Goal: Task Accomplishment & Management: Use online tool/utility

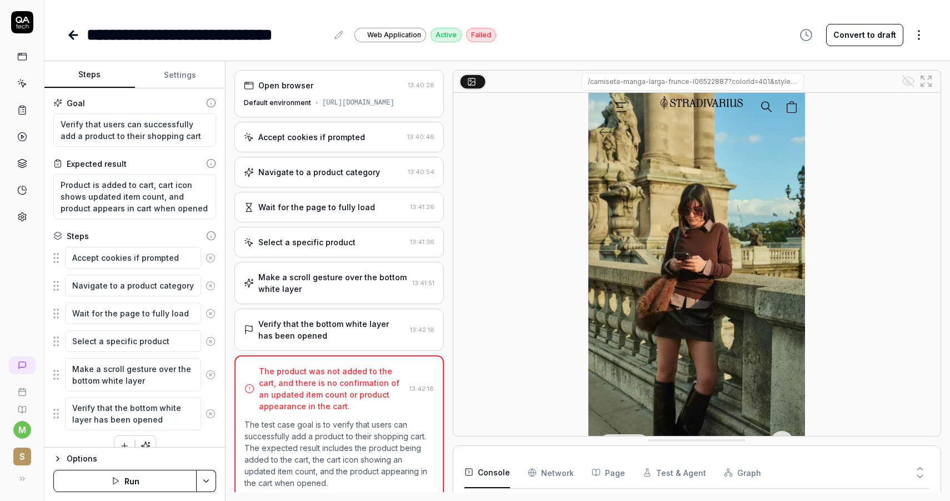
scroll to position [2430, 0]
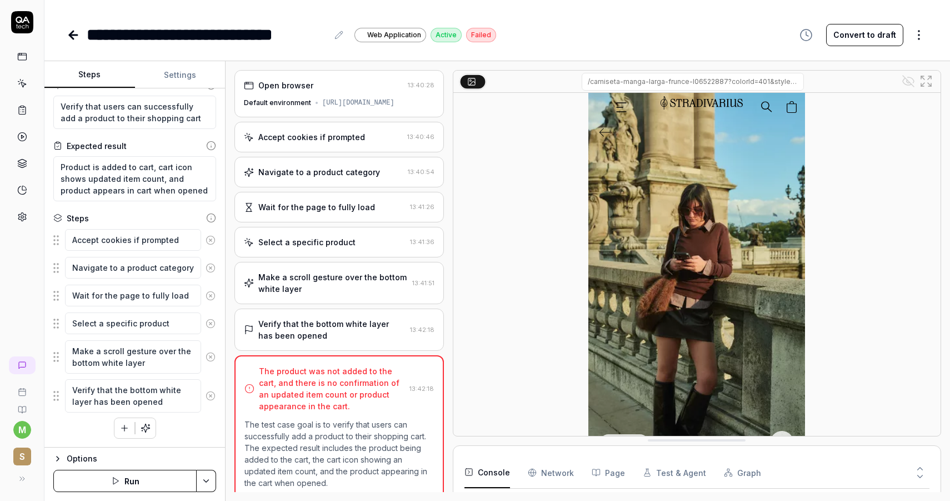
type textarea "*"
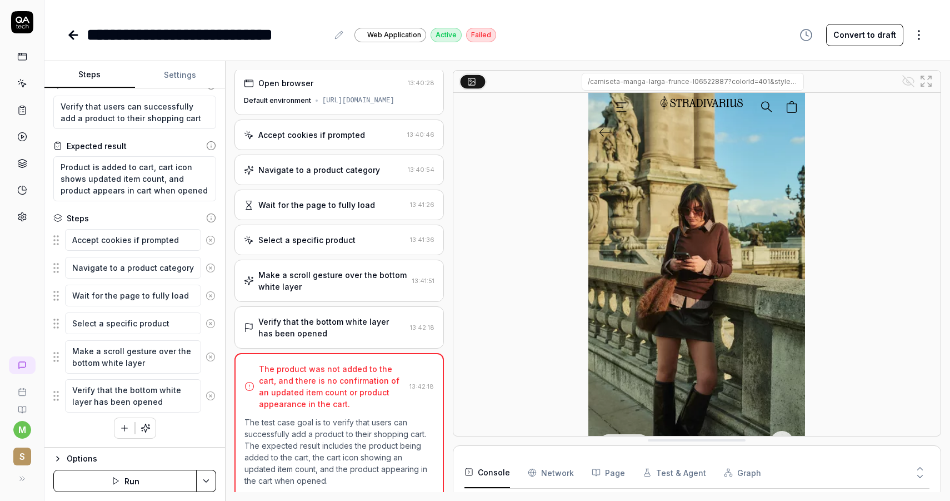
scroll to position [0, 0]
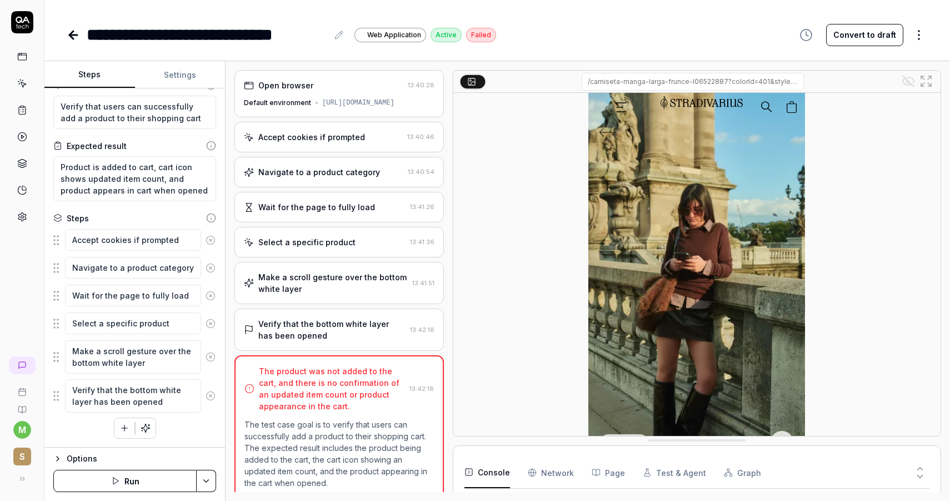
click at [341, 241] on div "Select a specific product" at bounding box center [306, 242] width 97 height 12
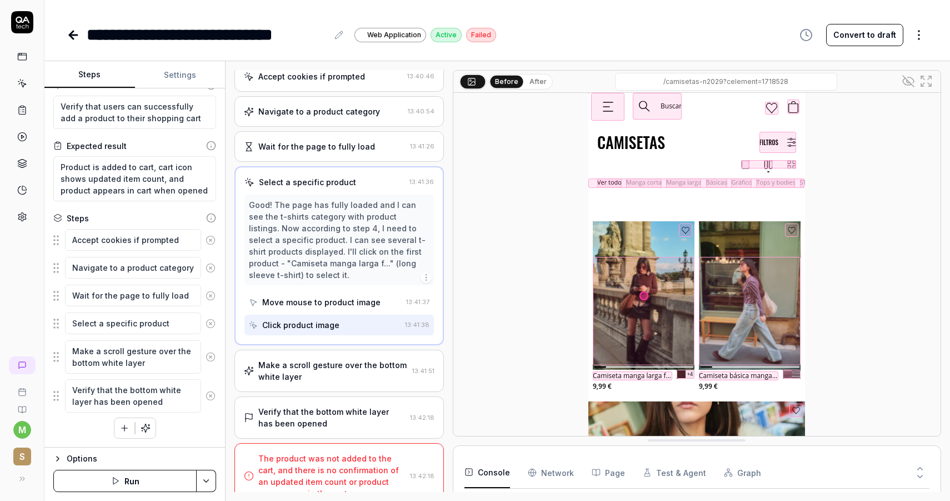
scroll to position [77, 0]
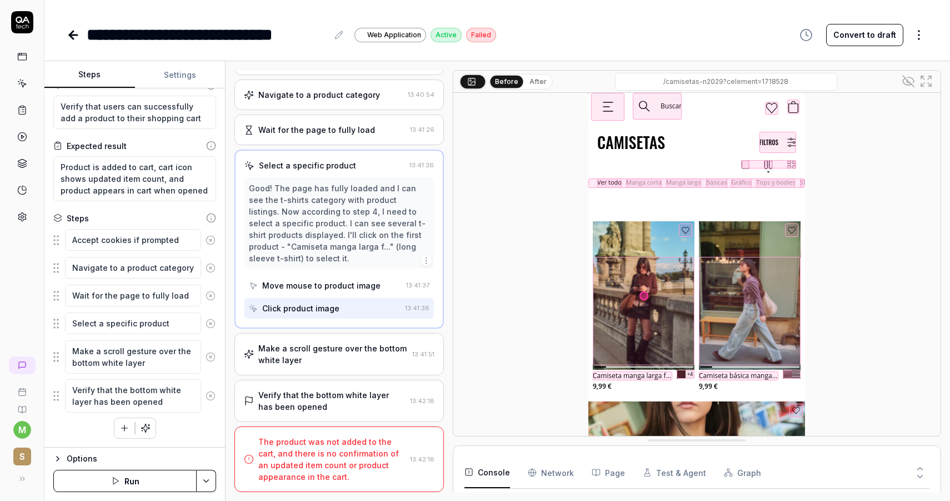
click at [332, 358] on div "Make a scroll gesture over the bottom white layer" at bounding box center [332, 353] width 149 height 23
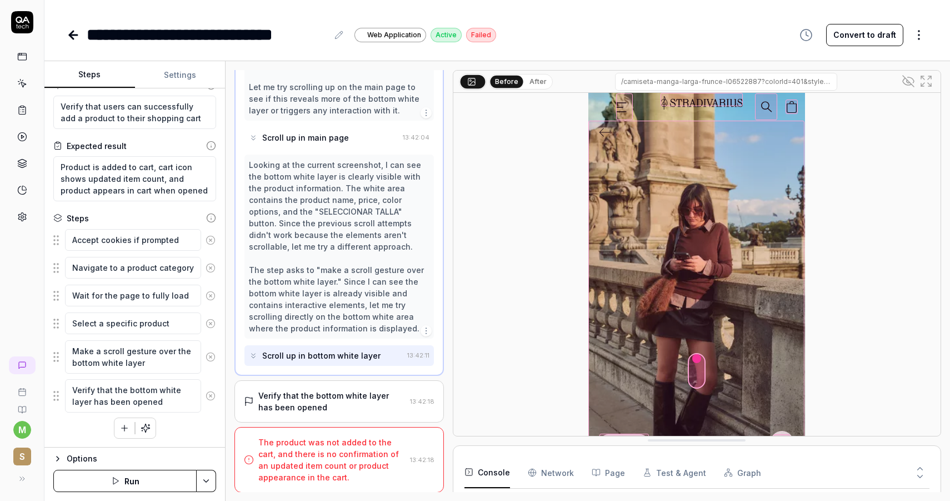
scroll to position [618, 0]
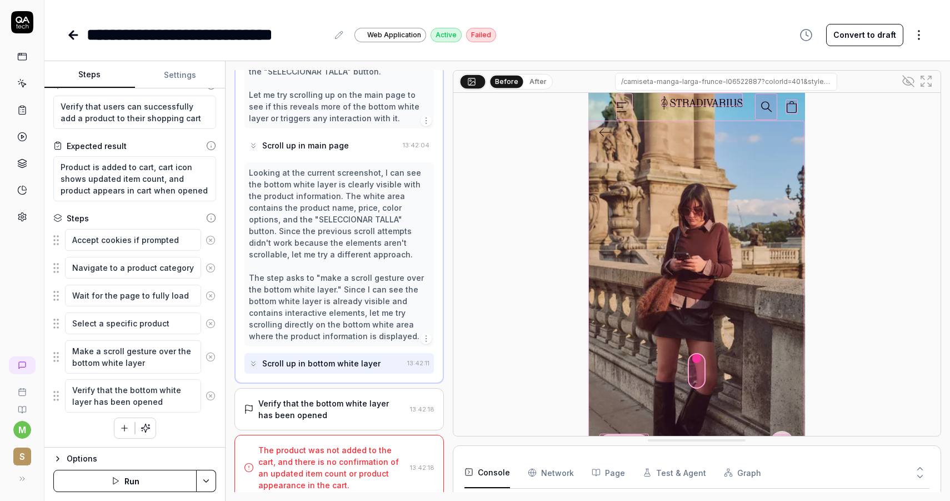
click at [290, 365] on div "Scroll up in bottom white layer" at bounding box center [321, 363] width 118 height 12
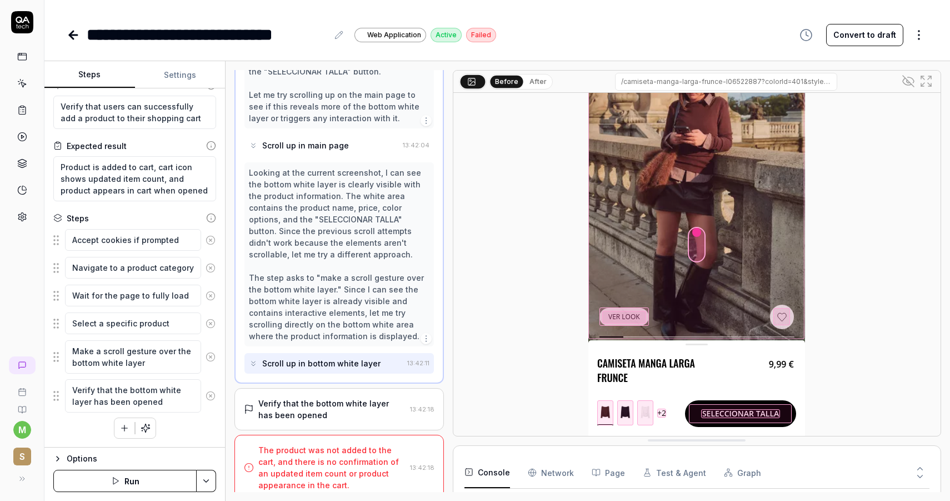
scroll to position [626, 0]
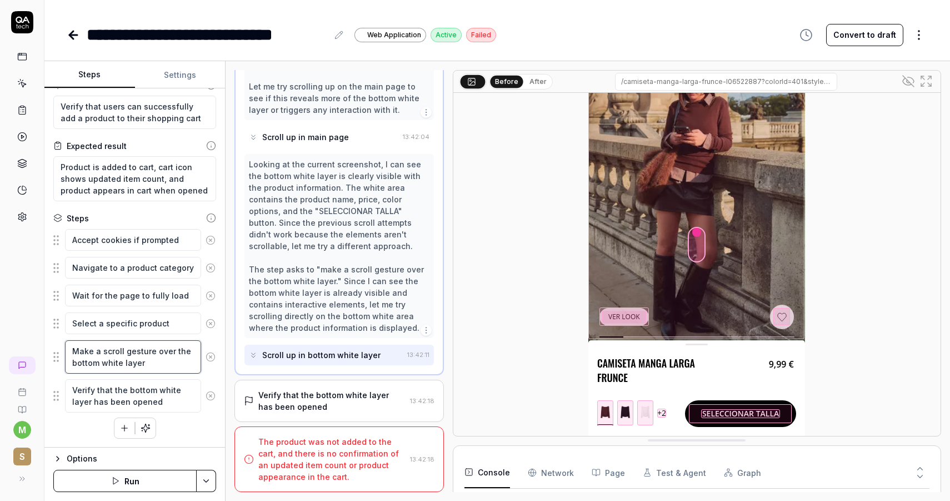
type textarea "*"
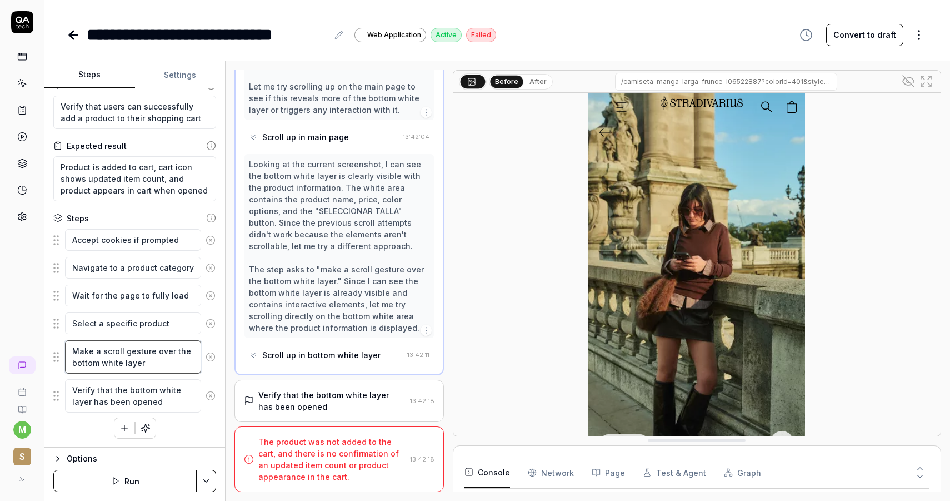
click at [102, 363] on textarea "Make a scroll gesture over the bottom white layer" at bounding box center [133, 356] width 136 height 33
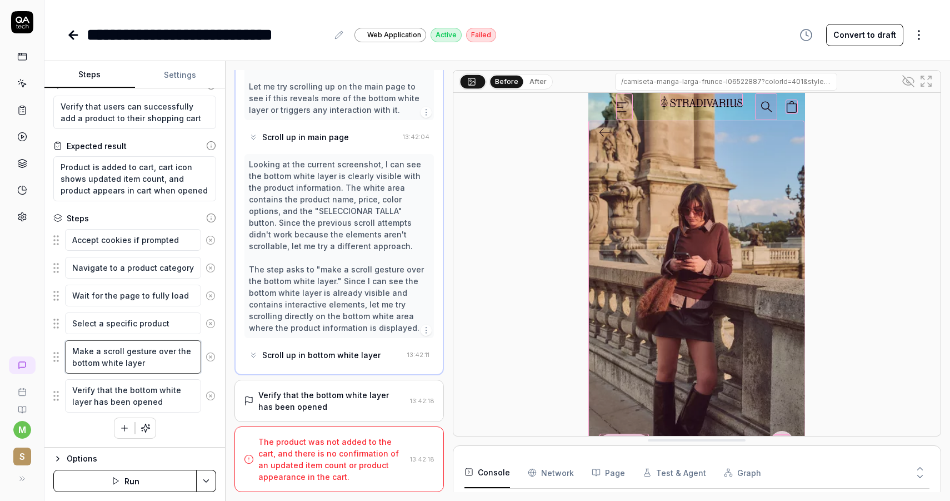
click at [147, 363] on textarea "Make a scroll gesture over the bottom white layer" at bounding box center [133, 356] width 136 height 33
drag, startPoint x: 141, startPoint y: 363, endPoint x: 72, endPoint y: 362, distance: 68.9
click at [72, 362] on textarea "Make a scroll gesture over the bottom white layer" at bounding box center [133, 356] width 136 height 33
paste textarea "productInfoL"
type textarea "Make a scroll gesture over the productInfoLayer"
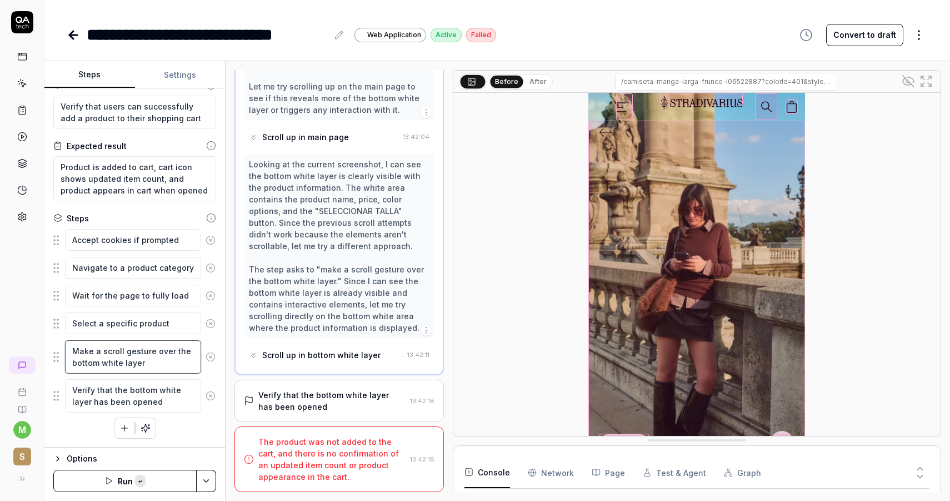
type textarea "*"
type textarea "Make a scroll gesture over the productInfoLayer"
click at [146, 483] on button "Save & Run" at bounding box center [124, 481] width 143 height 22
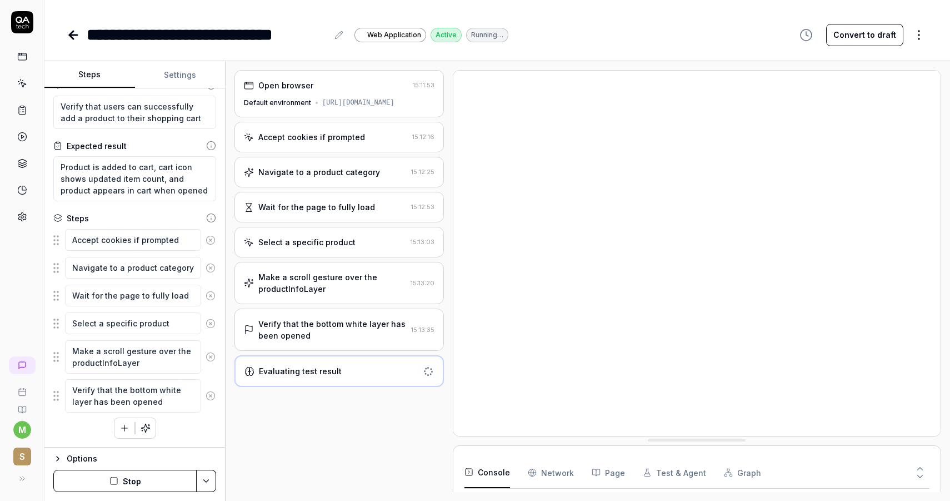
click at [363, 293] on div "Make a scroll gesture over the productInfoLayer" at bounding box center [332, 282] width 148 height 23
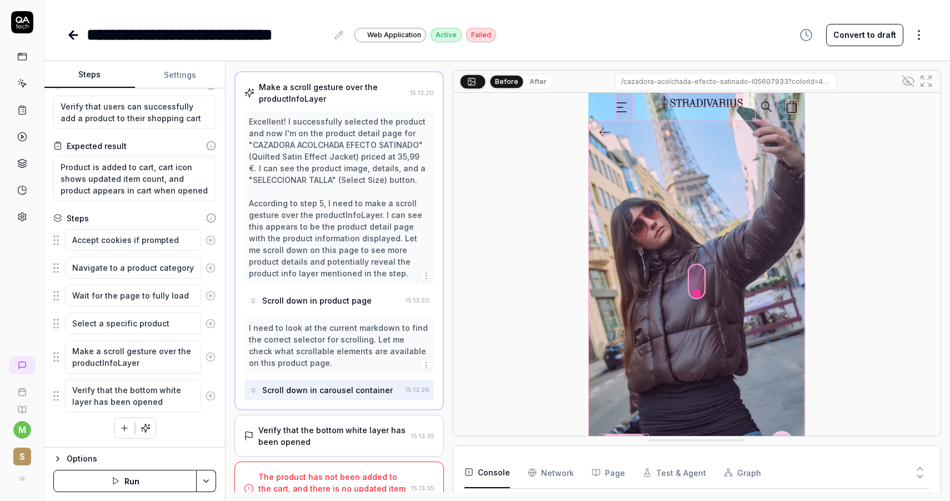
scroll to position [126, 0]
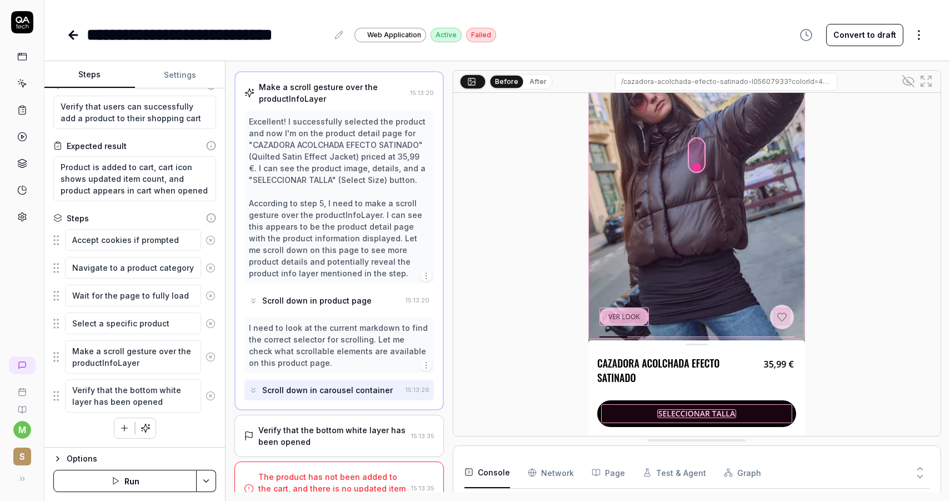
click at [355, 430] on div "Verify that the bottom white layer has been opened" at bounding box center [332, 435] width 148 height 23
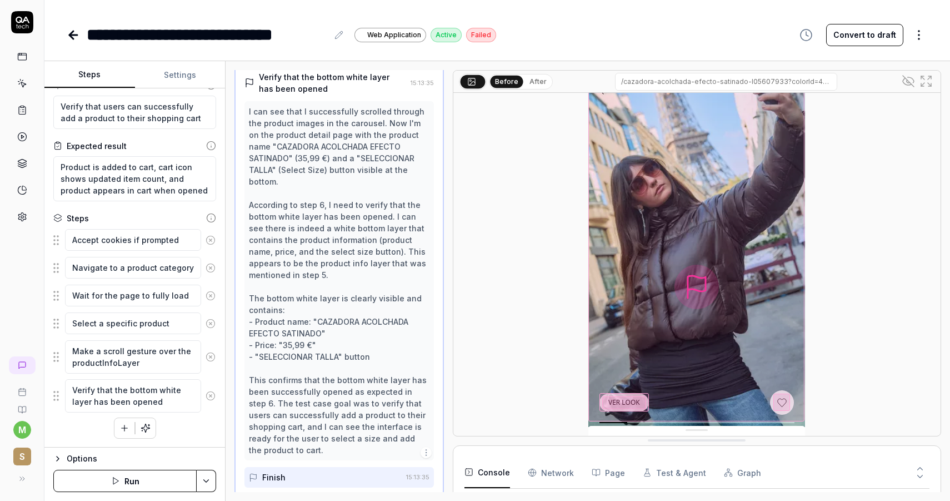
scroll to position [0, 0]
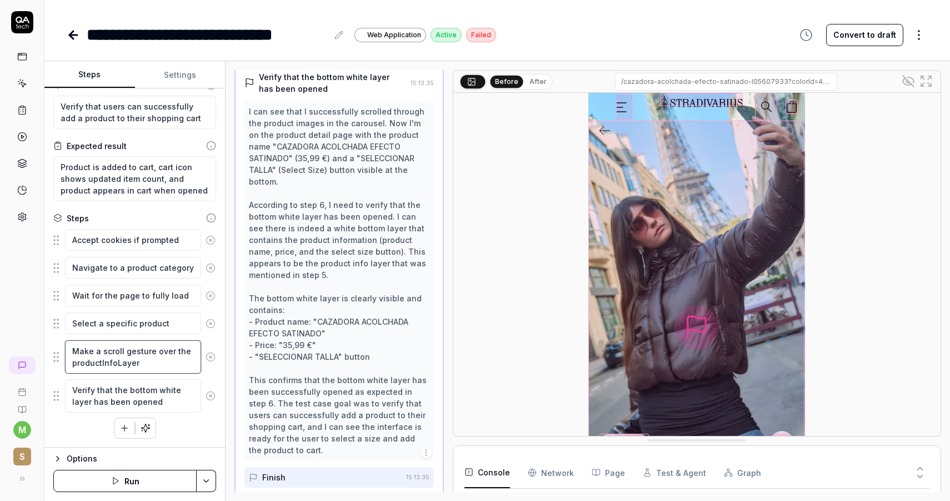
click at [103, 347] on textarea "Make a scroll gesture over the productInfoLayer" at bounding box center [133, 356] width 136 height 33
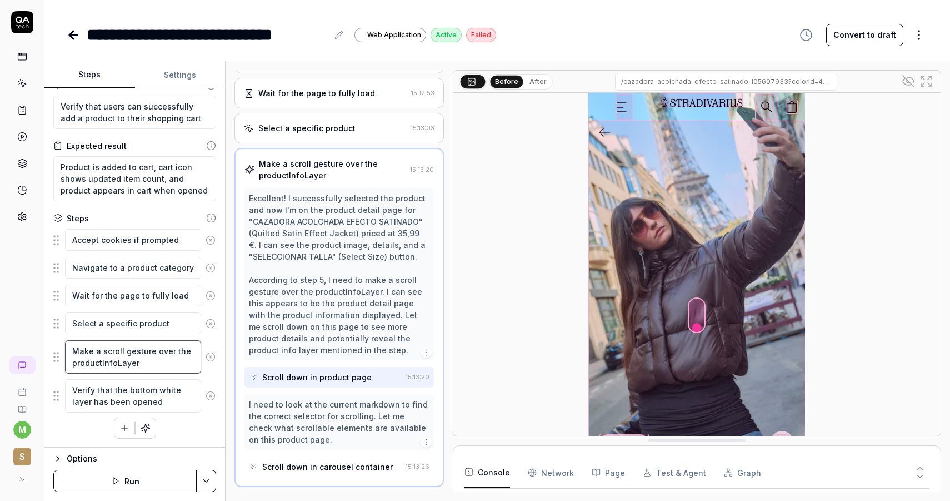
scroll to position [109, 0]
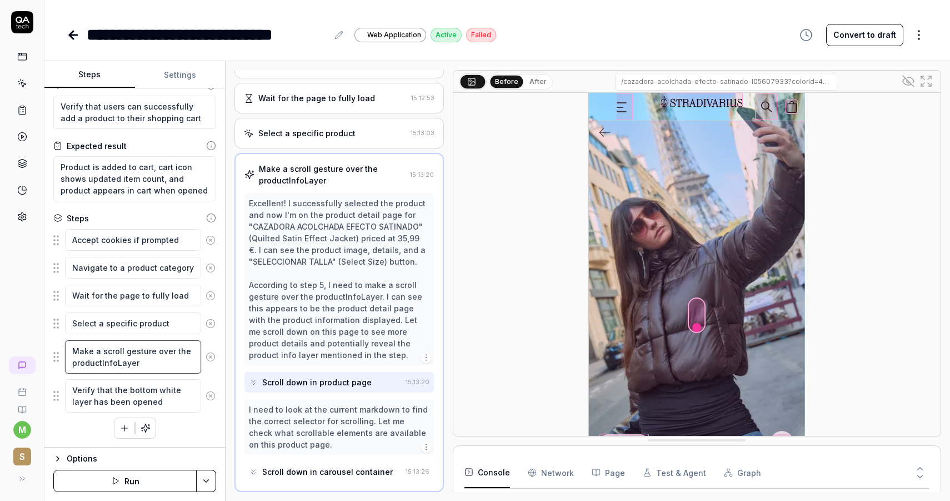
type textarea "*"
type textarea "Make a hscroll gesture over the productInfoLayer"
type textarea "*"
type textarea "Make a hoscroll gesture over the productInfoLayer"
type textarea "*"
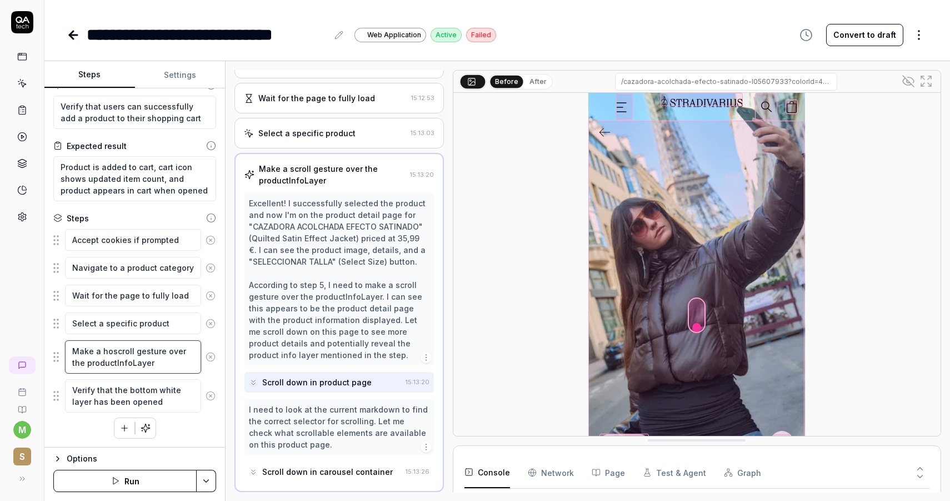
type textarea "Make a horscroll gesture over the productInfoLayer"
type textarea "*"
type textarea "Make a horiscroll gesture over the productInfoLayer"
type textarea "*"
type textarea "Make a horizscroll gesture over the productInfoLayer"
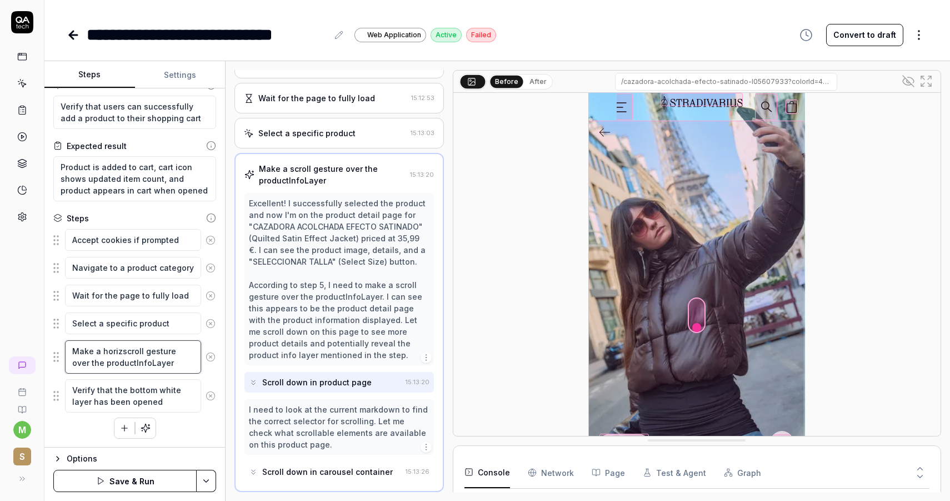
type textarea "*"
type textarea "Make a horizoscroll gesture over the productInfoLayer"
type textarea "*"
type textarea "Make a horizonscroll gesture over the productInfoLayer"
type textarea "*"
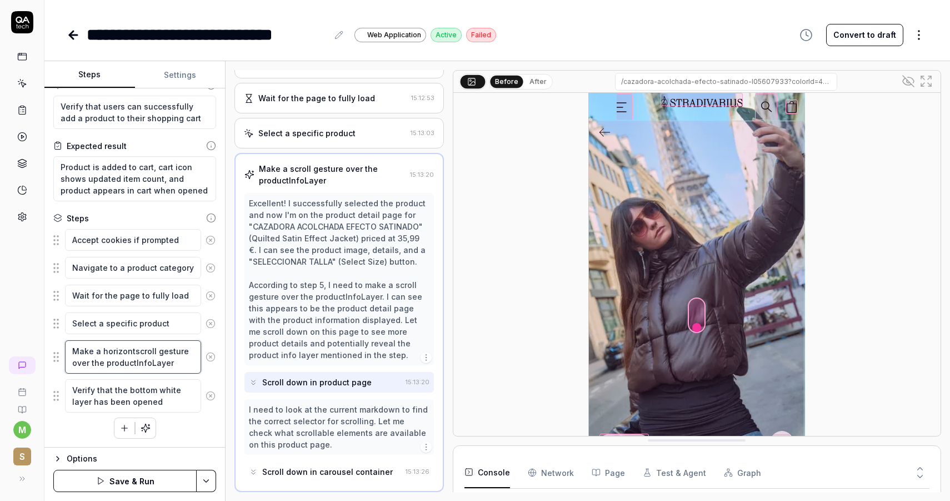
type textarea "Make a horizontascroll gesture over the productInfoLayer"
type textarea "*"
type textarea "Make a horizontalscroll gesture over the productInfoLayer"
type textarea "*"
type textarea "Make a horizontal scroll gesture over the productInfoLayer"
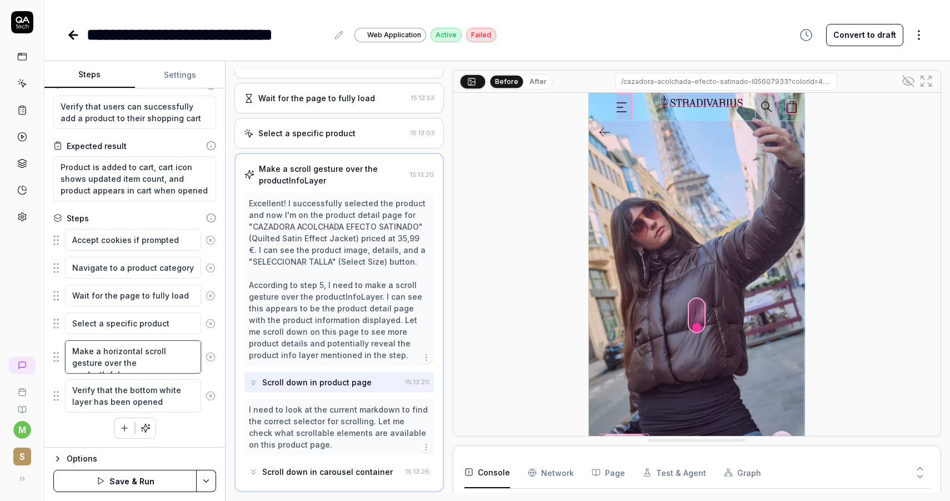
click at [73, 362] on textarea "Make a horizontal scroll gesture over the productInfoLayer" at bounding box center [133, 356] width 136 height 33
click at [77, 362] on textarea "Make a horizontal scroll gesture over the productInfoLayer" at bounding box center [133, 356] width 136 height 33
drag, startPoint x: 72, startPoint y: 362, endPoint x: 177, endPoint y: 363, distance: 105.0
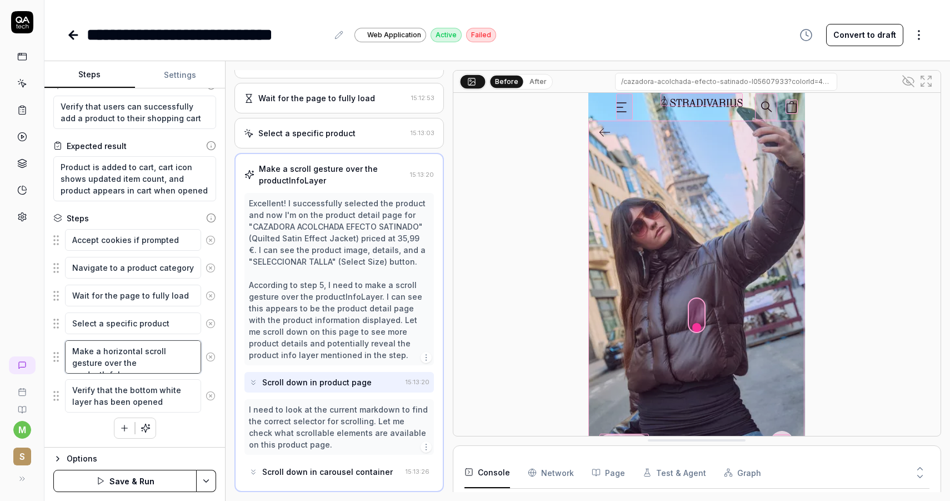
click at [177, 363] on textarea "Make a horizontal scroll gesture over the productInfoLayer" at bounding box center [133, 356] width 136 height 33
type textarea "*"
type textarea "Make a horizontal scroll gesture u"
type textarea "*"
type textarea "Make a horizontal scroll gesture un"
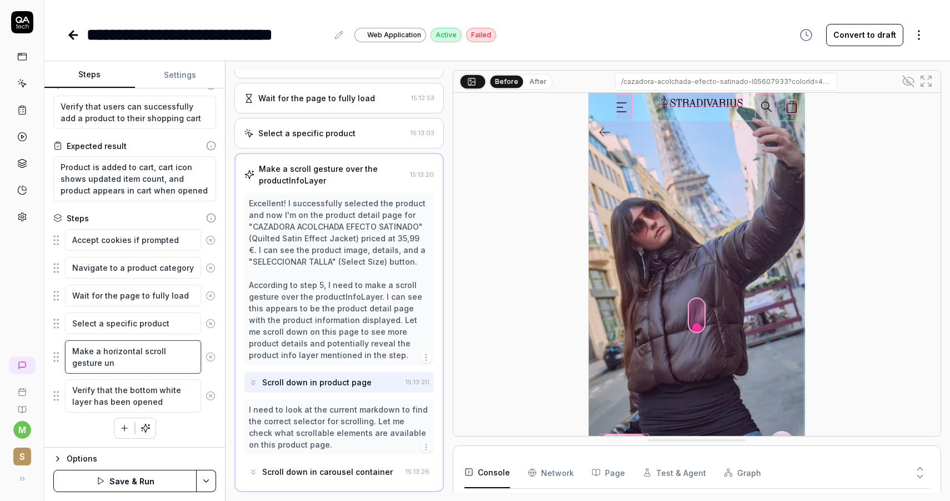
type textarea "*"
type textarea "Make a horizontal scroll gesture unt"
type textarea "*"
type textarea "Make a horizontal scroll gesture unti"
type textarea "*"
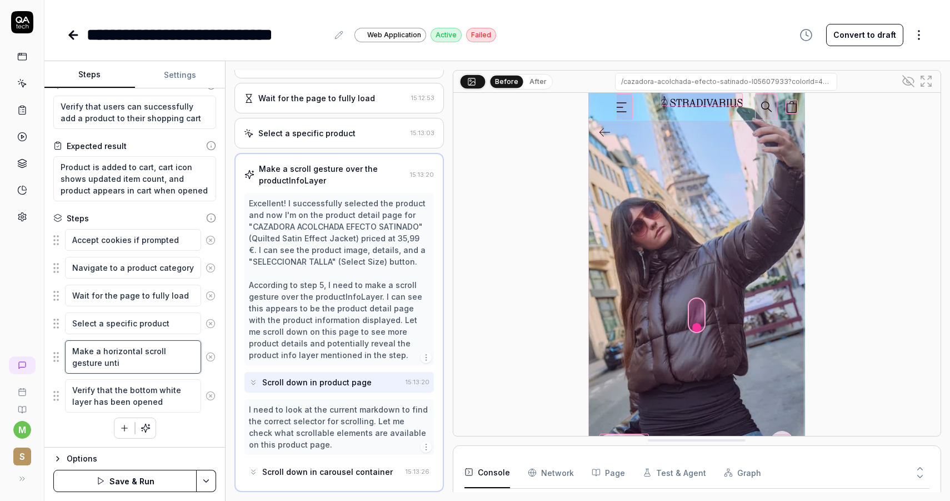
type textarea "Make a horizontal scroll gesture until"
type textarea "*"
type textarea "Make a horizontal scroll gesture until"
type textarea "*"
type textarea "Make a horizontal scroll gesture until"
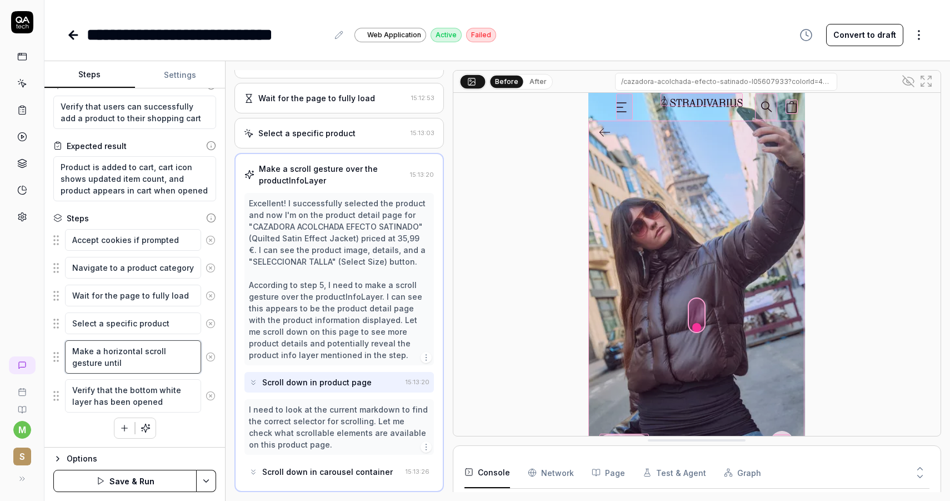
type textarea "*"
type textarea "Make a horizontal scroll gesture unti"
type textarea "*"
type textarea "Make a horizontal scroll gesture unt"
type textarea "*"
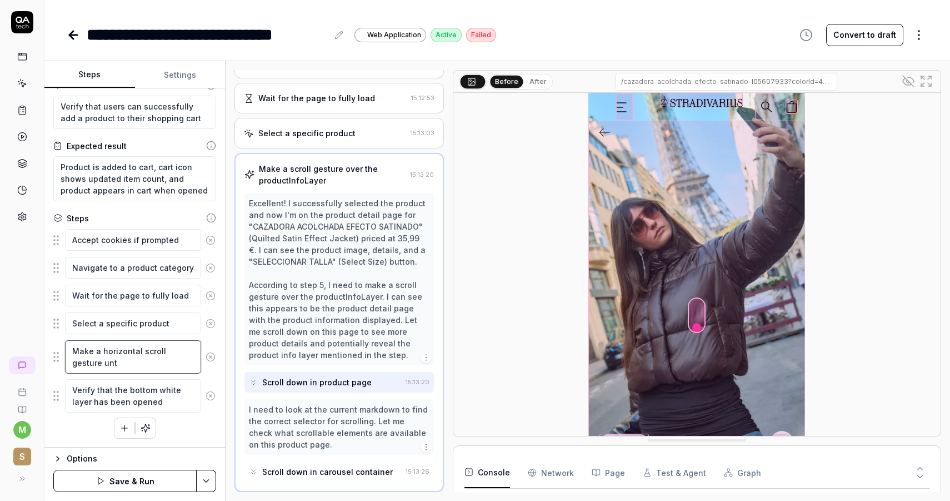
type textarea "Make a horizontal scroll gesture un"
type textarea "*"
type textarea "Make a horizontal scroll gesture u"
type textarea "*"
type textarea "Make a horizontal scroll gesture"
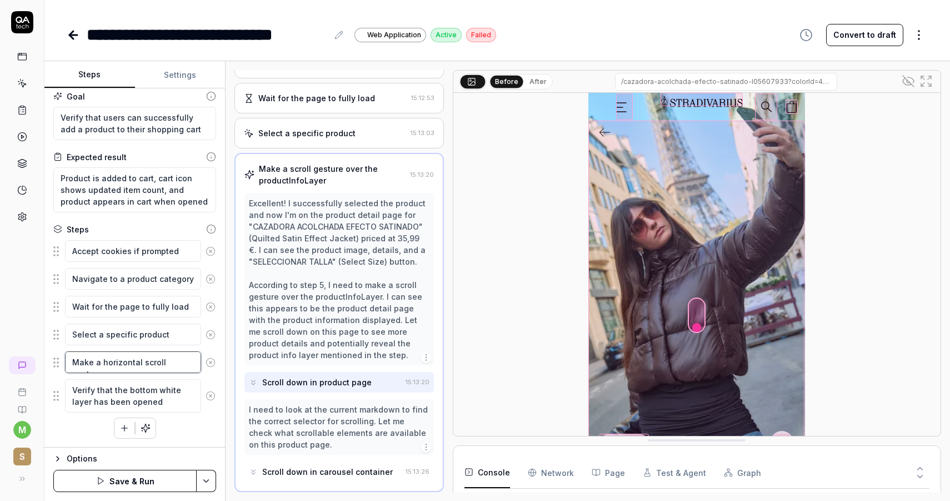
scroll to position [7, 0]
type textarea "*"
type textarea "Make a horizontal scroll gesture to"
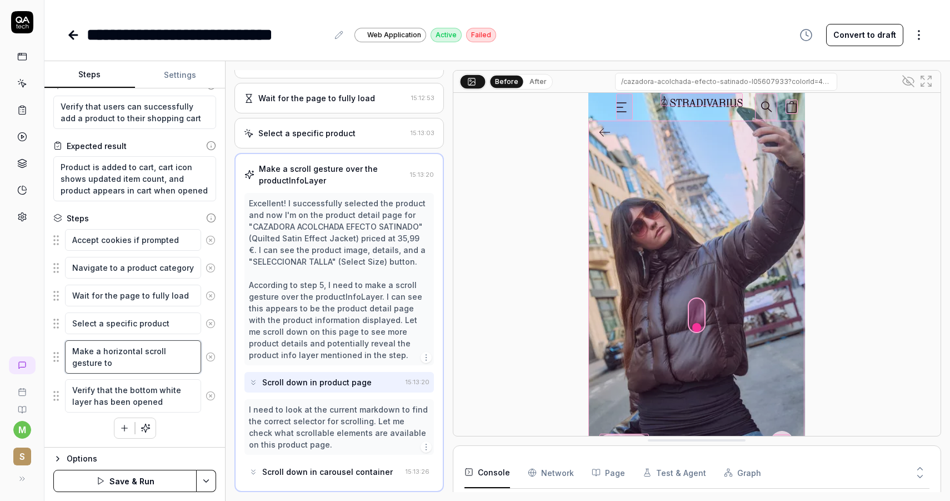
type textarea "*"
type textarea "Make a horizontal scroll gesture to"
type textarea "*"
type textarea "Make a horizontal scroll gesture to g"
type textarea "*"
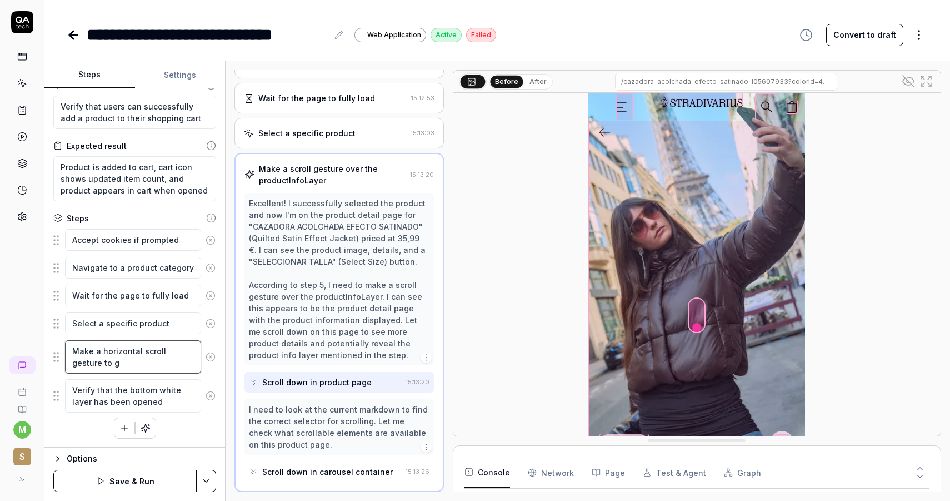
type textarea "Make a horizontal scroll gesture to go"
type textarea "*"
type textarea "Make a horizontal scroll gesture to go"
type textarea "*"
type textarea "Make a horizontal scroll gesture to go th"
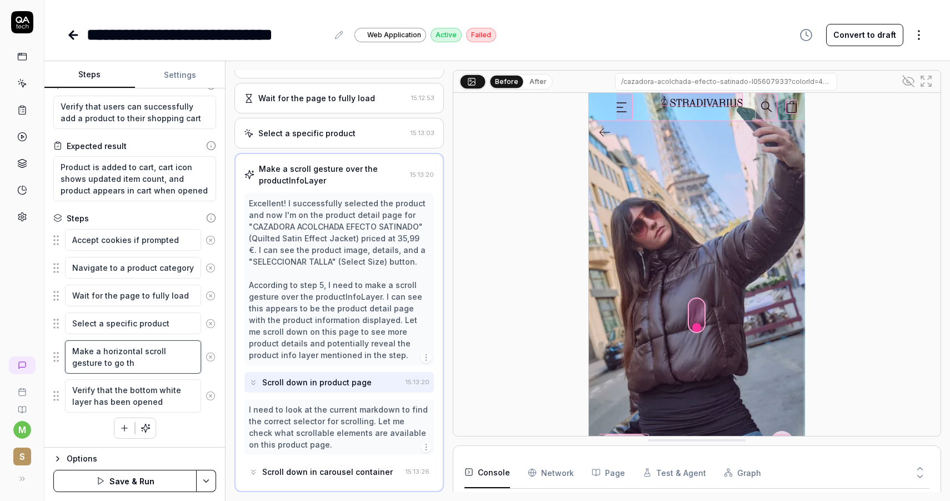
type textarea "*"
type textarea "Make a horizontal scroll gesture to go tho"
type textarea "*"
type textarea "Make a horizontal scroll gesture to go thor"
type textarea "*"
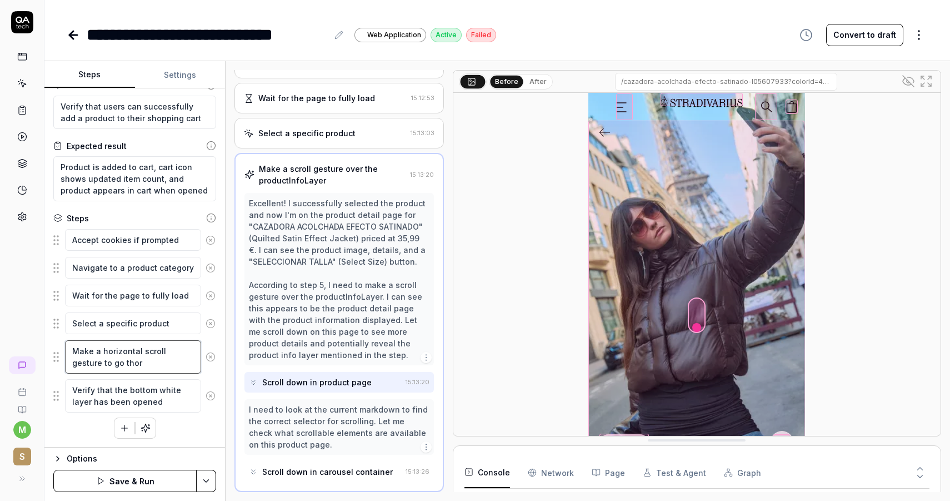
type textarea "Make a horizontal scroll gesture to go thoru"
type textarea "*"
type textarea "Make a horizontal scroll gesture to go thorug"
type textarea "*"
type textarea "Make a horizontal scroll gesture to go thorugh"
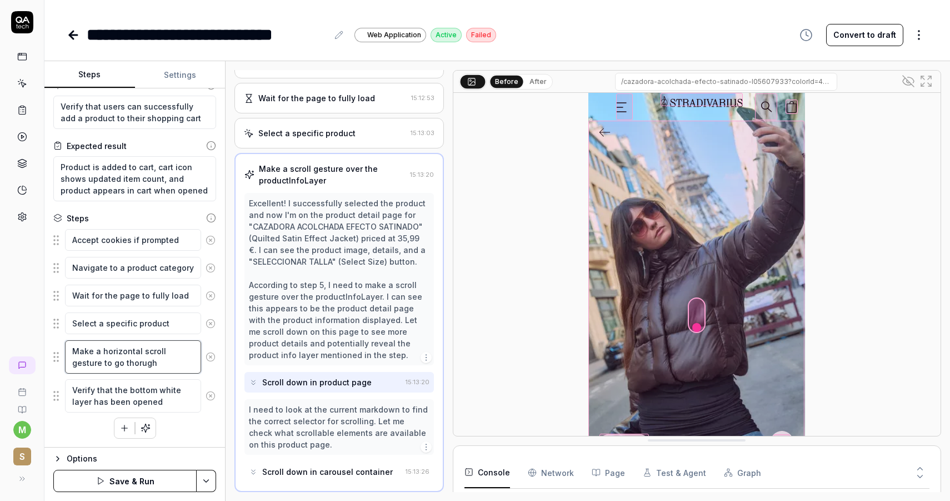
type textarea "*"
type textarea "Make a horizontal scroll gesture to go thorug"
type textarea "*"
type textarea "Make a horizontal scroll gesture to go thoru"
type textarea "*"
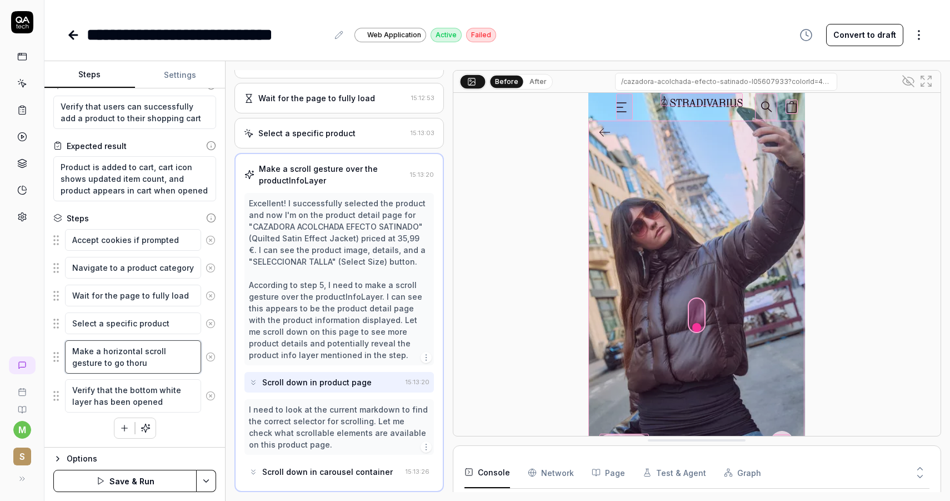
type textarea "Make a horizontal scroll gesture to go thor"
type textarea "*"
type textarea "Make a horizontal scroll gesture to go tho"
type textarea "*"
type textarea "Make a horizontal scroll gesture to go th"
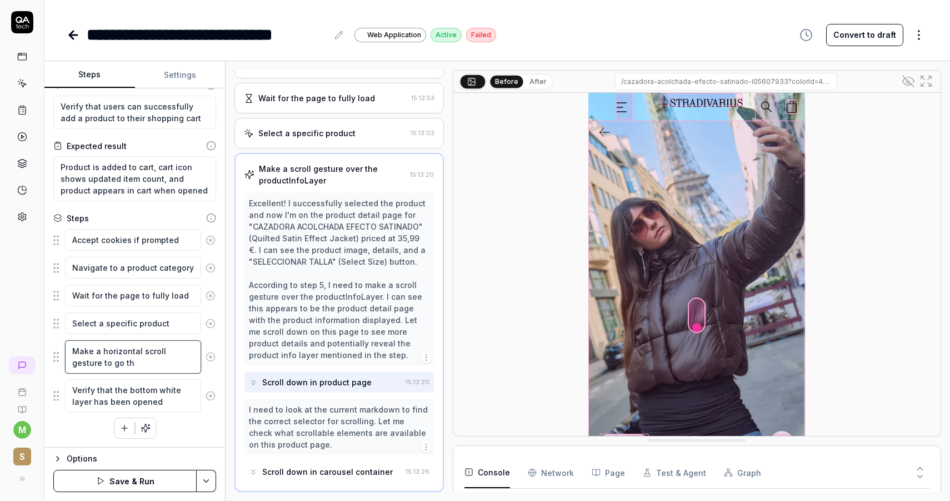
type textarea "*"
type textarea "Make a horizontal scroll gesture to go thr"
type textarea "*"
type textarea "Make a horizontal scroll gesture to go thro"
type textarea "*"
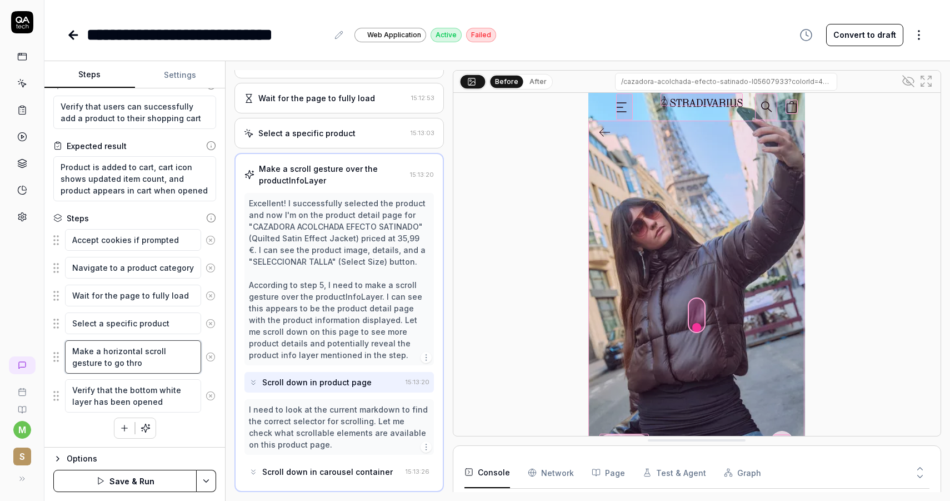
type textarea "Make a horizontal scroll gesture to go throu"
type textarea "*"
type textarea "Make a horizontal scroll gesture to go through"
type textarea "*"
type textarea "Make a horizontal scroll gesture to go through"
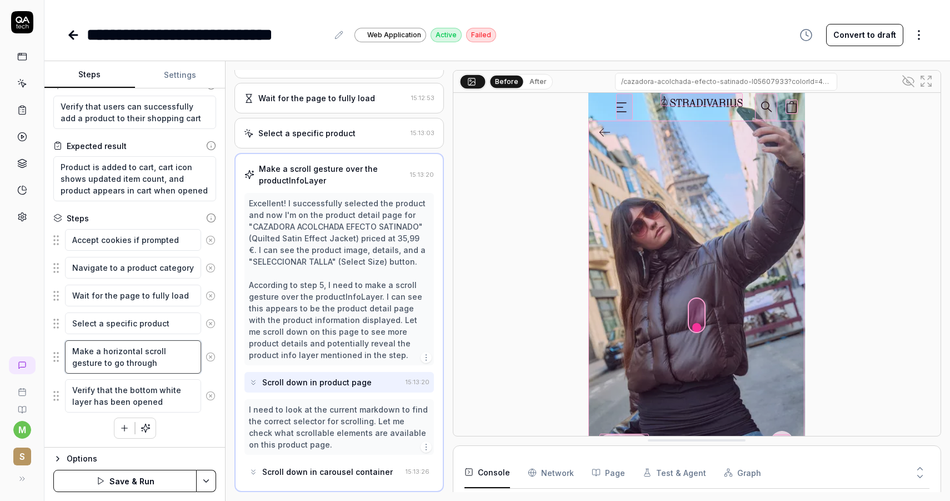
type textarea "*"
type textarea "Make a horizontal scroll gesture to go through al"
type textarea "*"
type textarea "Make a horizontal scroll gesture to go through all"
type textarea "*"
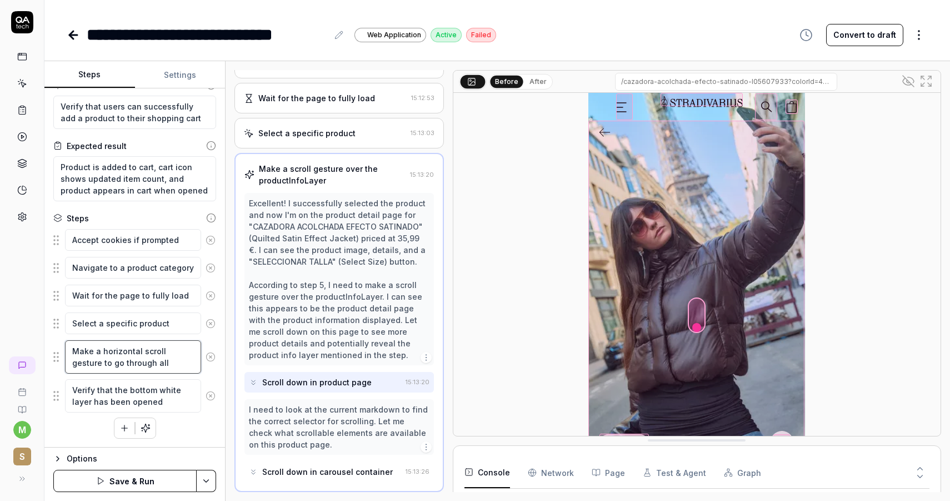
type textarea "Make a horizontal scroll gesture to go through all"
type textarea "*"
type textarea "Make a horizontal scroll gesture to go through all i"
type textarea "*"
type textarea "Make a horizontal scroll gesture to go through all im"
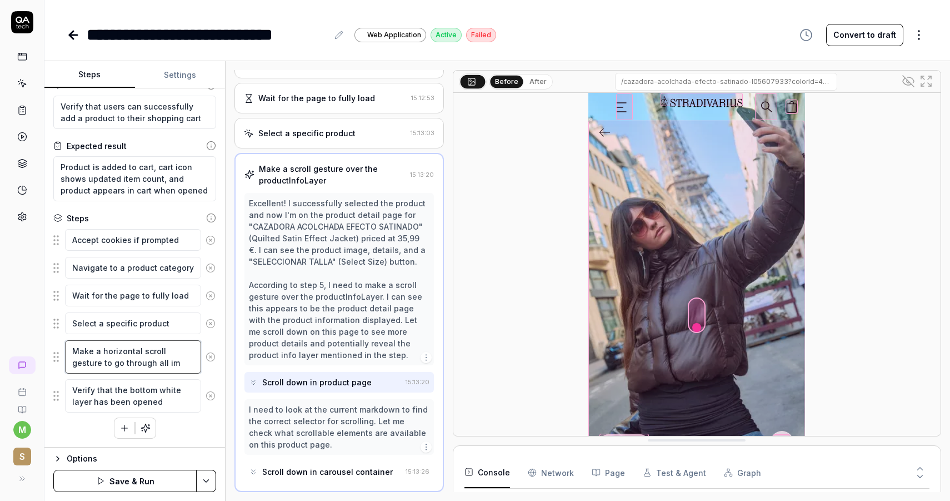
type textarea "*"
type textarea "Make a horizontal scroll gesture to go through all ima"
type textarea "*"
type textarea "Make a horizontal scroll gesture to go through all imag"
type textarea "*"
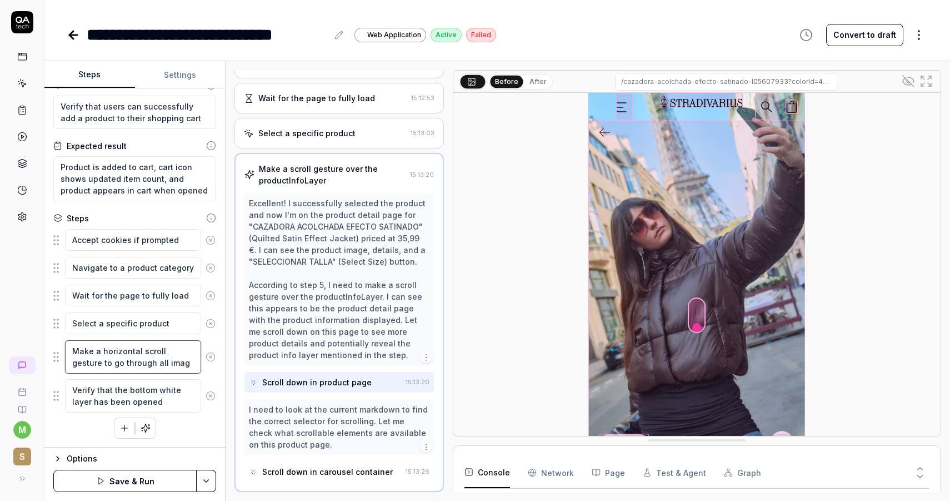
type textarea "Make a horizontal scroll gesture to go through all image"
type textarea "*"
type textarea "Make a horizontal scroll gesture to go through all images"
click at [140, 480] on button "Save & Run" at bounding box center [124, 481] width 143 height 22
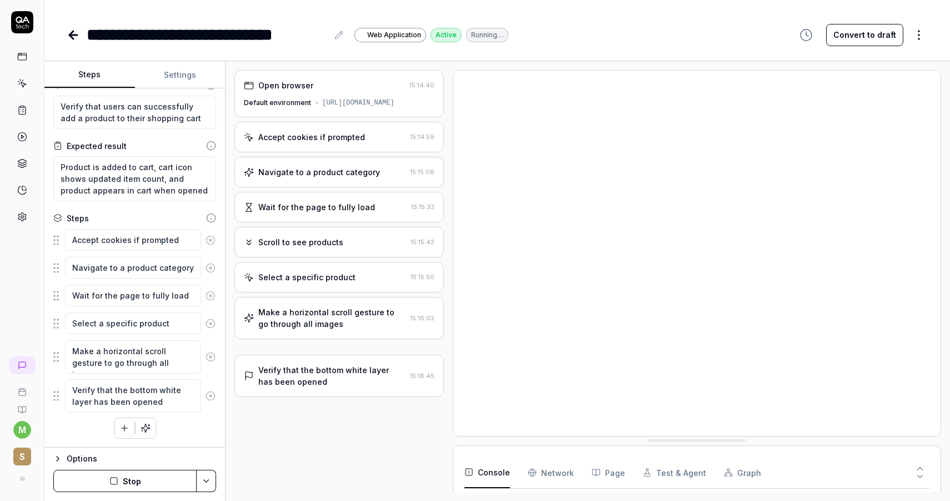
scroll to position [2329, 0]
click at [372, 356] on div "Verify that the bottom white layer has been opened" at bounding box center [331, 364] width 147 height 23
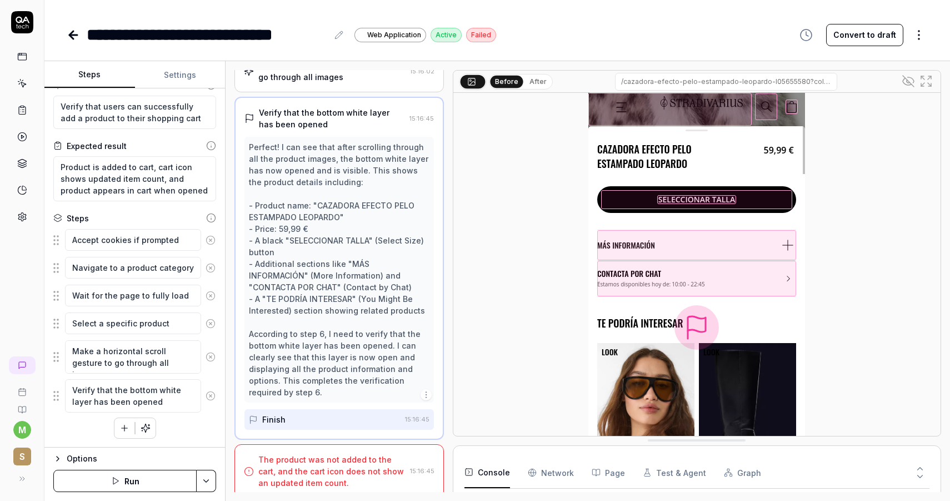
scroll to position [253, 0]
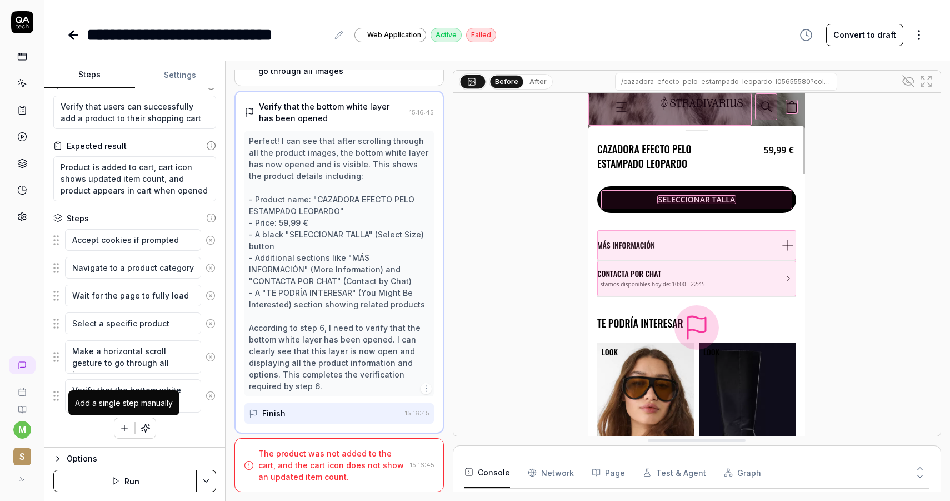
click at [129, 421] on button "button" at bounding box center [124, 428] width 20 height 20
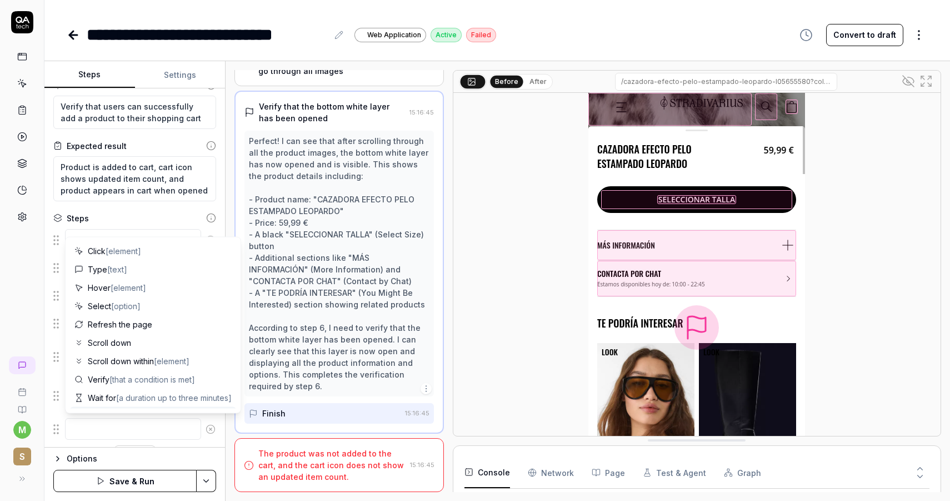
type textarea "*"
type textarea "A"
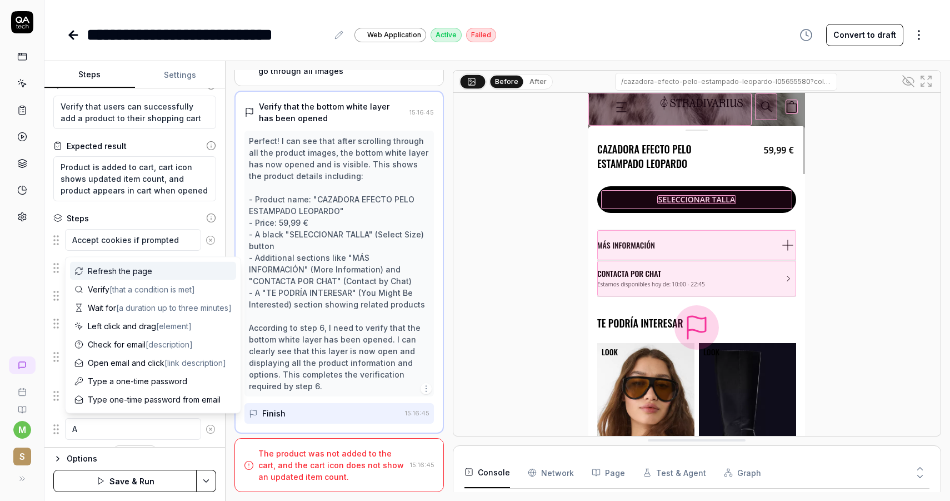
type textarea "*"
type textarea "Aw"
type textarea "*"
type textarea "Awl"
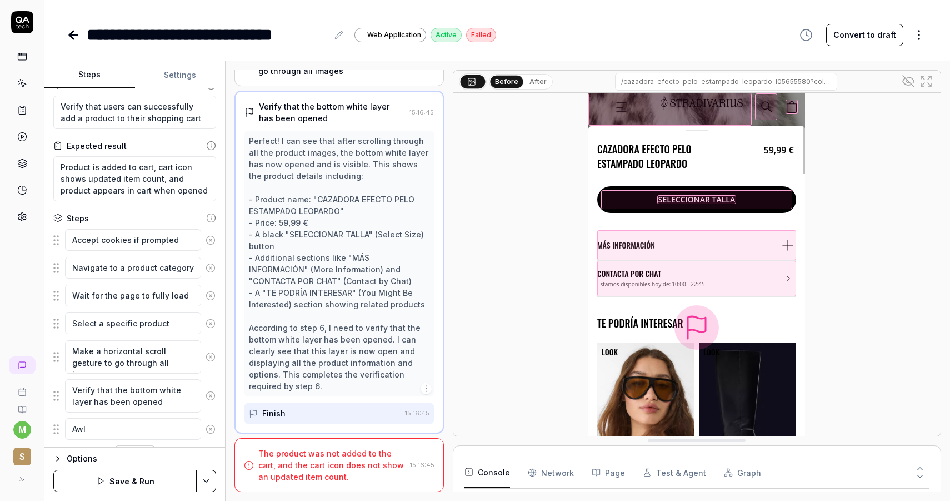
type textarea "*"
type textarea "Aw"
type textarea "*"
type textarea "A"
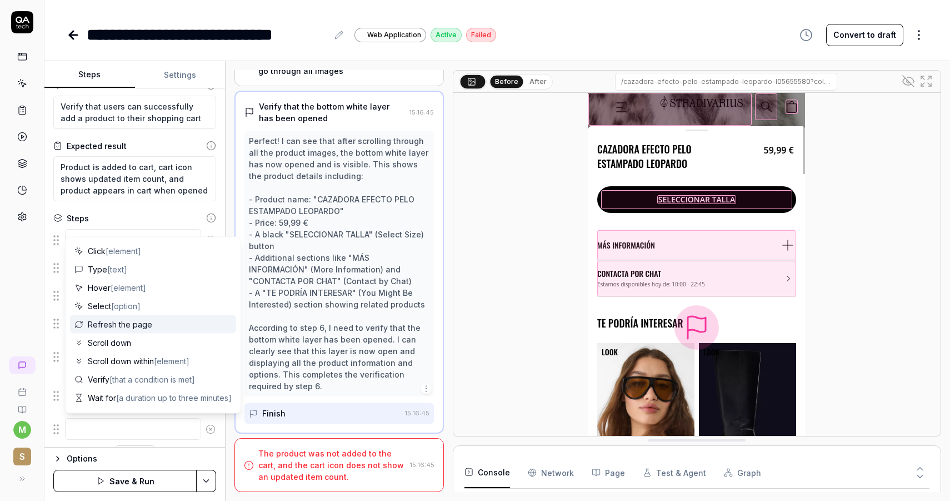
type textarea "*"
type textarea "S"
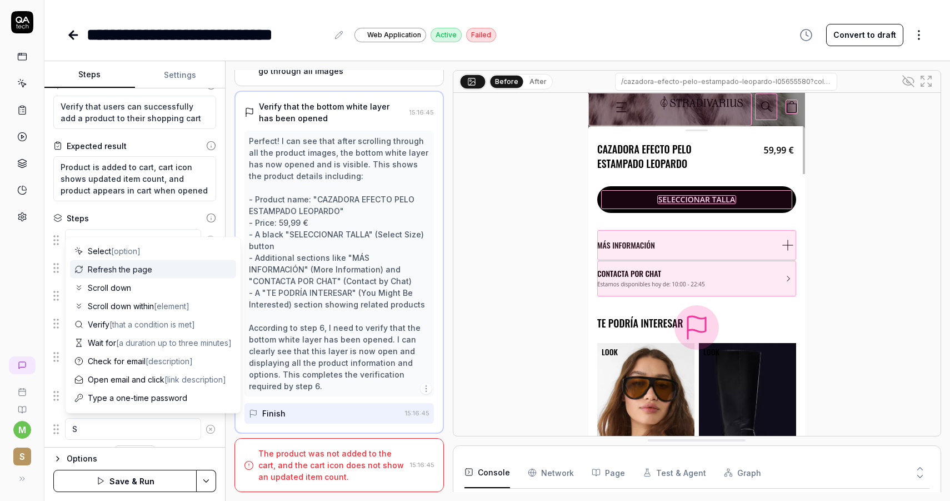
type textarea "*"
type textarea "Se"
type textarea "*"
type textarea "Sel"
type textarea "*"
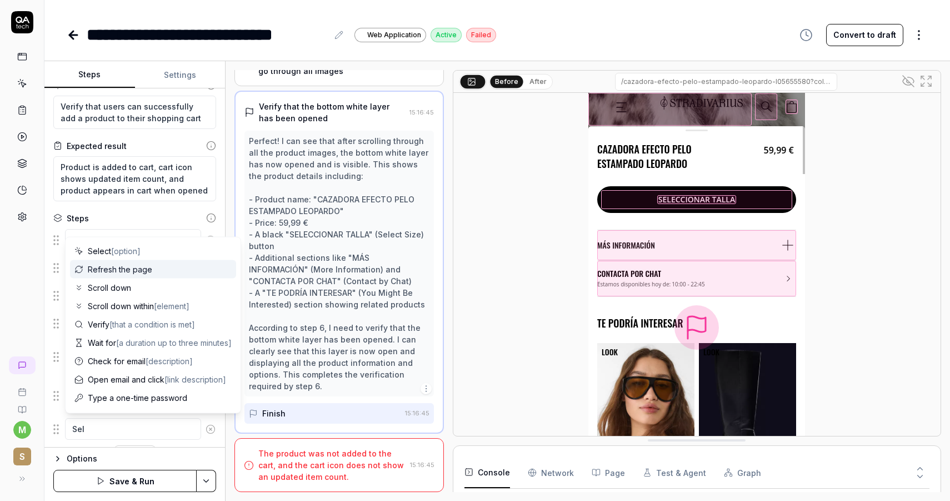
type textarea "Sele"
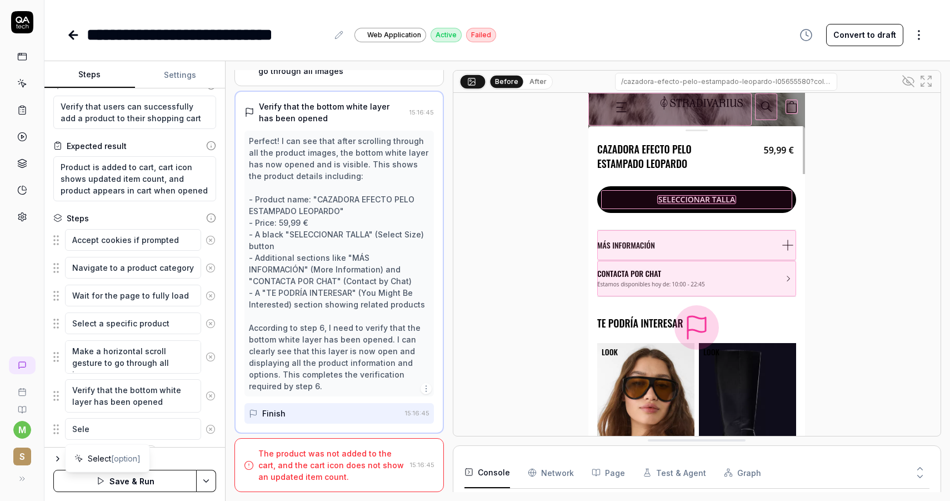
type textarea "*"
type textarea "Selec"
type textarea "*"
type textarea "Select"
type textarea "*"
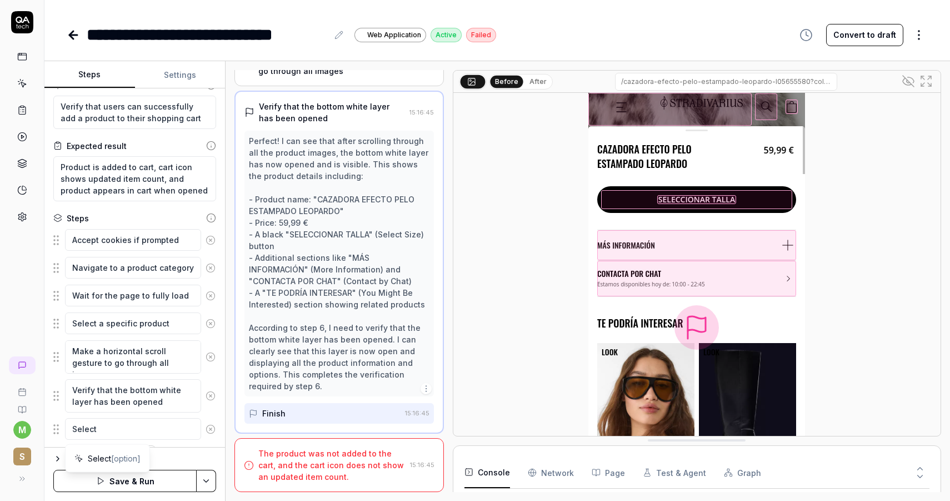
type textarea "Select"
type textarea "*"
type textarea "Select s"
type textarea "*"
type textarea "Select si"
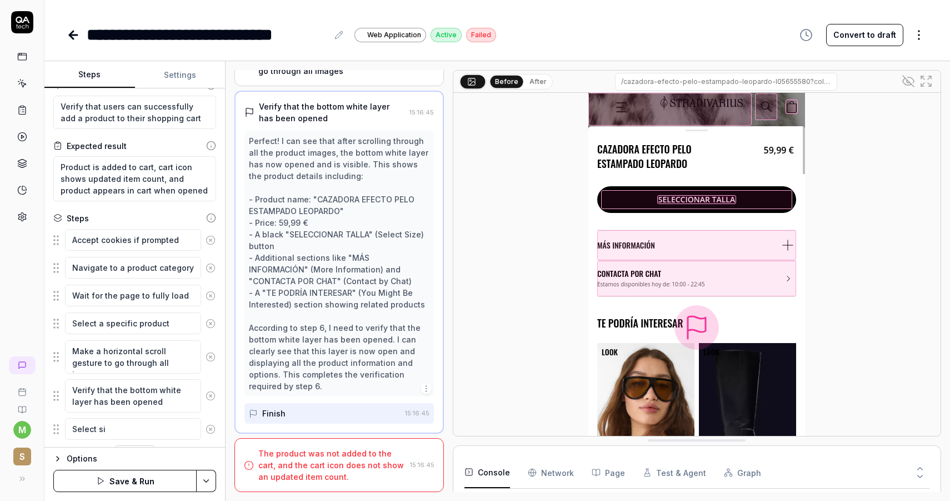
type textarea "*"
type textarea "Select siz"
type textarea "*"
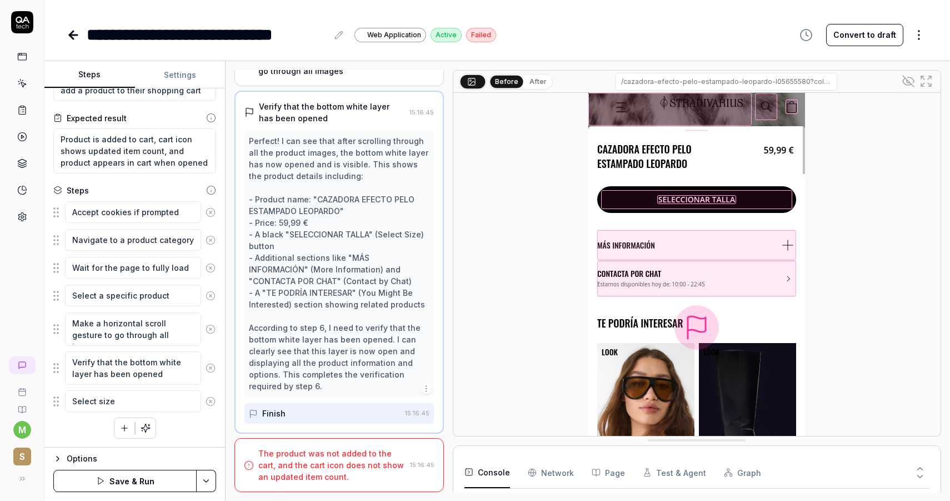
type textarea "Select size"
click at [132, 477] on button "Save & Run" at bounding box center [124, 481] width 143 height 22
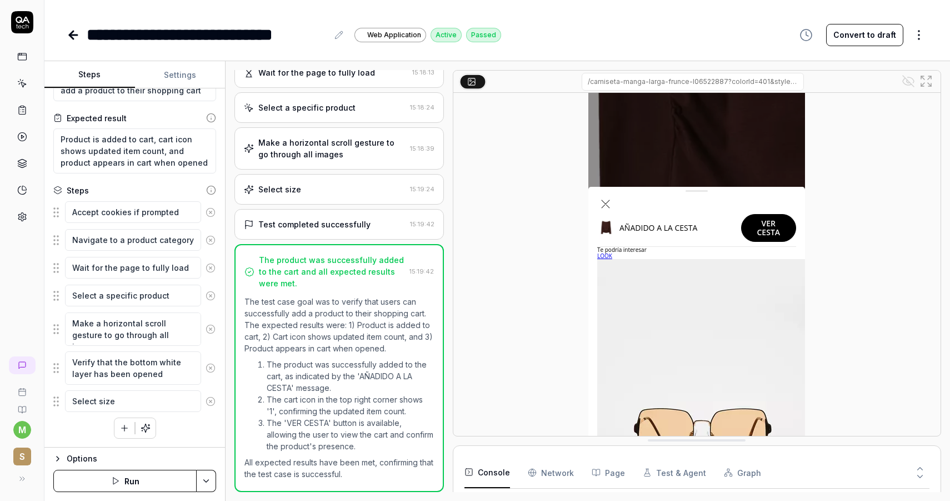
scroll to position [126, 0]
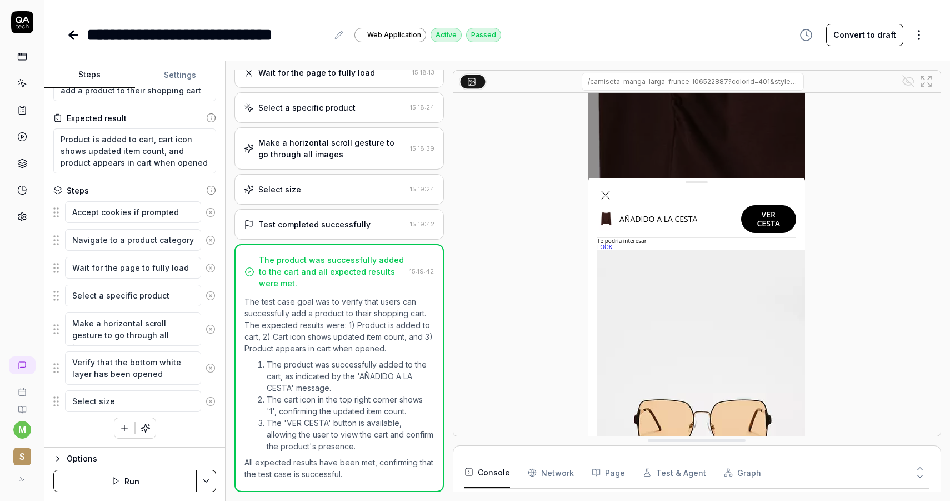
click at [360, 215] on div "Test completed successfully 15:19:42" at bounding box center [340, 224] width 210 height 31
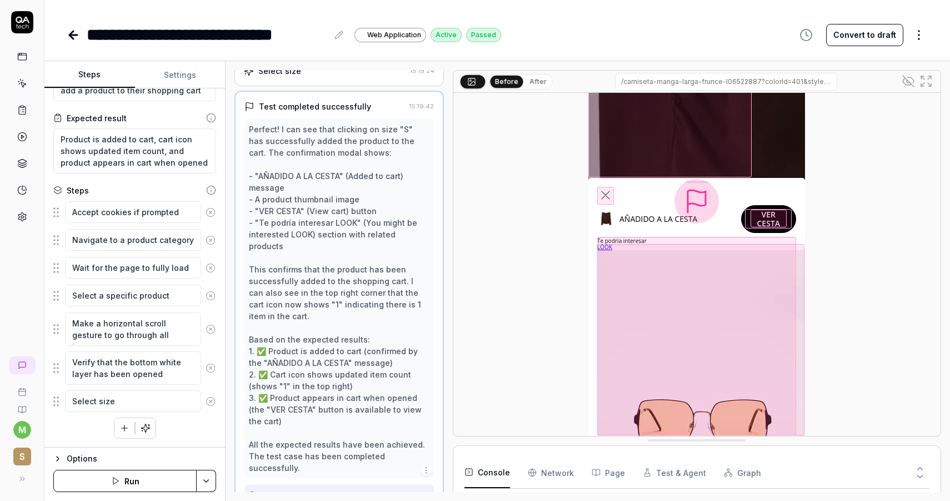
click at [929, 81] on icon at bounding box center [926, 80] width 13 height 13
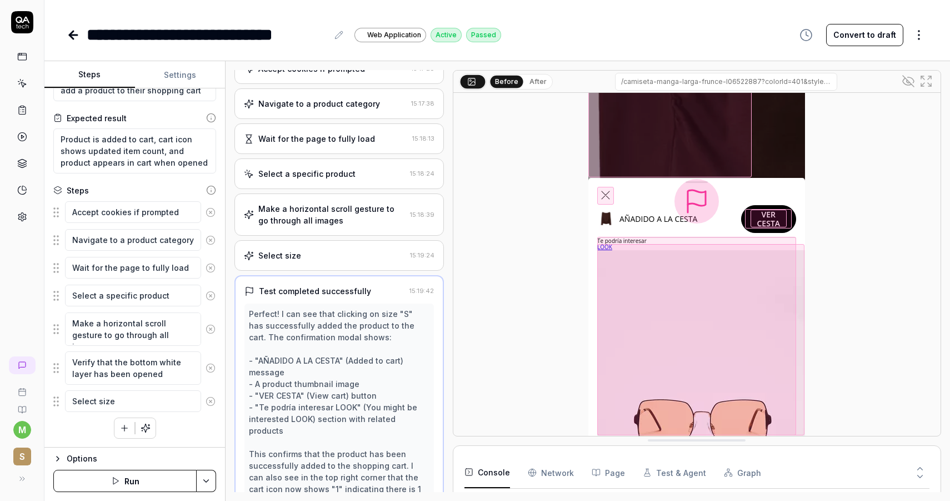
click at [342, 255] on div "Select size" at bounding box center [325, 256] width 162 height 12
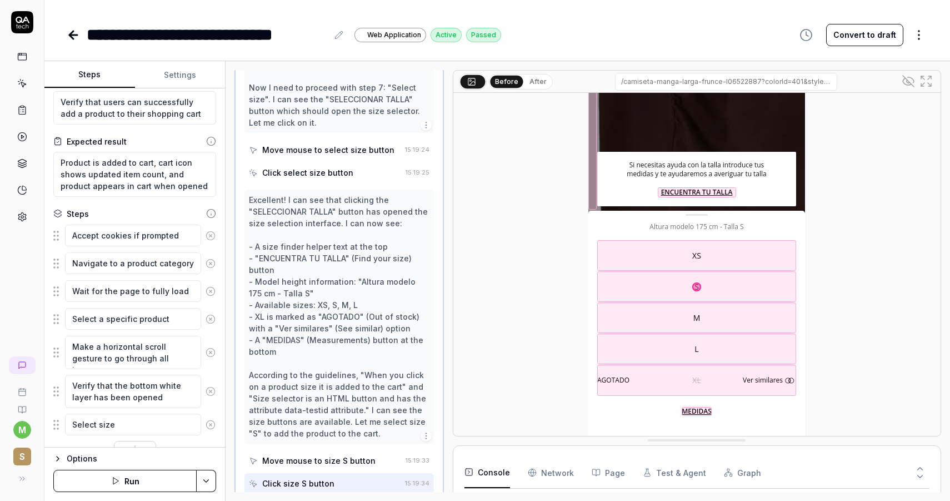
scroll to position [46, 0]
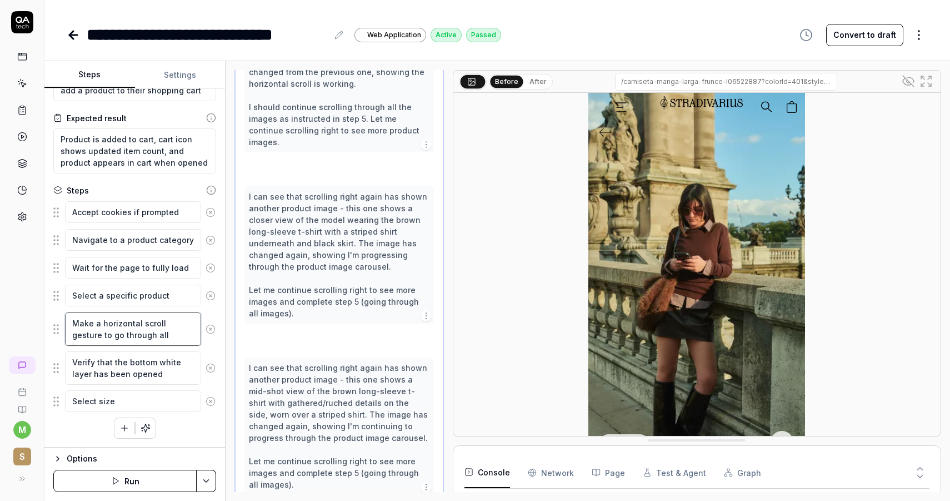
click at [88, 329] on textarea "Make a horizontal scroll gesture to go through all images" at bounding box center [133, 328] width 136 height 33
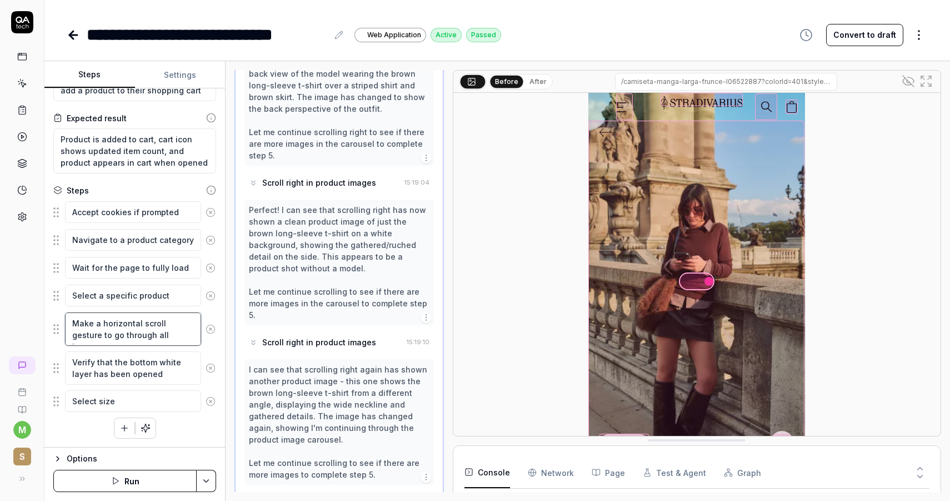
click at [88, 329] on textarea "Make a horizontal scroll gesture to go through all images" at bounding box center [133, 328] width 136 height 33
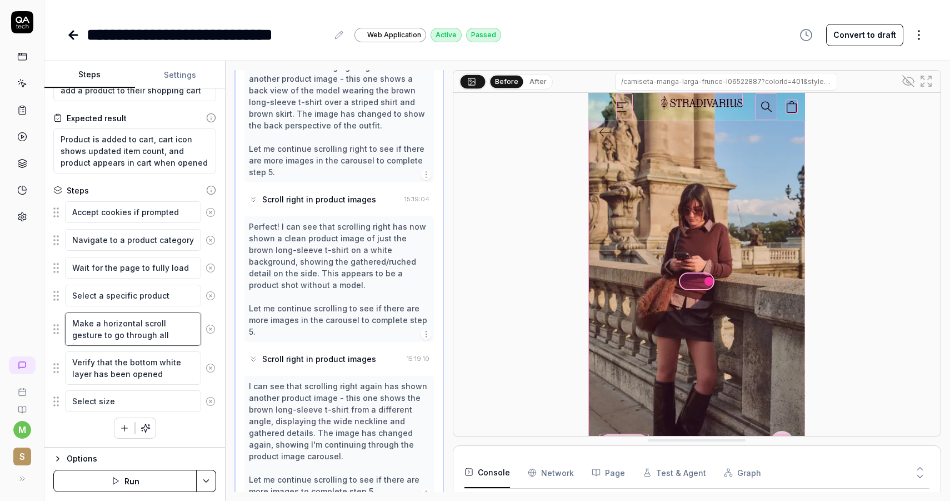
click at [88, 329] on textarea "Make a horizontal scroll gesture to go through all images" at bounding box center [133, 328] width 136 height 33
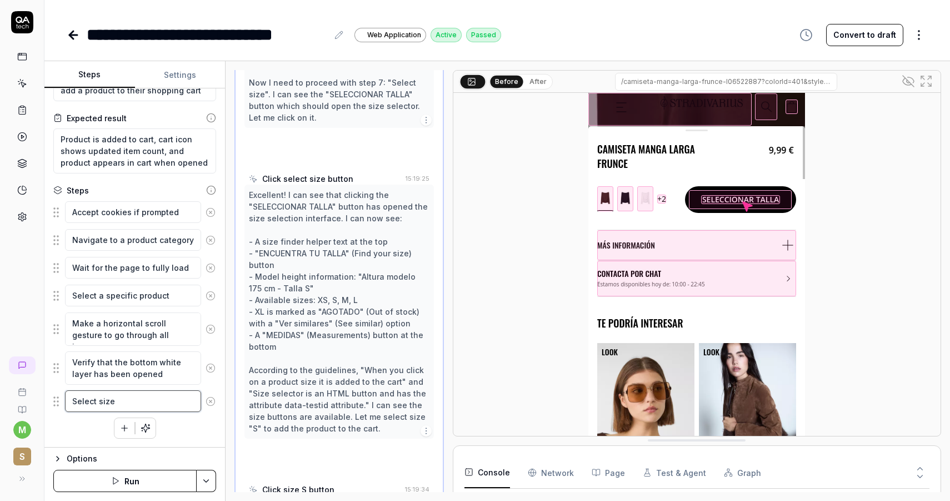
scroll to position [493, 0]
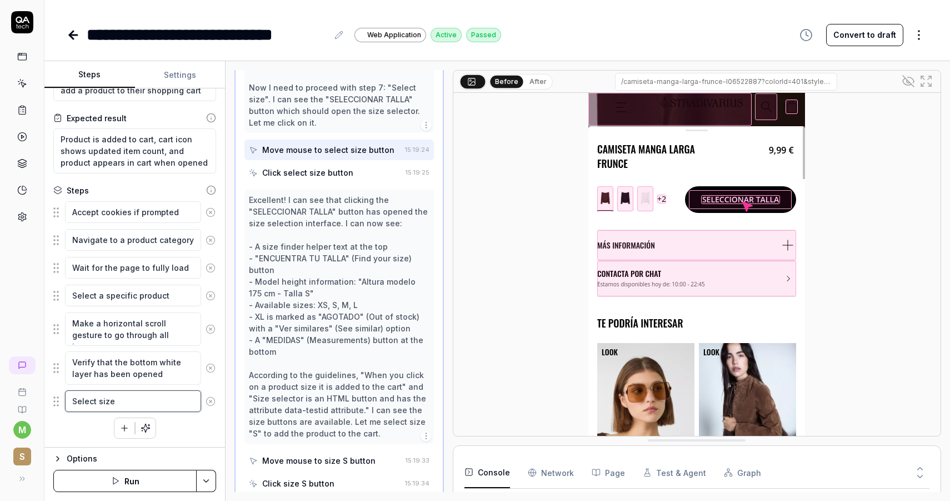
drag, startPoint x: 183, startPoint y: 398, endPoint x: 58, endPoint y: 313, distance: 150.8
click at [58, 313] on fieldset "Accept cookies if prompted Navigate to a product category Wait for the page to …" at bounding box center [134, 307] width 163 height 212
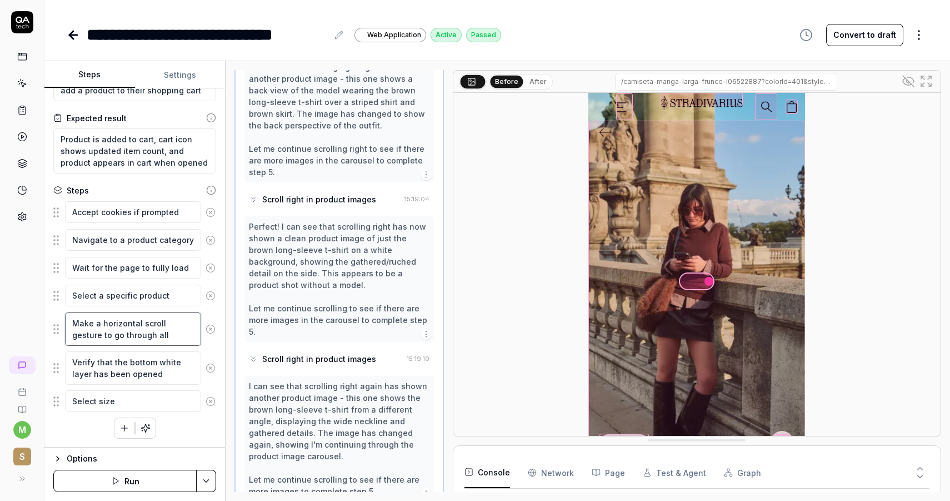
scroll to position [965, 0]
drag, startPoint x: 67, startPoint y: 318, endPoint x: 134, endPoint y: 400, distance: 105.8
click at [134, 400] on fieldset "Accept cookies if prompted Navigate to a product category Wait for the page to …" at bounding box center [134, 307] width 163 height 212
click at [19, 113] on icon at bounding box center [22, 111] width 7 height 8
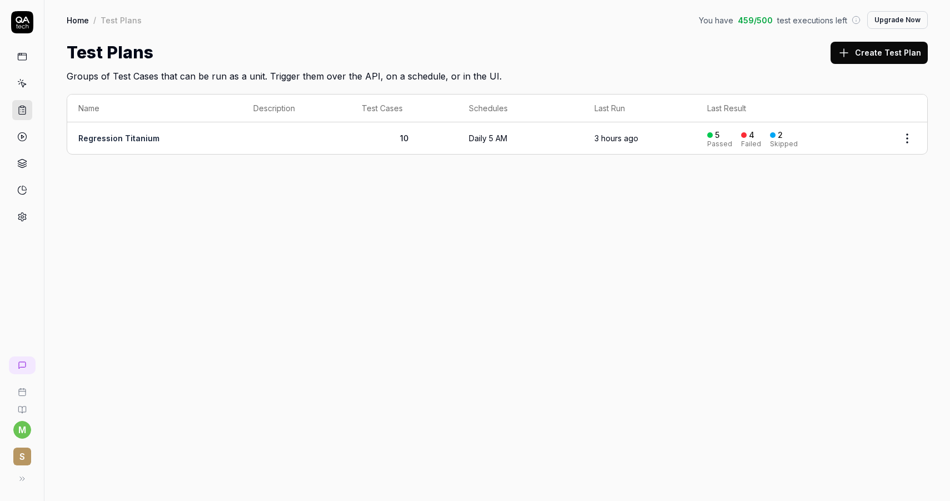
click at [151, 143] on td "Regression Titanium" at bounding box center [154, 138] width 175 height 32
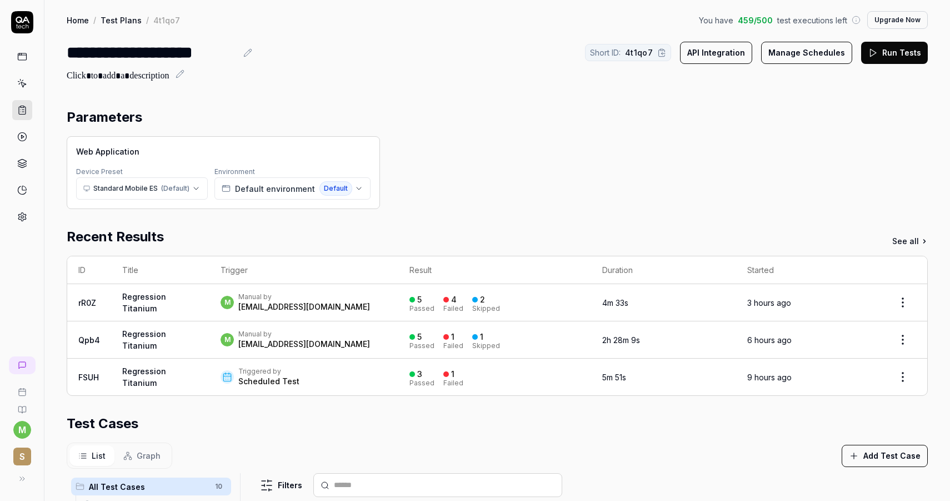
click at [139, 296] on link "Regression Titanium" at bounding box center [144, 302] width 44 height 21
click at [149, 302] on td "Regression Titanium" at bounding box center [160, 302] width 98 height 37
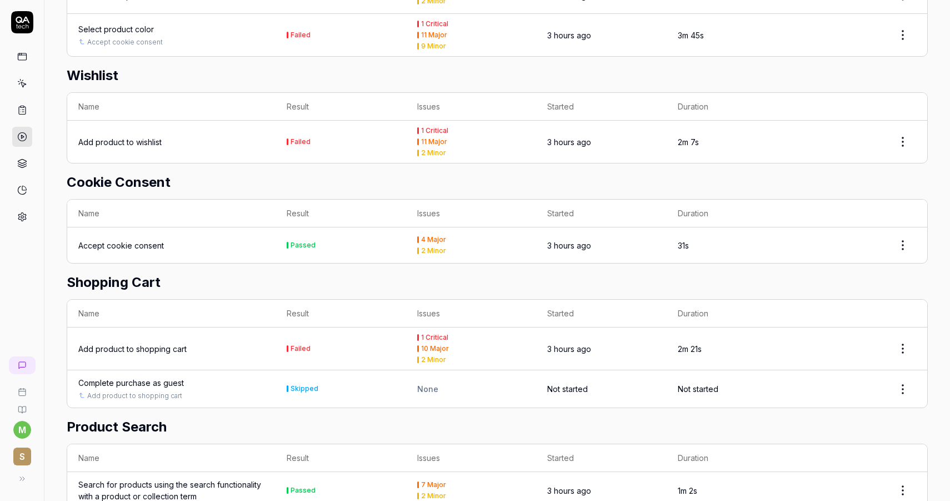
scroll to position [696, 0]
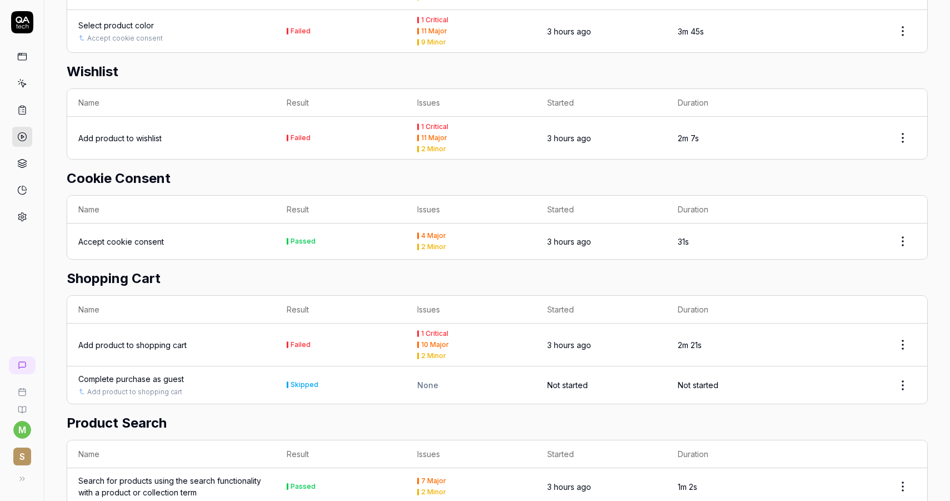
click at [161, 339] on div "Add product to shopping cart" at bounding box center [132, 345] width 108 height 12
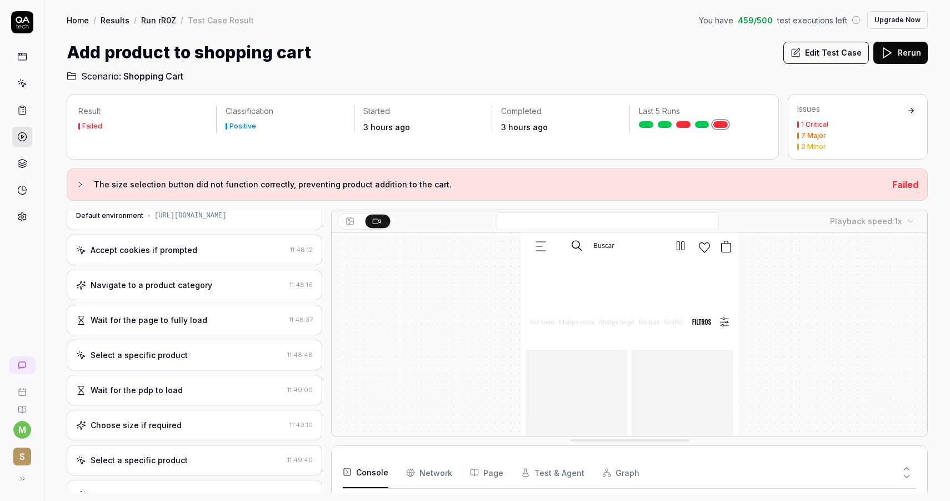
scroll to position [24, 0]
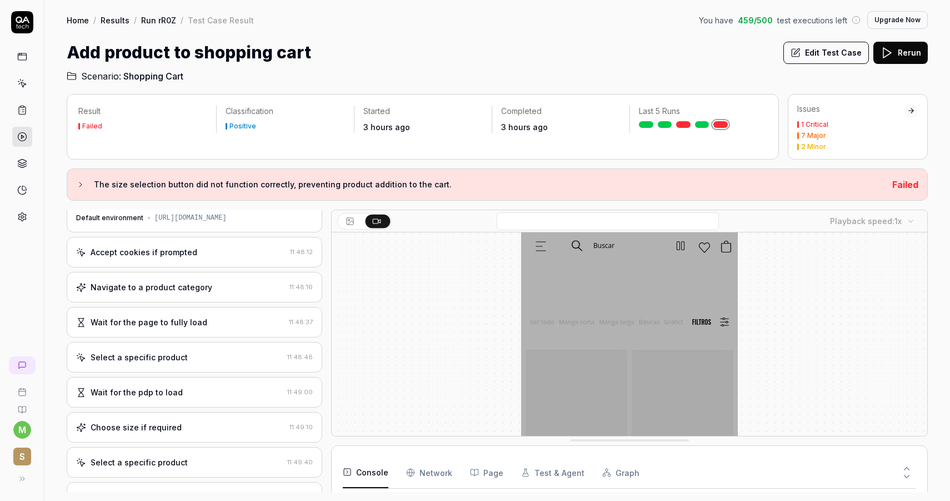
click at [22, 106] on rect at bounding box center [22, 107] width 3 height 2
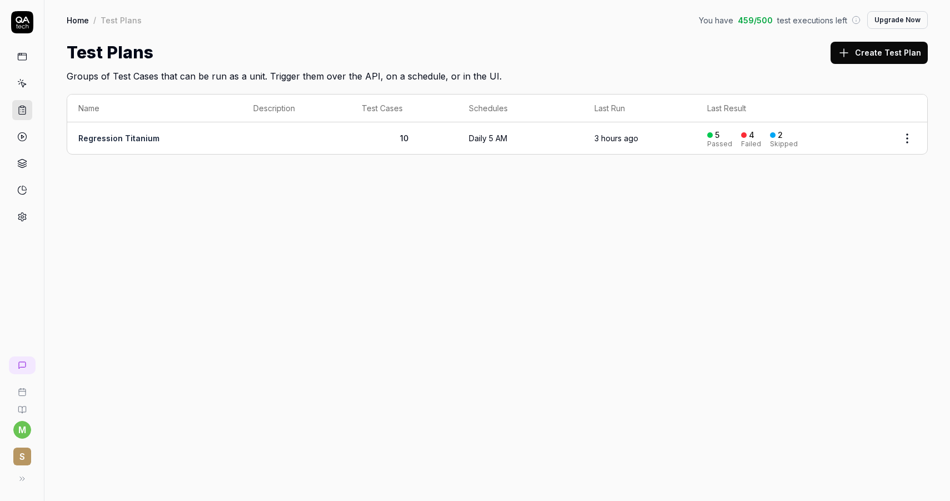
click at [18, 88] on icon at bounding box center [22, 83] width 10 height 10
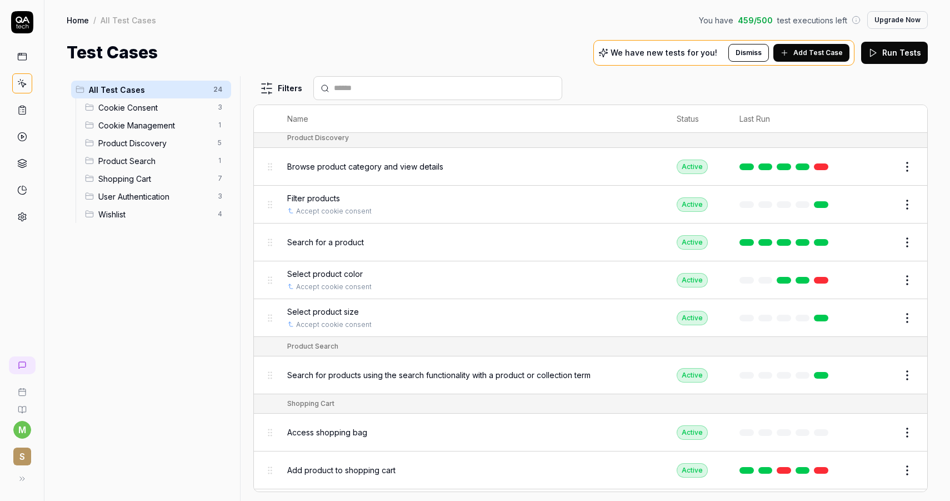
scroll to position [198, 0]
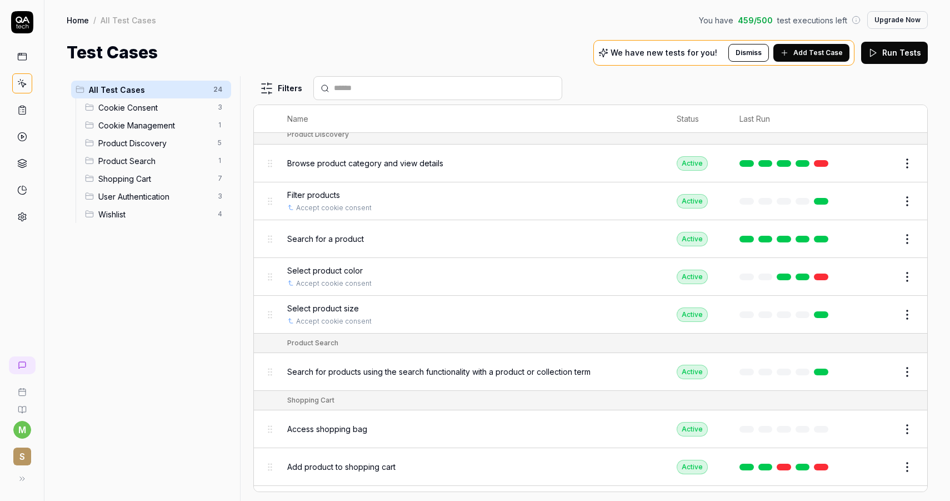
click at [356, 305] on span "Select product size" at bounding box center [323, 308] width 72 height 12
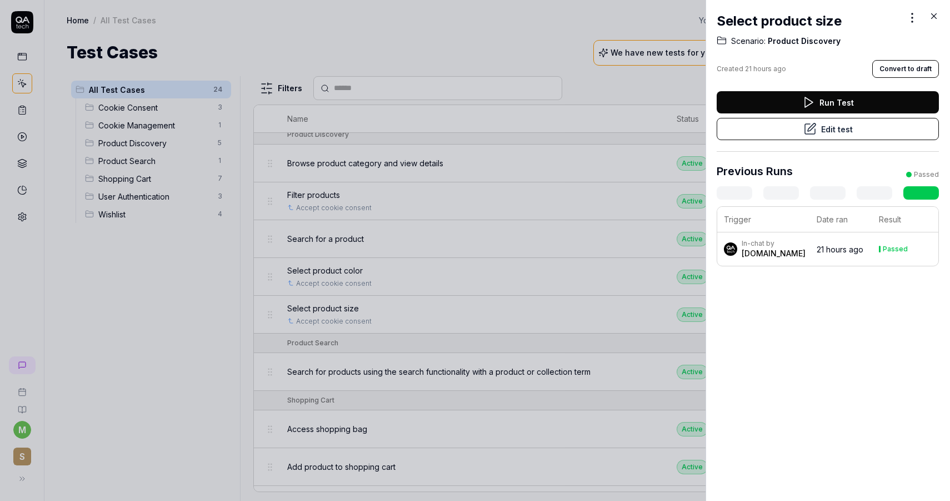
click at [849, 128] on button "Edit test" at bounding box center [828, 129] width 222 height 22
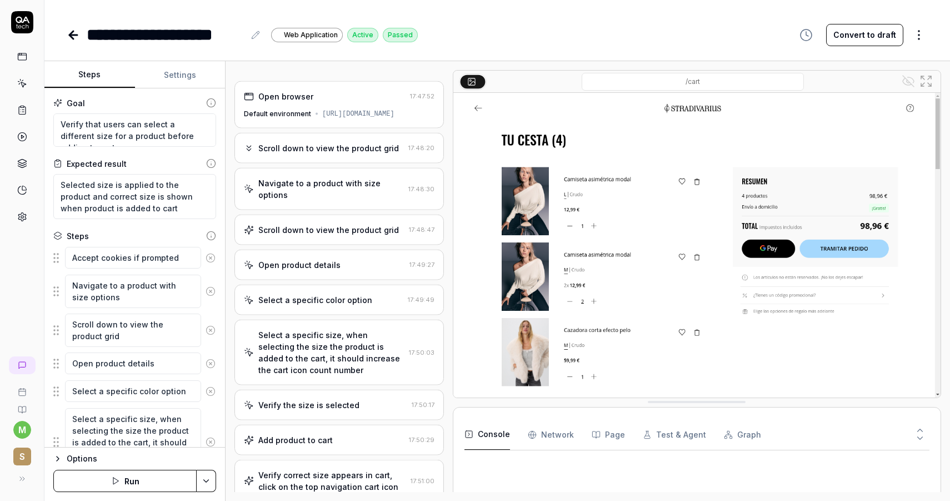
scroll to position [294, 0]
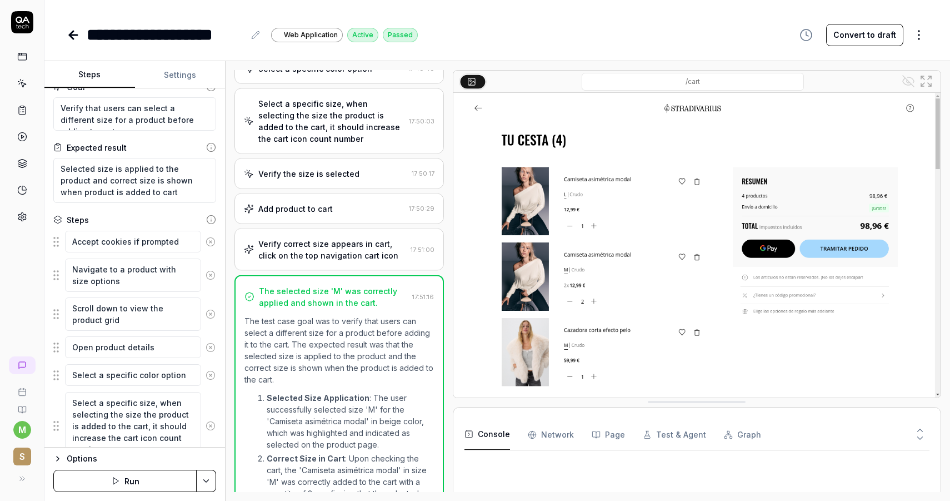
type textarea "*"
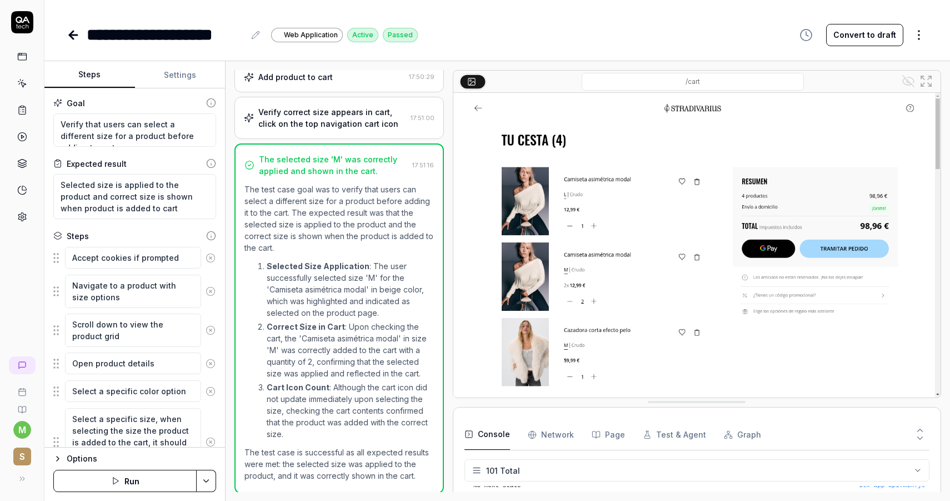
click at [74, 36] on icon at bounding box center [73, 34] width 13 height 13
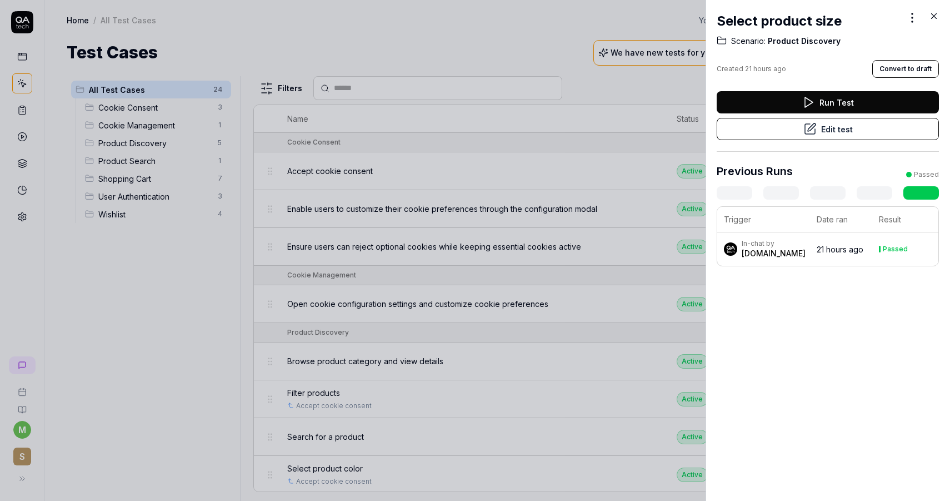
click at [20, 86] on div at bounding box center [475, 250] width 950 height 501
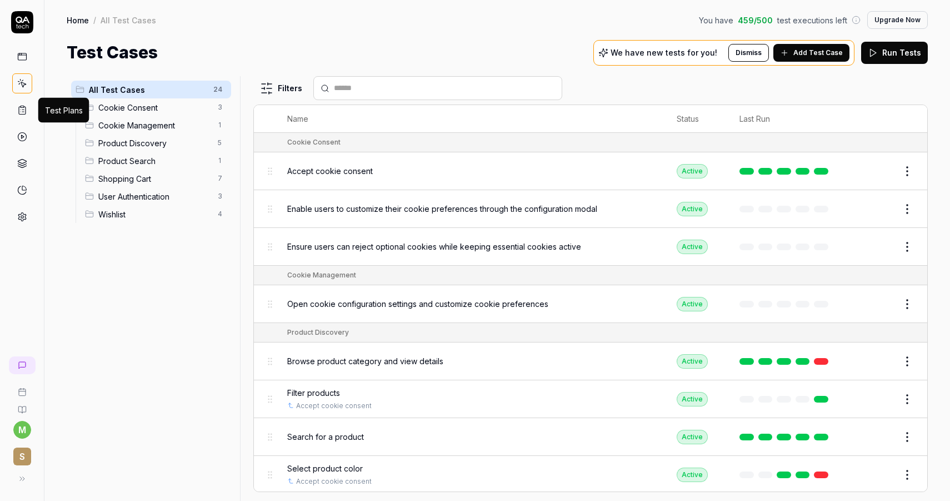
click at [23, 108] on rect at bounding box center [22, 107] width 3 height 2
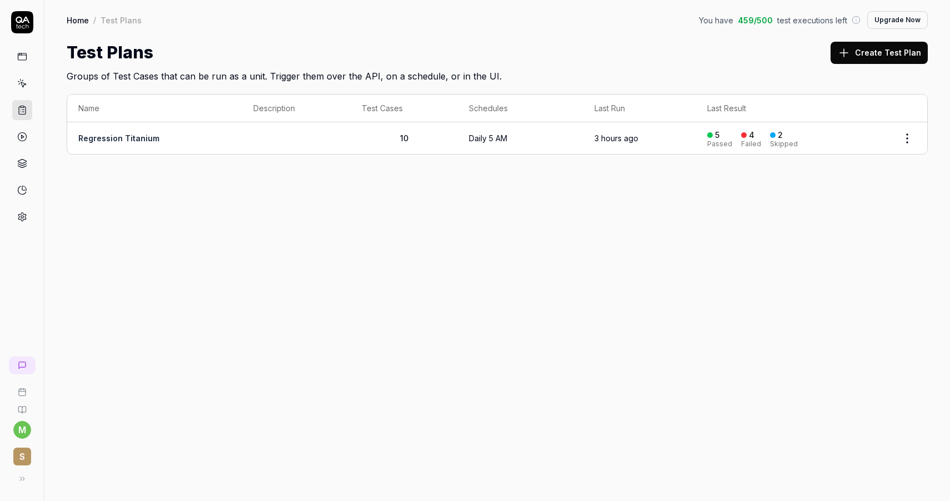
click at [114, 140] on link "Regression Titanium" at bounding box center [118, 137] width 81 height 9
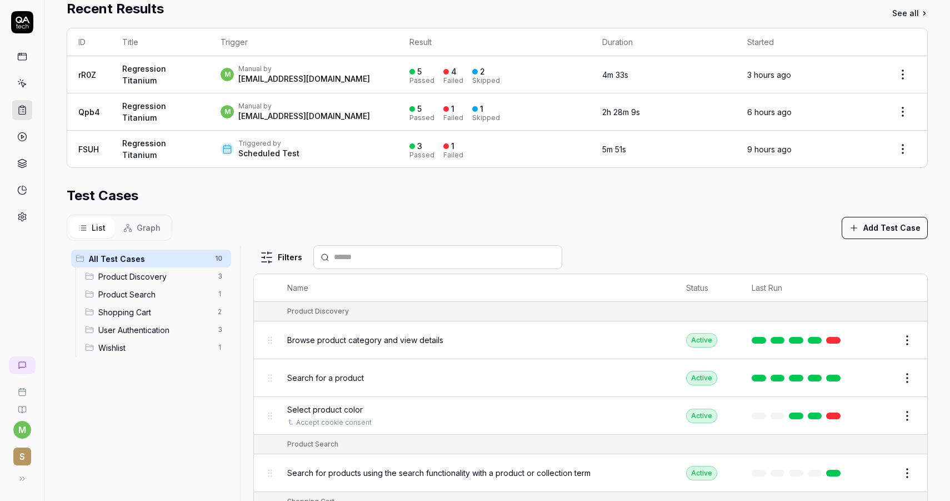
click at [886, 223] on button "Add Test Case" at bounding box center [885, 228] width 86 height 22
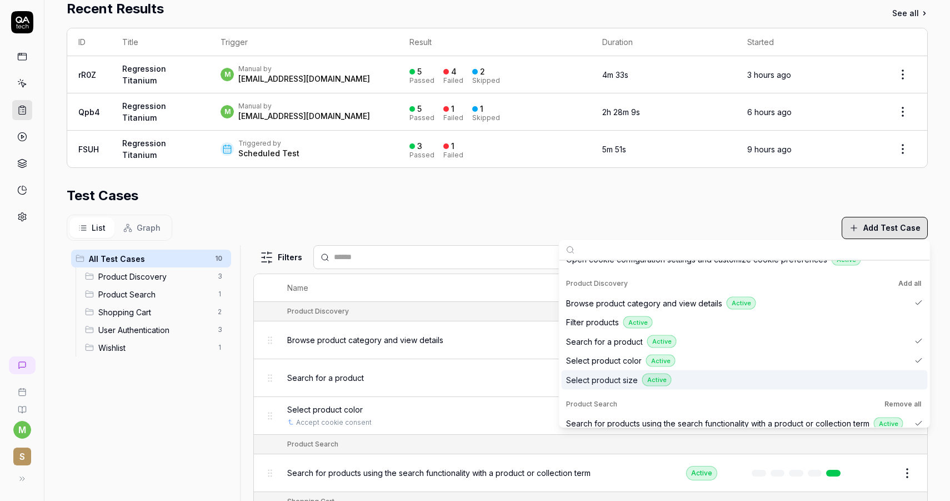
click at [731, 377] on div "Select product size Active" at bounding box center [738, 379] width 344 height 13
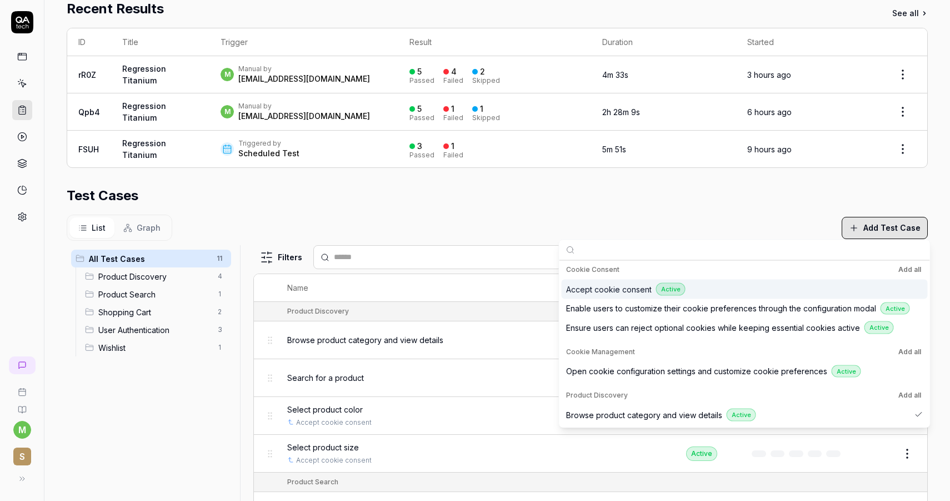
click at [730, 220] on div "List Graph Add Test Case" at bounding box center [497, 228] width 861 height 26
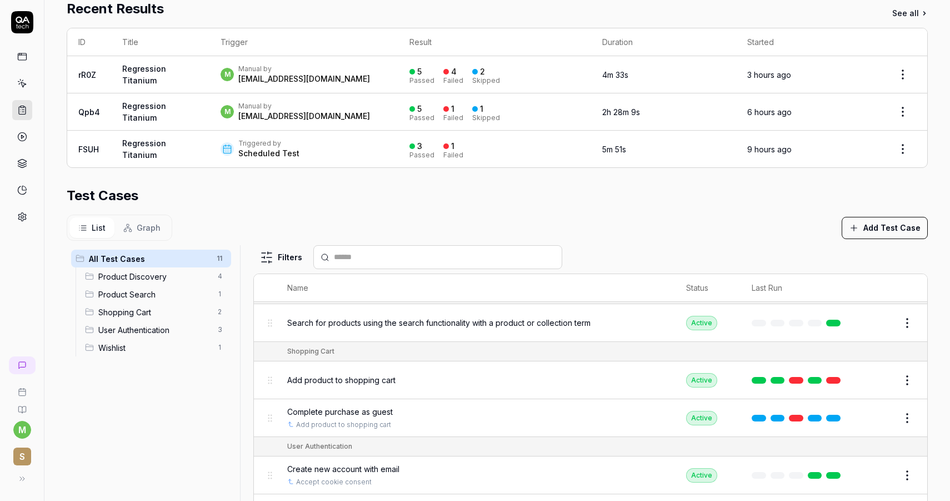
scroll to position [188, 0]
click at [881, 412] on button "Edit" at bounding box center [881, 417] width 27 height 18
click at [879, 376] on button "Edit" at bounding box center [881, 380] width 27 height 18
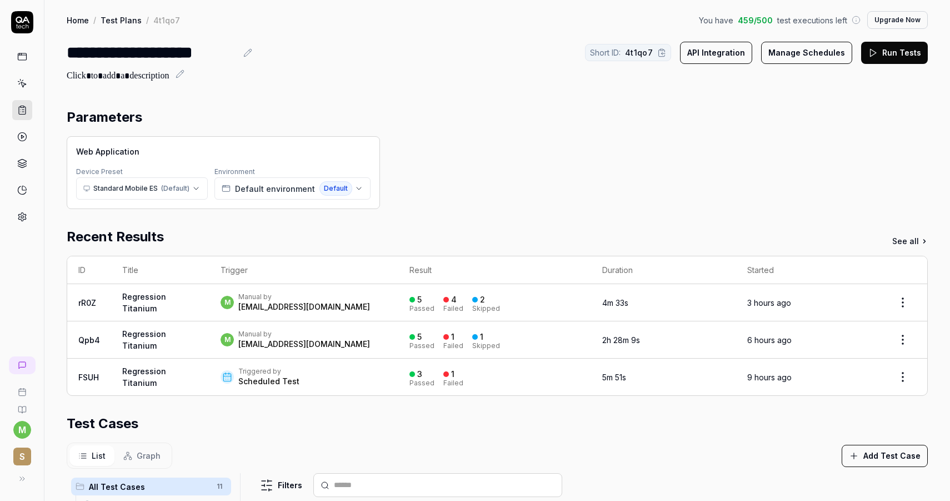
click at [888, 55] on button "Run Tests" at bounding box center [894, 53] width 67 height 22
click at [84, 301] on link "u03S" at bounding box center [88, 302] width 20 height 9
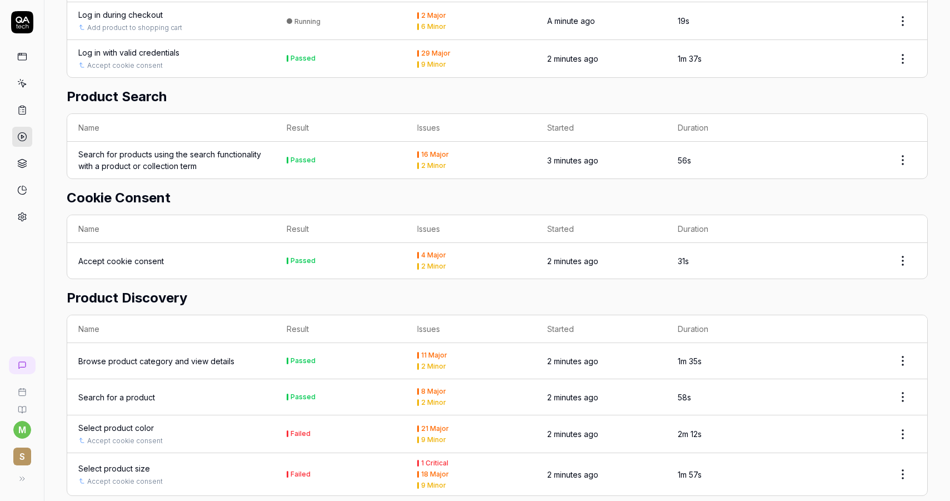
scroll to position [730, 0]
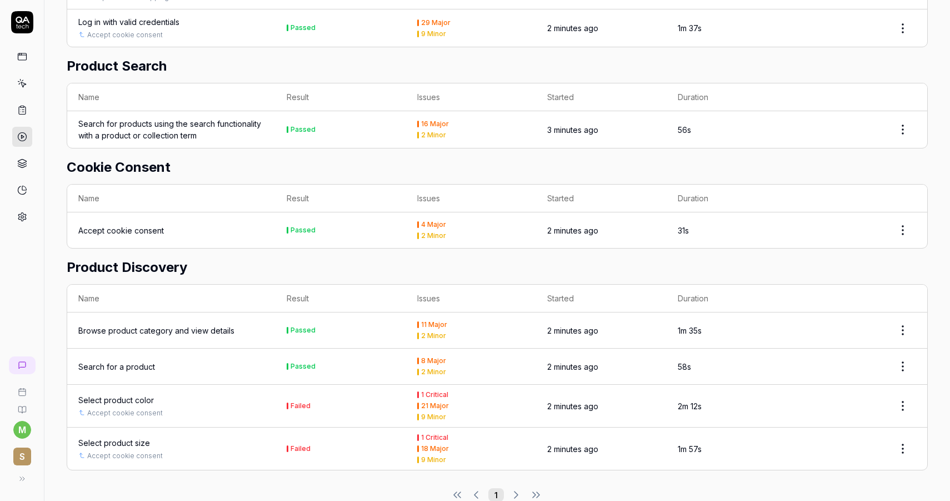
click at [907, 432] on html "m S Home / Results / Run: u03S You have 447 / 500 test executions left Upgrade …" at bounding box center [475, 250] width 950 height 501
click at [138, 431] on html "m S Home / Results / Run: u03S You have 447 / 500 test executions left Upgrade …" at bounding box center [475, 250] width 950 height 501
click at [128, 437] on div "Select product size" at bounding box center [114, 443] width 72 height 12
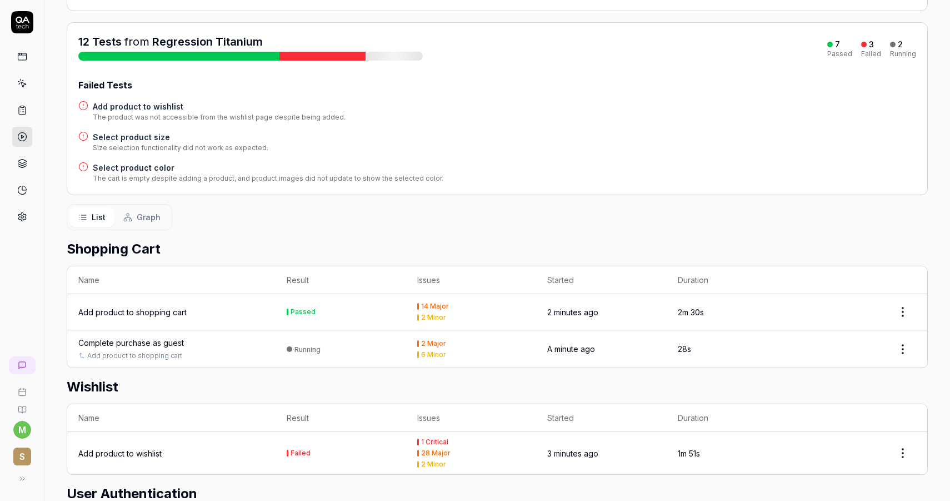
scroll to position [99, 0]
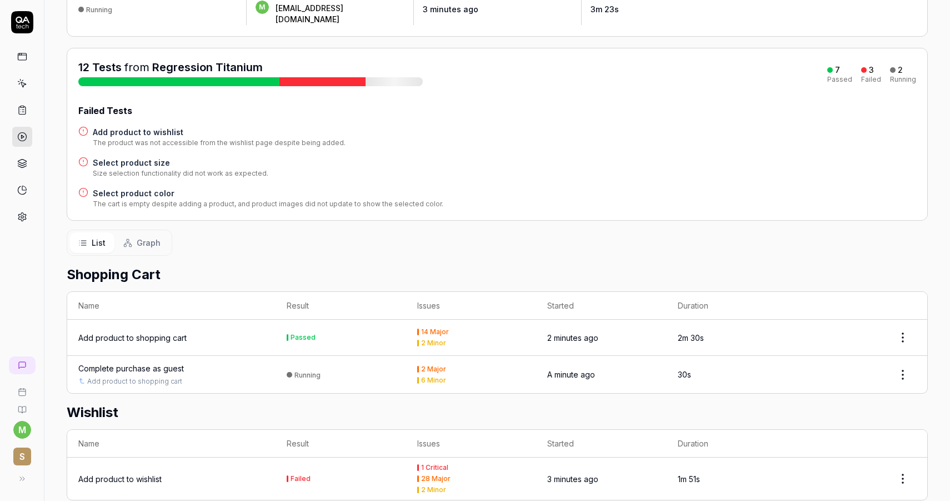
click at [143, 332] on div "Add product to shopping cart" at bounding box center [132, 338] width 108 height 12
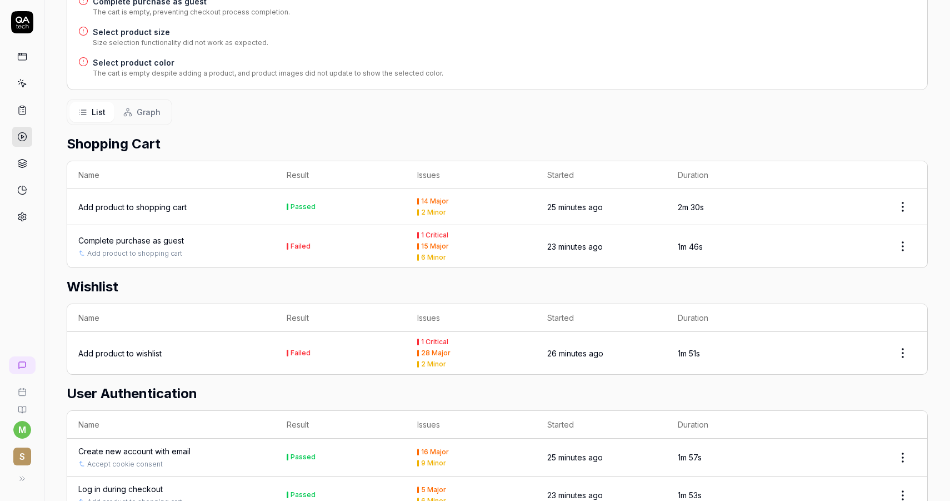
scroll to position [0, 0]
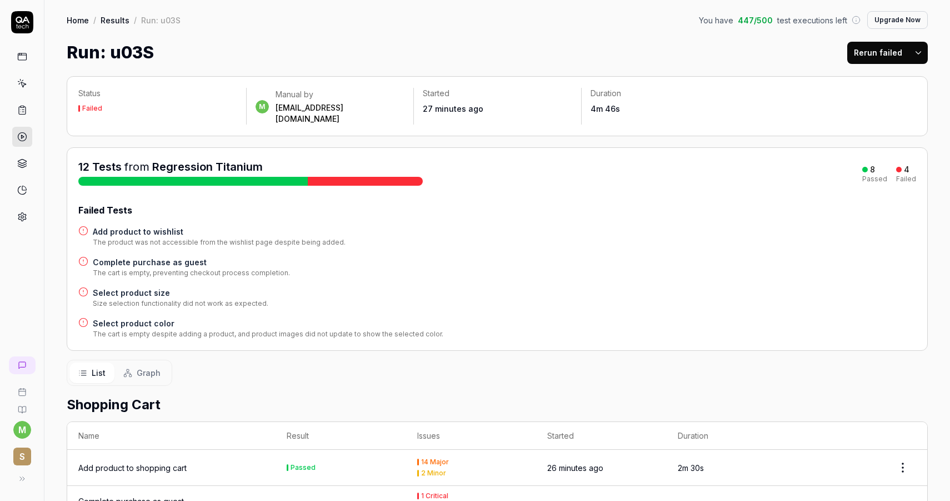
click at [24, 115] on link at bounding box center [22, 110] width 20 height 20
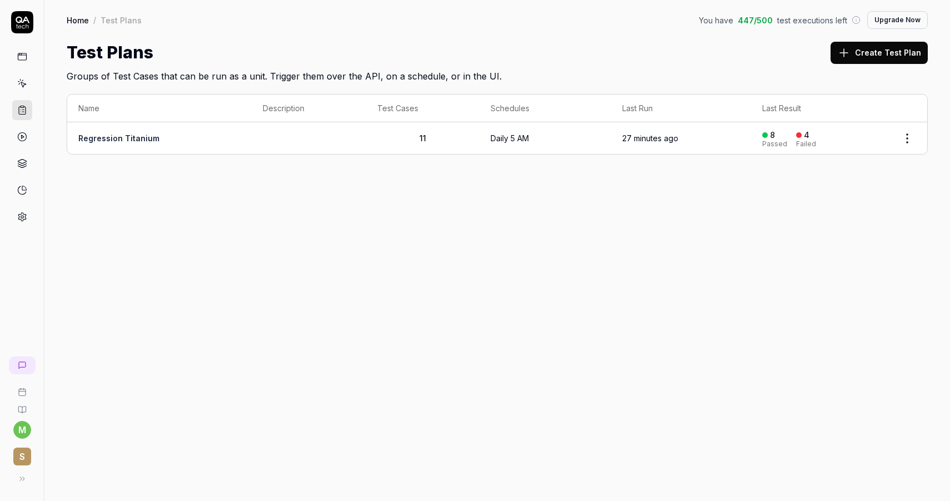
click at [130, 135] on link "Regression Titanium" at bounding box center [118, 137] width 81 height 9
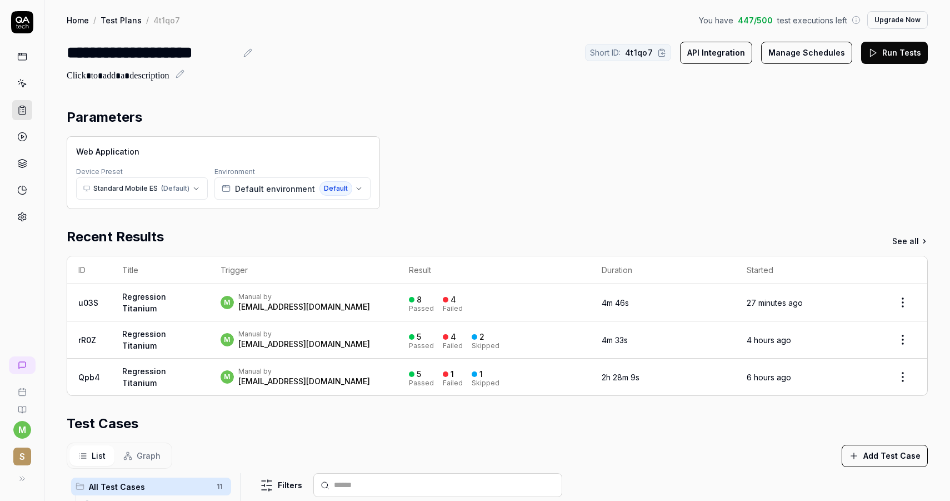
click at [888, 53] on button "Run Tests" at bounding box center [894, 53] width 67 height 22
click at [86, 302] on link "oMSn" at bounding box center [89, 302] width 22 height 9
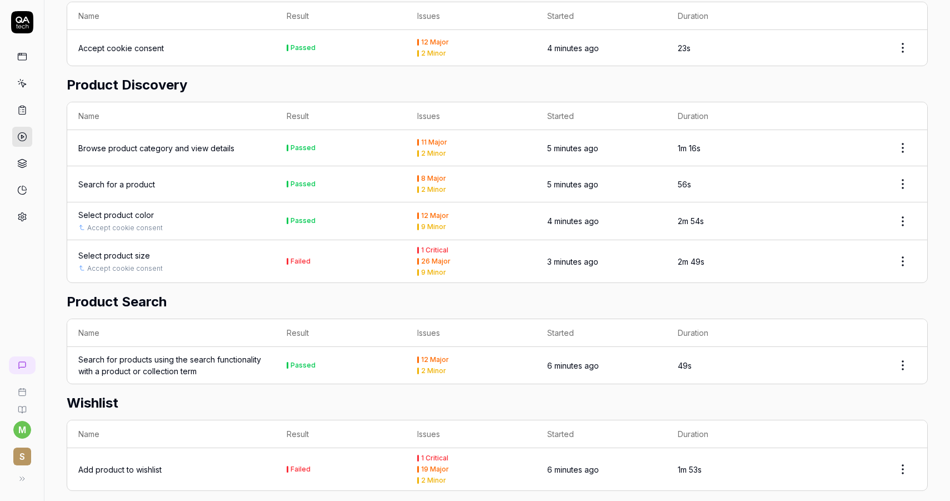
scroll to position [417, 0]
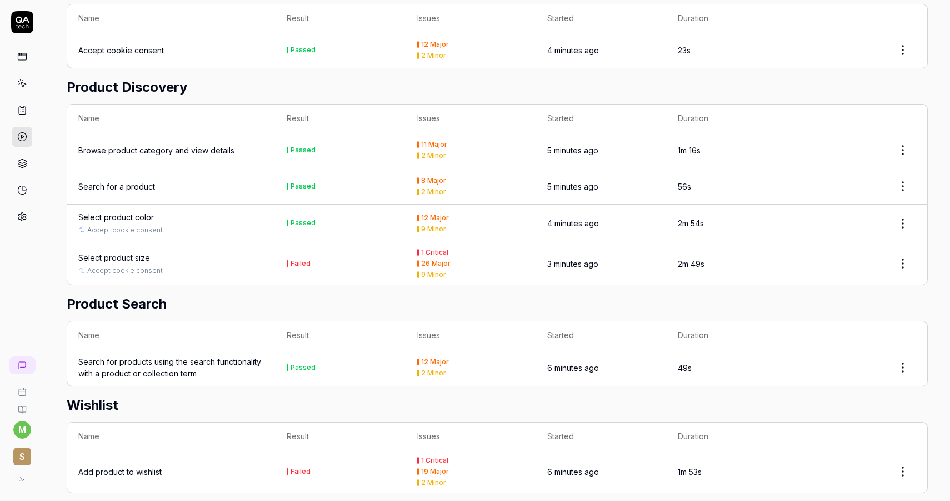
click at [142, 252] on div "Select product size" at bounding box center [114, 258] width 72 height 12
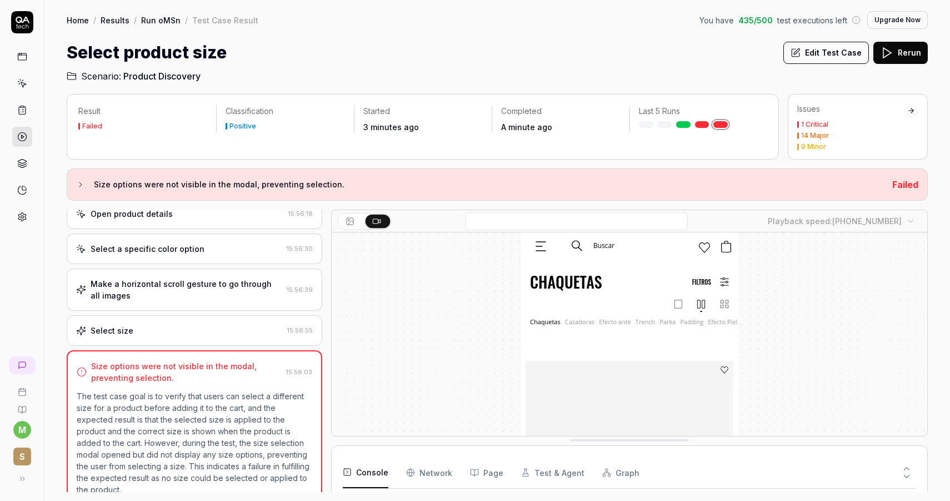
scroll to position [2434, 0]
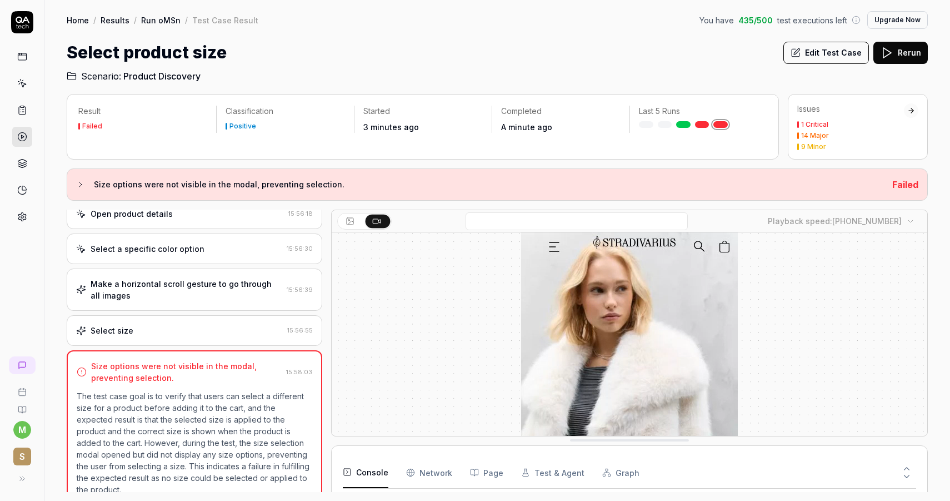
click at [200, 289] on div "Make a horizontal scroll gesture to go through all images" at bounding box center [187, 289] width 192 height 23
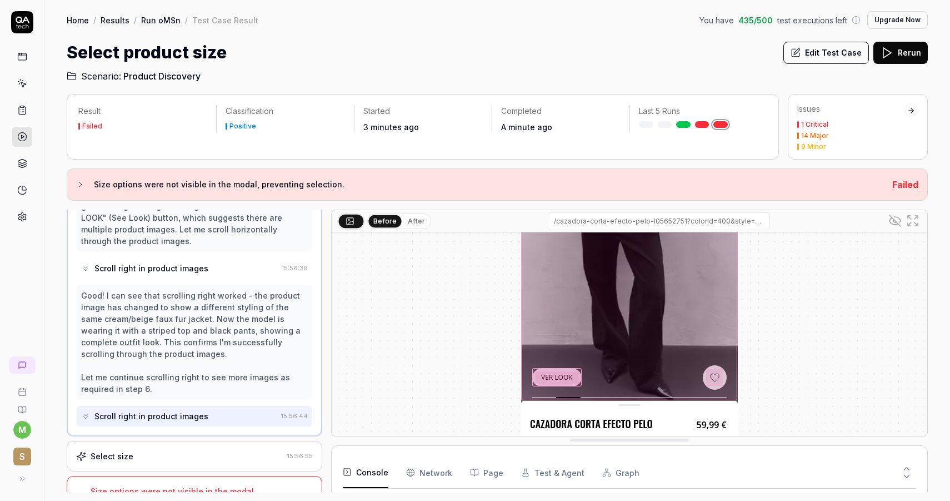
scroll to position [373, 0]
click at [197, 412] on div "Scroll right in product images" at bounding box center [151, 417] width 114 height 12
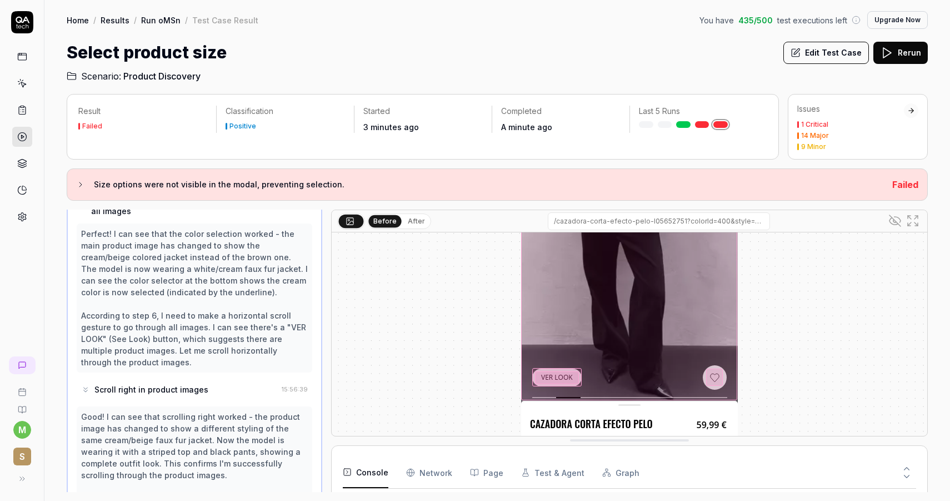
click at [175, 386] on div "Scroll right in product images" at bounding box center [151, 389] width 114 height 12
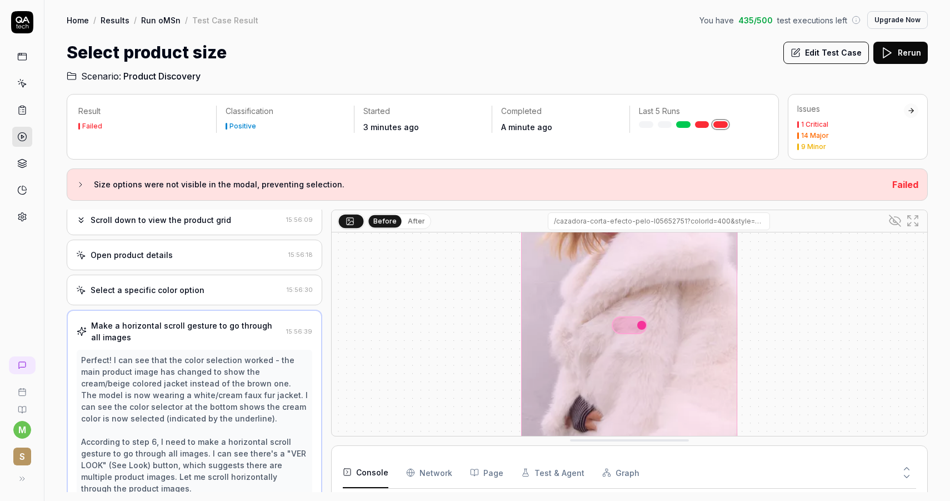
scroll to position [103, 0]
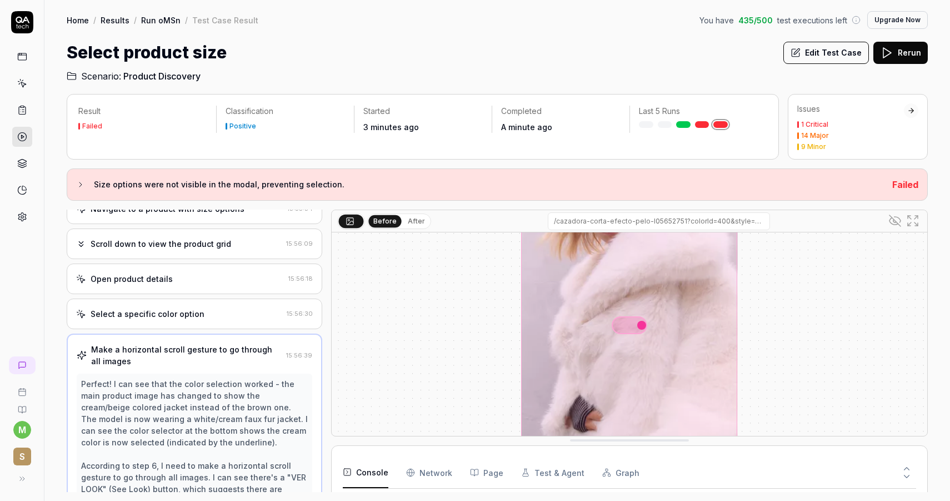
click at [181, 310] on div "Select a specific color option" at bounding box center [148, 314] width 114 height 12
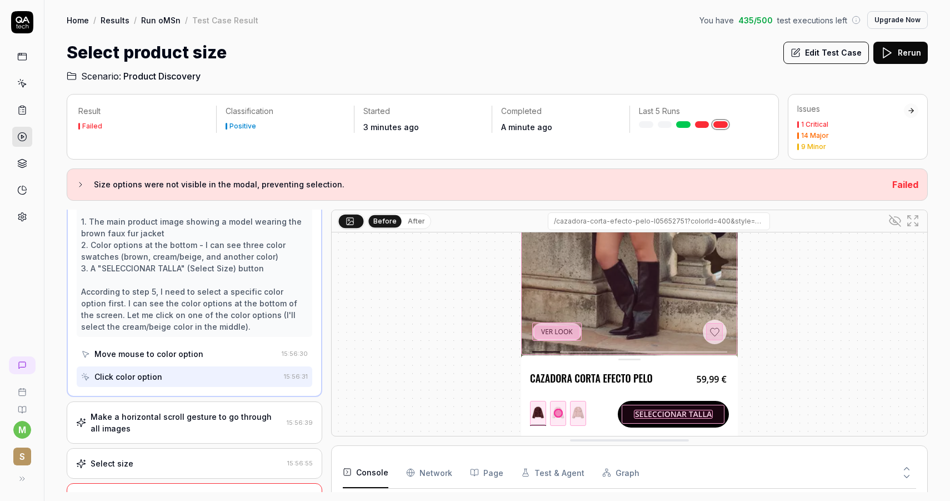
scroll to position [280, 0]
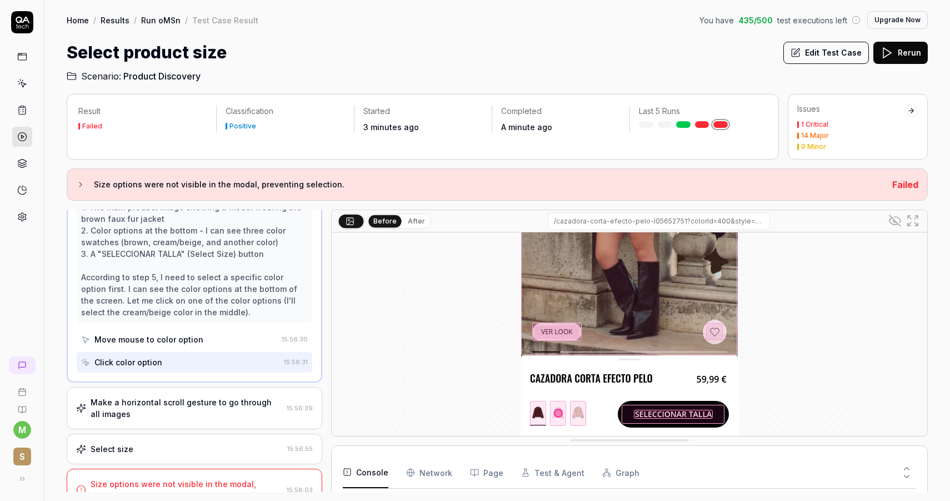
click at [829, 57] on button "Edit Test Case" at bounding box center [827, 53] width 86 height 22
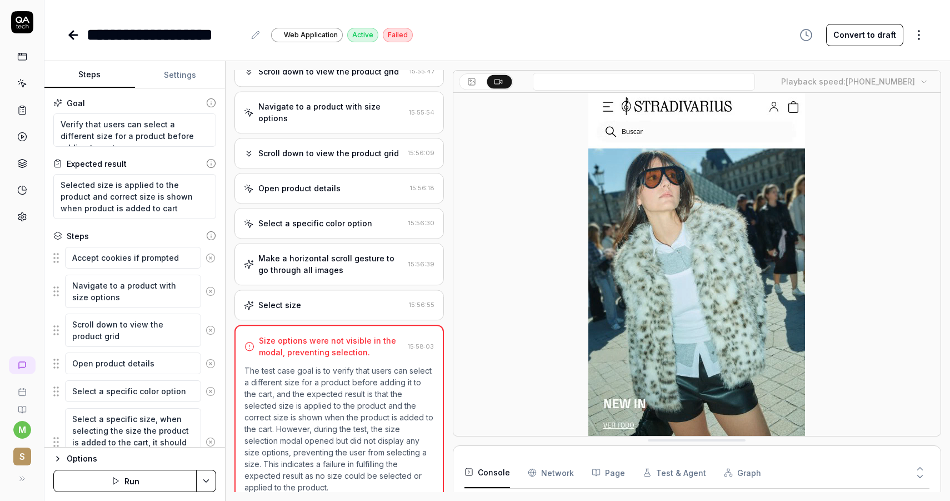
scroll to position [66, 0]
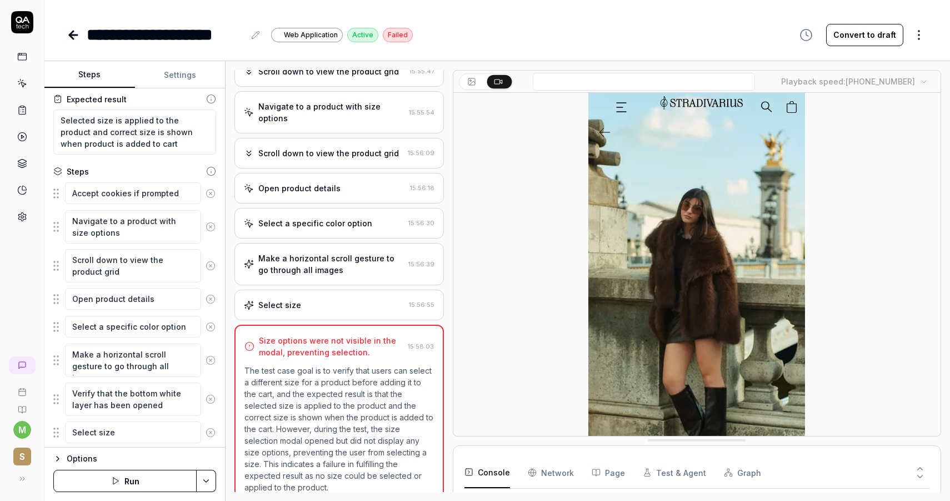
scroll to position [67, 0]
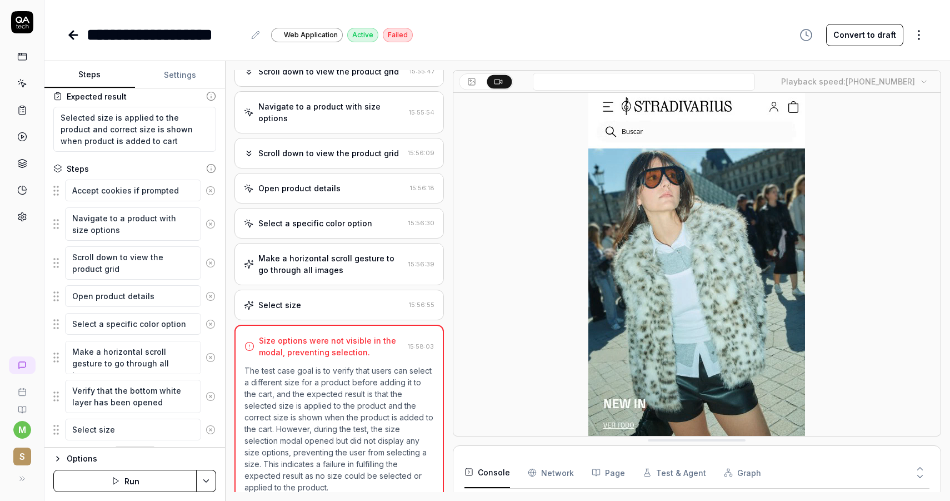
click at [211, 325] on icon at bounding box center [211, 324] width 10 height 10
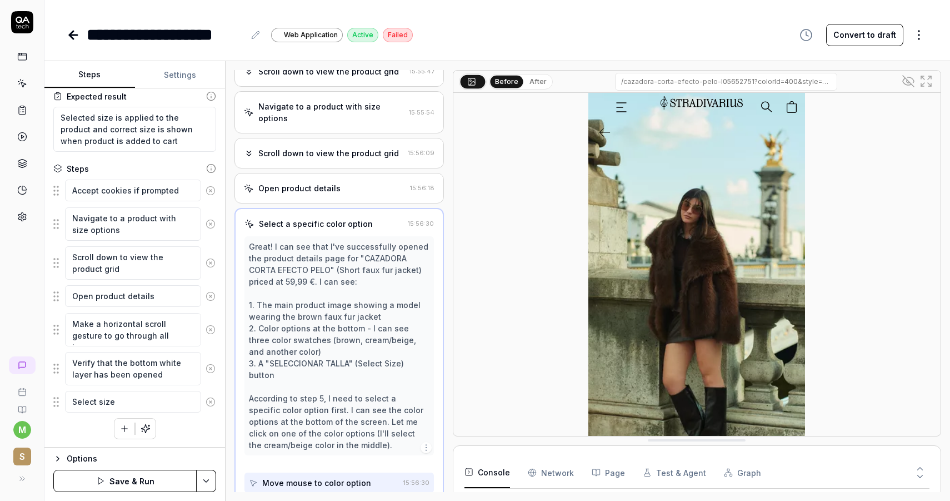
scroll to position [76, 0]
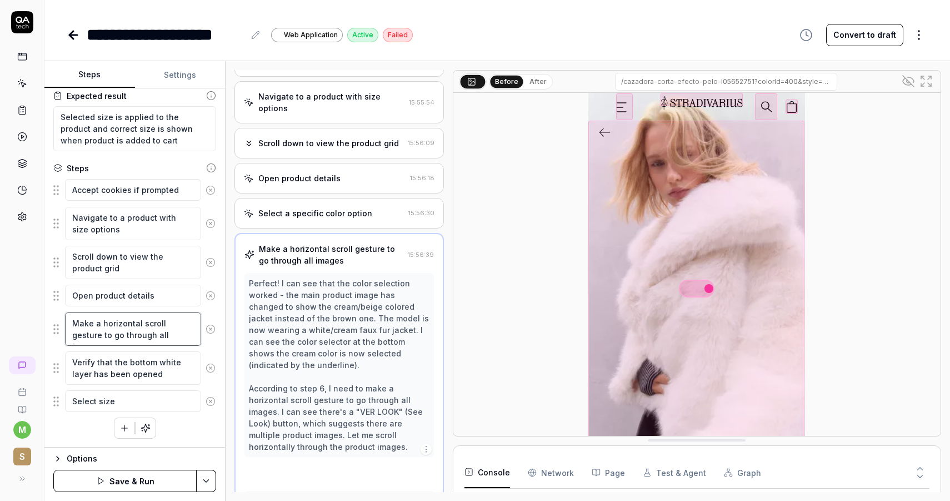
click at [143, 331] on textarea "Make a horizontal scroll gesture to go through all images" at bounding box center [133, 328] width 136 height 33
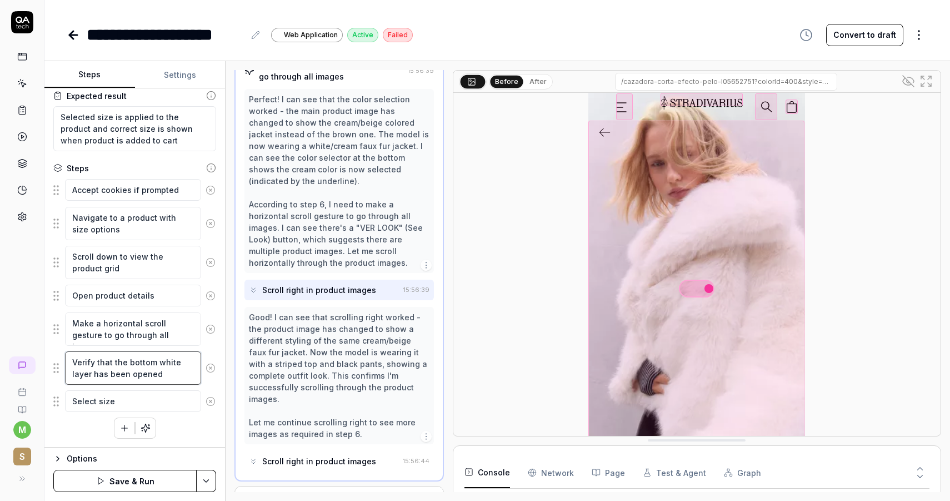
click at [156, 368] on textarea "Verify that the bottom white layer has been opened" at bounding box center [133, 367] width 136 height 33
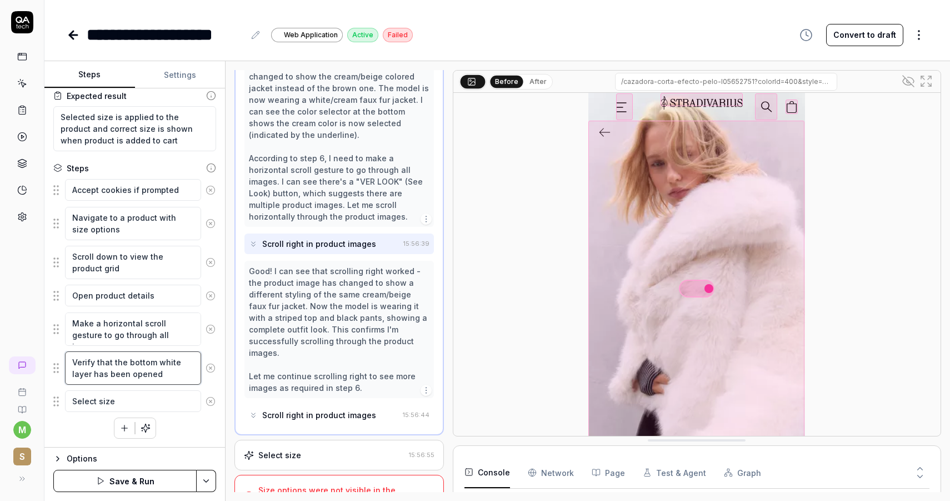
click at [162, 377] on textarea "Verify that the bottom white layer has been opened" at bounding box center [133, 367] width 136 height 33
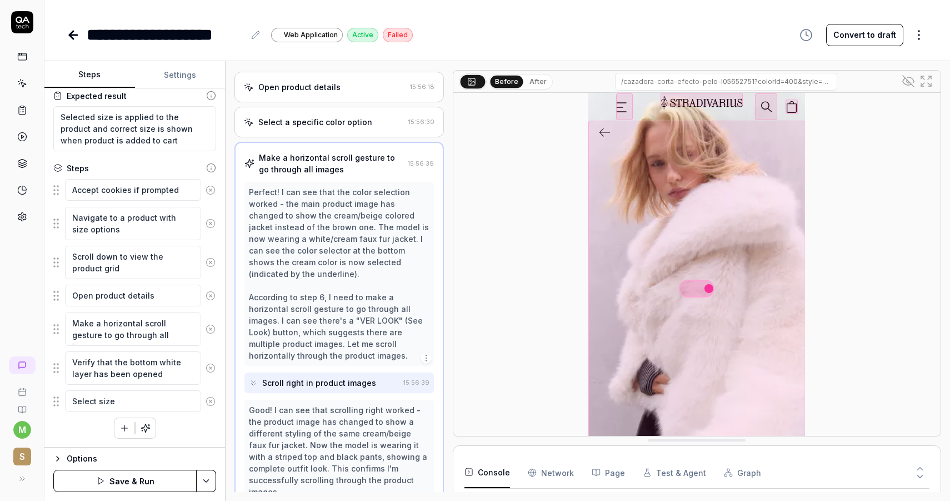
click at [142, 473] on button "Save & Run" at bounding box center [124, 481] width 143 height 22
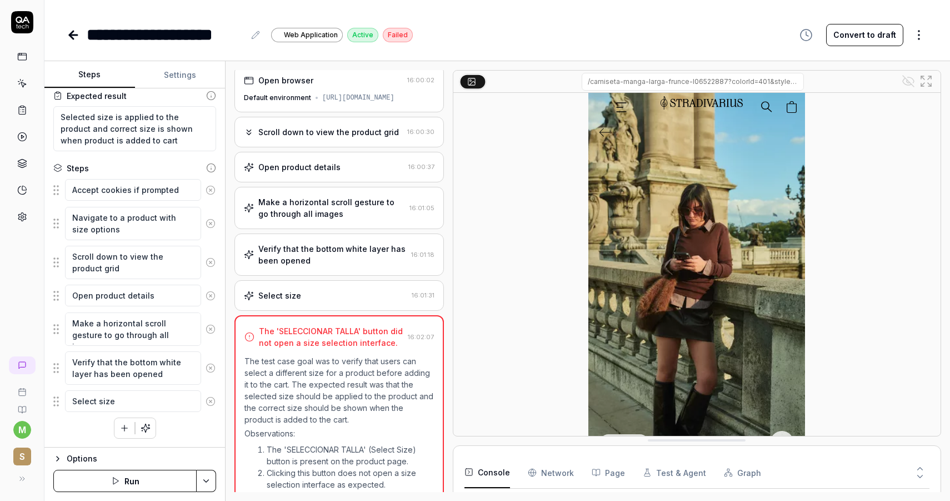
scroll to position [2581, 0]
click at [330, 260] on div "Verify that the bottom white layer has been opened" at bounding box center [332, 254] width 148 height 23
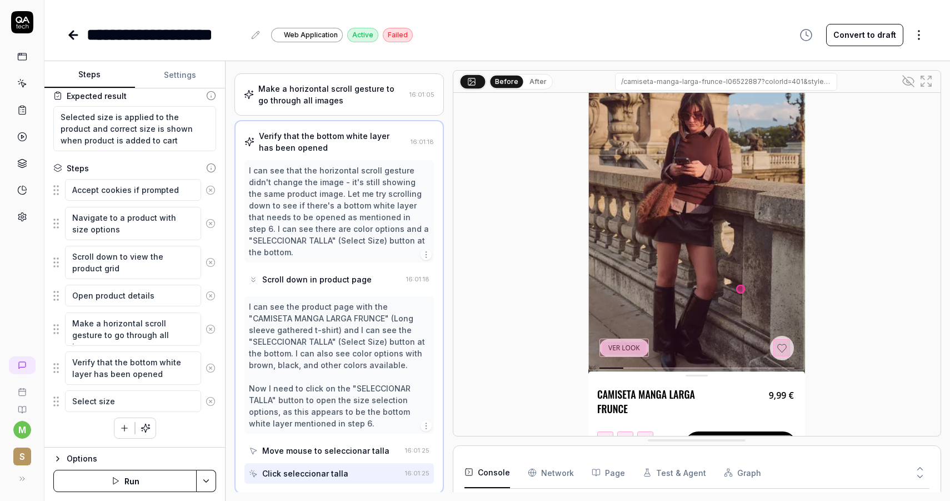
scroll to position [68, 0]
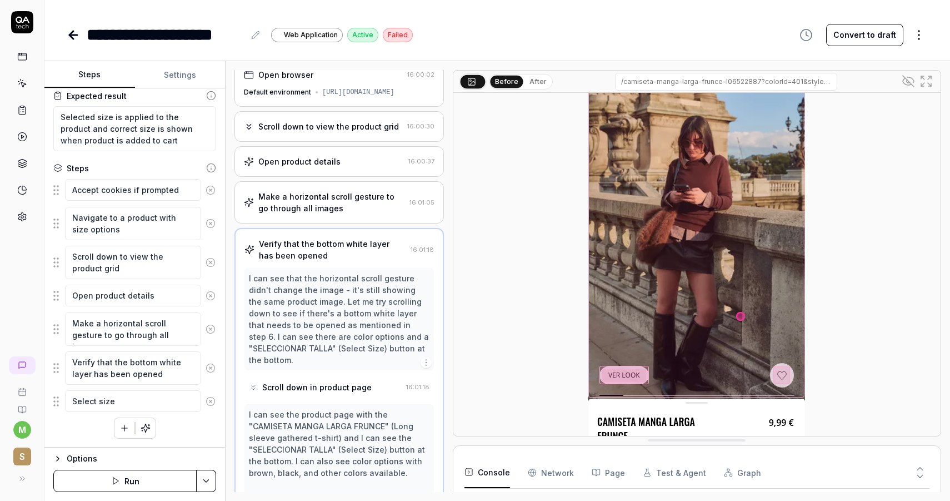
click at [347, 214] on div "Make a horizontal scroll gesture to go through all images" at bounding box center [331, 202] width 147 height 23
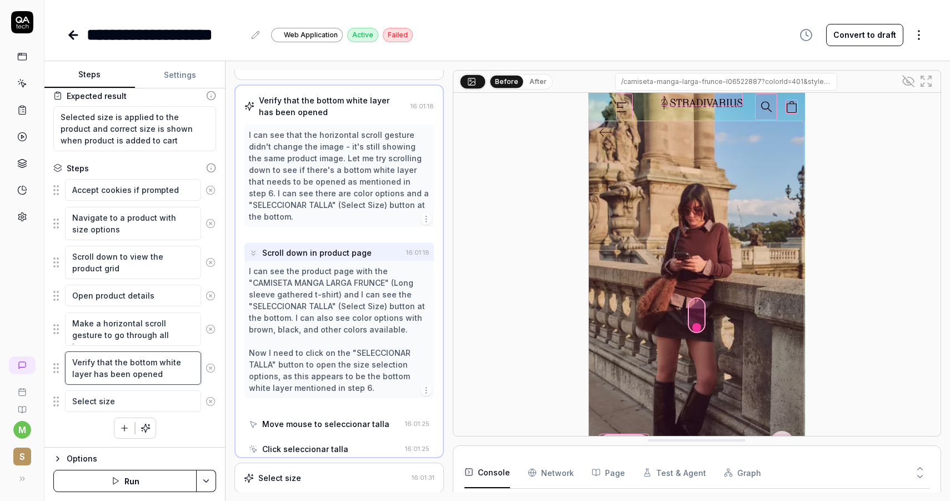
scroll to position [118, 0]
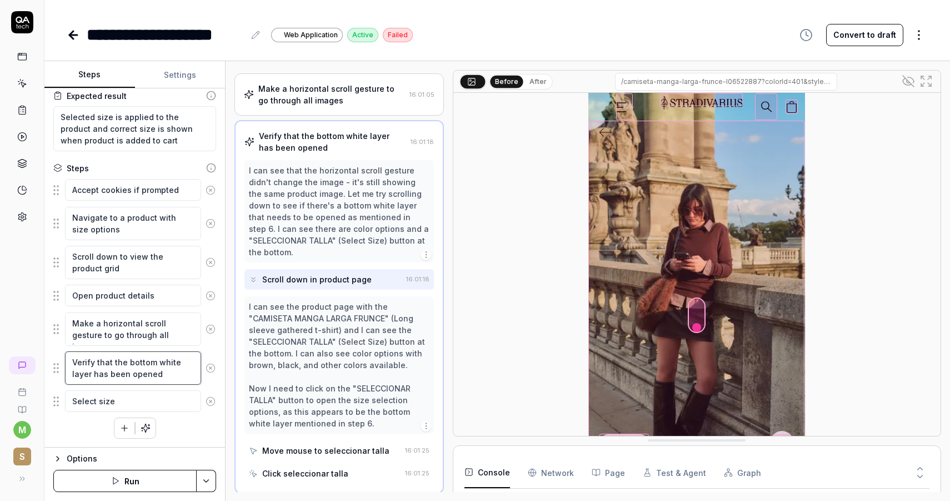
drag, startPoint x: 166, startPoint y: 374, endPoint x: 113, endPoint y: 361, distance: 54.3
click at [113, 361] on textarea "Verify that the bottom white layer has been opened" at bounding box center [133, 367] width 136 height 33
click at [165, 336] on textarea "Make a horizontal scroll gesture to go through all images" at bounding box center [133, 328] width 136 height 33
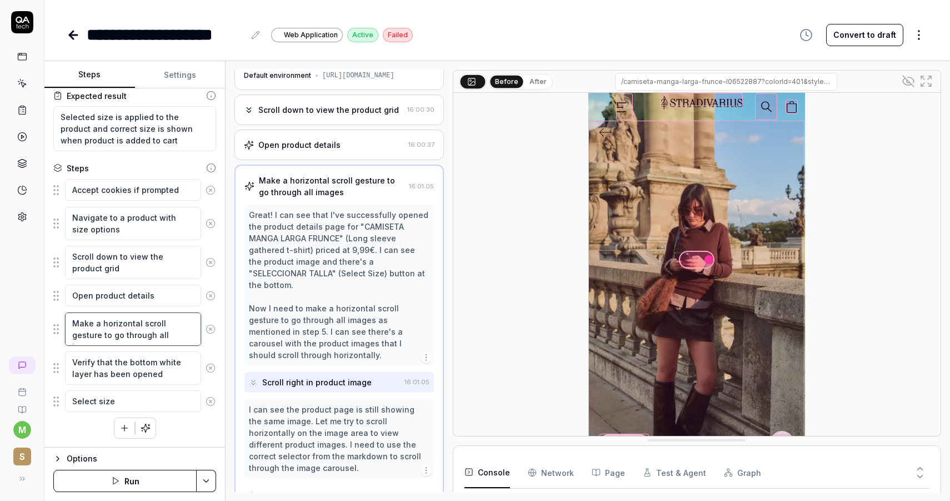
scroll to position [26, 0]
type textarea "*"
type textarea "Make a horizontal scroll gesture to go through all images"
type textarea "*"
type textarea "Make a horizontal scroll gesture to go through all images u"
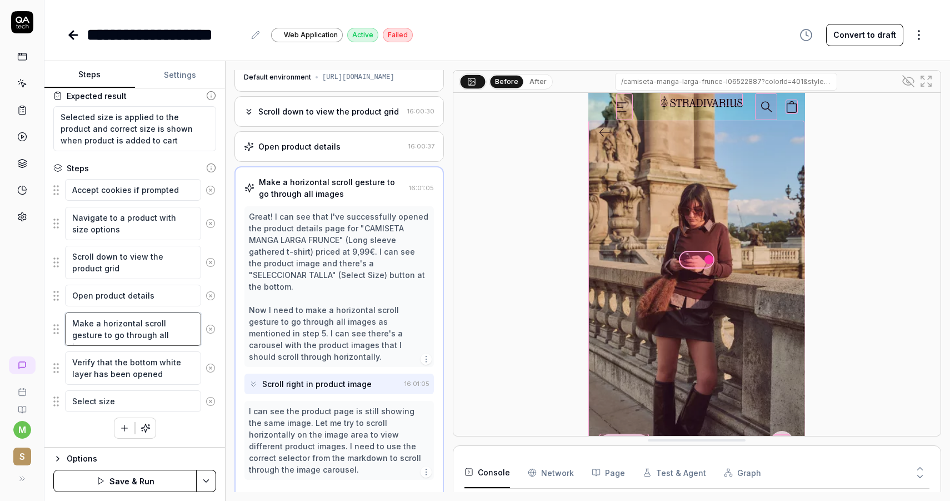
type textarea "*"
type textarea "Make a horizontal scroll gesture to go through all images un"
type textarea "*"
type textarea "Make a horizontal scroll gesture to go through all images unti"
type textarea "*"
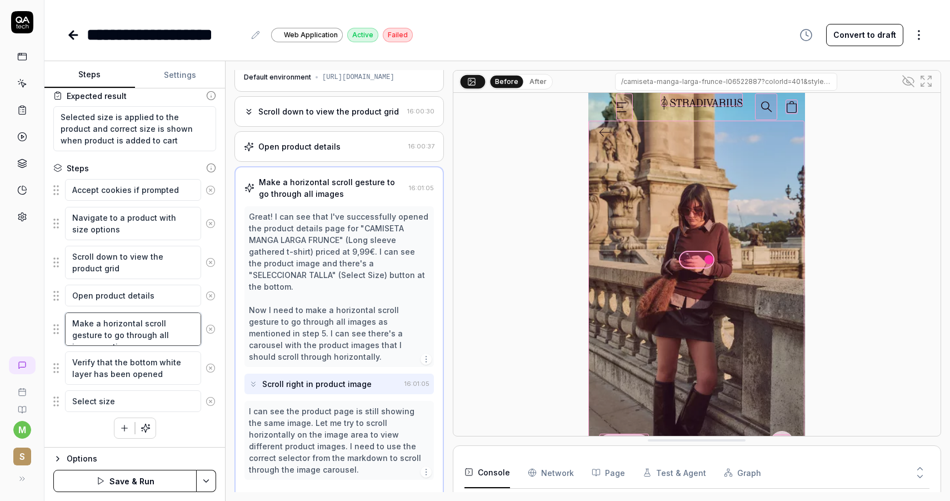
type textarea "Make a horizontal scroll gesture to go through all images until"
type textarea "*"
type textarea "Make a horizontal scroll gesture to go through all images until"
paste textarea "the bottom white layer has been opened"
type textarea "*"
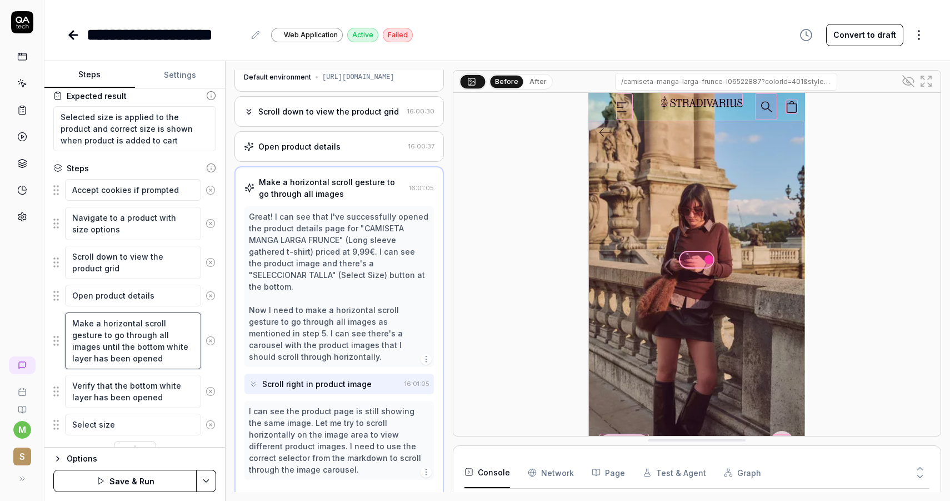
type textarea "Make a horizontal scroll gesture to go through all images until the bottom whit…"
click at [117, 486] on button "Save & Run" at bounding box center [124, 481] width 143 height 22
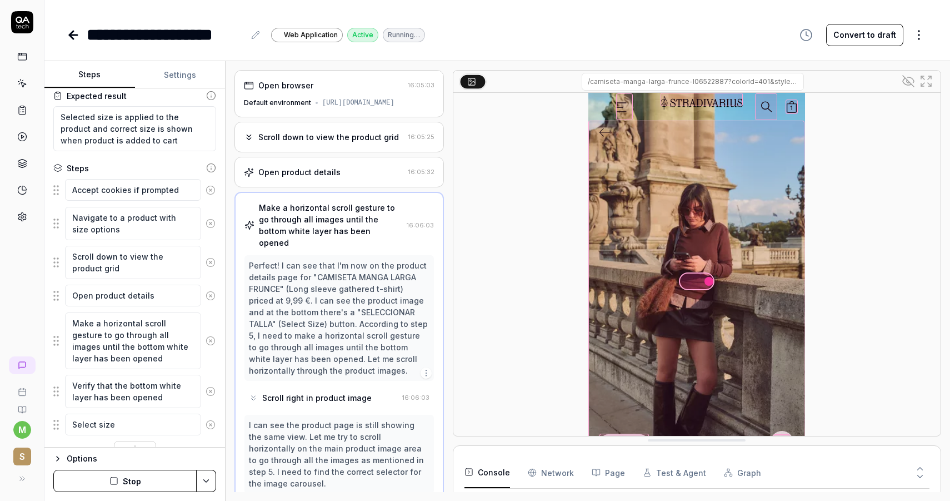
type textarea "*"
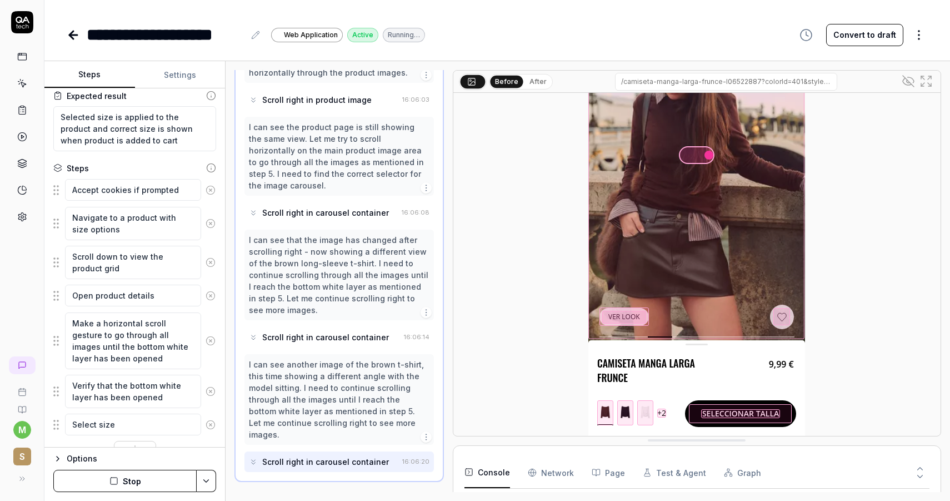
scroll to position [287, 0]
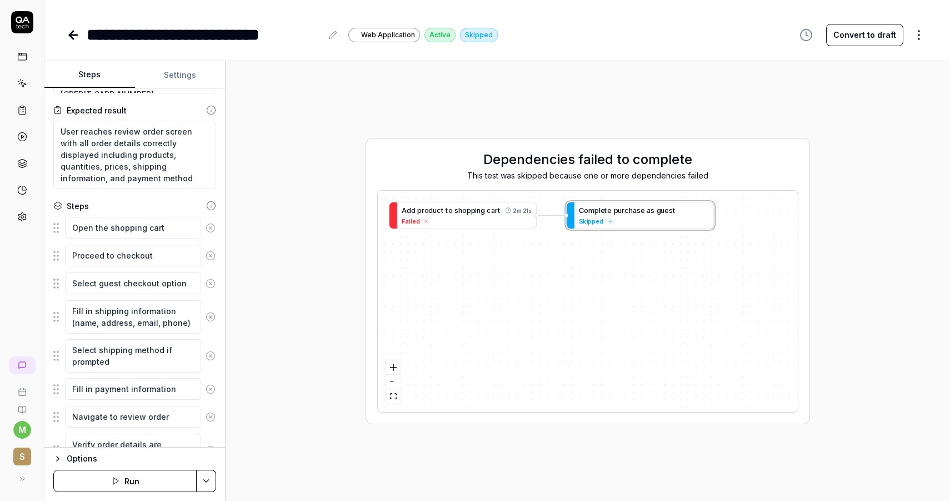
type textarea "*"
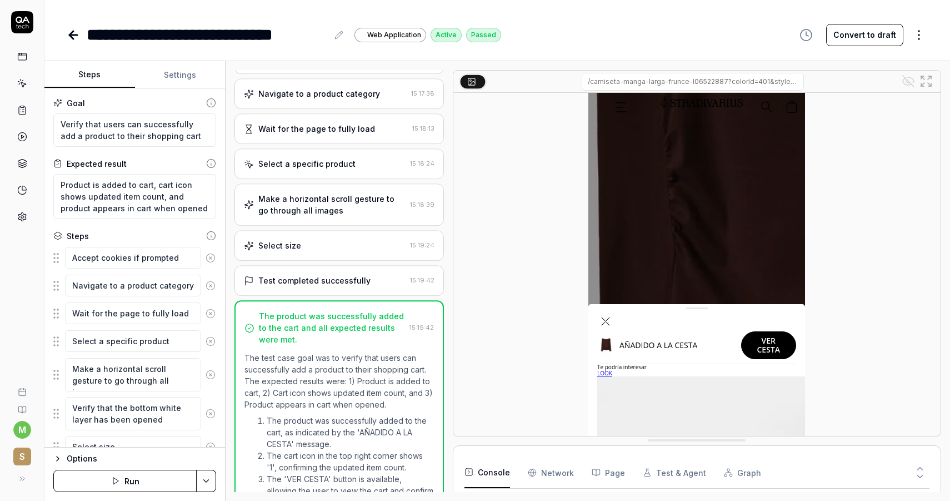
scroll to position [677, 0]
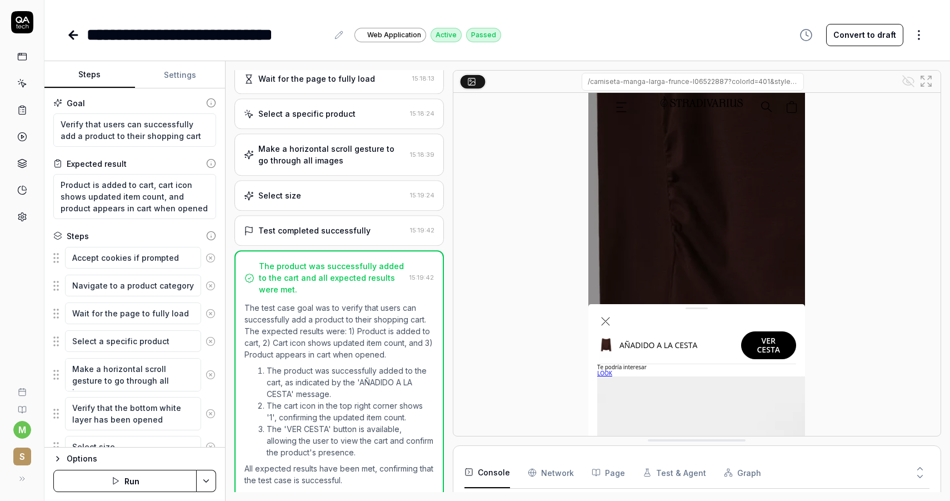
type textarea "*"
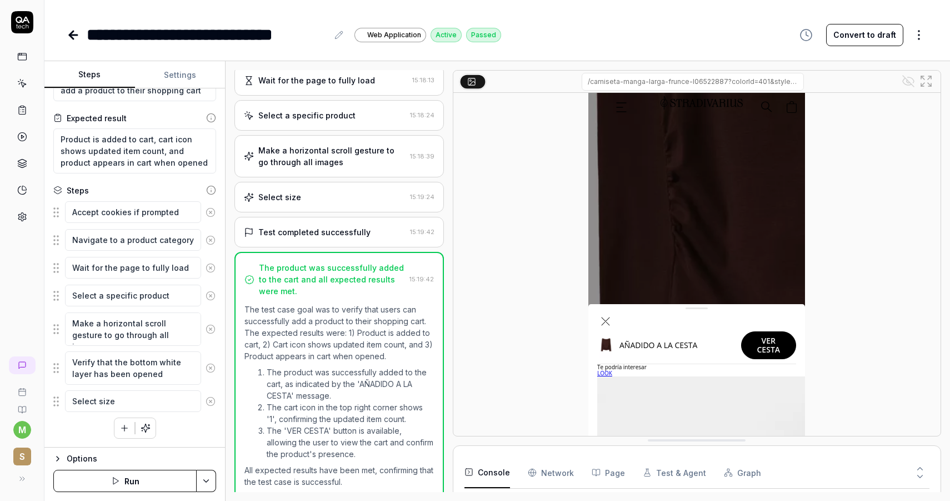
scroll to position [0, 0]
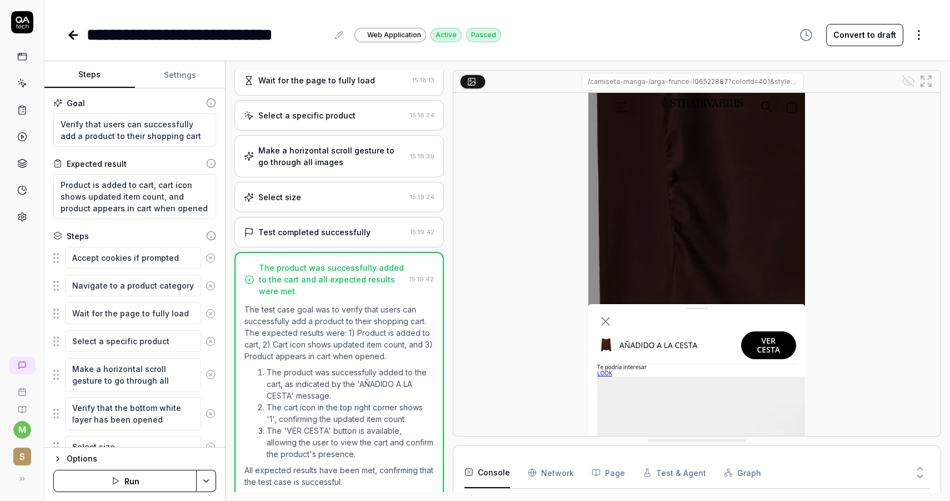
click at [67, 34] on icon at bounding box center [73, 34] width 13 height 13
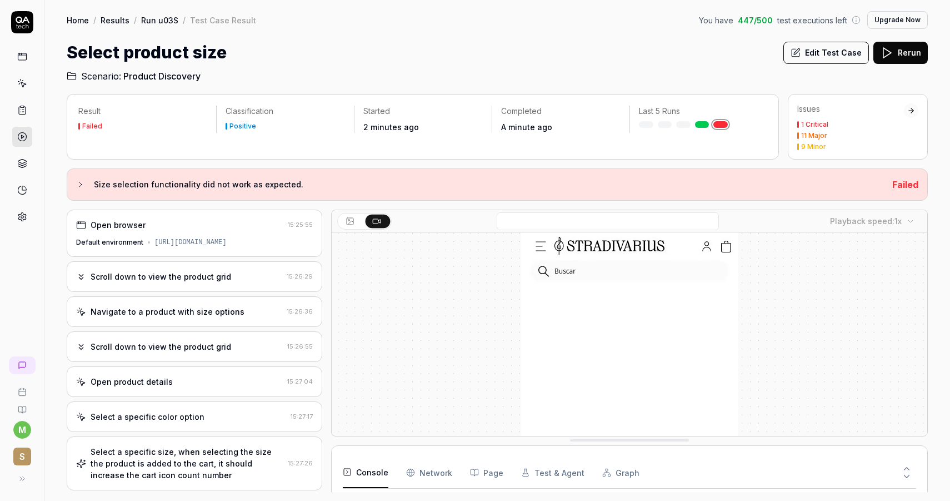
scroll to position [199, 0]
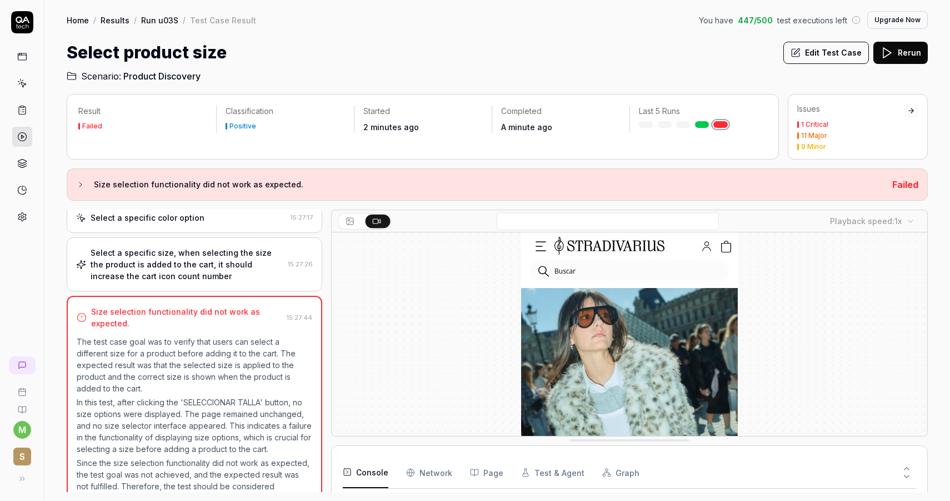
click at [846, 51] on button "Edit Test Case" at bounding box center [827, 53] width 86 height 22
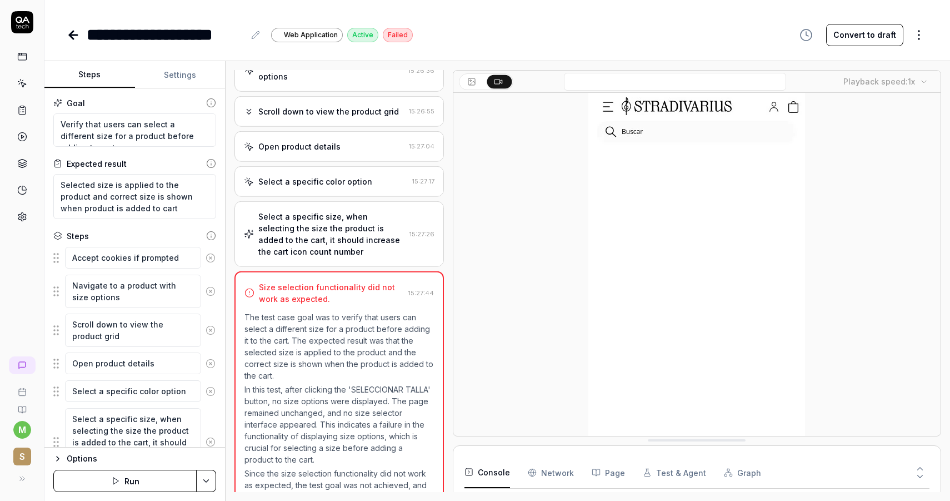
scroll to position [143, 0]
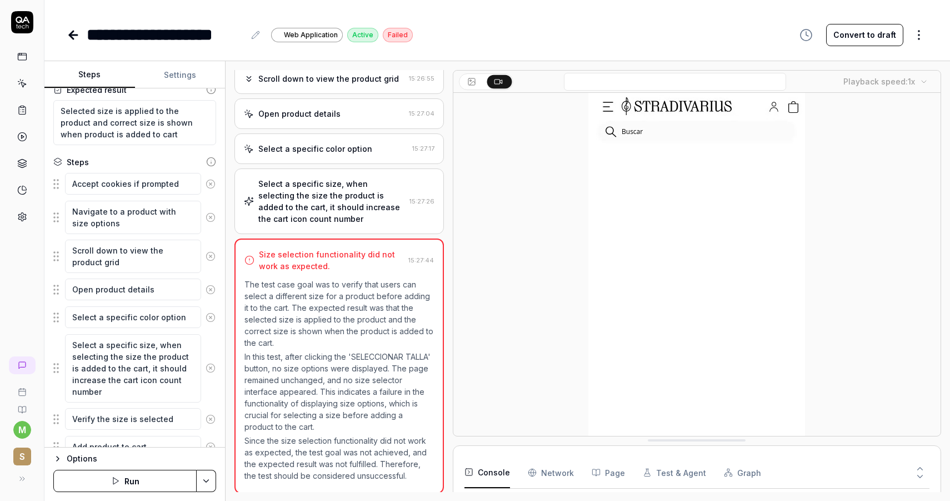
scroll to position [170, 0]
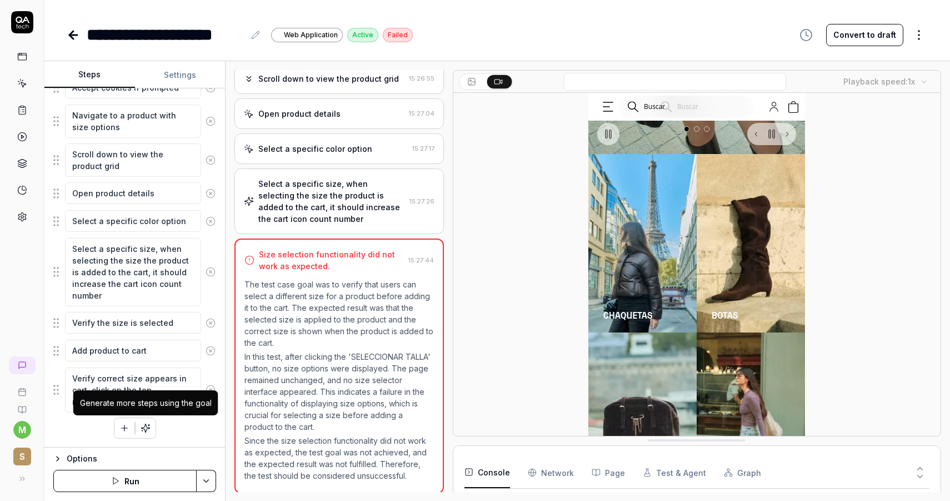
click at [146, 426] on icon "button" at bounding box center [146, 428] width 10 height 10
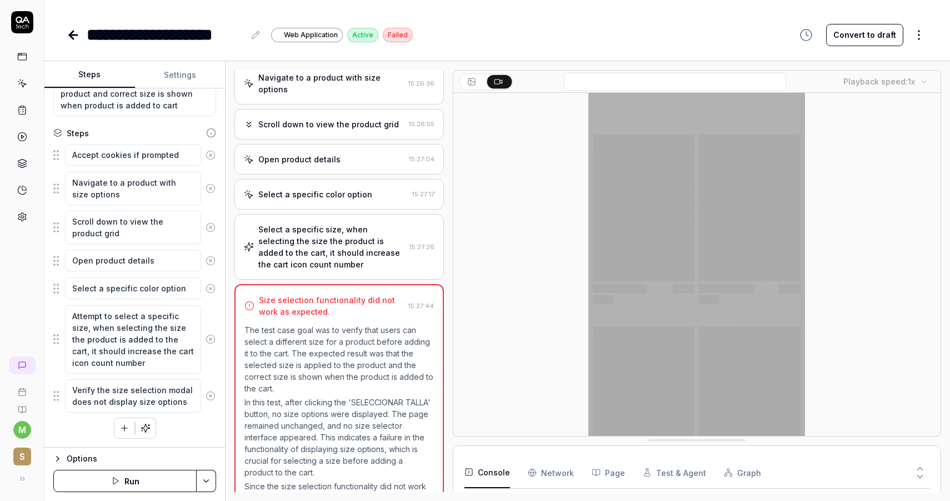
scroll to position [92, 0]
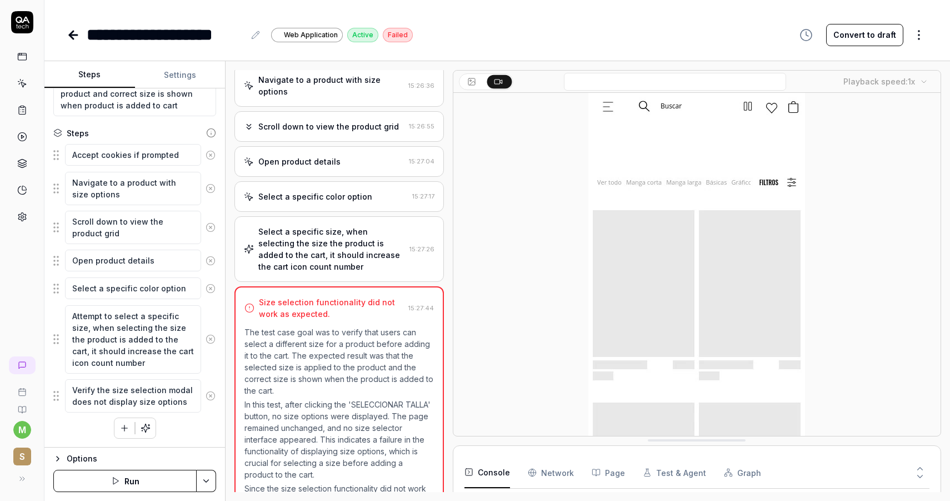
type textarea "*"
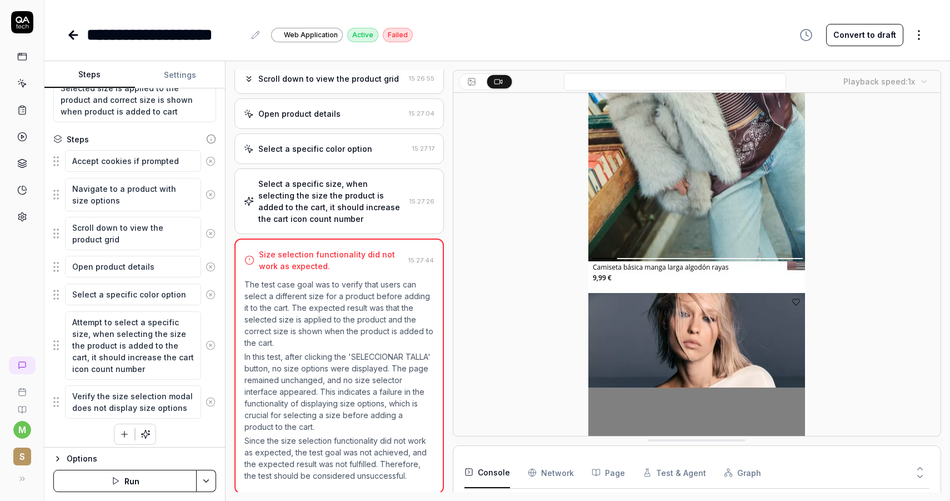
scroll to position [103, 0]
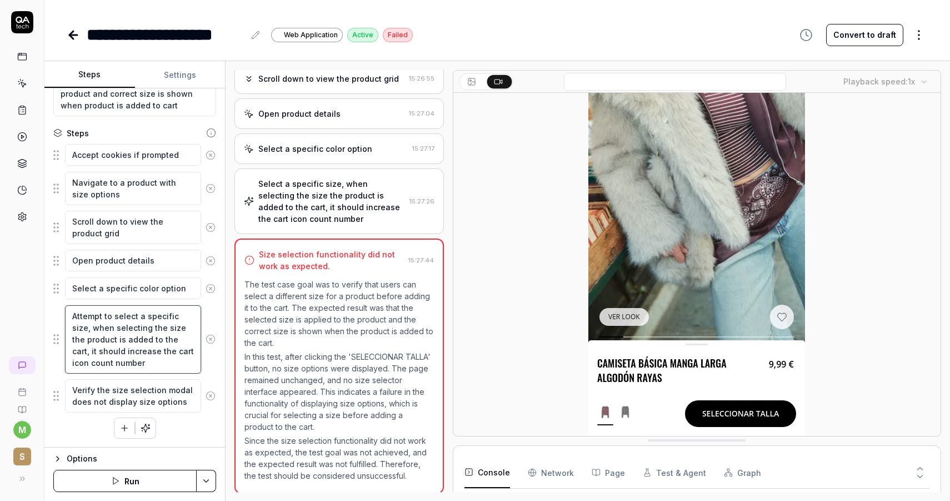
click at [113, 336] on textarea "Attempt to select a specific size, when selecting the size the product is added…" at bounding box center [133, 339] width 136 height 68
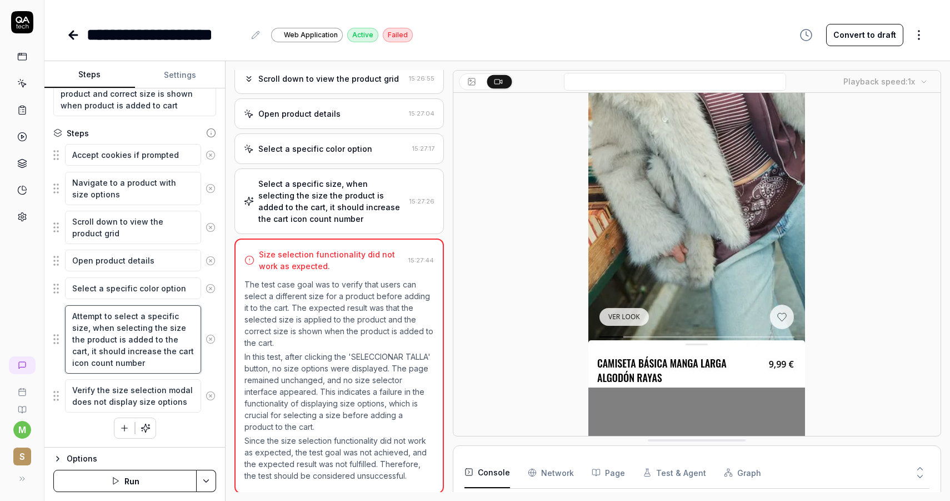
click at [113, 336] on textarea "Attempt to select a specific size, when selecting the size the product is added…" at bounding box center [133, 339] width 136 height 68
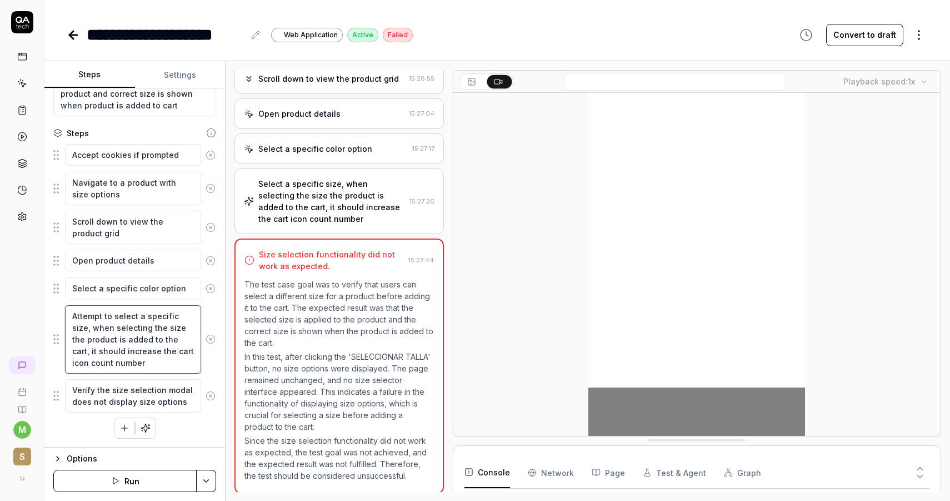
click at [113, 336] on textarea "Attempt to select a specific size, when selecting the size the product is added…" at bounding box center [133, 339] width 136 height 68
paste textarea "Make a horizontal scroll gesture to go through all images"
type textarea "*"
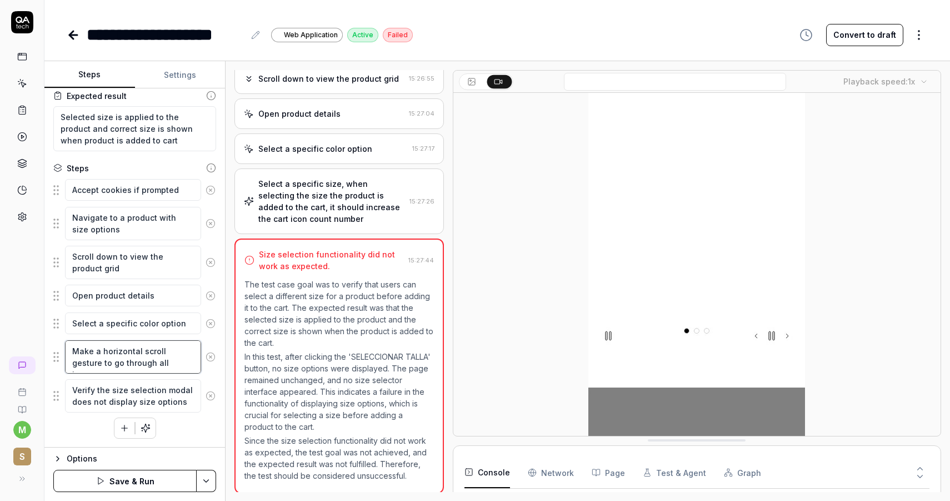
type textarea "Make a horizontal scroll gesture to go through all images"
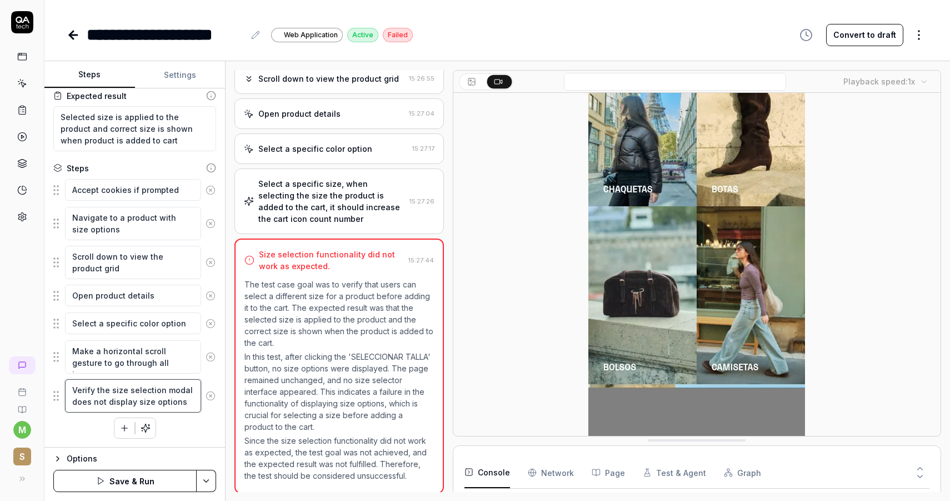
click at [154, 393] on textarea "Verify the size selection modal does not display size options" at bounding box center [133, 395] width 136 height 33
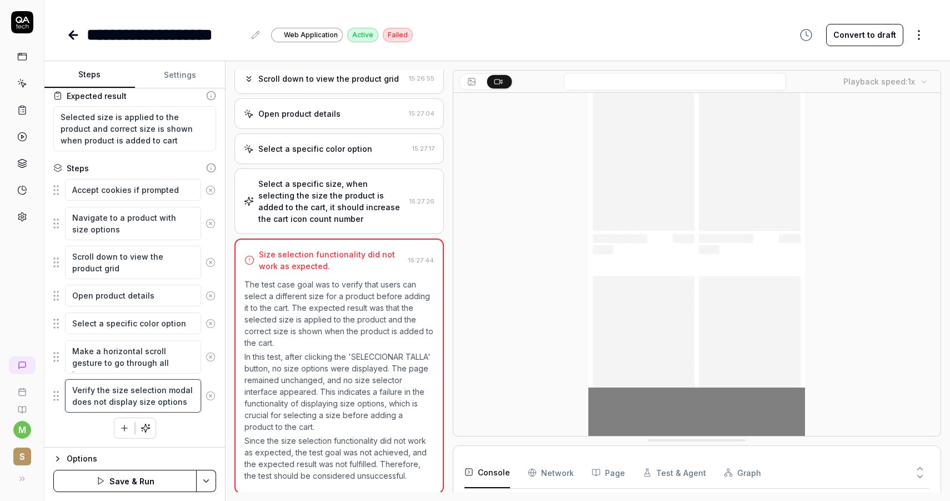
click at [154, 393] on textarea "Verify the size selection modal does not display size options" at bounding box center [133, 395] width 136 height 33
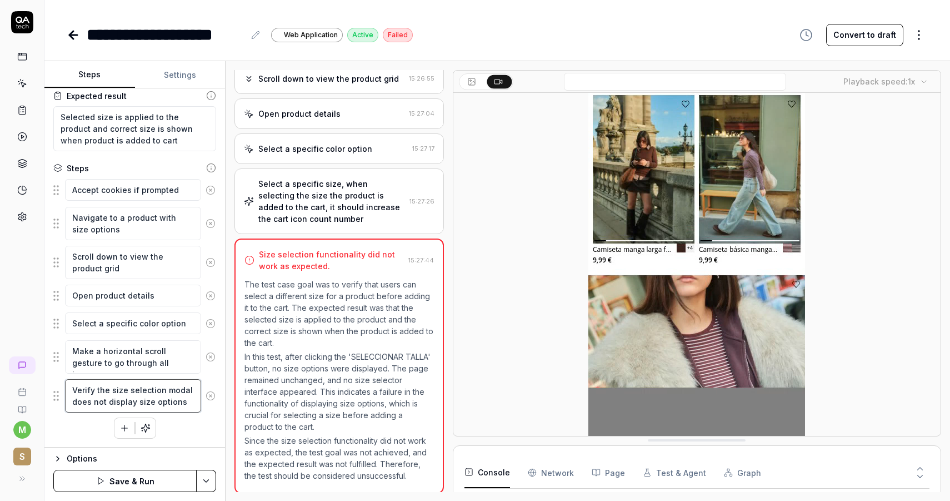
click at [154, 393] on textarea "Verify the size selection modal does not display size options" at bounding box center [133, 395] width 136 height 33
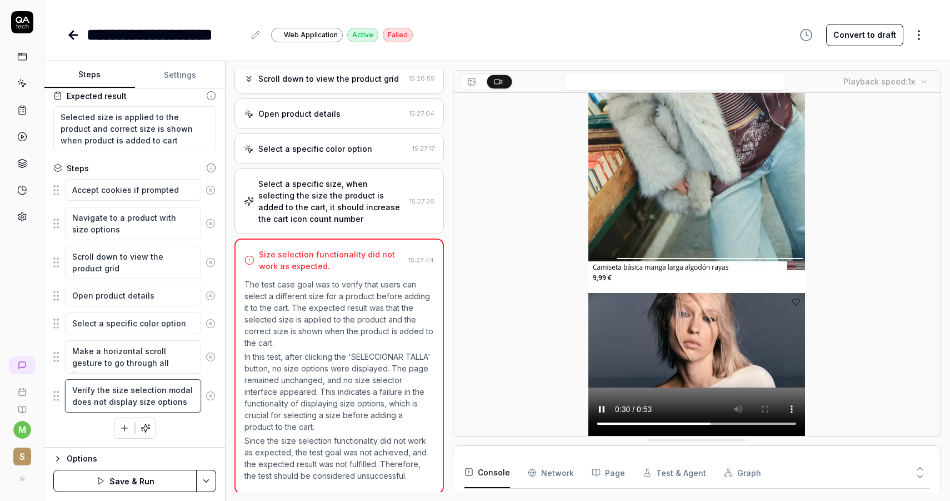
paste textarea "at the bottom white layer has been opened"
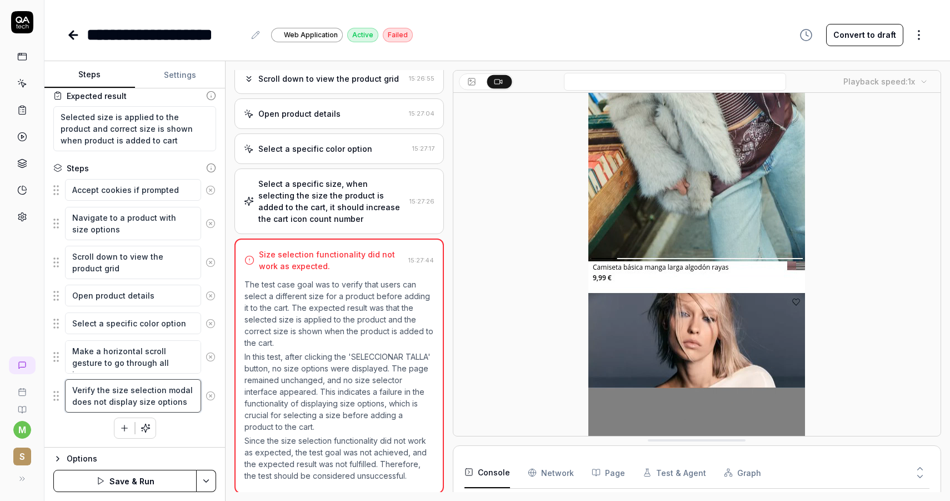
type textarea "*"
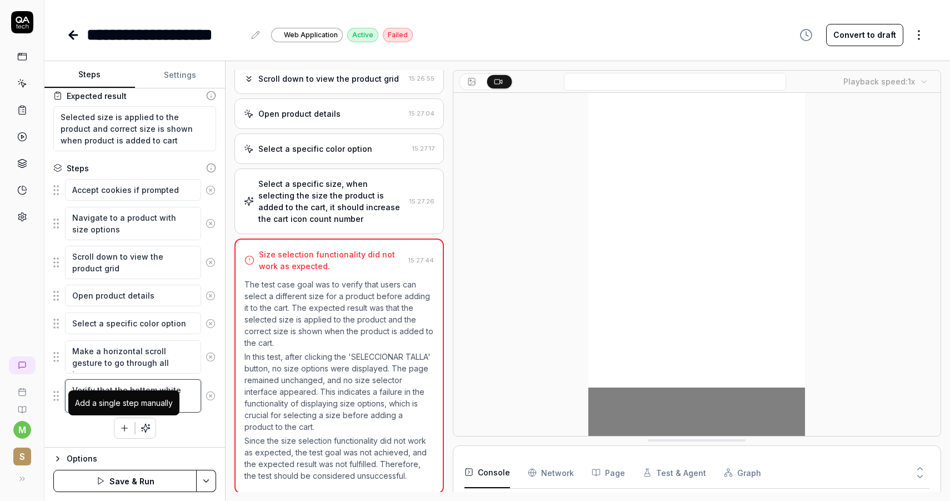
type textarea "Verify that the bottom white layer has been opened"
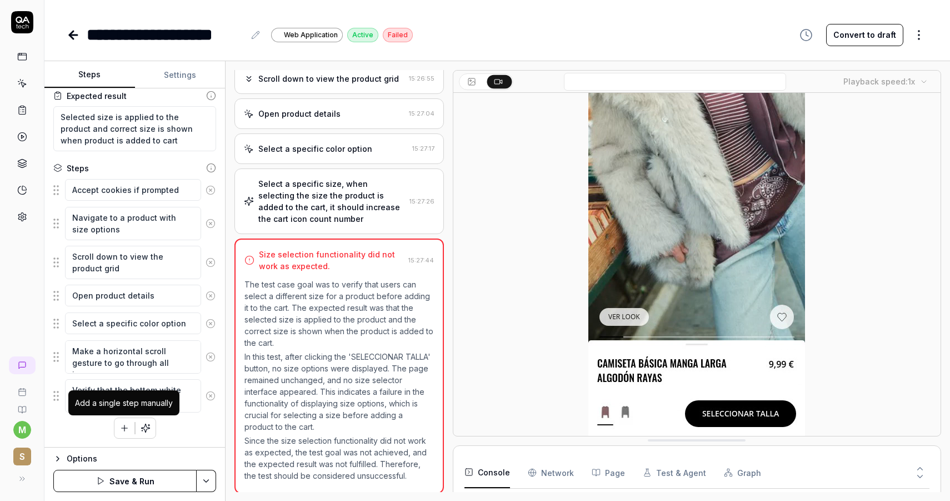
click at [125, 424] on icon "button" at bounding box center [124, 428] width 10 height 10
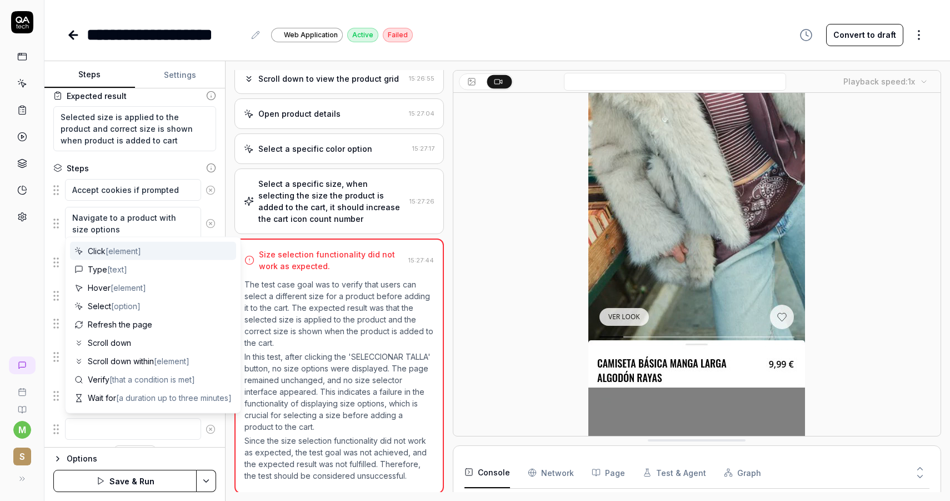
click at [227, 213] on div "Steps Settings Goal Verify that users can select a different size for a product…" at bounding box center [497, 281] width 906 height 440
click at [231, 213] on div "Open browser 15:25:55 Default environment https://www.stradivarius.com/es/ Scro…" at bounding box center [588, 281] width 725 height 440
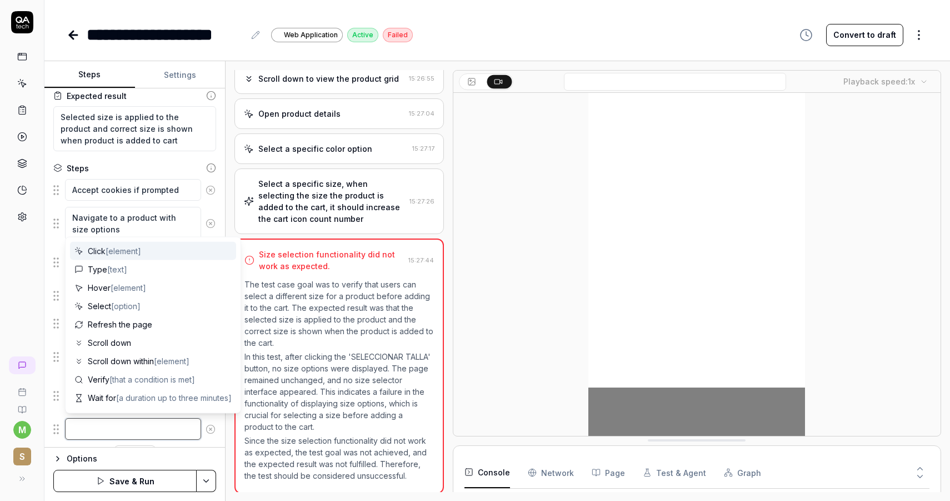
click at [122, 431] on textarea at bounding box center [133, 429] width 136 height 22
click at [132, 431] on textarea at bounding box center [133, 429] width 136 height 22
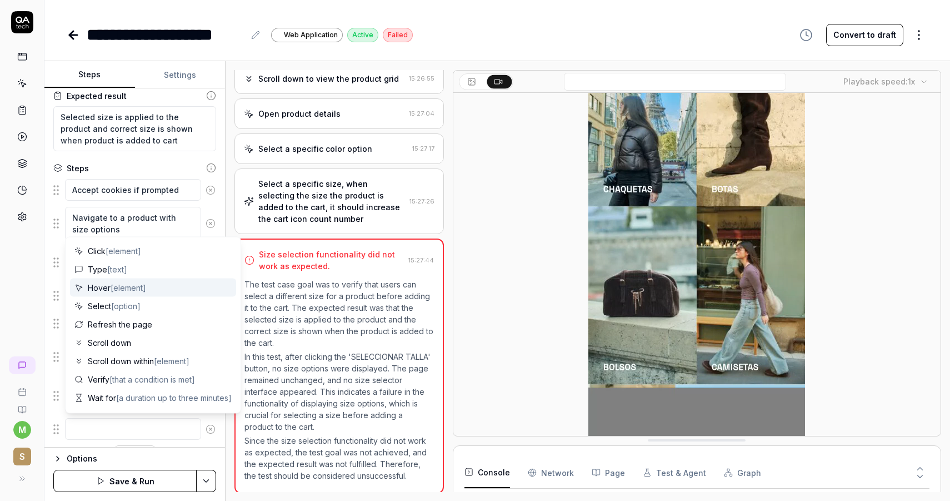
click at [24, 285] on div "m S" at bounding box center [22, 250] width 44 height 501
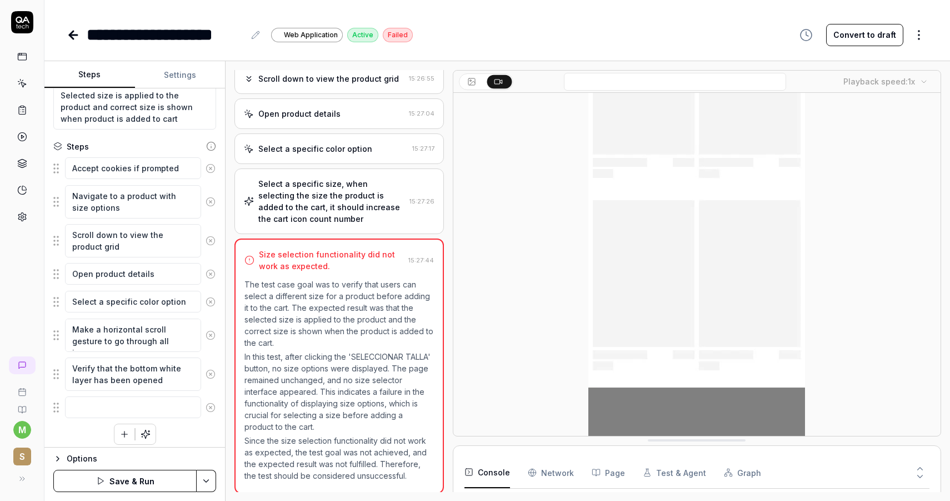
scroll to position [96, 0]
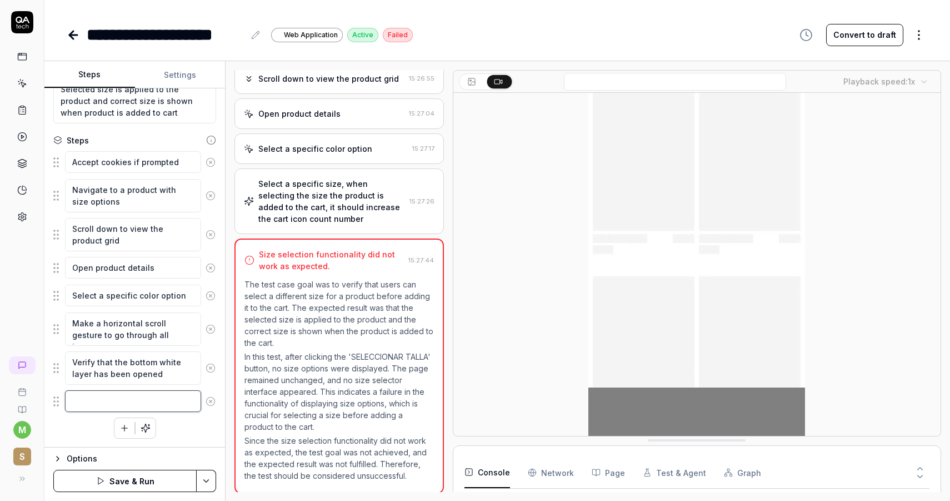
click at [154, 396] on textarea at bounding box center [133, 401] width 136 height 22
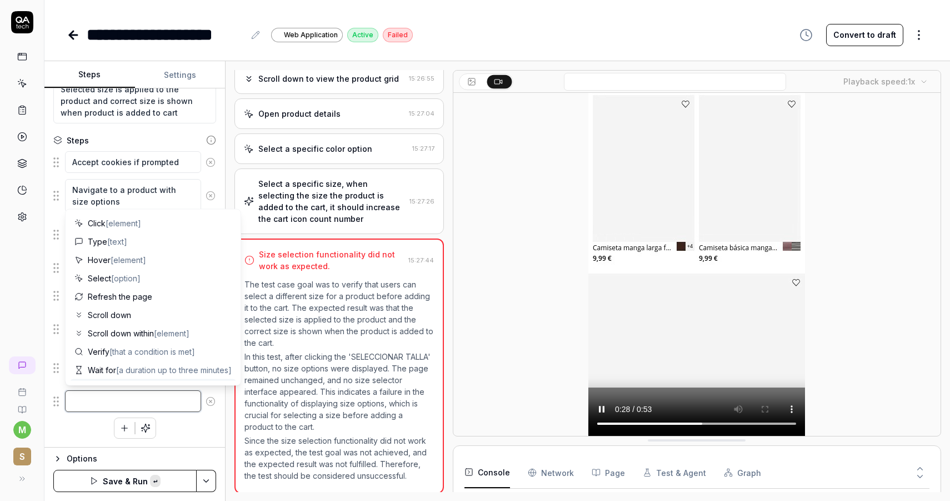
paste textarea "Select size"
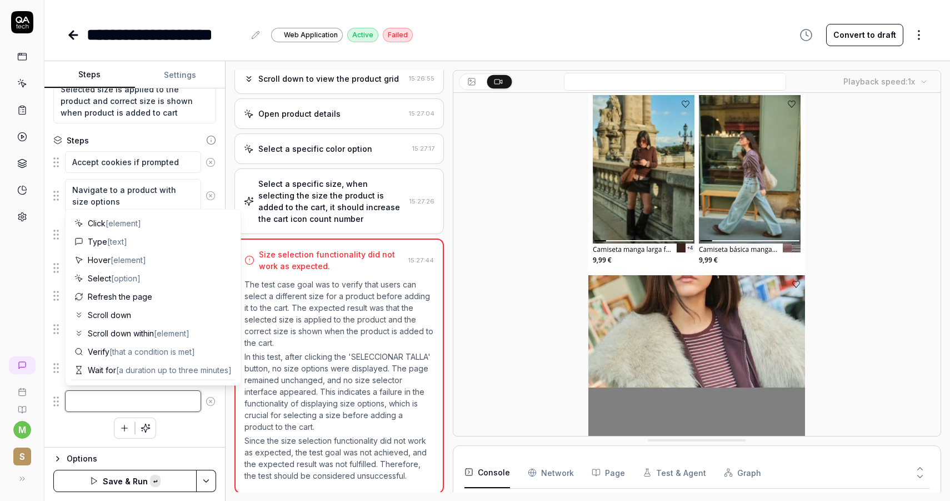
type textarea "*"
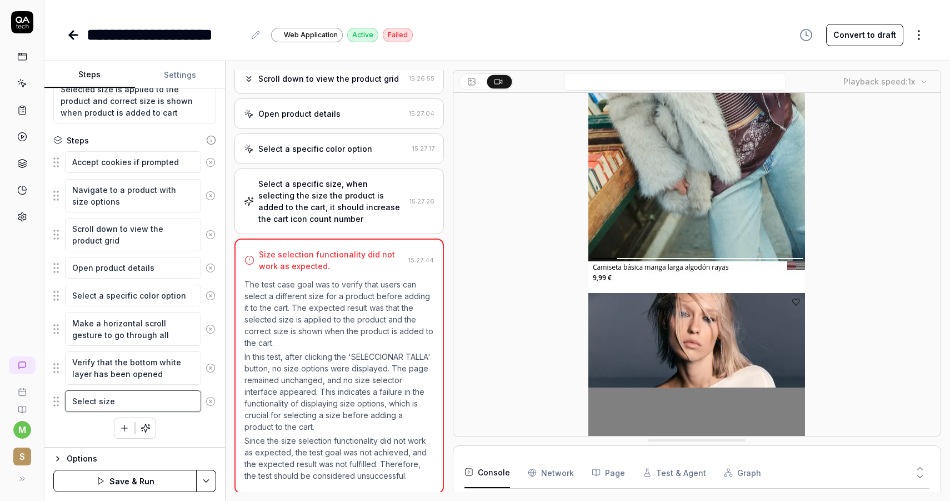
type textarea "Select size"
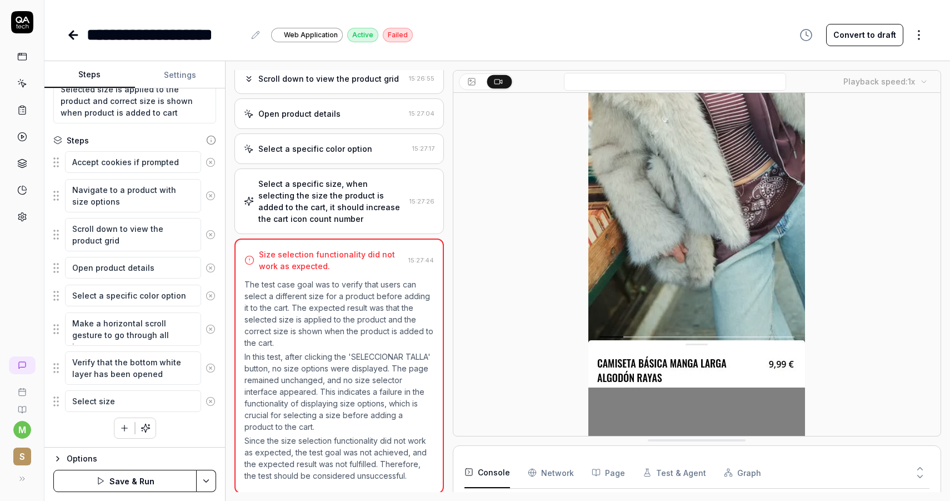
click at [127, 485] on button "Save & Run" at bounding box center [124, 481] width 143 height 22
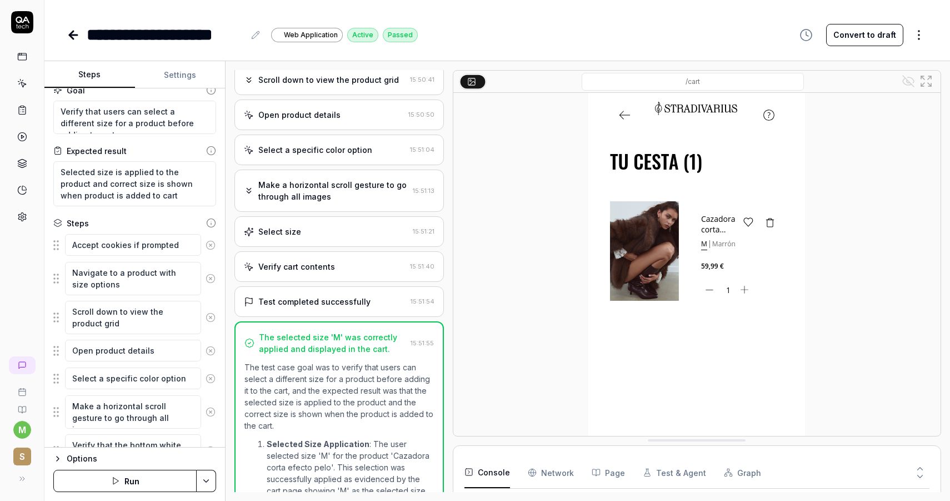
scroll to position [293, 0]
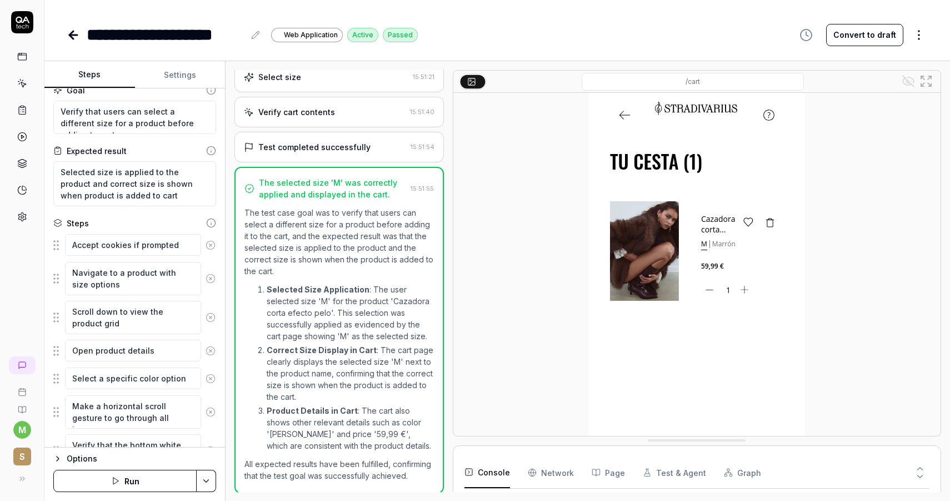
type textarea "*"
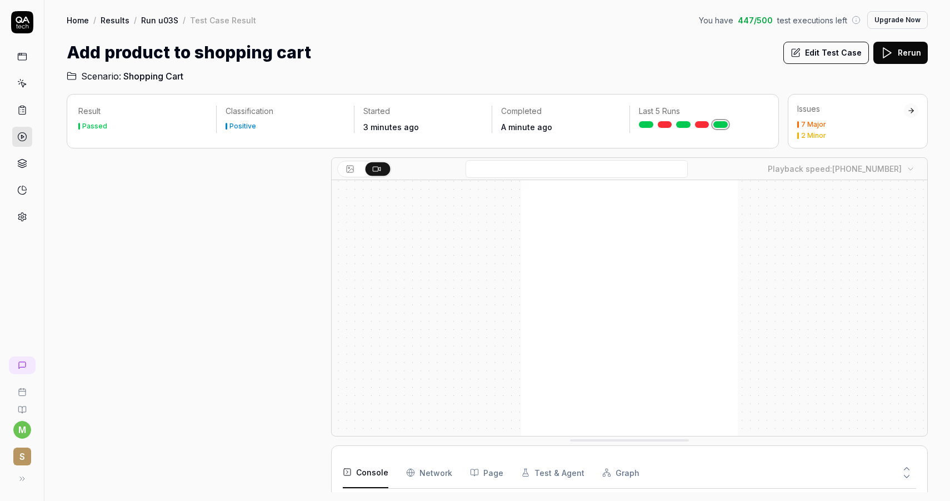
scroll to position [268, 0]
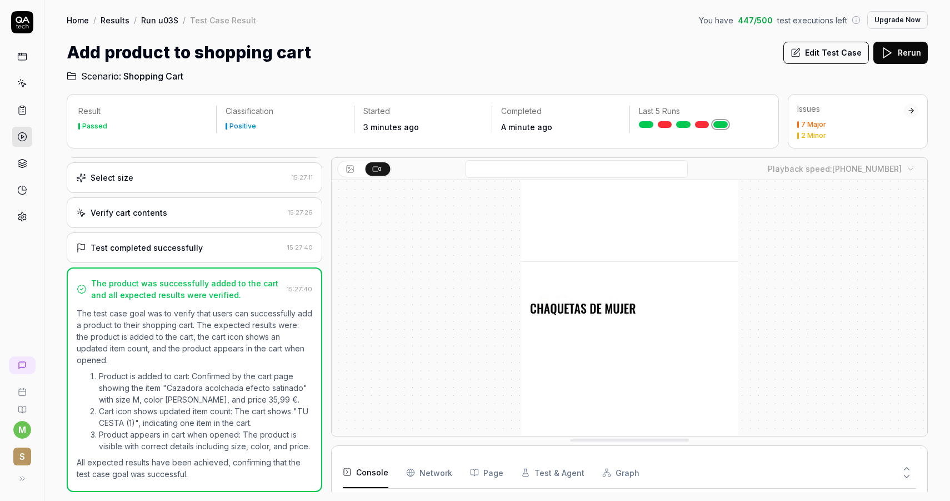
click at [848, 53] on button "Edit Test Case" at bounding box center [827, 53] width 86 height 22
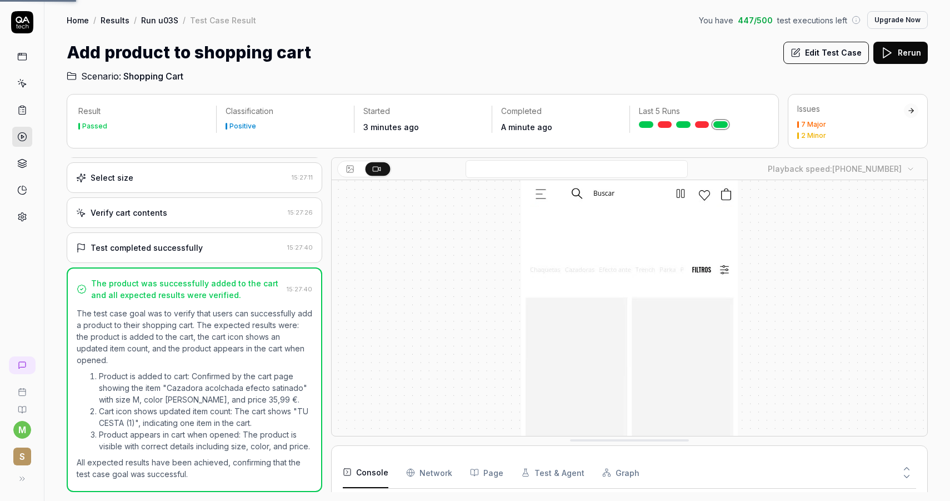
scroll to position [2219, 0]
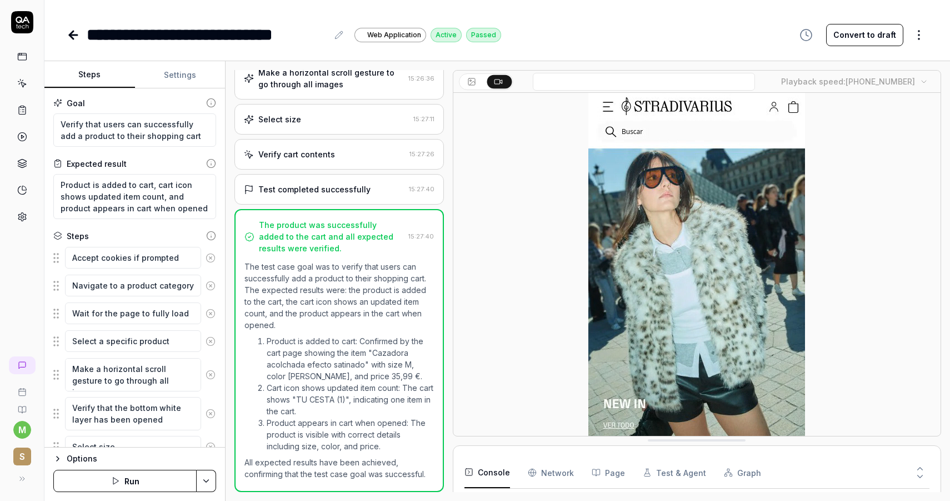
scroll to position [103, 0]
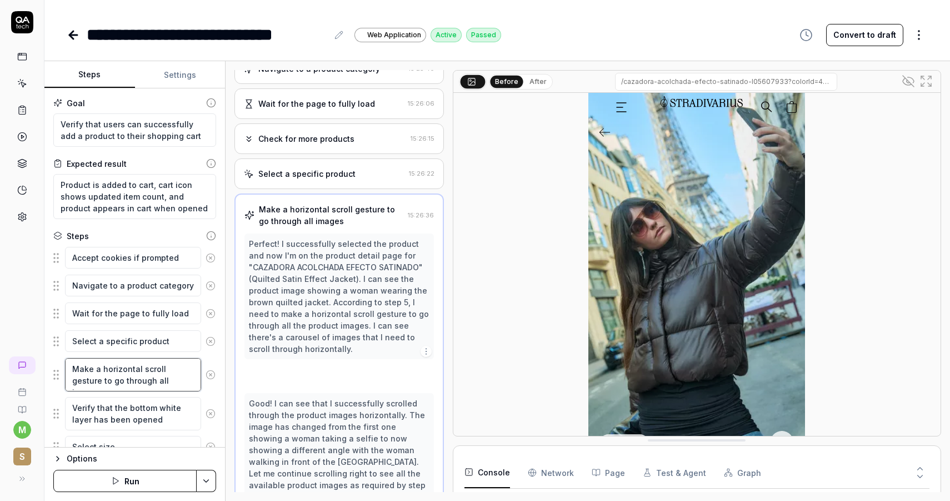
click at [127, 376] on textarea "Make a horizontal scroll gesture to go through all images" at bounding box center [133, 374] width 136 height 33
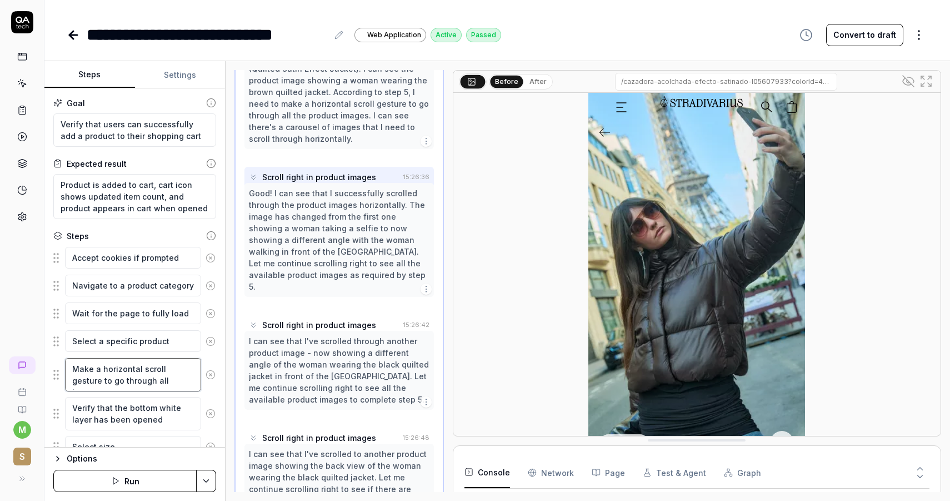
click at [127, 376] on textarea "Make a horizontal scroll gesture to go through all images" at bounding box center [133, 374] width 136 height 33
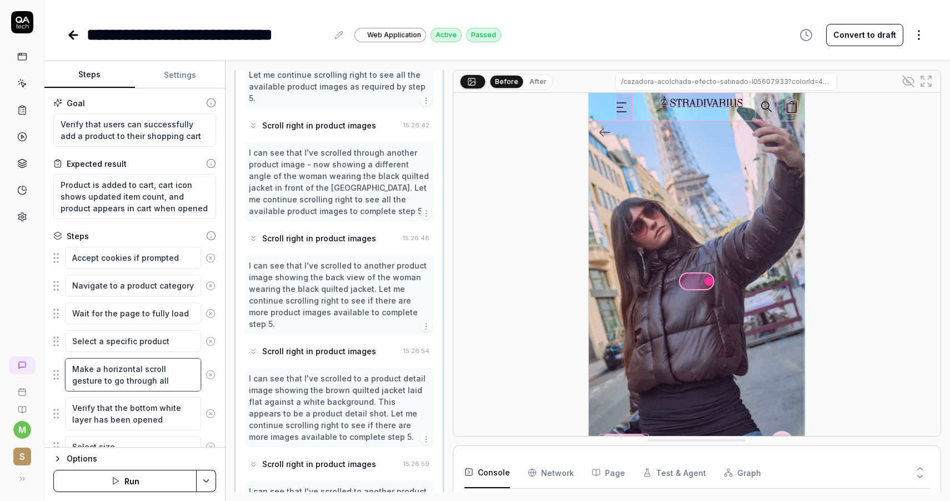
click at [127, 376] on textarea "Make a horizontal scroll gesture to go through all images" at bounding box center [133, 374] width 136 height 33
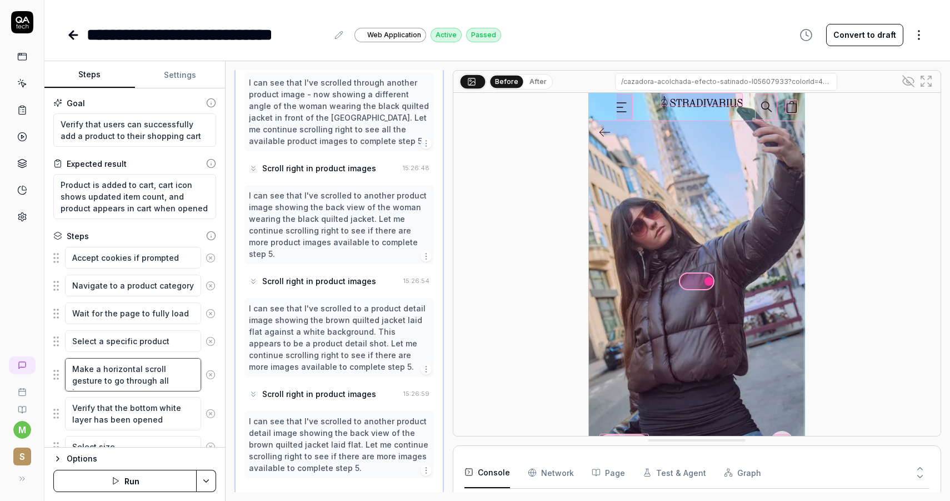
scroll to position [46, 0]
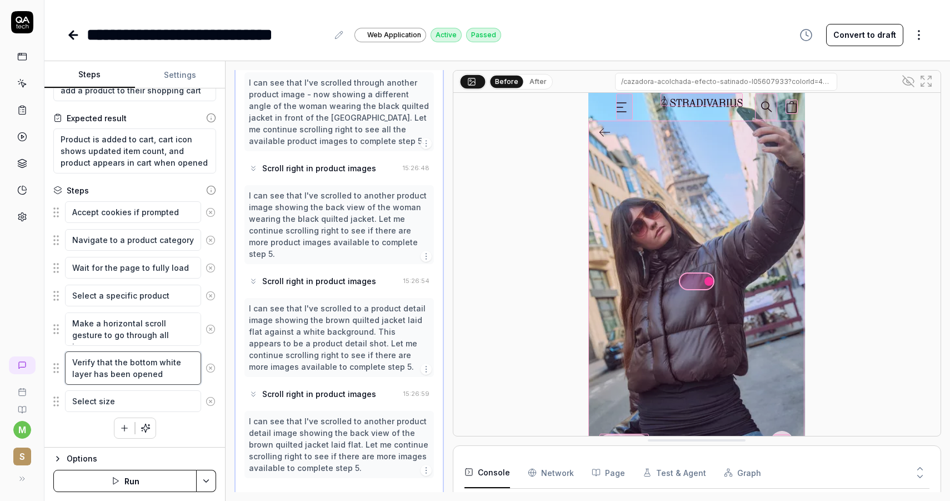
click at [132, 365] on textarea "Verify that the bottom white layer has been opened" at bounding box center [133, 367] width 136 height 33
click at [109, 405] on textarea "Select size" at bounding box center [133, 401] width 136 height 22
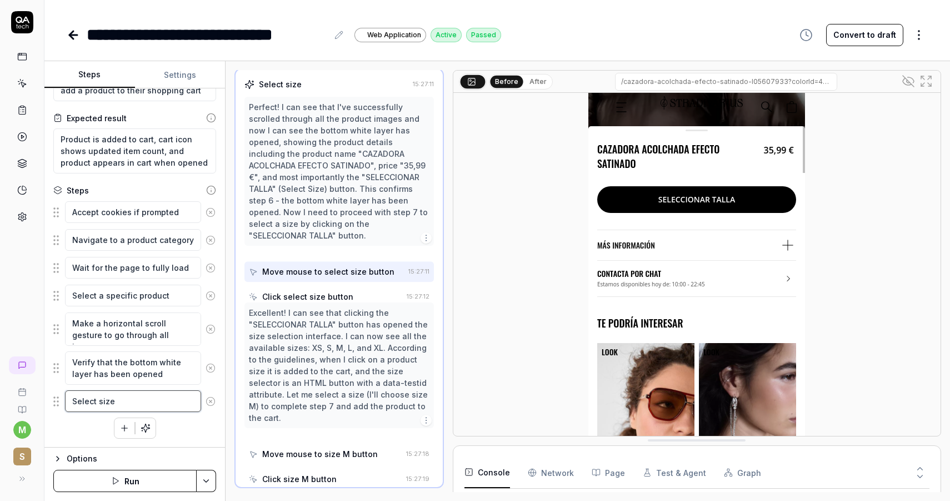
click at [109, 405] on textarea "Select size" at bounding box center [133, 401] width 136 height 22
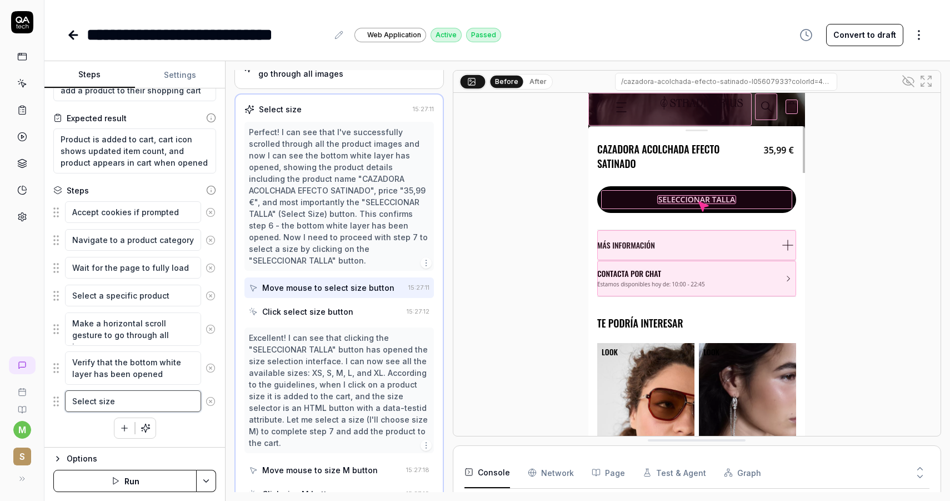
click at [109, 405] on textarea "Select size" at bounding box center [133, 401] width 136 height 22
type textarea "*"
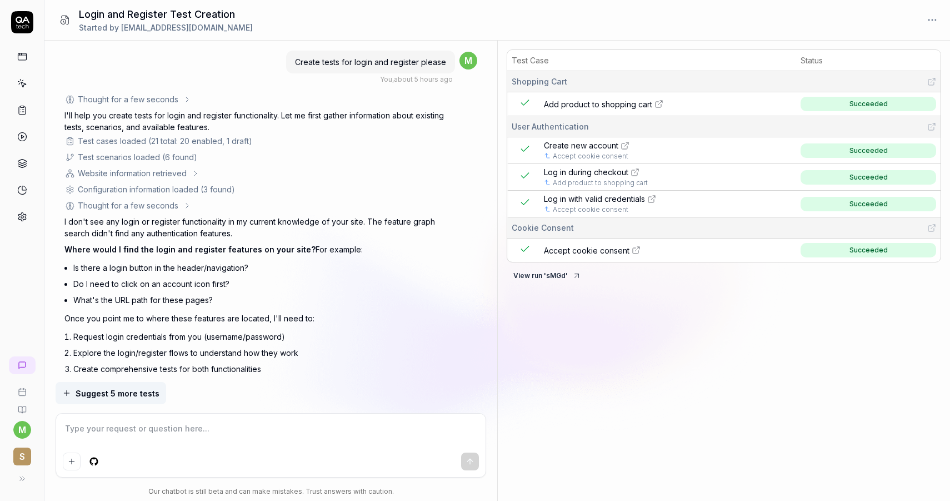
scroll to position [820, 0]
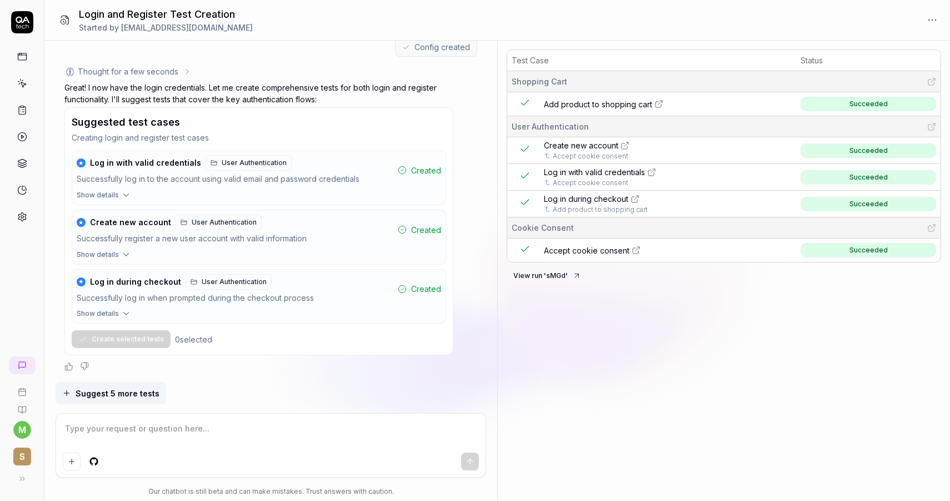
type textarea "*"
click at [777, 347] on div "Test Case Status Shopping Cart Add product to shopping cart Succeeded User Auth…" at bounding box center [724, 273] width 452 height 456
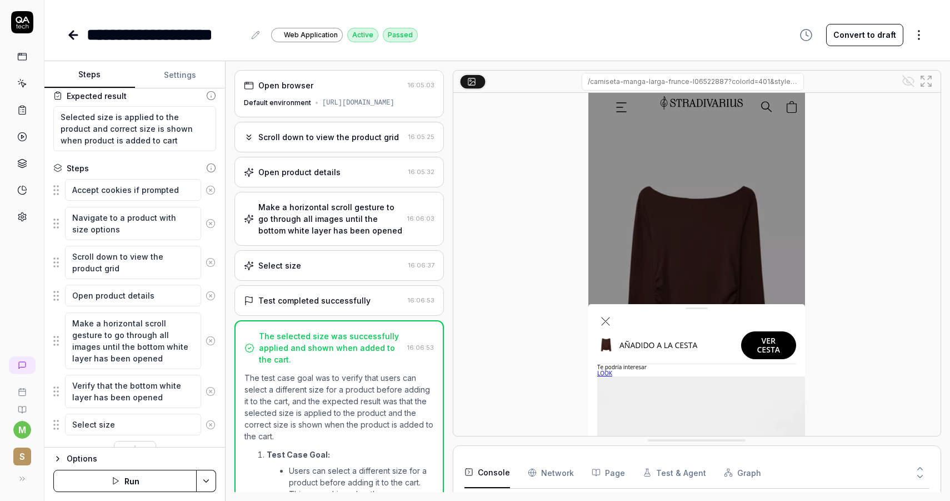
type textarea "*"
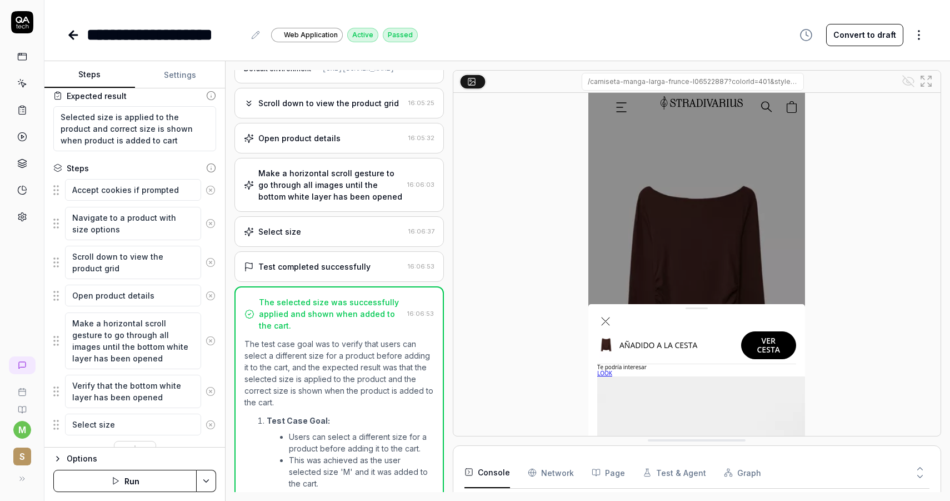
click at [312, 201] on div "Make a horizontal scroll gesture to go through all images until the bottom whit…" at bounding box center [330, 184] width 144 height 35
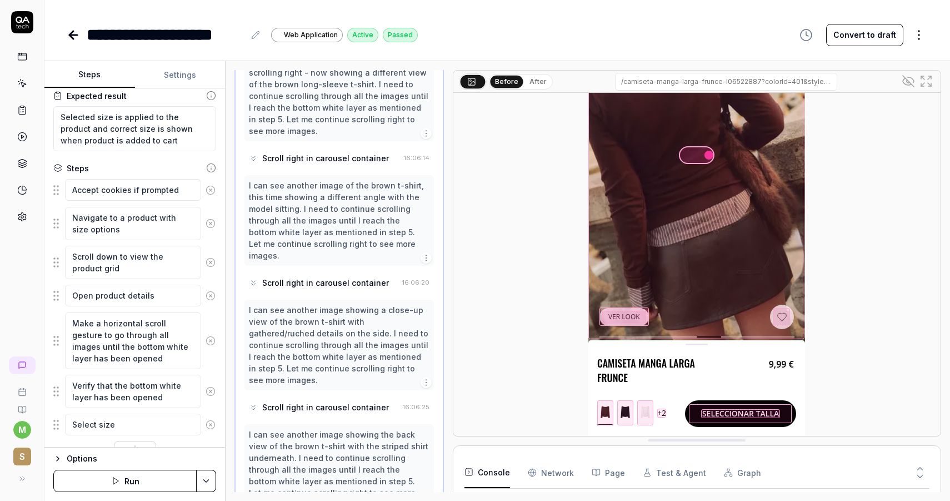
scroll to position [605, 0]
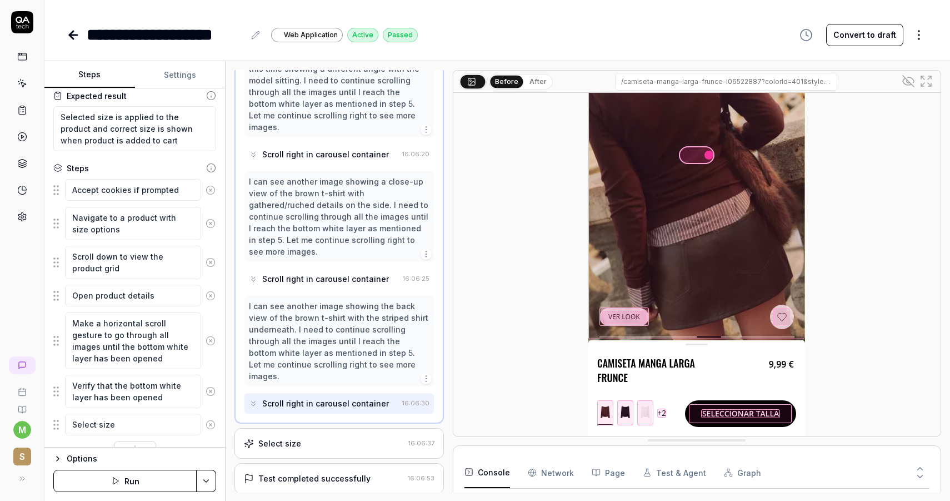
click at [340, 397] on div "Scroll right in carousel container" at bounding box center [325, 403] width 127 height 12
click at [350, 268] on div "Scroll right in carousel container" at bounding box center [323, 278] width 149 height 21
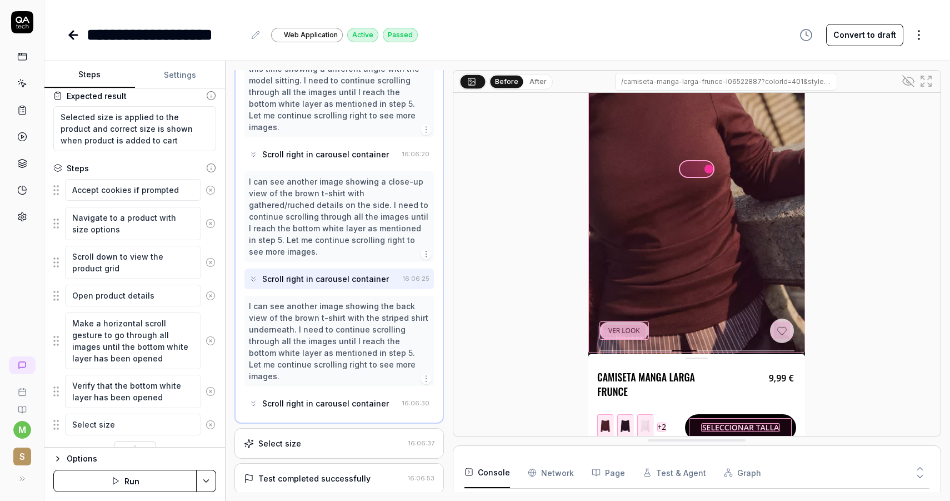
scroll to position [126, 0]
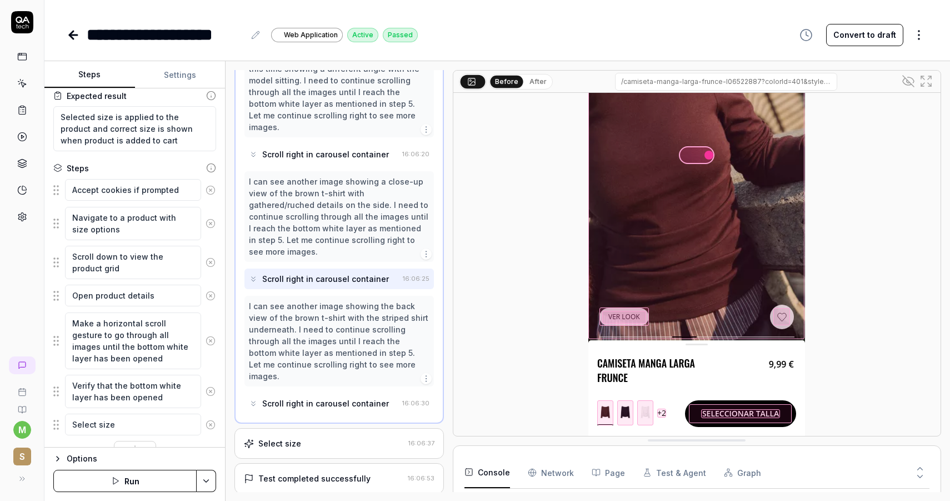
click at [336, 397] on div "Scroll right in carousel container" at bounding box center [325, 403] width 127 height 12
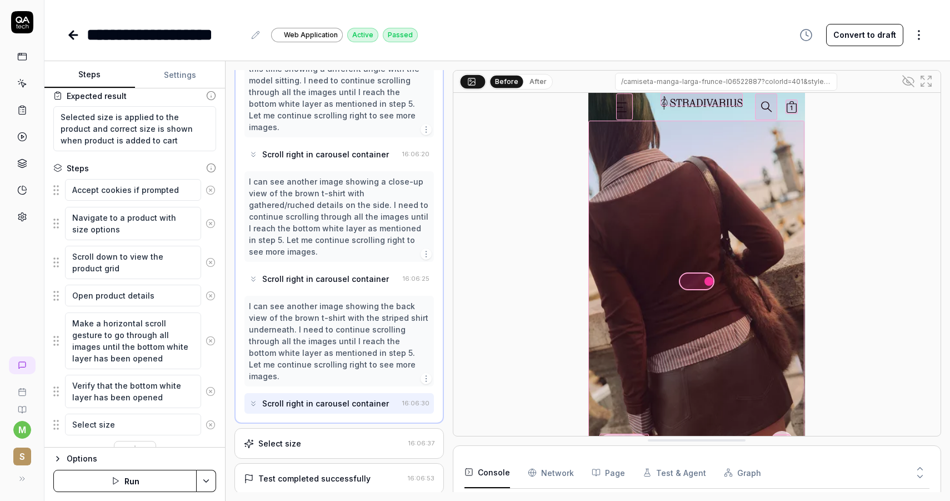
click at [353, 437] on div "Select size" at bounding box center [324, 443] width 160 height 12
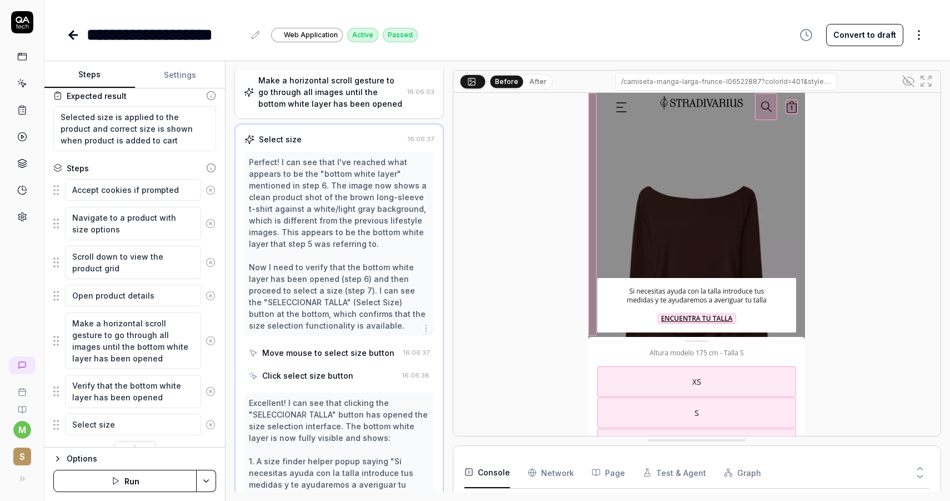
scroll to position [109, 0]
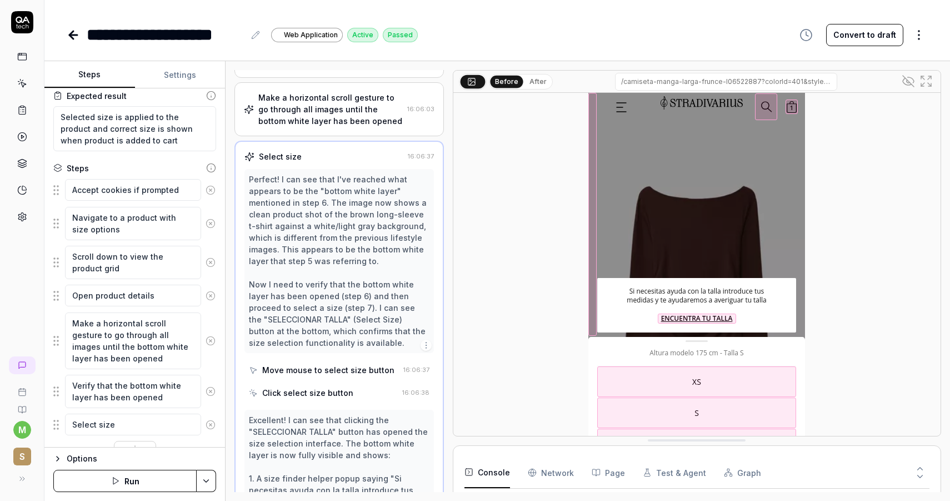
click at [342, 376] on div "Move mouse to select size button" at bounding box center [328, 370] width 132 height 12
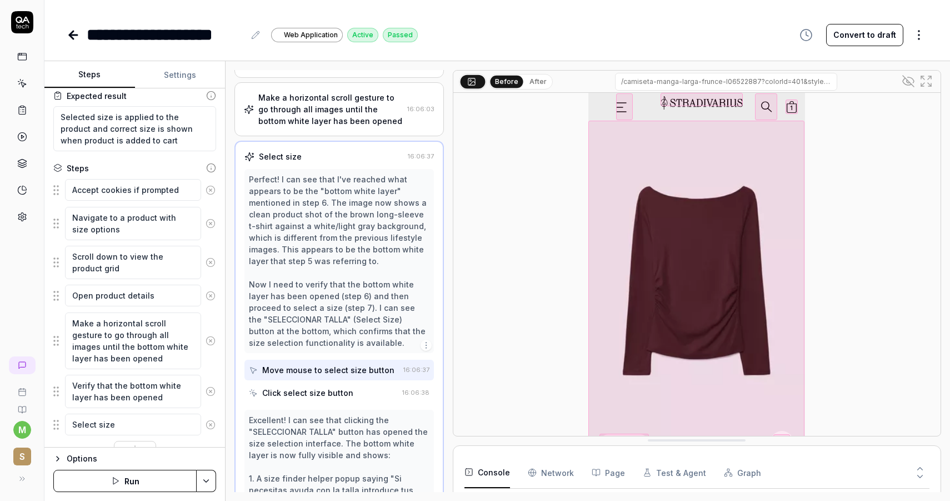
scroll to position [126, 0]
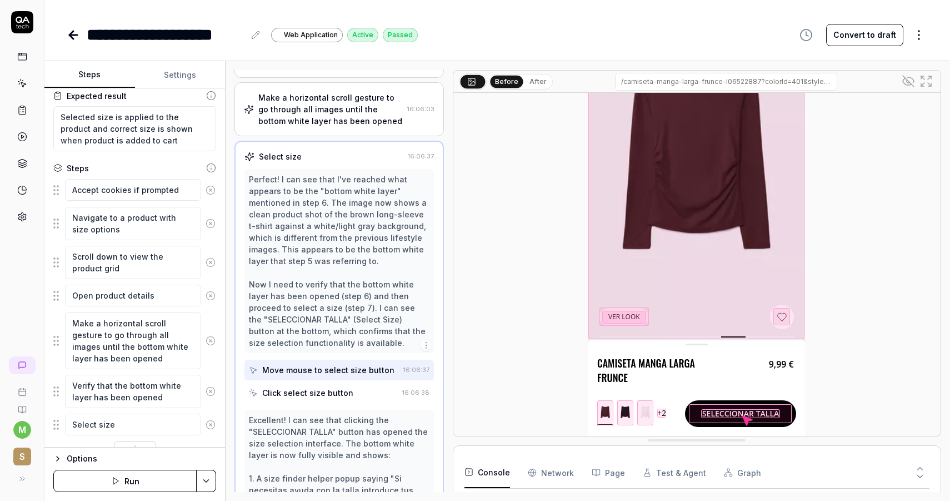
click at [343, 398] on div "Click select size button" at bounding box center [307, 393] width 91 height 12
click at [79, 37] on icon at bounding box center [73, 34] width 13 height 13
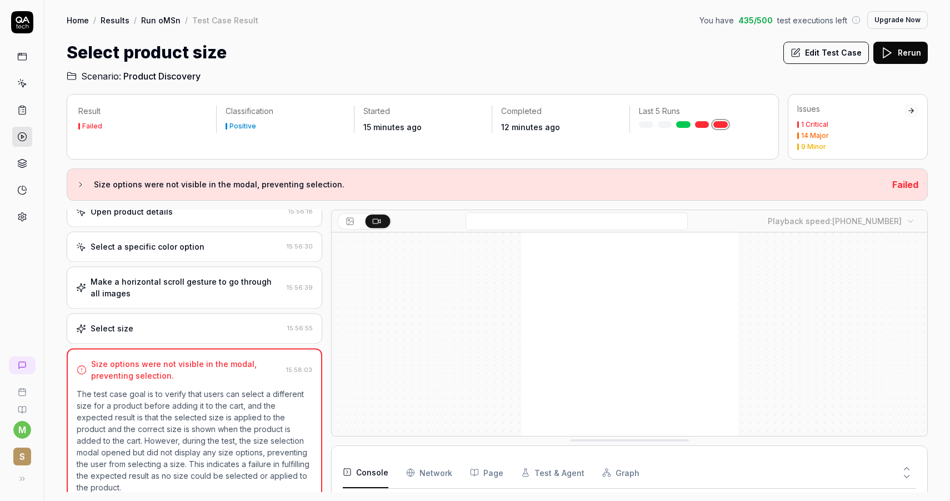
scroll to position [171, 0]
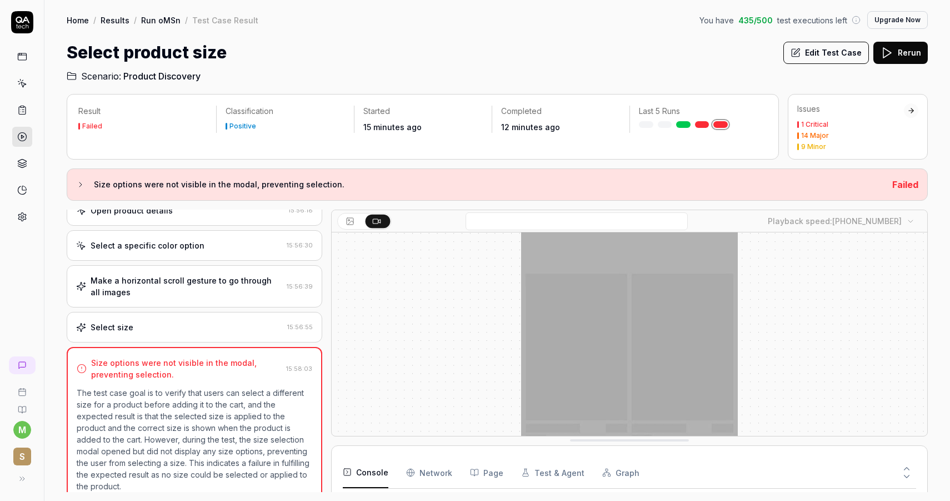
click at [23, 108] on icon at bounding box center [22, 110] width 10 height 10
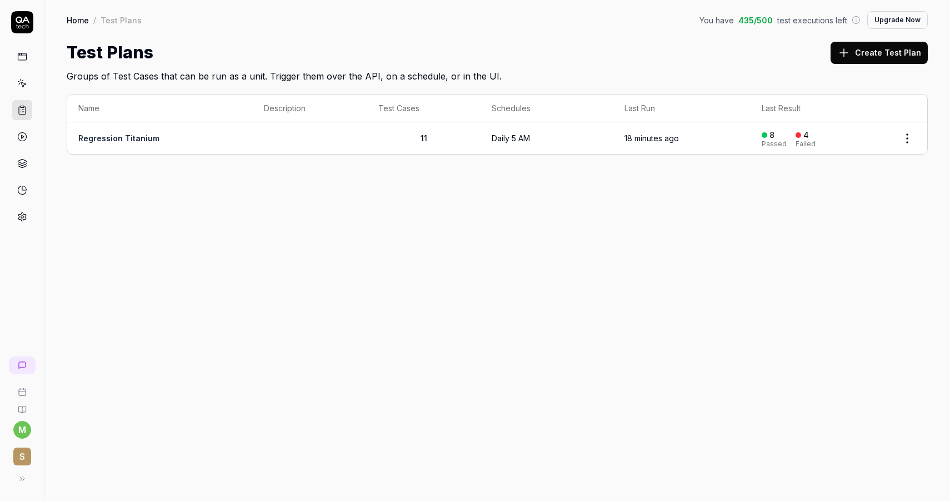
click at [119, 141] on link "Regression Titanium" at bounding box center [118, 137] width 81 height 9
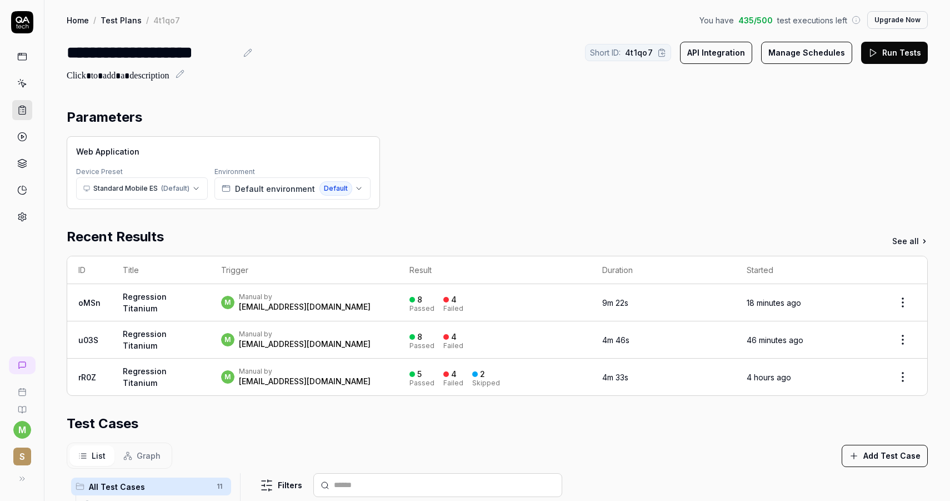
click at [914, 52] on button "Run Tests" at bounding box center [894, 53] width 67 height 22
click at [87, 298] on link "siM8" at bounding box center [87, 302] width 19 height 9
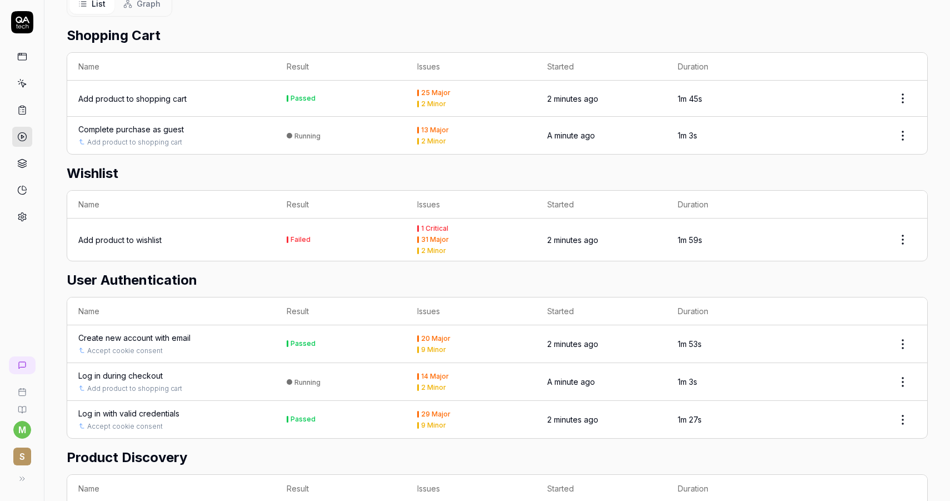
scroll to position [276, 0]
click at [158, 235] on div "Add product to wishlist" at bounding box center [119, 241] width 83 height 12
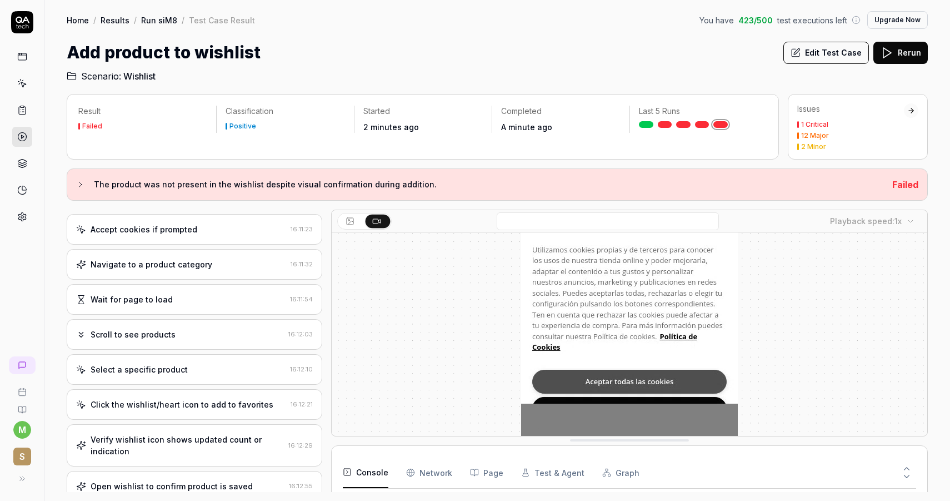
scroll to position [265, 0]
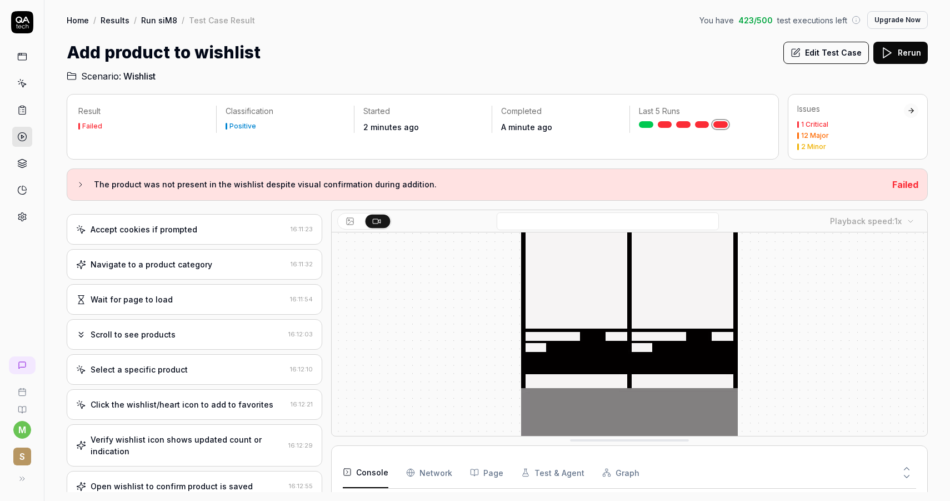
click at [814, 57] on button "Edit Test Case" at bounding box center [827, 53] width 86 height 22
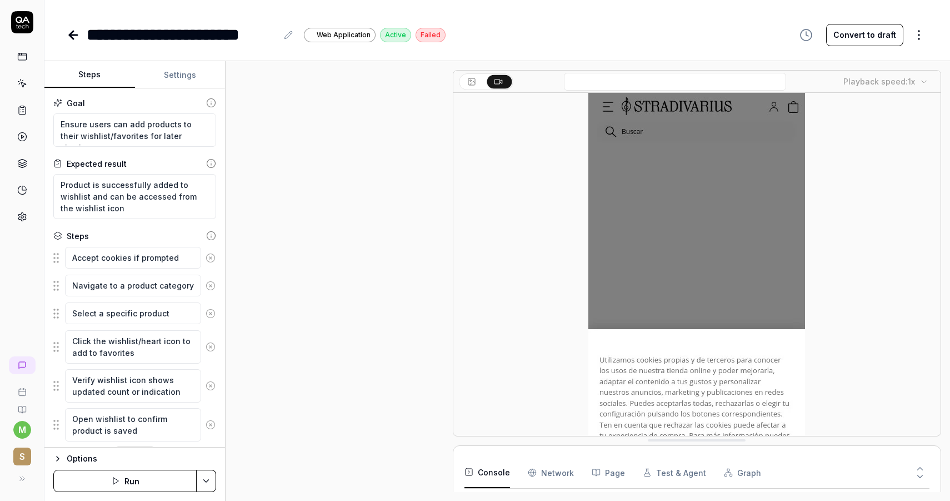
scroll to position [286, 0]
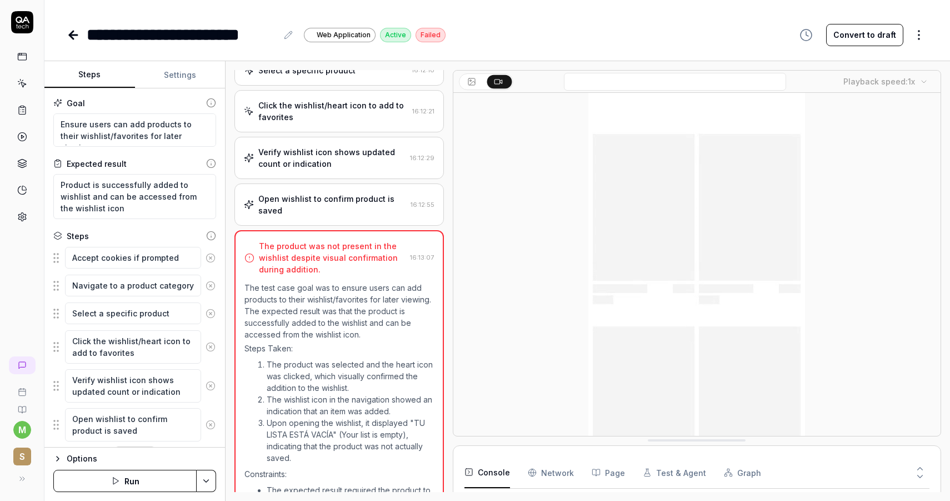
click at [335, 203] on div "Open wishlist to confirm product is saved" at bounding box center [332, 204] width 148 height 23
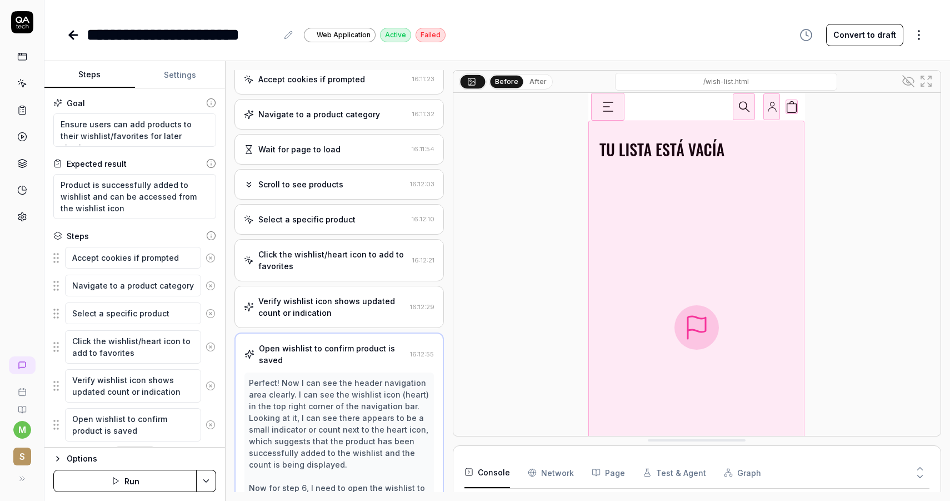
scroll to position [28, 0]
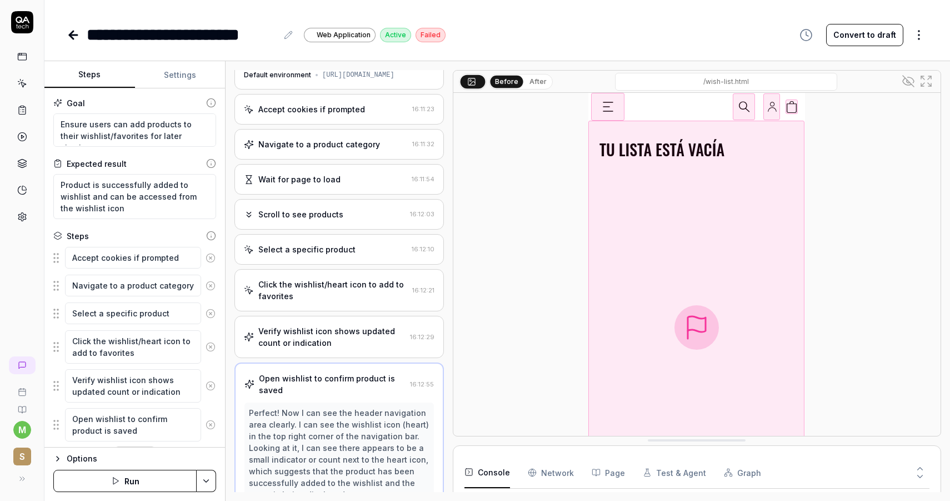
click at [340, 224] on div "Scroll to see products 16:12:03" at bounding box center [340, 214] width 210 height 31
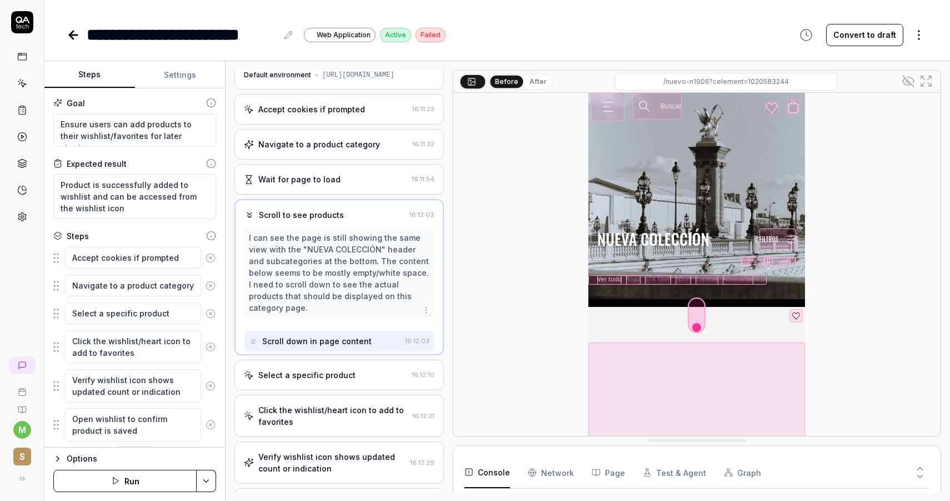
scroll to position [0, 0]
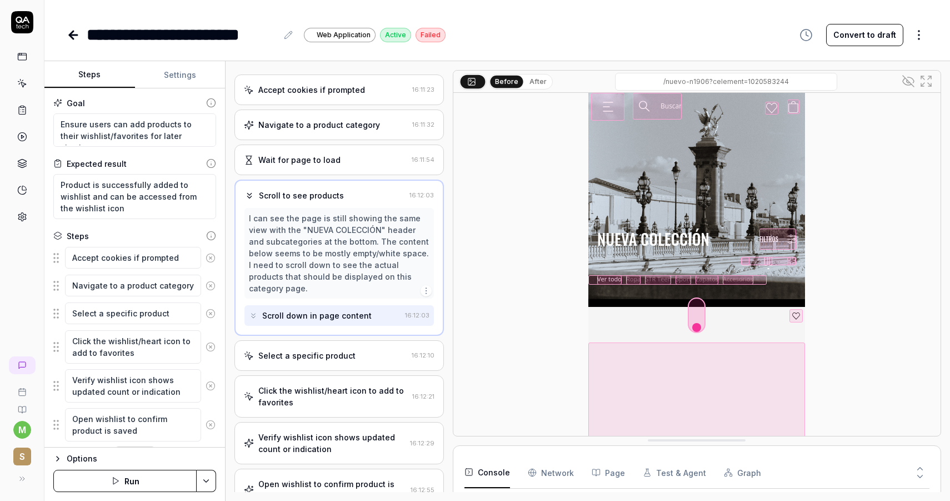
click at [345, 350] on div "Select a specific product" at bounding box center [306, 356] width 97 height 12
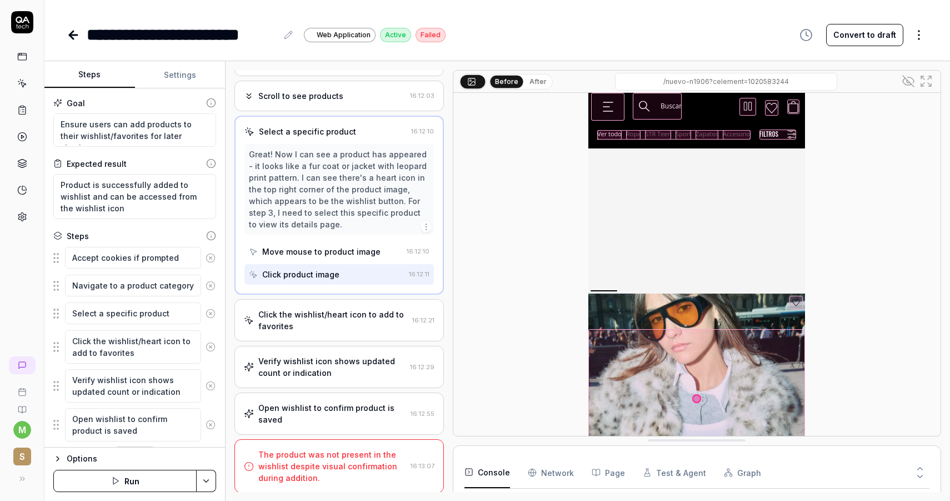
click at [337, 323] on div "Click the wishlist/heart icon to add to favorites" at bounding box center [332, 319] width 149 height 23
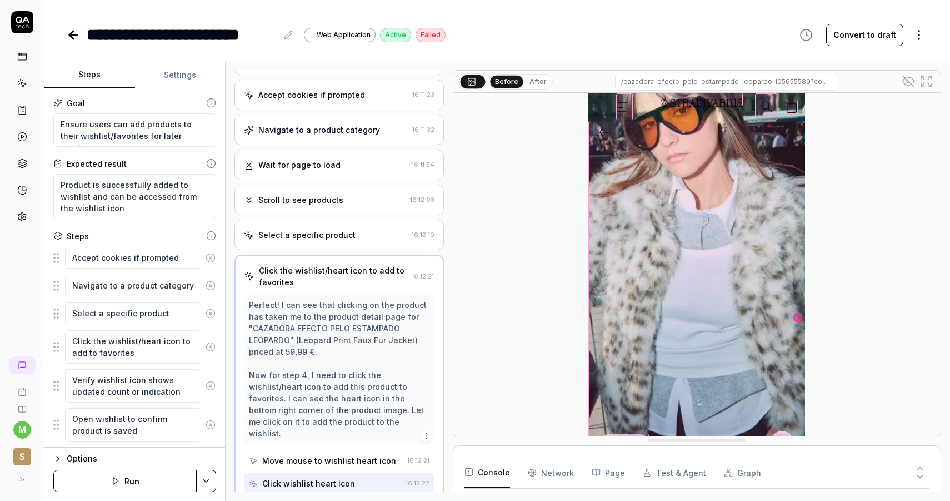
scroll to position [126, 0]
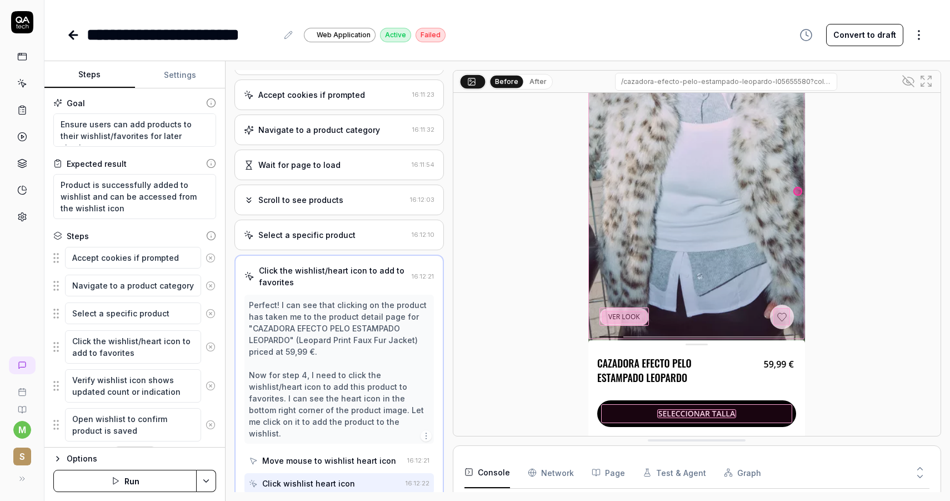
click at [334, 245] on div "Select a specific product 16:12:10" at bounding box center [340, 235] width 210 height 31
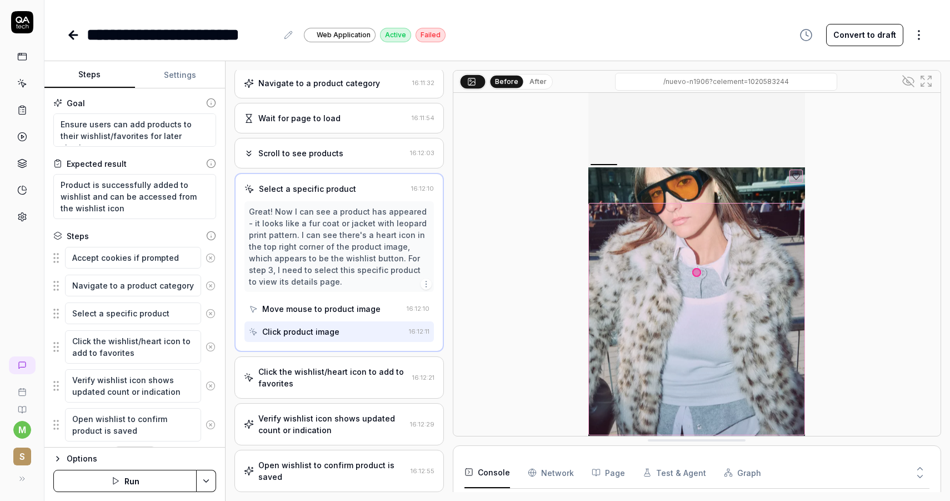
click at [324, 383] on div "Click the wishlist/heart icon to add to favorites" at bounding box center [332, 377] width 149 height 23
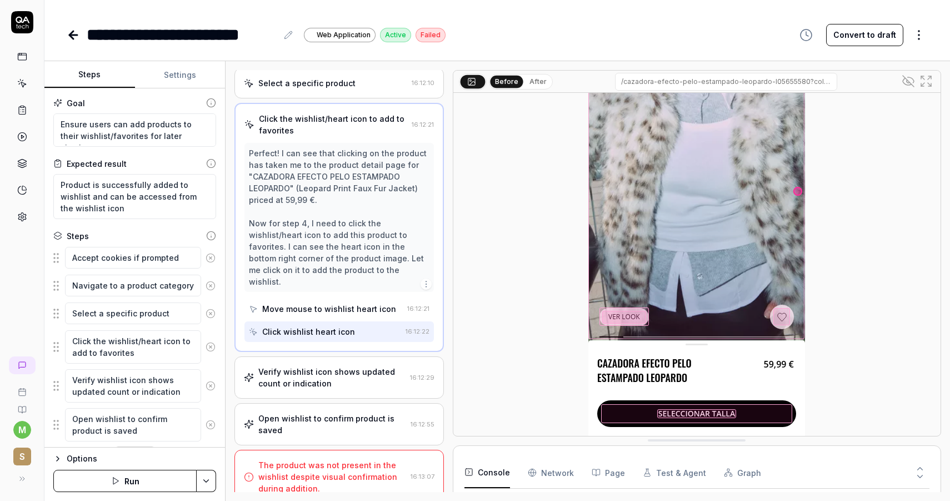
click at [350, 371] on div "Verify wishlist icon shows updated count or indication" at bounding box center [331, 377] width 147 height 23
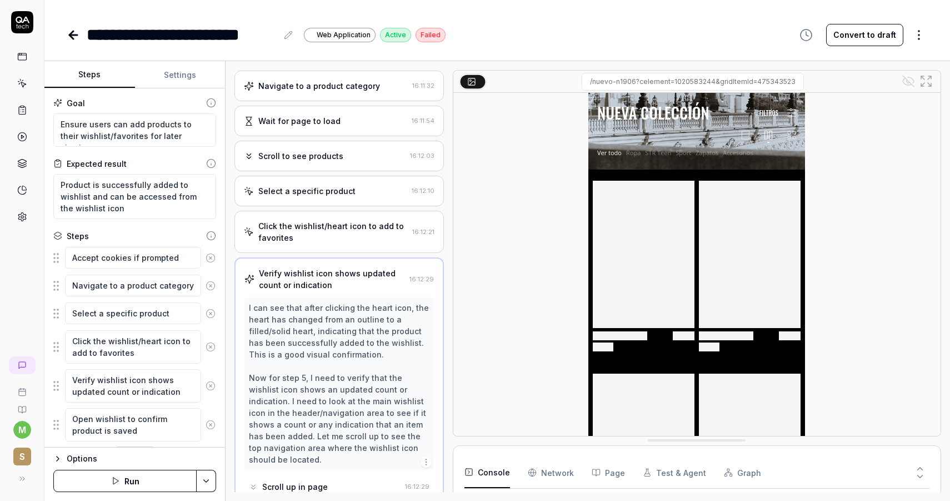
click at [355, 230] on div "Click the wishlist/heart icon to add to favorites" at bounding box center [332, 231] width 149 height 23
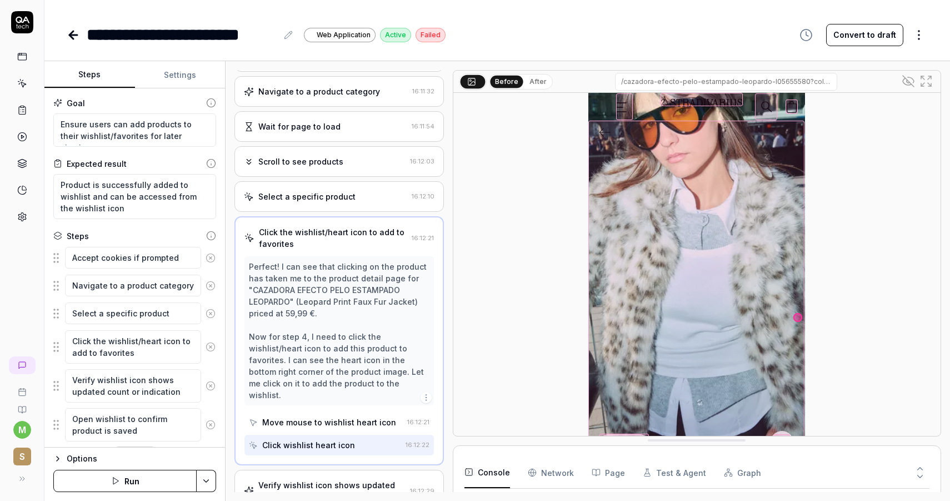
scroll to position [116, 0]
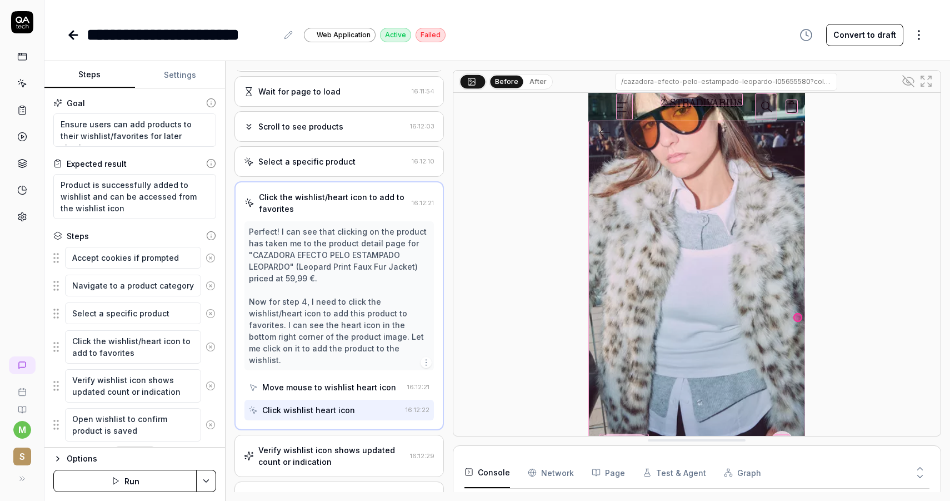
click at [341, 384] on div "Move mouse to wishlist heart icon" at bounding box center [326, 387] width 154 height 21
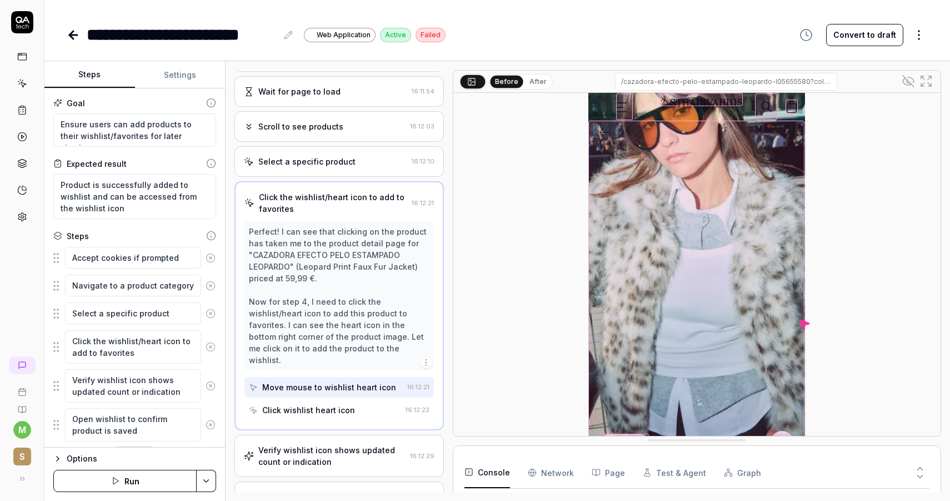
click at [341, 404] on div "Click wishlist heart icon" at bounding box center [308, 410] width 93 height 12
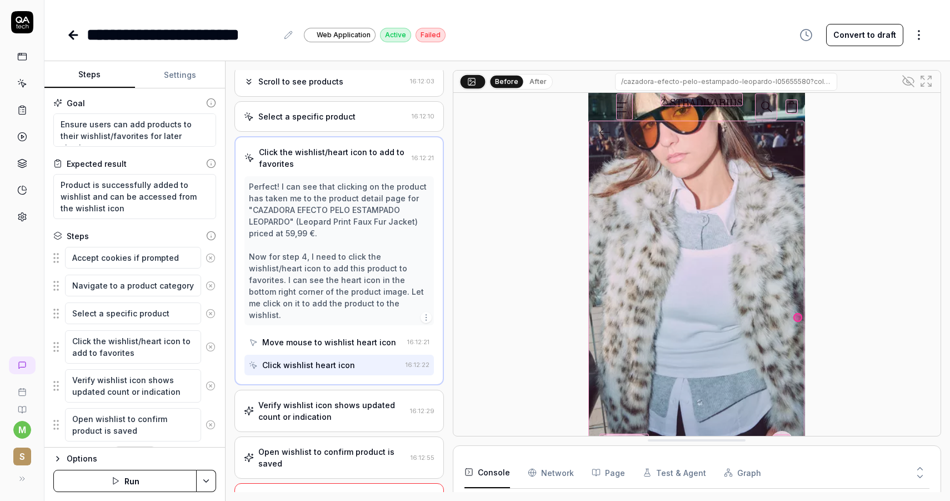
click at [331, 403] on div "Verify wishlist icon shows updated count or indication" at bounding box center [331, 410] width 147 height 23
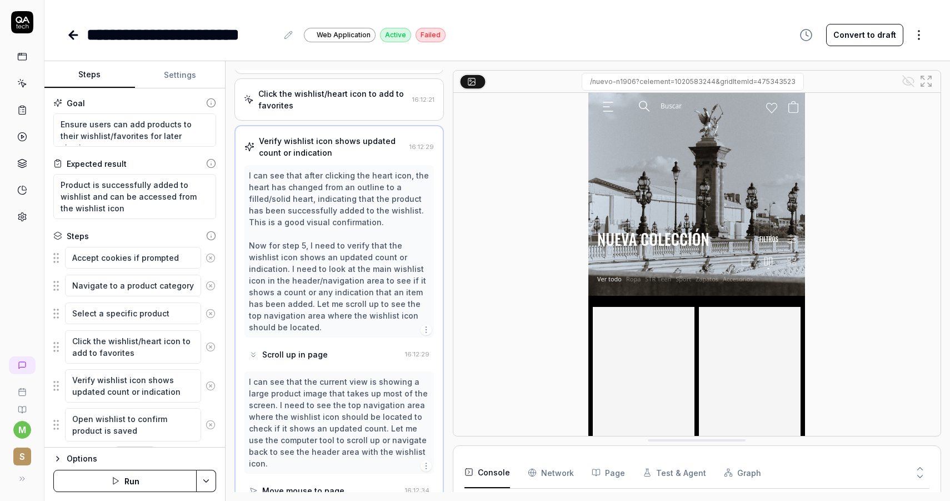
scroll to position [187, 0]
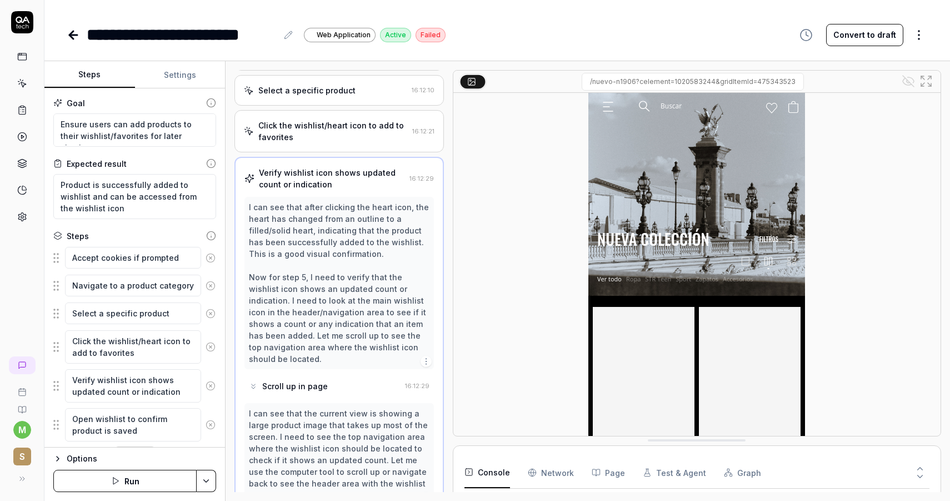
click at [333, 376] on div "Scroll up in page" at bounding box center [325, 386] width 152 height 21
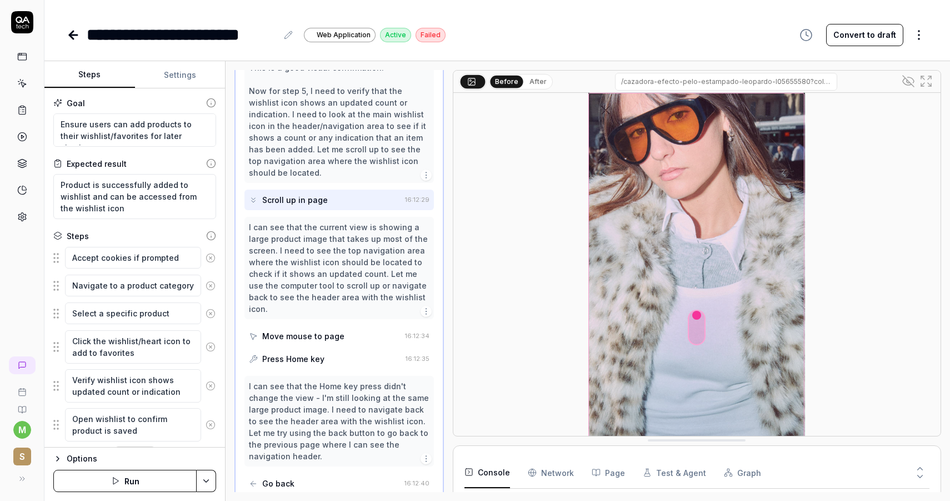
scroll to position [383, 0]
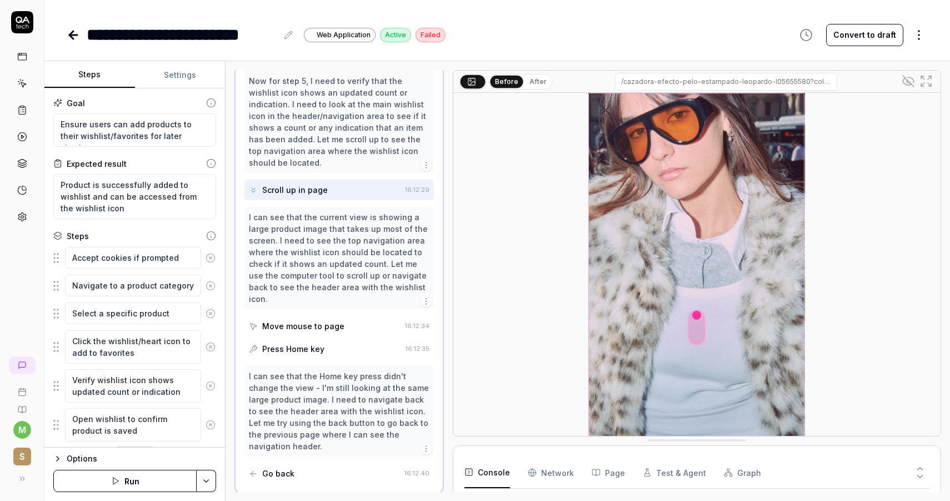
click at [345, 316] on div "Move mouse to page" at bounding box center [325, 326] width 152 height 21
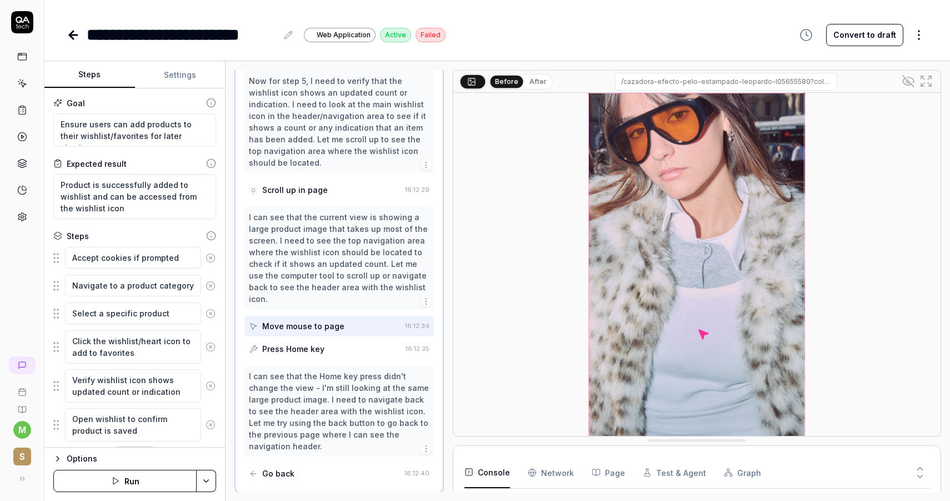
click at [347, 338] on div "Press Home key" at bounding box center [325, 348] width 152 height 21
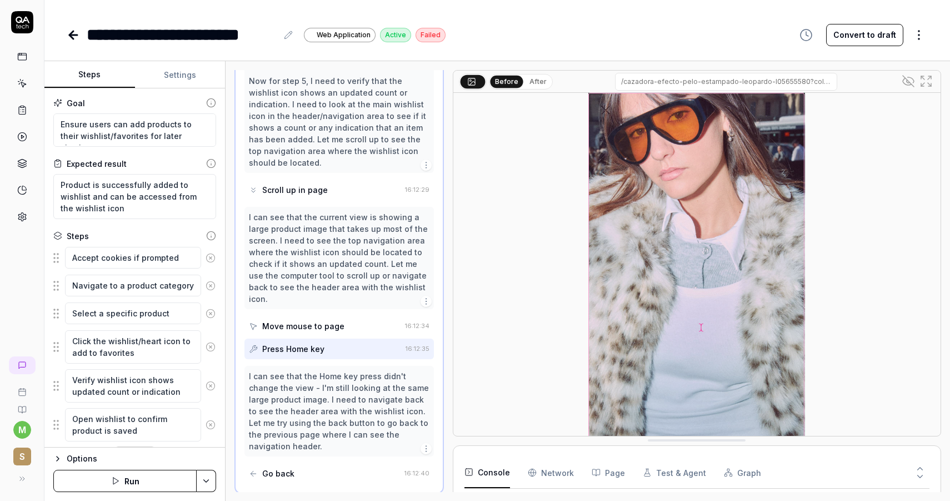
scroll to position [455, 0]
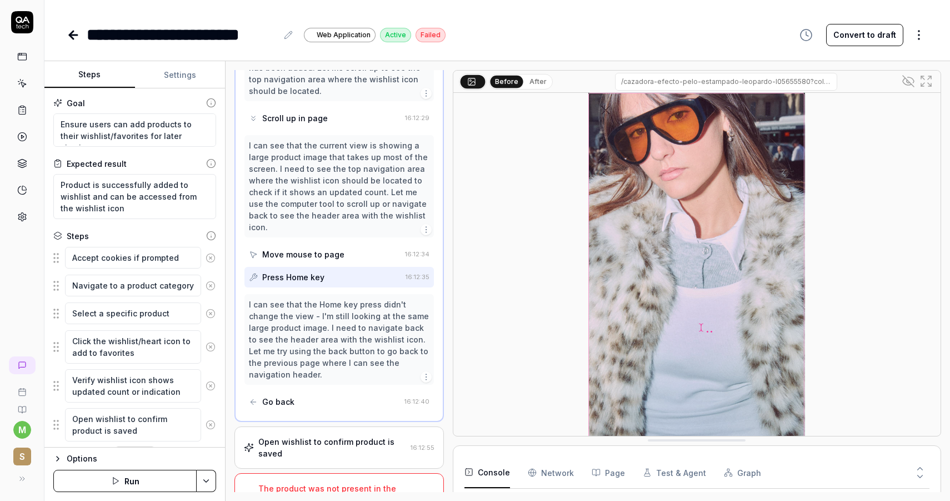
click at [337, 391] on div "Go back" at bounding box center [324, 401] width 151 height 21
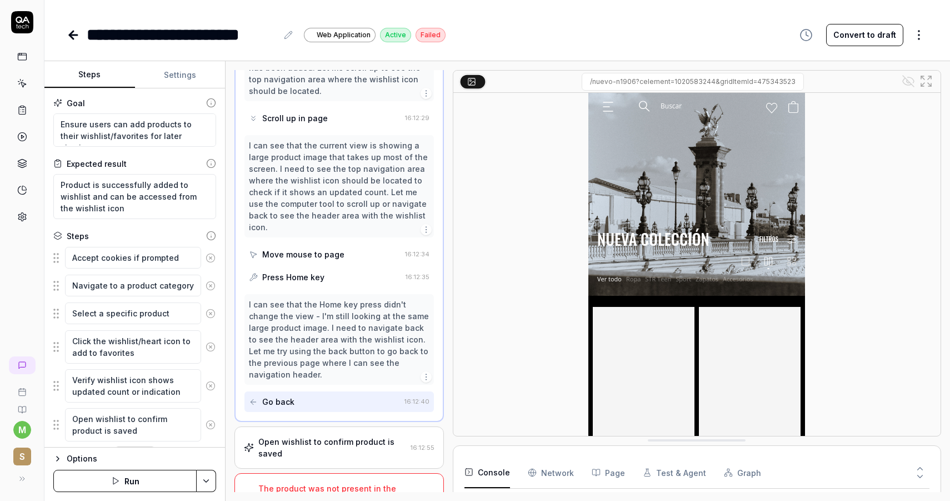
click at [338, 391] on div "Go back" at bounding box center [324, 401] width 151 height 21
click at [73, 27] on link at bounding box center [75, 35] width 16 height 22
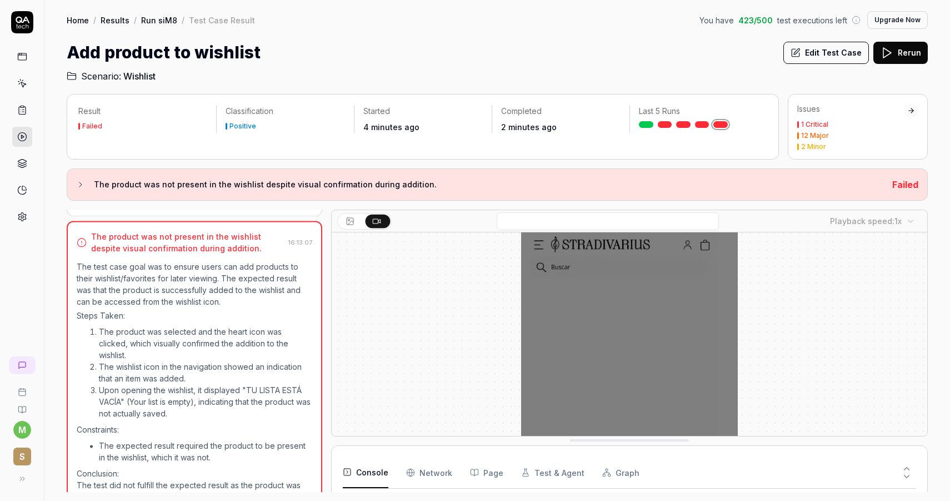
scroll to position [355, 0]
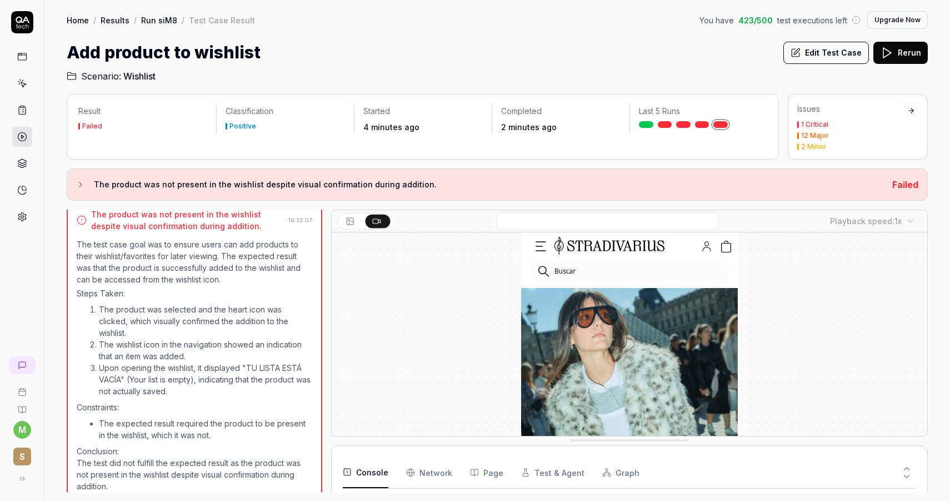
click at [149, 18] on link "Run siM8" at bounding box center [159, 19] width 36 height 11
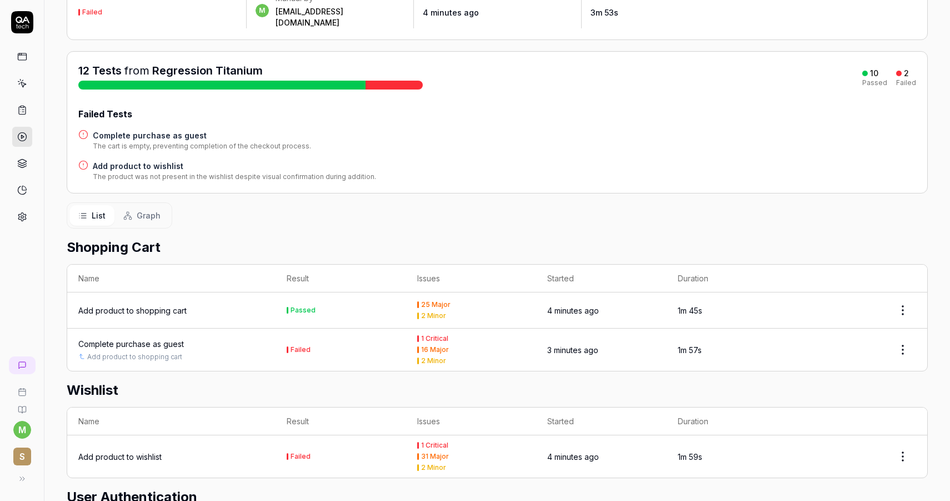
scroll to position [46, 0]
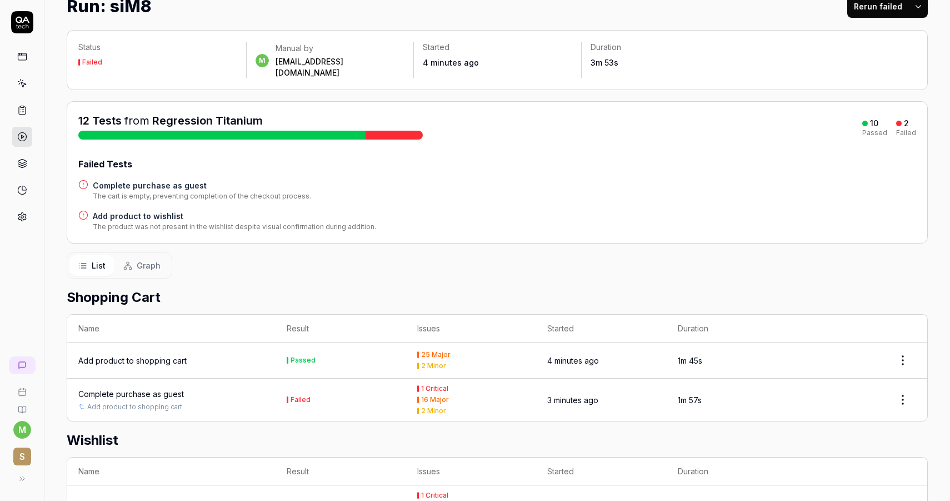
click at [161, 388] on div "Complete purchase as guest" at bounding box center [131, 394] width 106 height 12
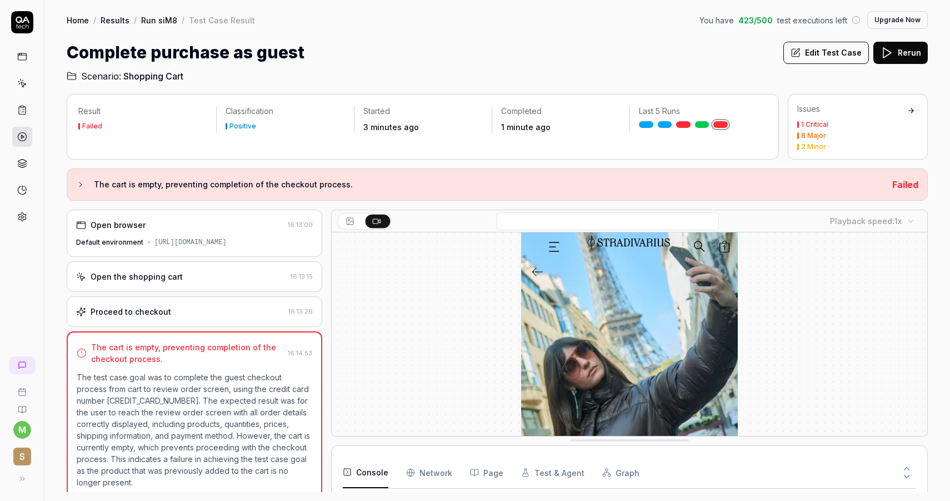
scroll to position [2347, 0]
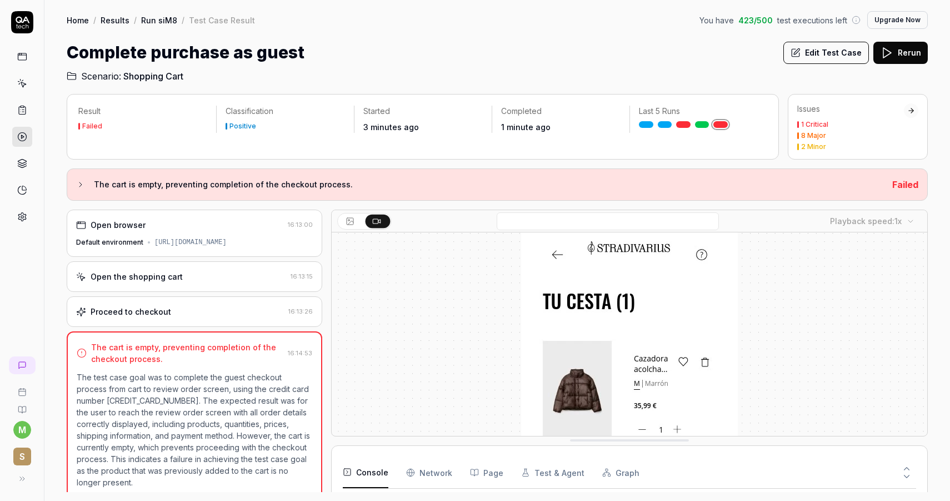
click at [834, 58] on button "Edit Test Case" at bounding box center [827, 53] width 86 height 22
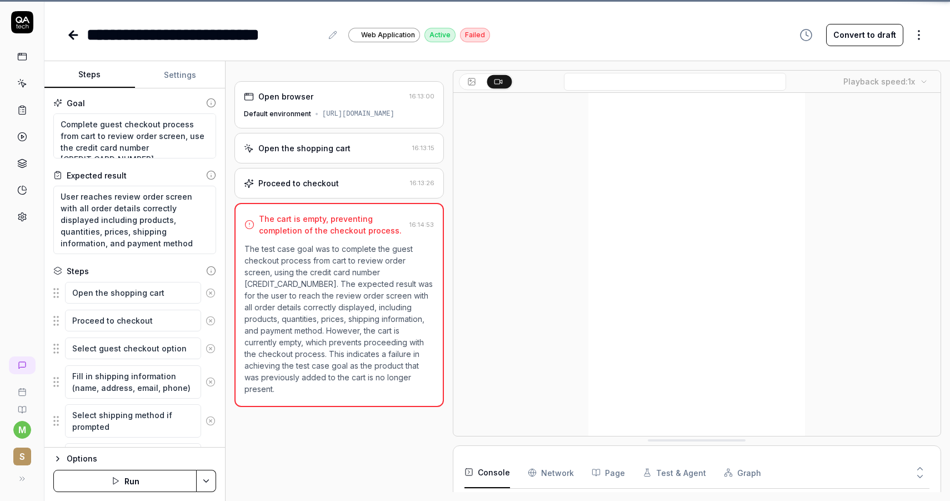
scroll to position [2421, 0]
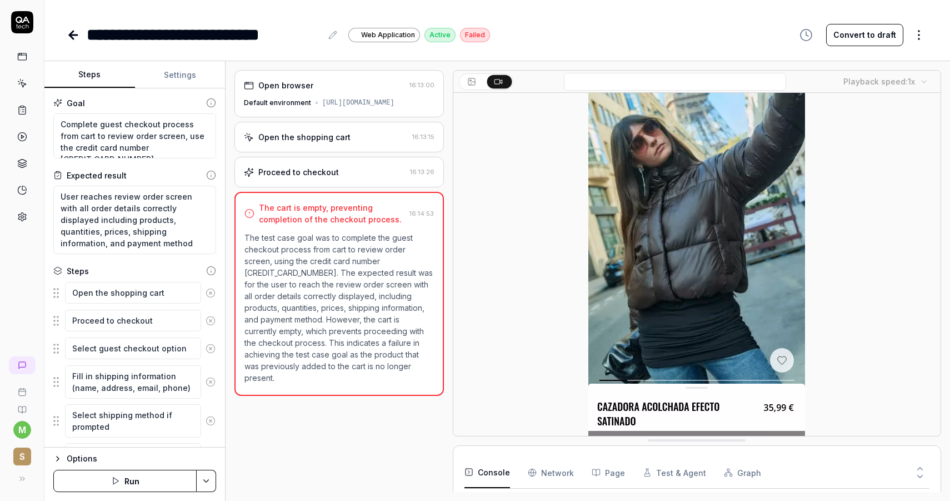
scroll to position [98, 0]
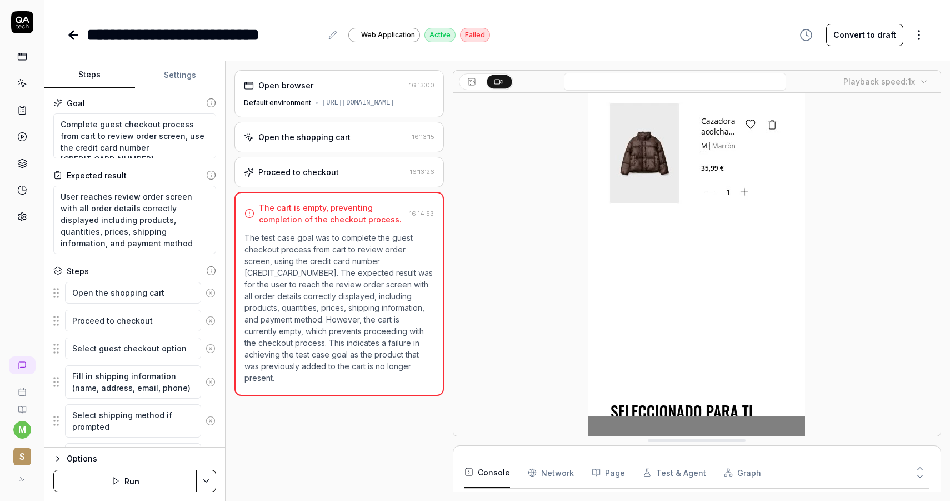
click at [349, 143] on div "Open the shopping cart" at bounding box center [326, 137] width 164 height 12
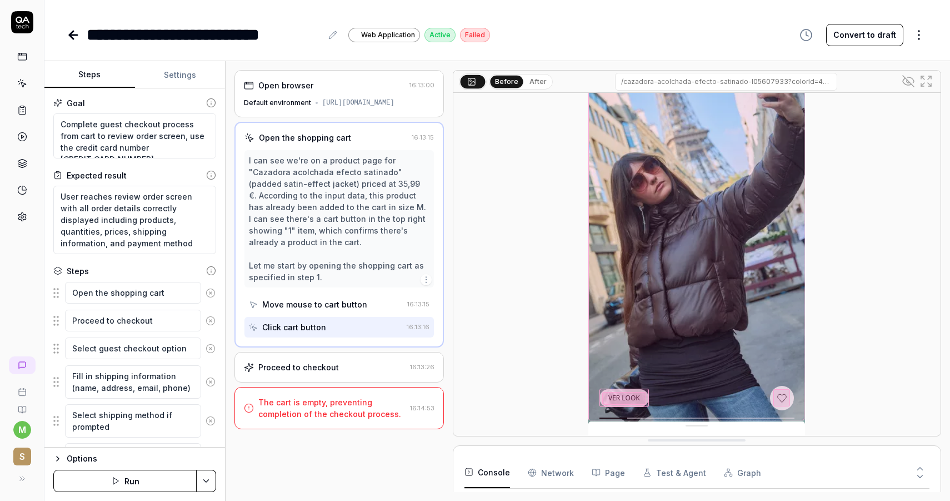
scroll to position [126, 0]
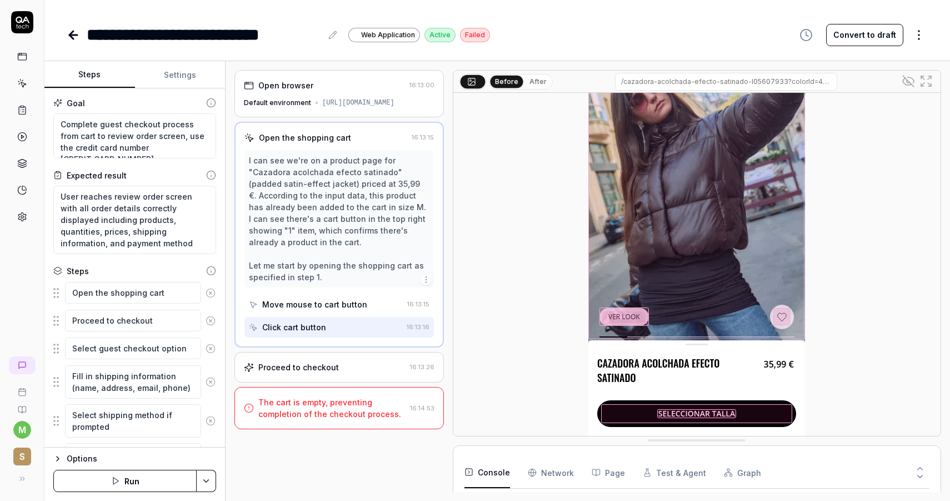
click at [345, 358] on div "Proceed to checkout 16:13:26" at bounding box center [340, 367] width 210 height 31
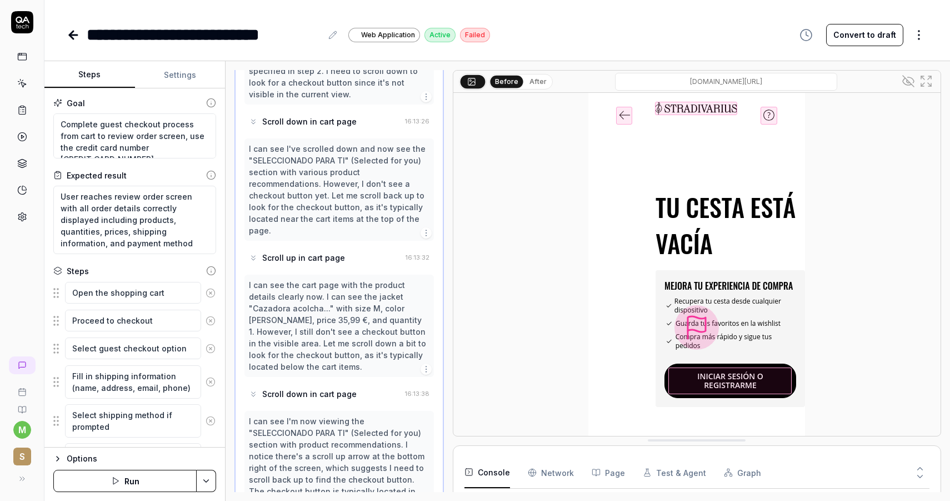
scroll to position [0, 0]
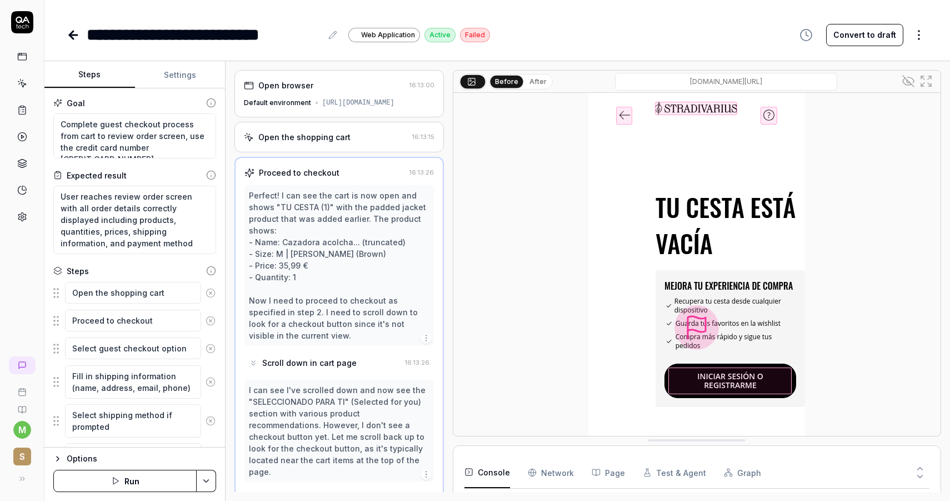
click at [315, 366] on div "Scroll down in cart page" at bounding box center [325, 362] width 152 height 21
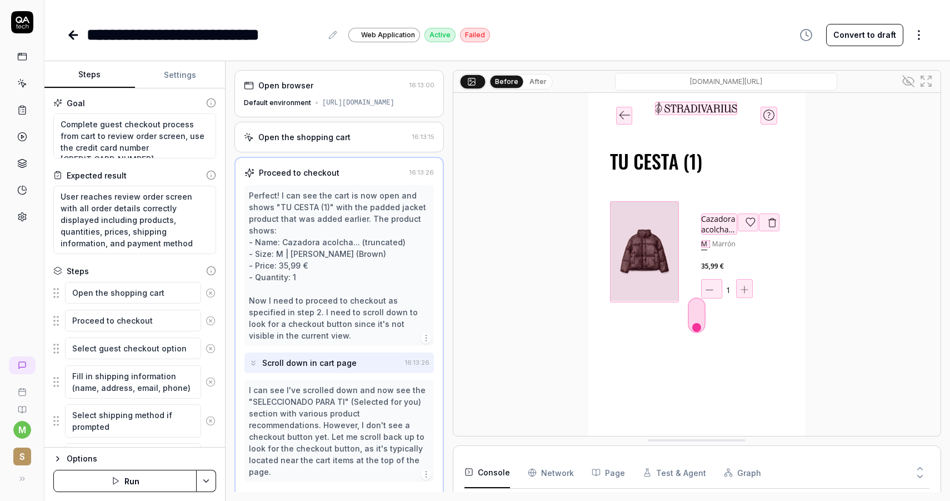
scroll to position [126, 0]
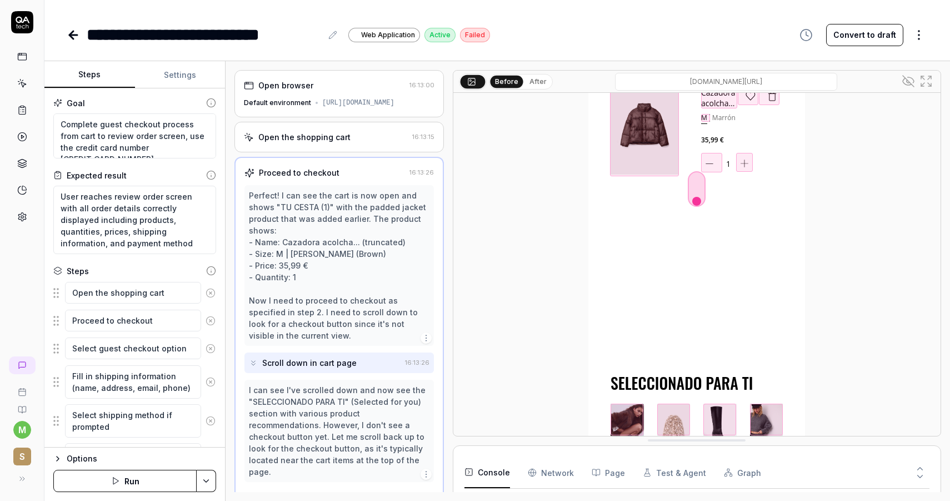
drag, startPoint x: 697, startPoint y: 441, endPoint x: 697, endPoint y: 495, distance: 53.9
click at [928, 83] on icon at bounding box center [926, 80] width 13 height 13
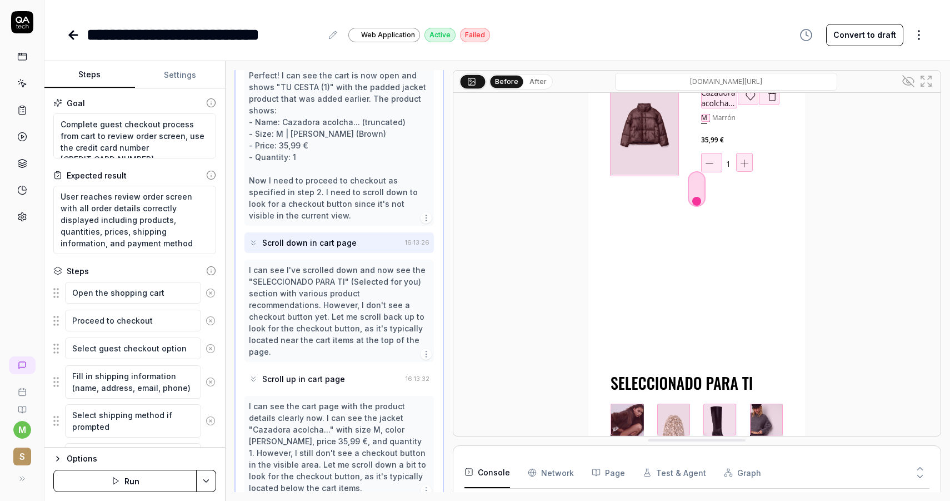
scroll to position [121, 0]
click at [348, 372] on div "Scroll up in cart page" at bounding box center [325, 378] width 152 height 21
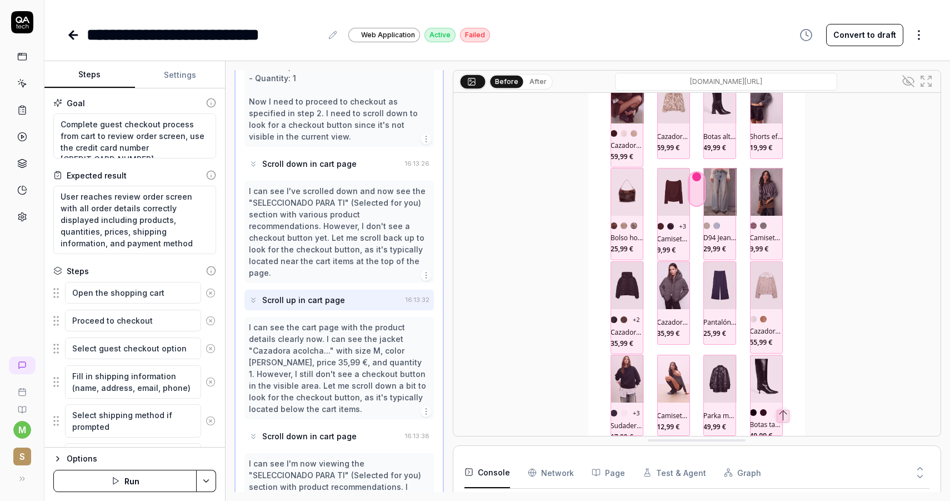
scroll to position [277, 0]
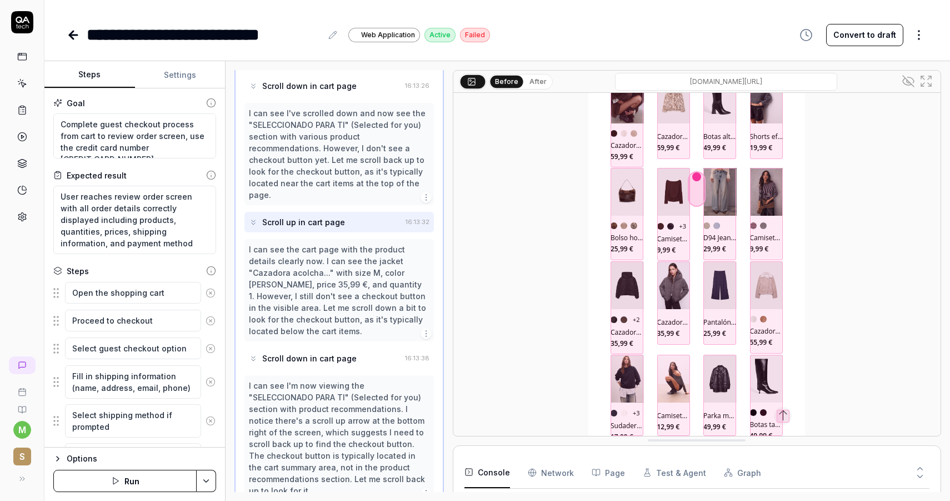
click at [316, 351] on div "Scroll down in cart page" at bounding box center [325, 358] width 152 height 21
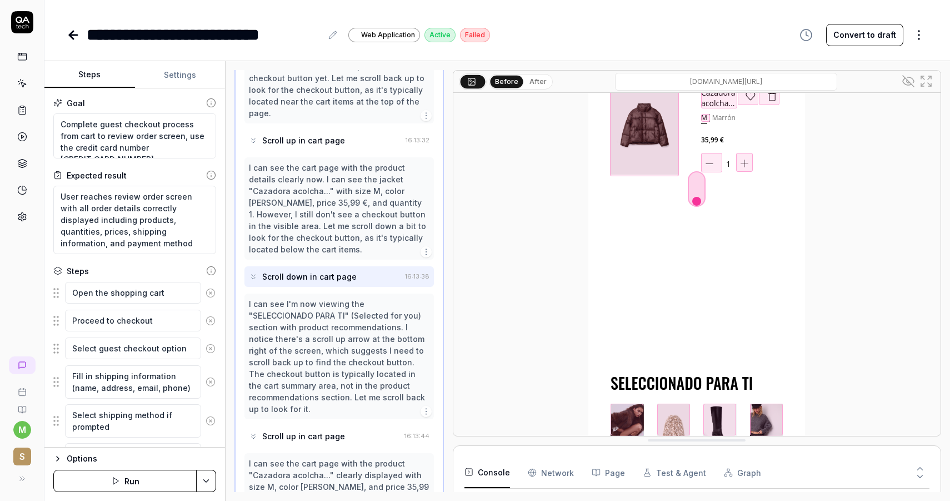
scroll to position [490, 0]
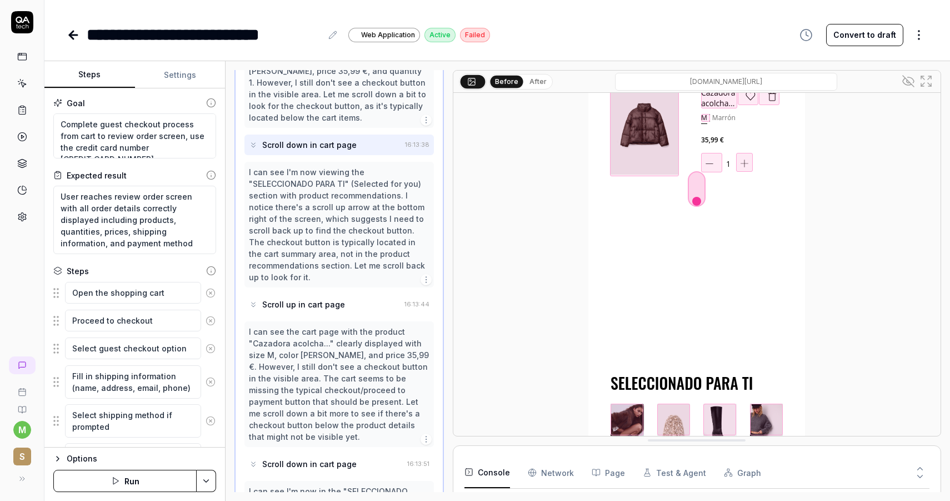
click at [320, 298] on div "Scroll up in cart page" at bounding box center [303, 304] width 83 height 12
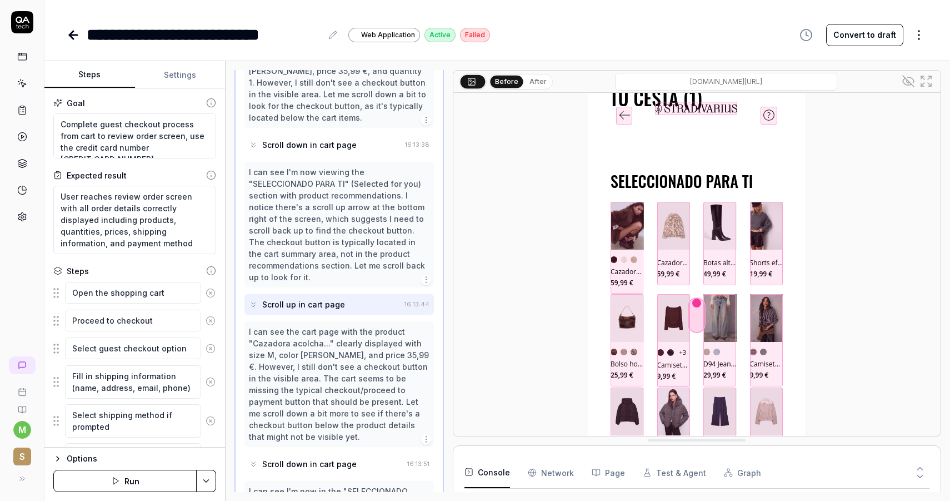
scroll to position [126, 0]
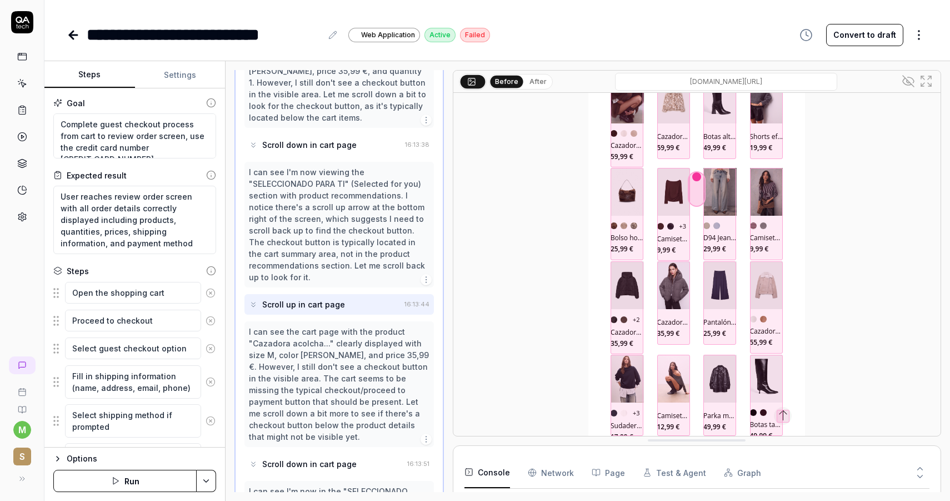
click at [341, 458] on div "Scroll down in cart page" at bounding box center [309, 464] width 94 height 12
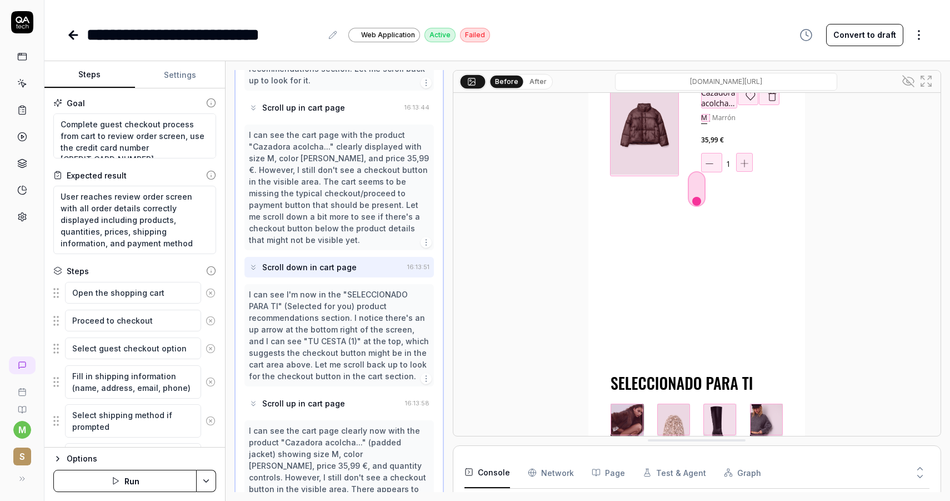
scroll to position [707, 0]
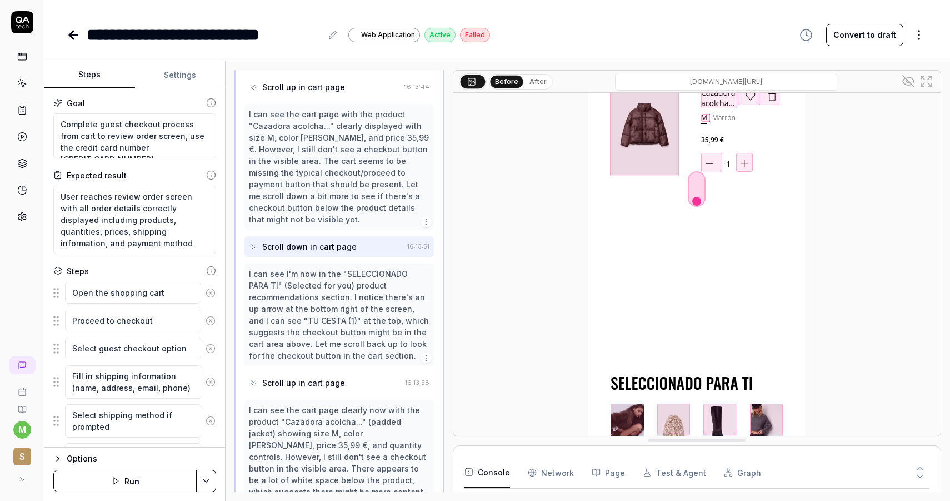
click at [346, 372] on div "Scroll up in cart page" at bounding box center [325, 382] width 152 height 21
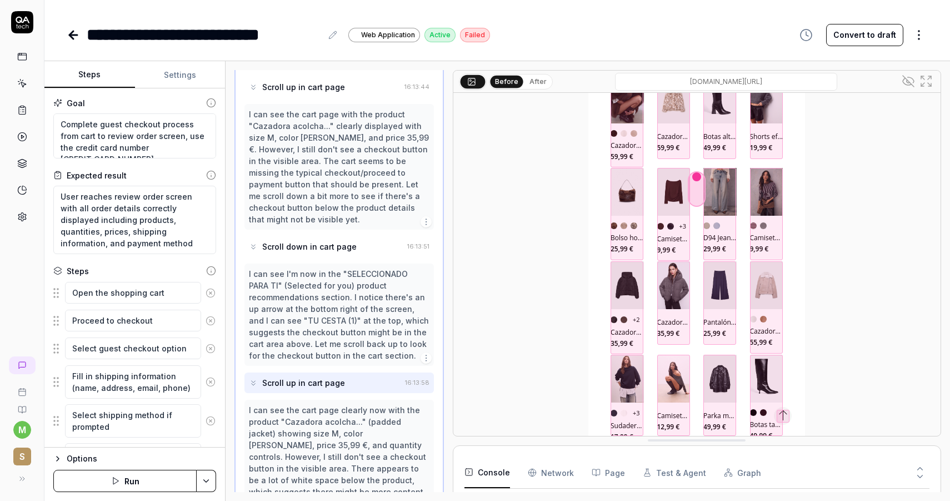
scroll to position [1026, 0]
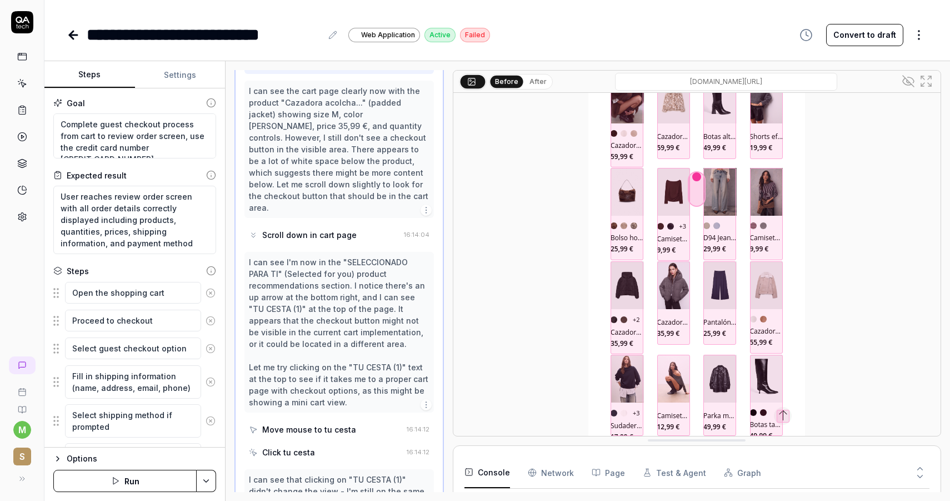
click at [331, 225] on div "Scroll down in cart page" at bounding box center [324, 235] width 151 height 21
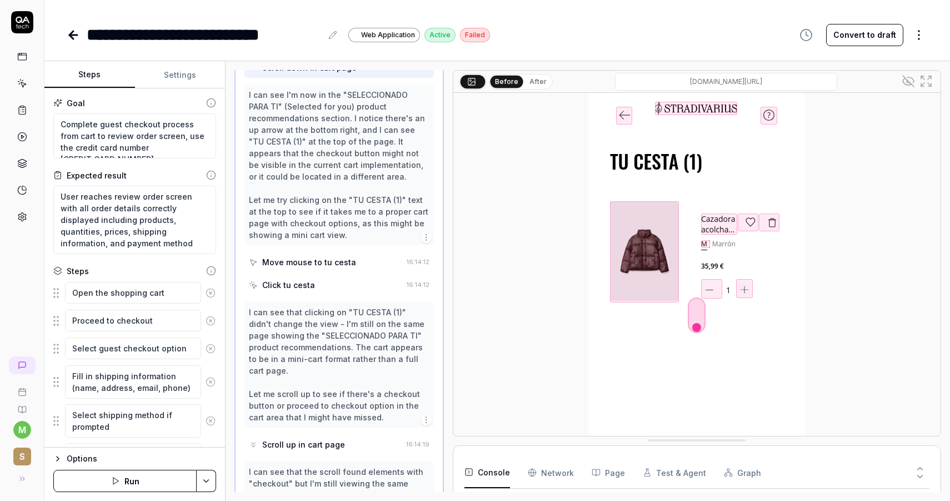
scroll to position [126, 0]
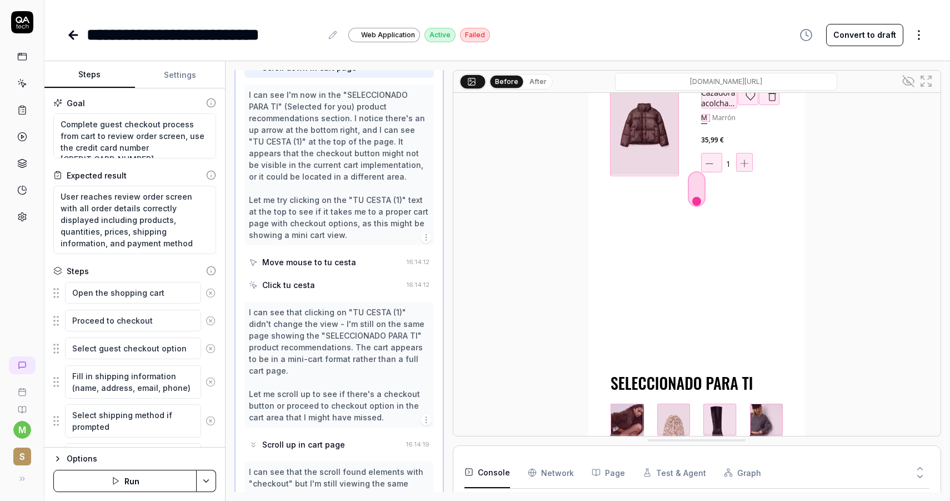
click at [332, 256] on div "Move mouse to tu cesta" at bounding box center [309, 262] width 94 height 12
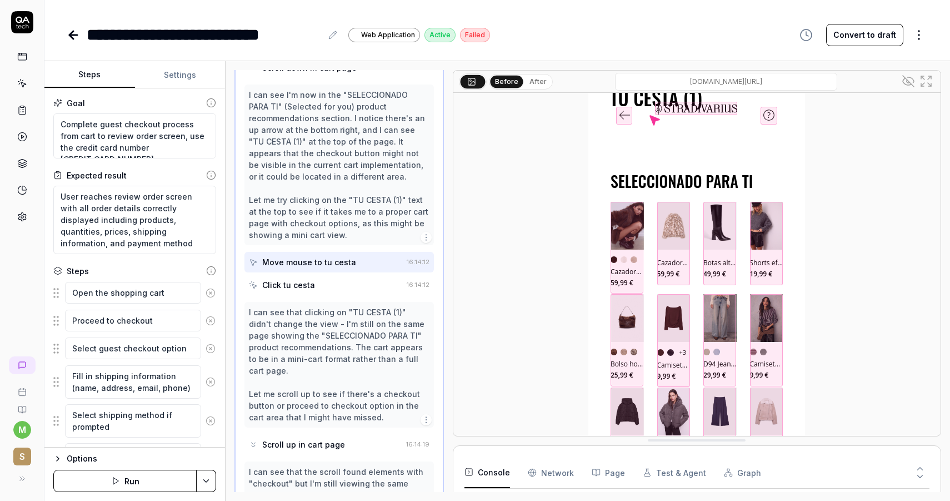
click at [77, 460] on div "Options" at bounding box center [141, 458] width 149 height 13
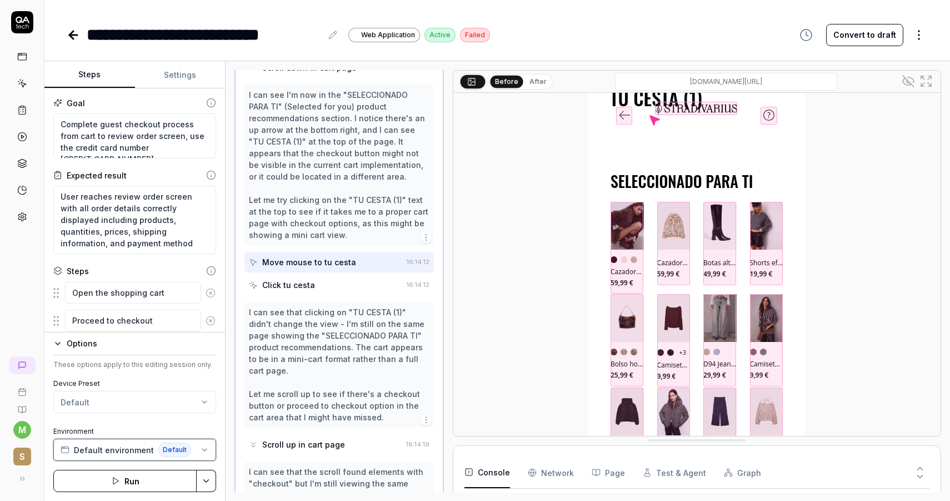
click at [196, 450] on button "Default environment Default" at bounding box center [134, 449] width 163 height 22
click at [219, 456] on div "Options These options apply to this editing session only. Device Preset Default…" at bounding box center [134, 416] width 181 height 169
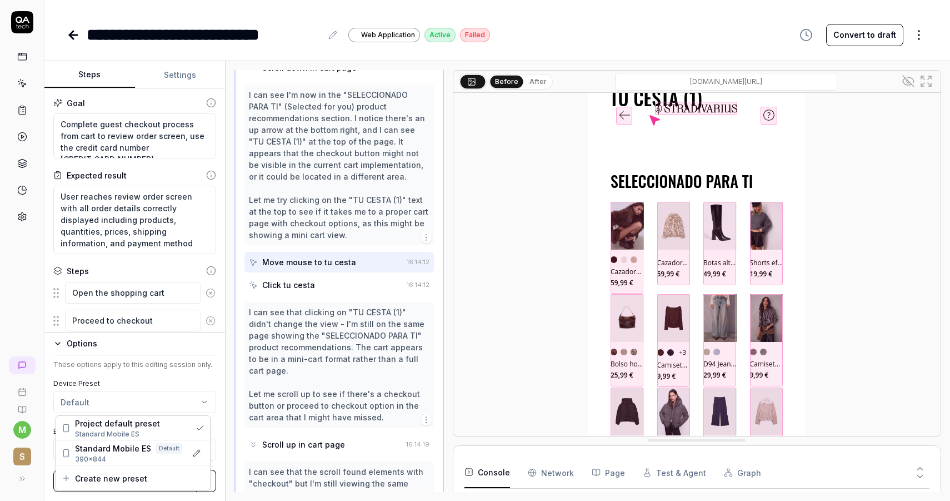
click at [191, 409] on html "**********" at bounding box center [475, 250] width 950 height 501
click at [196, 452] on button "button" at bounding box center [197, 453] width 16 height 16
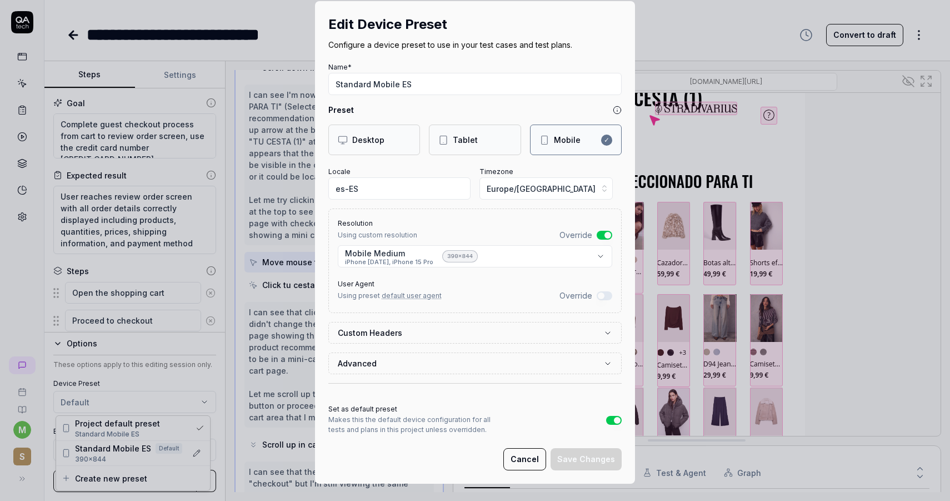
scroll to position [0, 0]
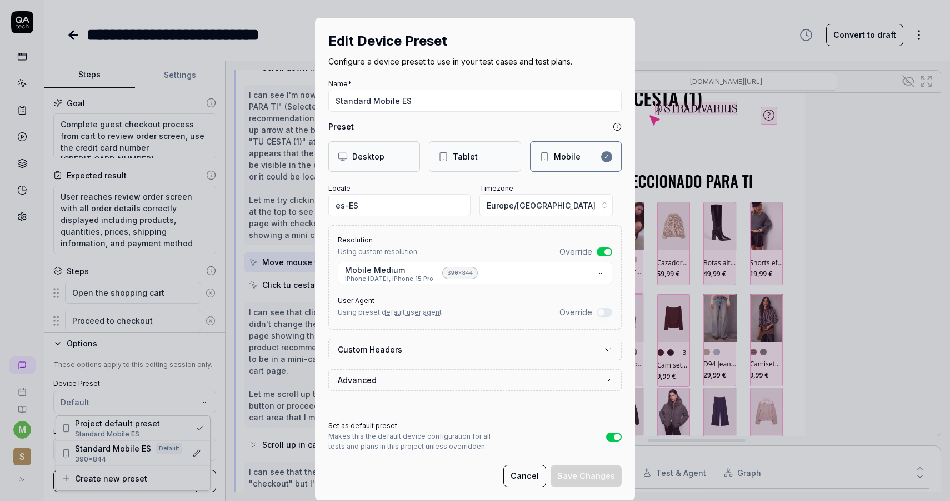
click at [528, 475] on button "Cancel" at bounding box center [525, 476] width 43 height 22
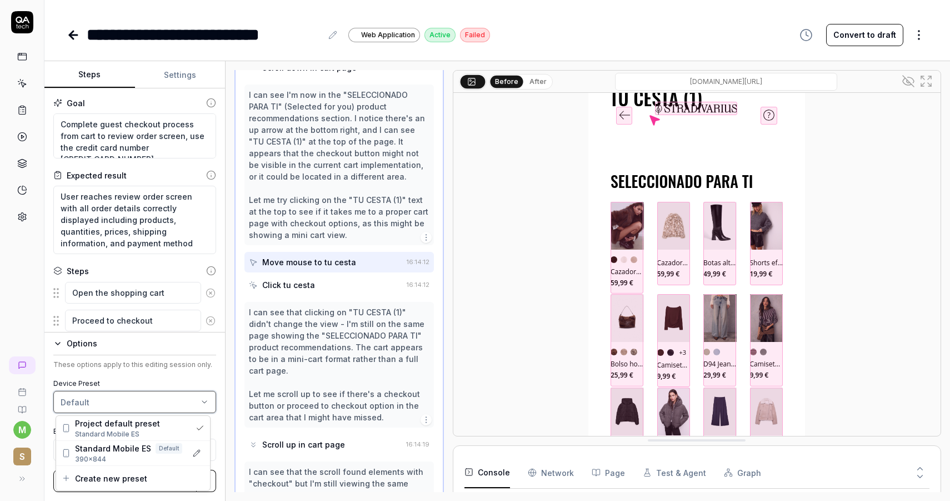
click at [222, 434] on html "**********" at bounding box center [475, 250] width 950 height 501
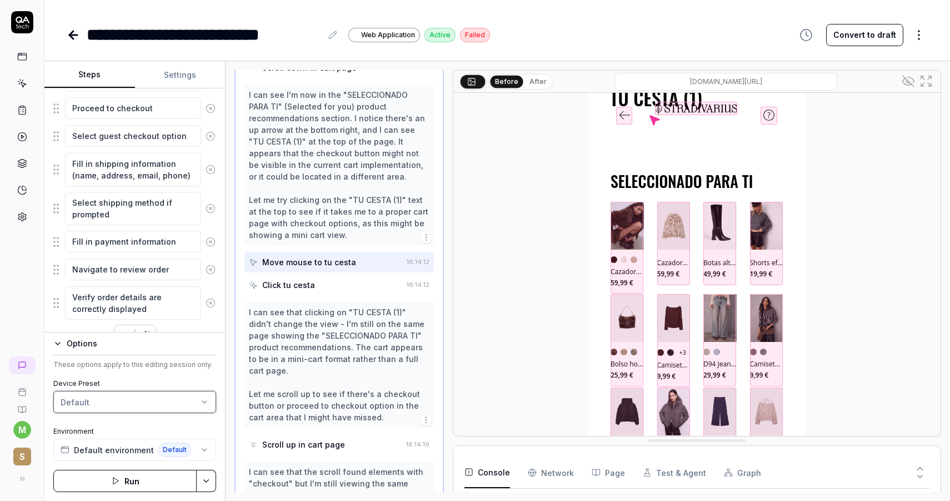
scroll to position [234, 0]
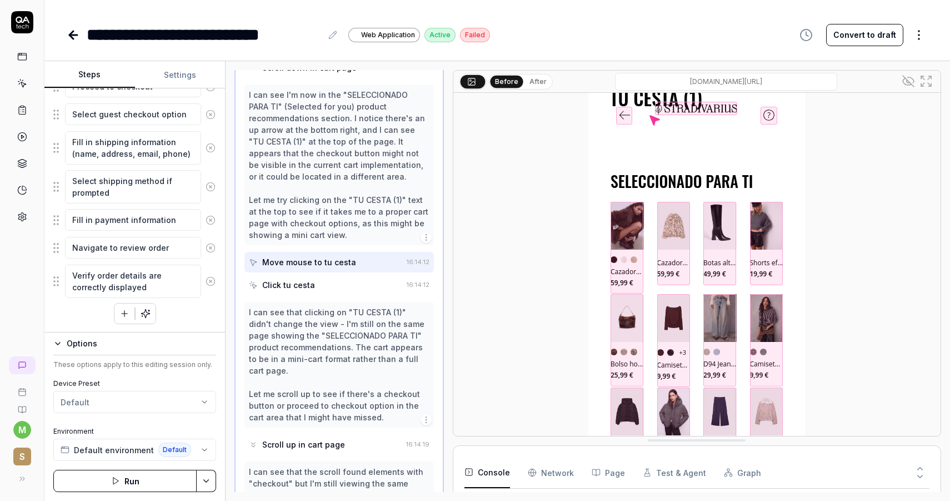
click at [132, 476] on button "Run" at bounding box center [124, 481] width 143 height 22
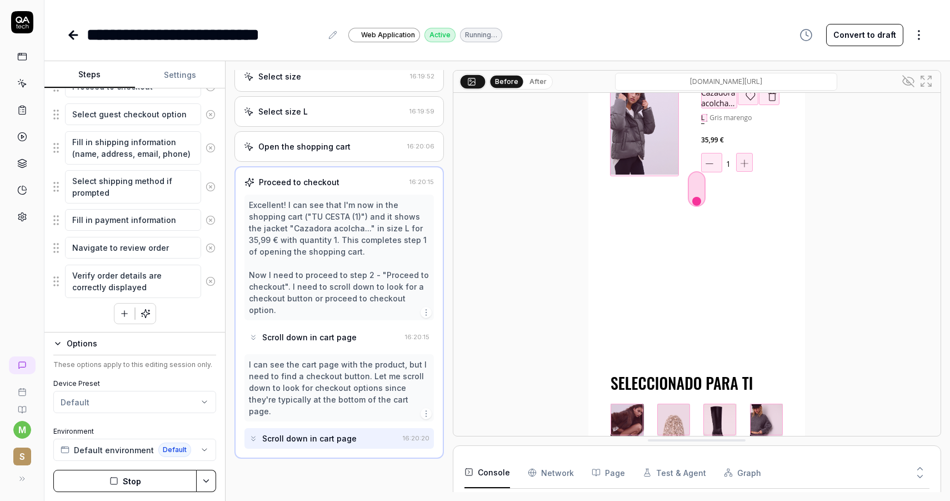
scroll to position [154, 0]
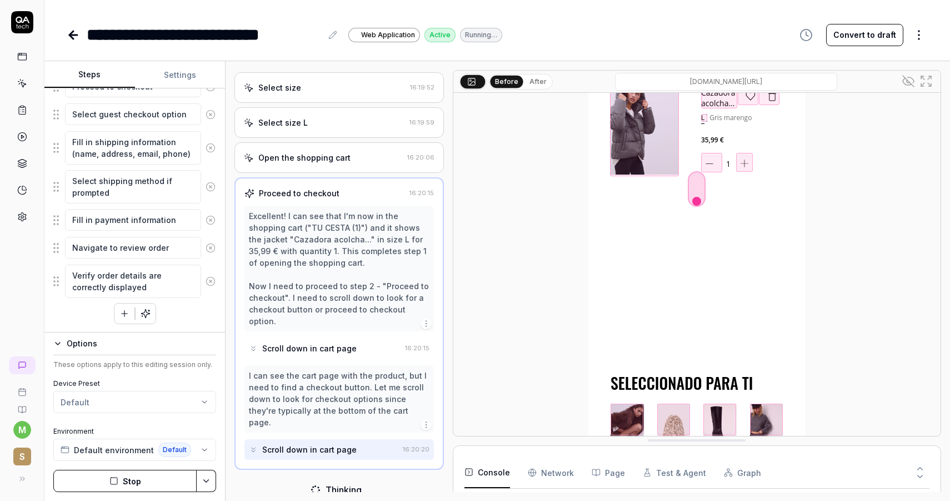
click at [920, 463] on icon at bounding box center [920, 468] width 10 height 10
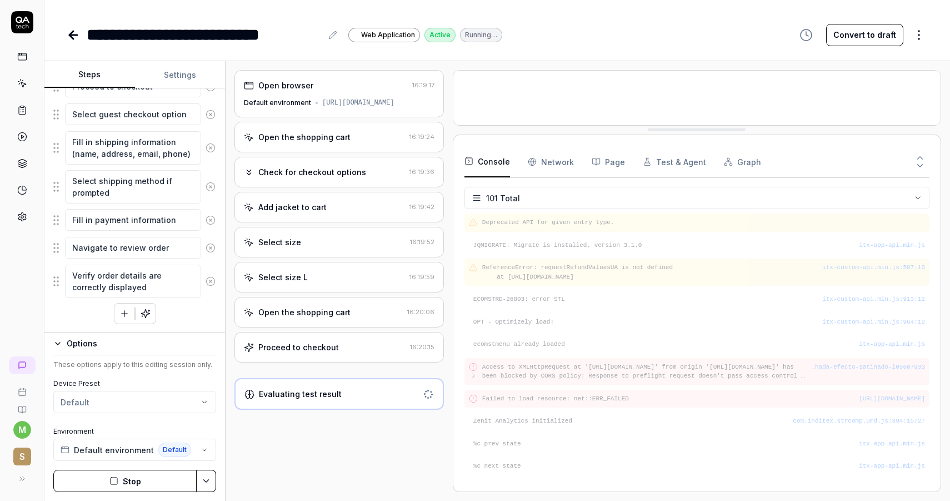
scroll to position [0, 0]
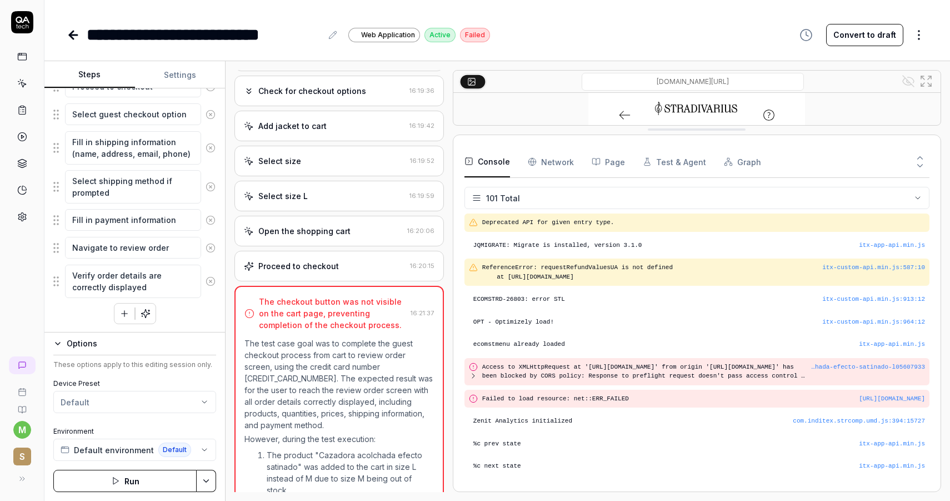
click at [345, 246] on div "Open the shopping cart 16:20:06" at bounding box center [340, 231] width 210 height 31
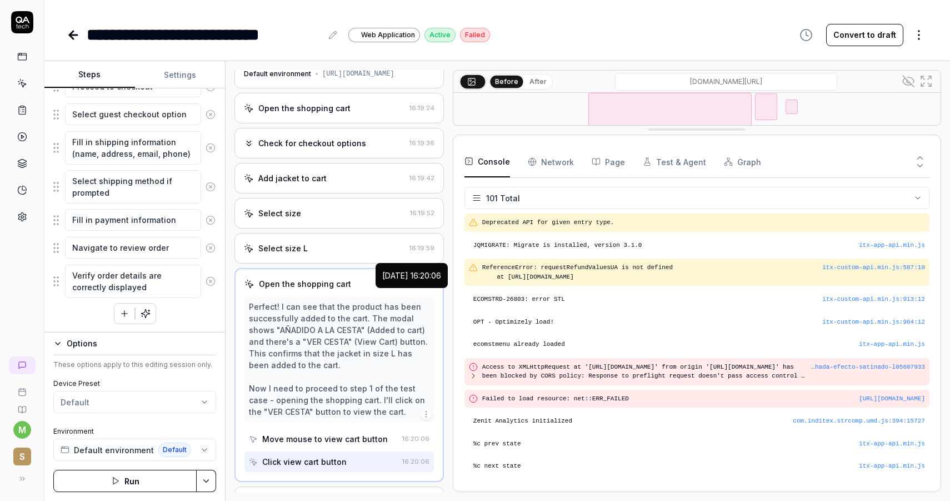
scroll to position [122, 0]
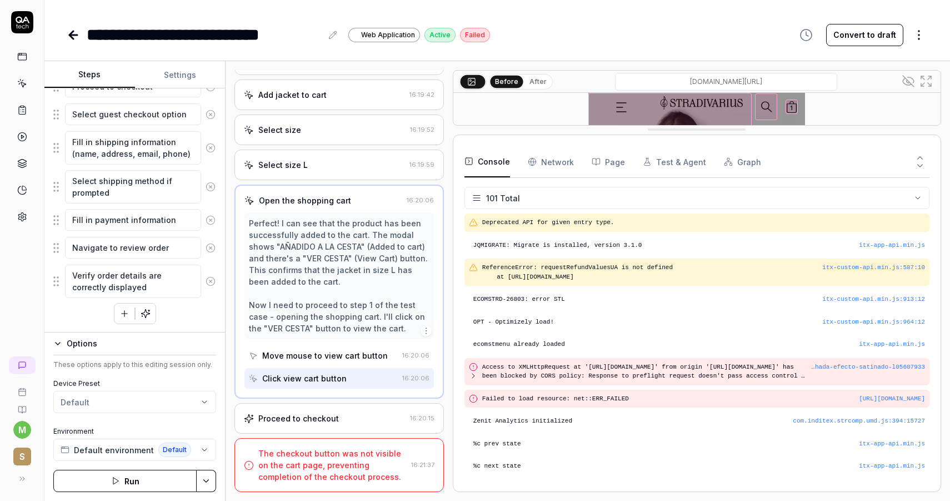
click at [317, 417] on div "Proceed to checkout" at bounding box center [298, 418] width 81 height 12
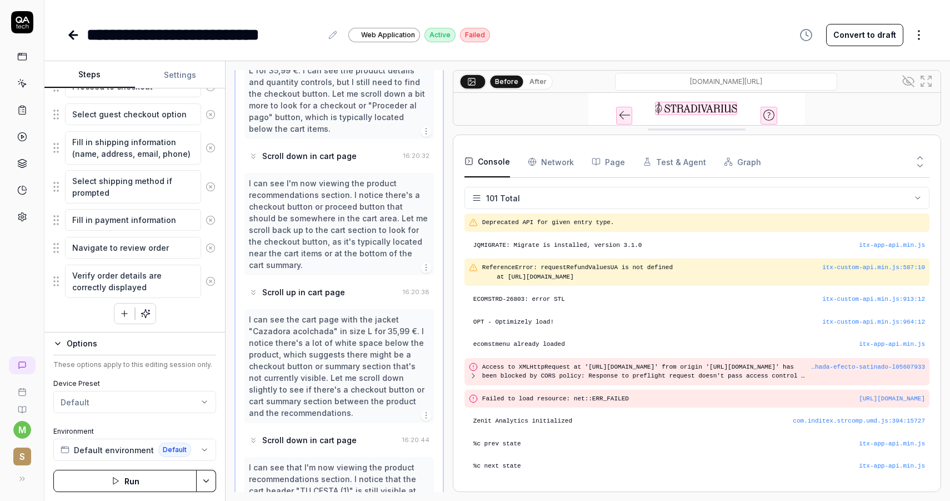
scroll to position [652, 0]
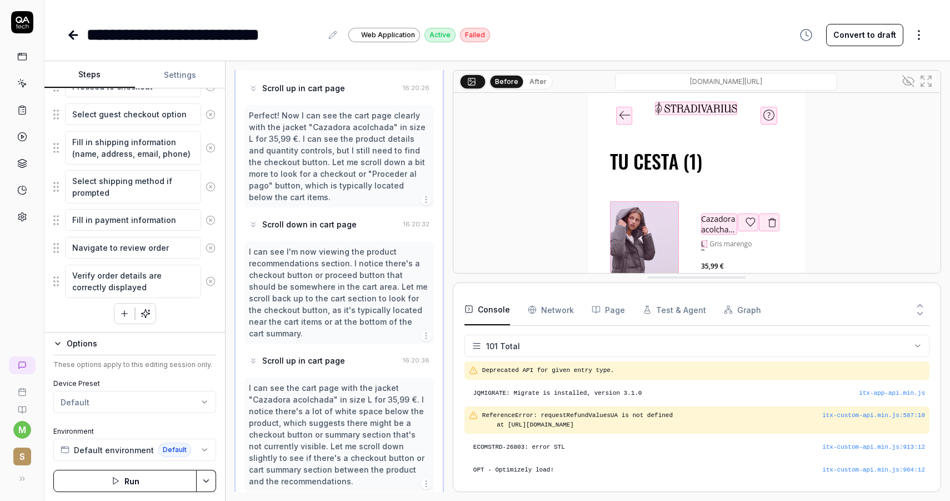
drag, startPoint x: 656, startPoint y: 132, endPoint x: 663, endPoint y: 288, distance: 156.3
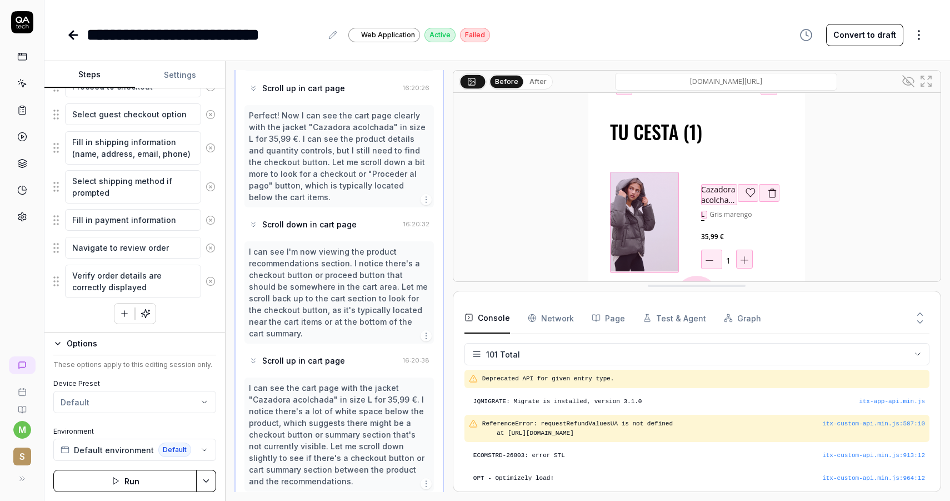
scroll to position [22, 0]
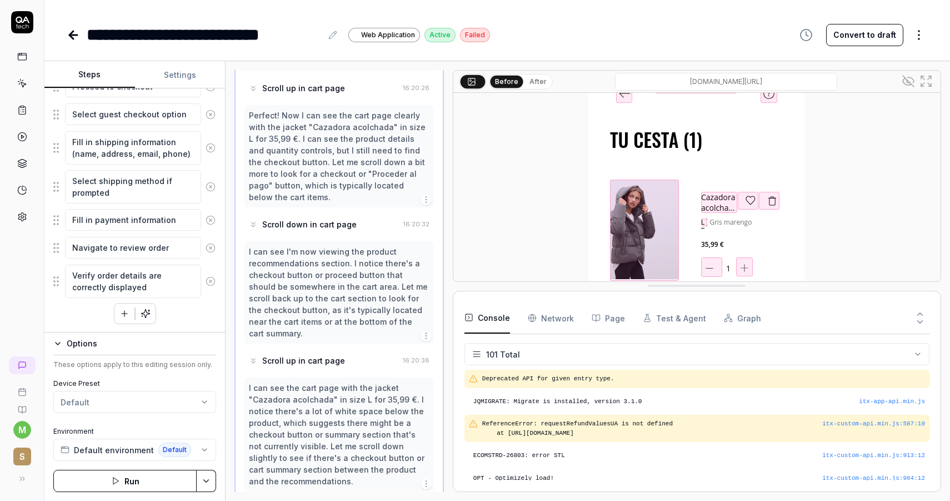
click at [472, 82] on icon at bounding box center [473, 83] width 6 height 4
click at [478, 82] on button at bounding box center [472, 80] width 25 height 13
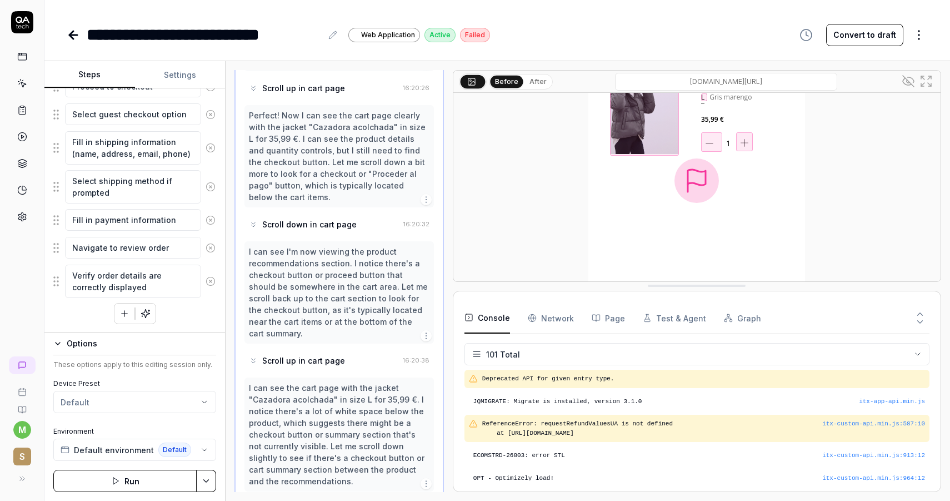
scroll to position [281, 0]
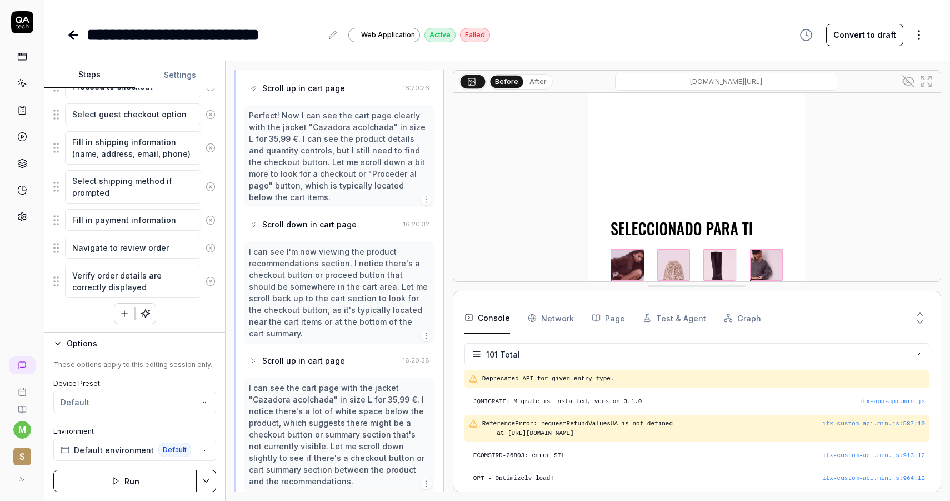
click at [907, 82] on icon at bounding box center [908, 80] width 3 height 3
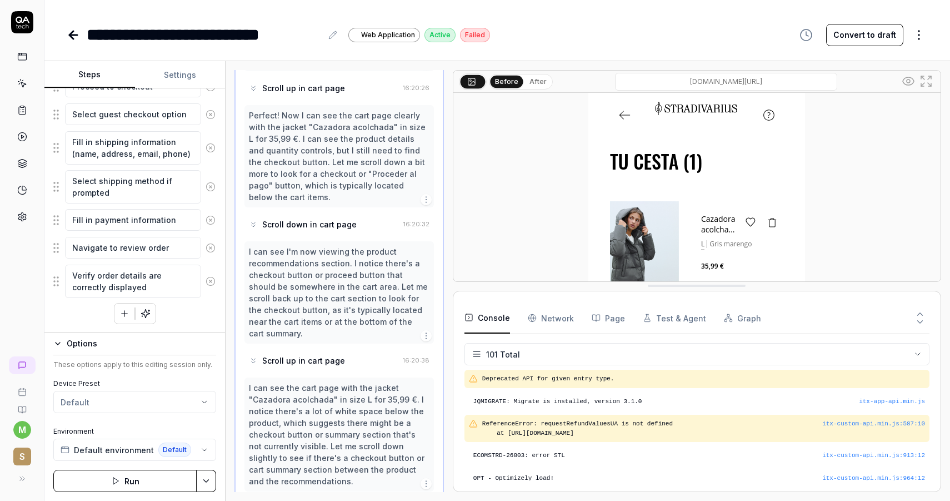
click at [926, 80] on icon at bounding box center [926, 80] width 13 height 13
click at [532, 83] on button "After" at bounding box center [538, 82] width 26 height 12
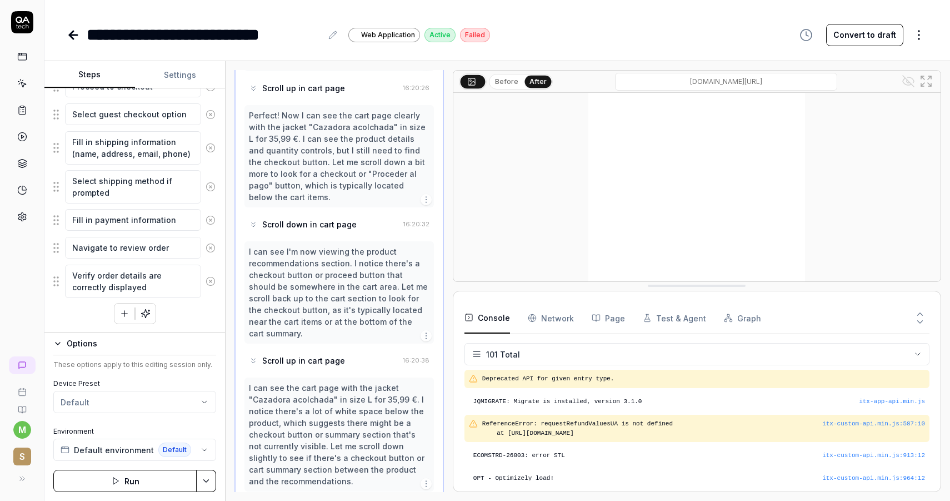
scroll to position [281, 0]
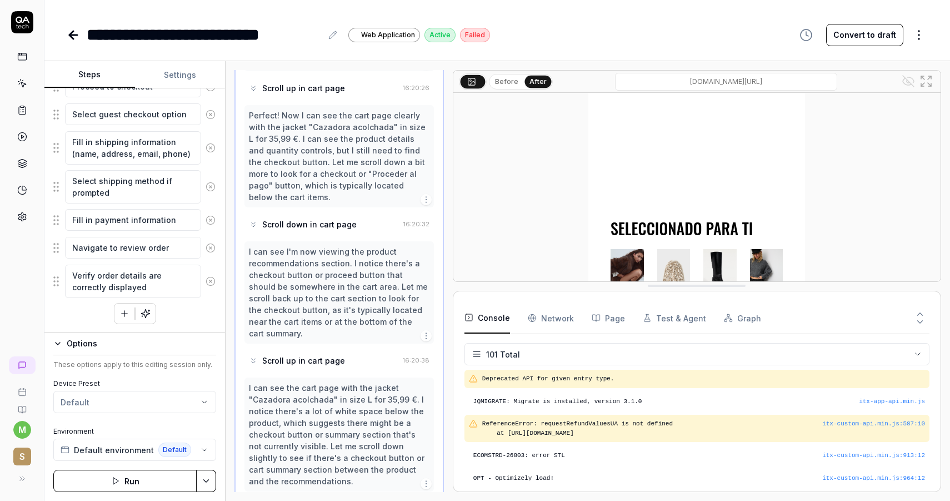
click at [666, 317] on button "Test & Agent" at bounding box center [674, 317] width 63 height 31
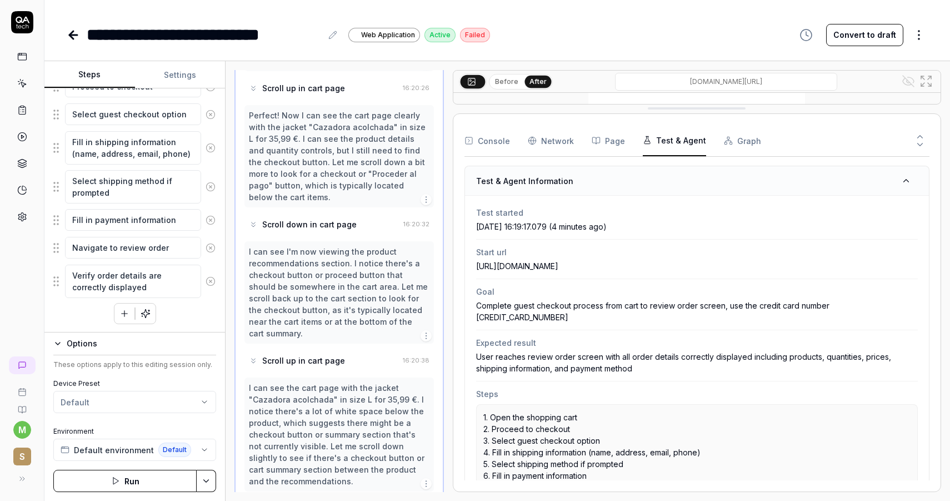
drag, startPoint x: 661, startPoint y: 283, endPoint x: 671, endPoint y: 106, distance: 177.6
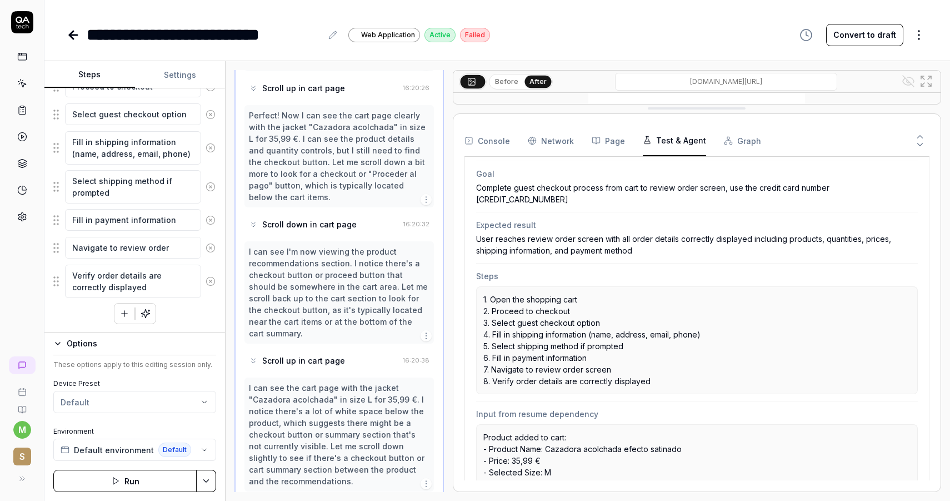
scroll to position [86, 0]
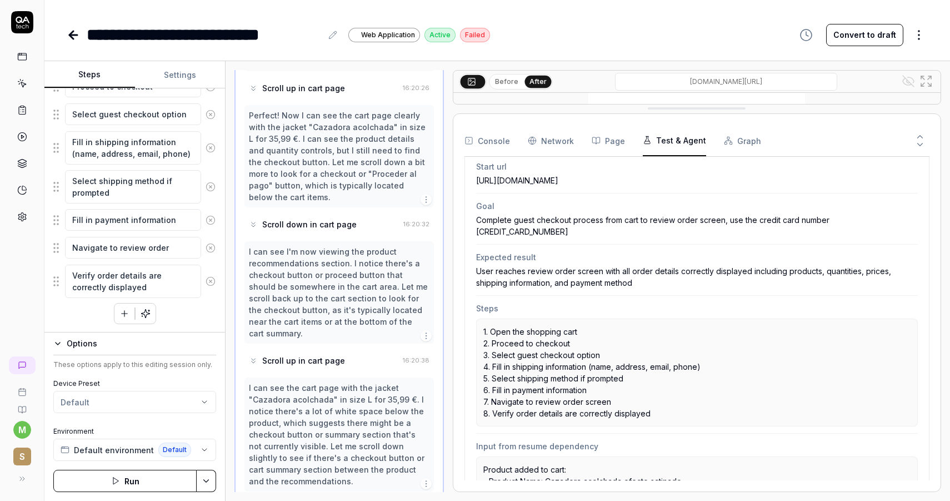
click at [561, 142] on Requests "Network" at bounding box center [551, 140] width 46 height 31
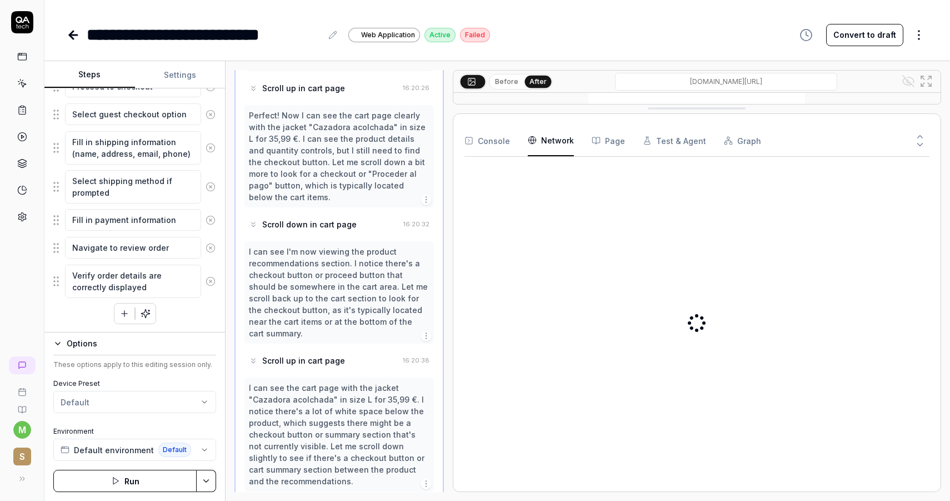
type textarea "*"
click at [602, 141] on button "Page" at bounding box center [608, 140] width 33 height 31
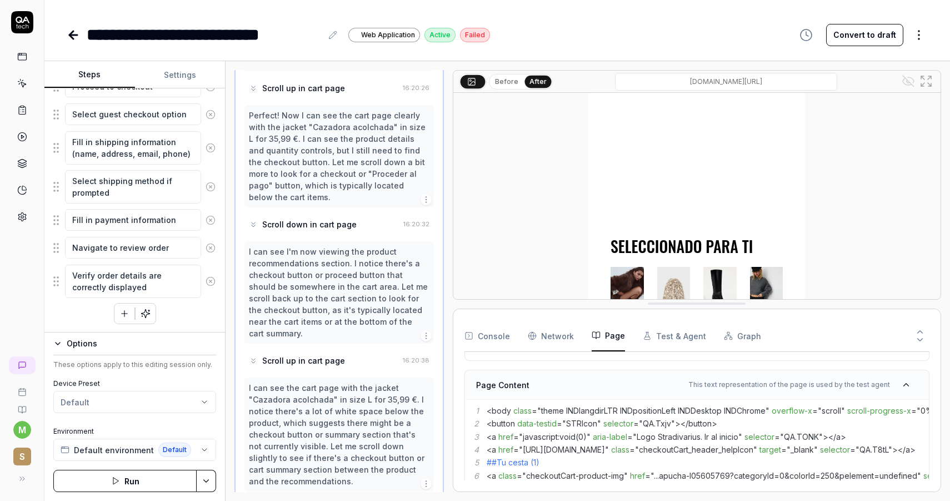
scroll to position [263, 0]
drag, startPoint x: 712, startPoint y: 109, endPoint x: 709, endPoint y: 304, distance: 195.1
click at [74, 46] on div "**********" at bounding box center [278, 34] width 423 height 25
click at [73, 35] on icon at bounding box center [73, 35] width 8 height 0
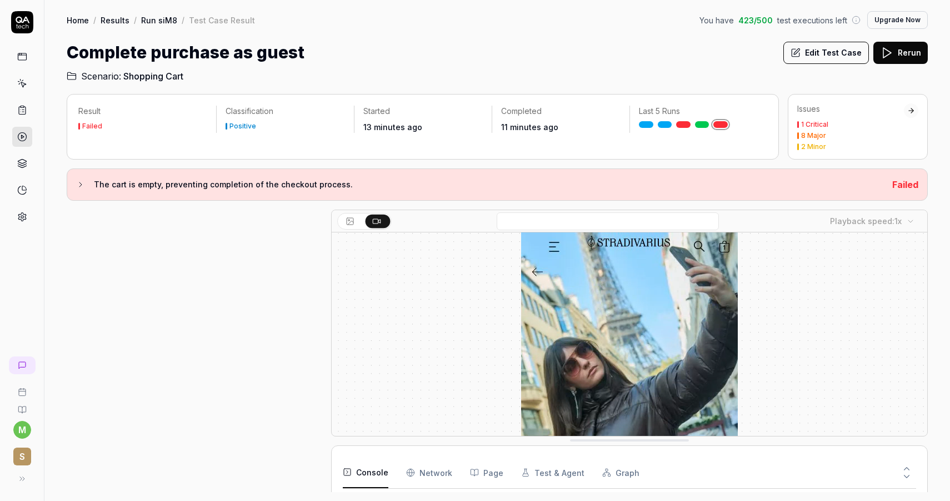
scroll to position [18, 0]
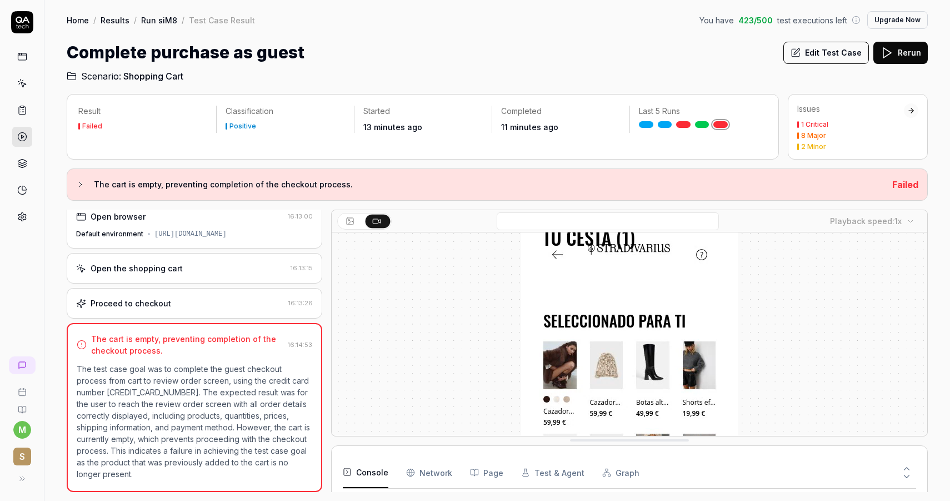
click at [152, 19] on link "Run siM8" at bounding box center [159, 19] width 36 height 11
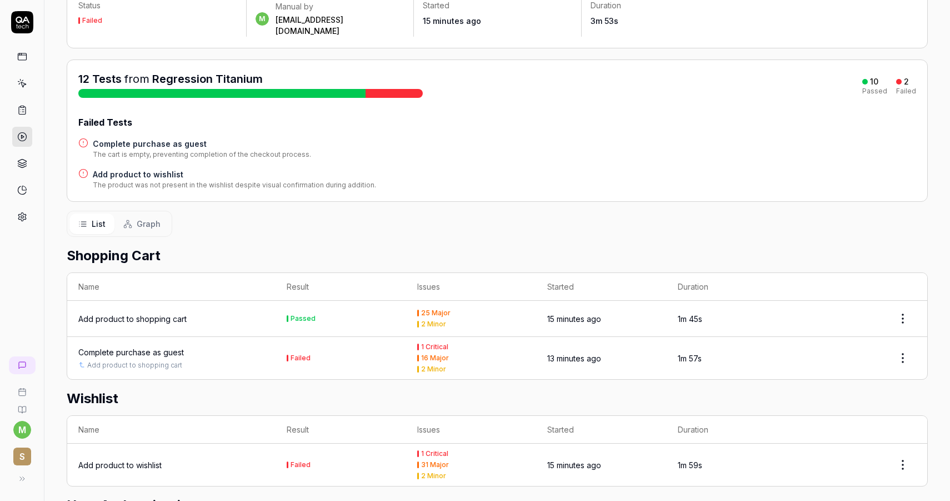
scroll to position [99, 0]
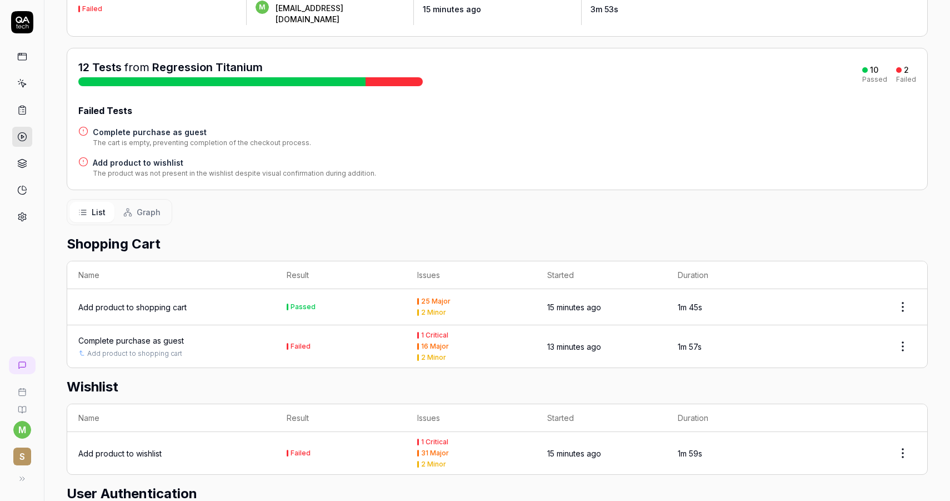
click at [161, 335] on div "Complete purchase as guest" at bounding box center [131, 341] width 106 height 12
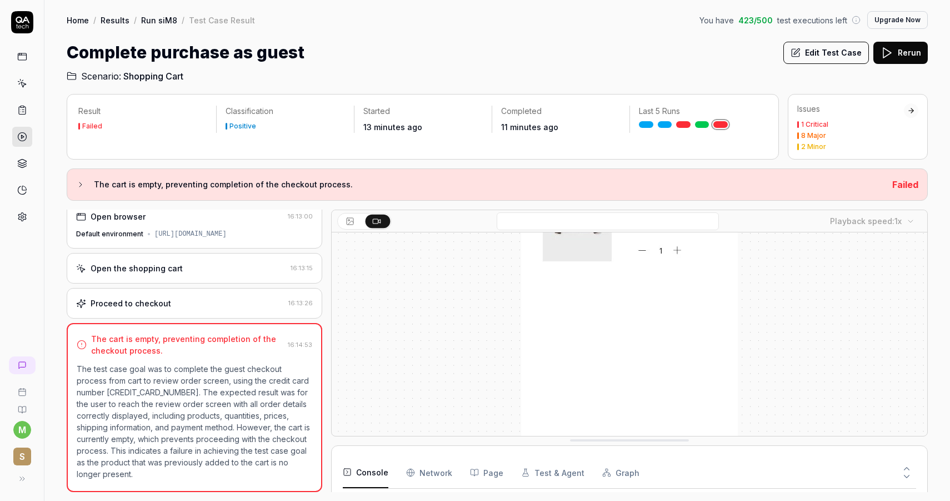
scroll to position [201, 0]
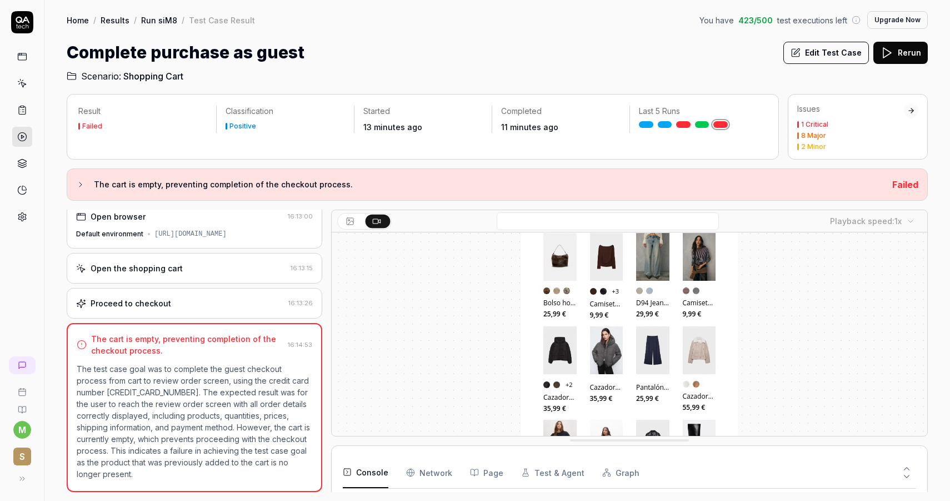
click at [193, 292] on div "Proceed to checkout 16:13:26" at bounding box center [195, 303] width 256 height 31
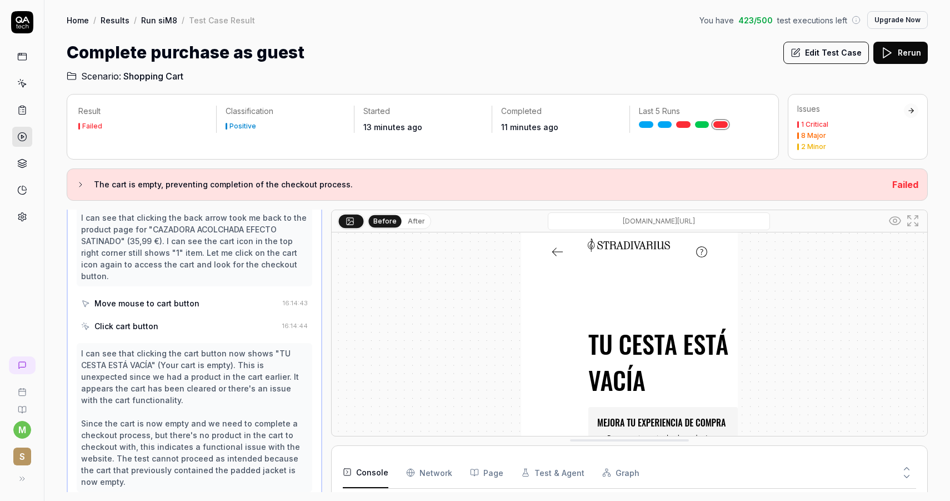
scroll to position [0, 0]
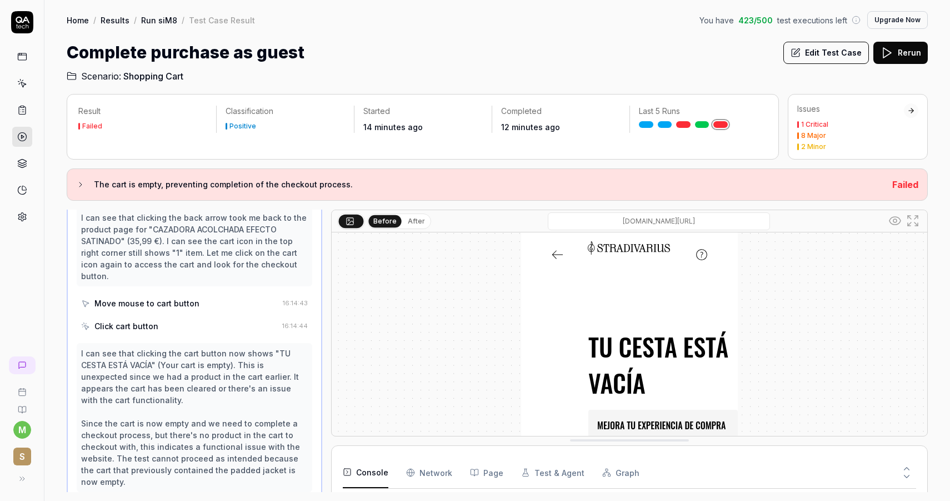
click at [806, 57] on button "Edit Test Case" at bounding box center [827, 53] width 86 height 22
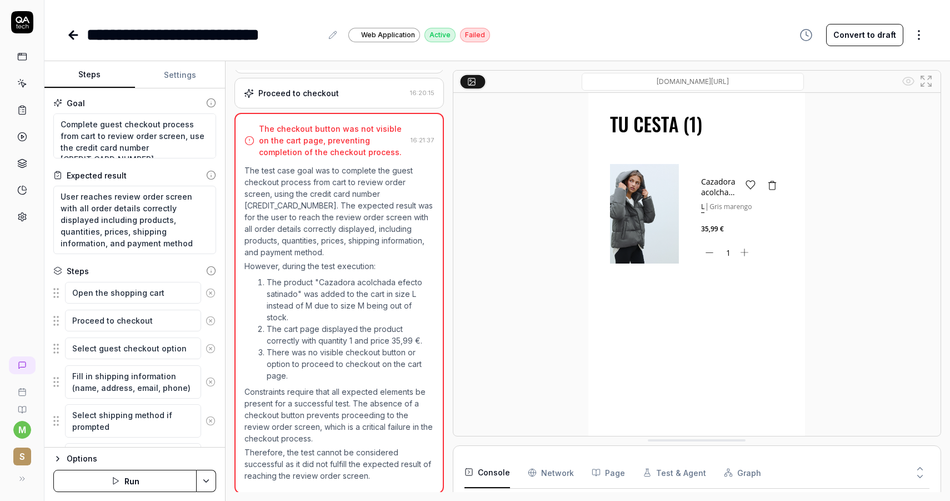
scroll to position [38, 0]
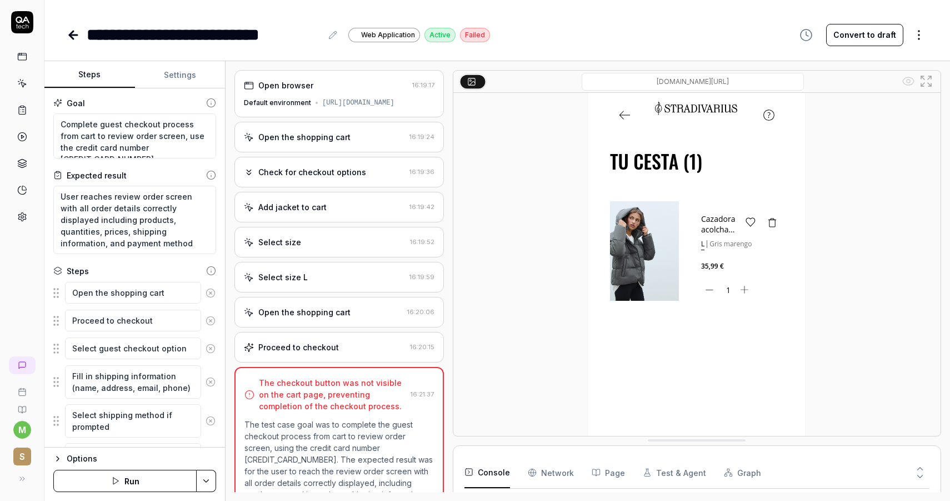
click at [138, 482] on button "Run" at bounding box center [124, 481] width 143 height 22
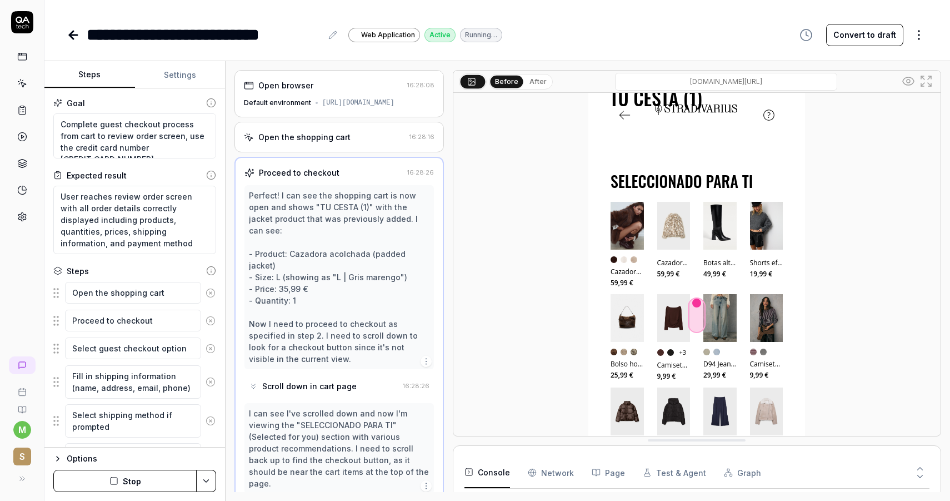
click at [336, 138] on div "Open the shopping cart 16:28:16" at bounding box center [340, 137] width 210 height 31
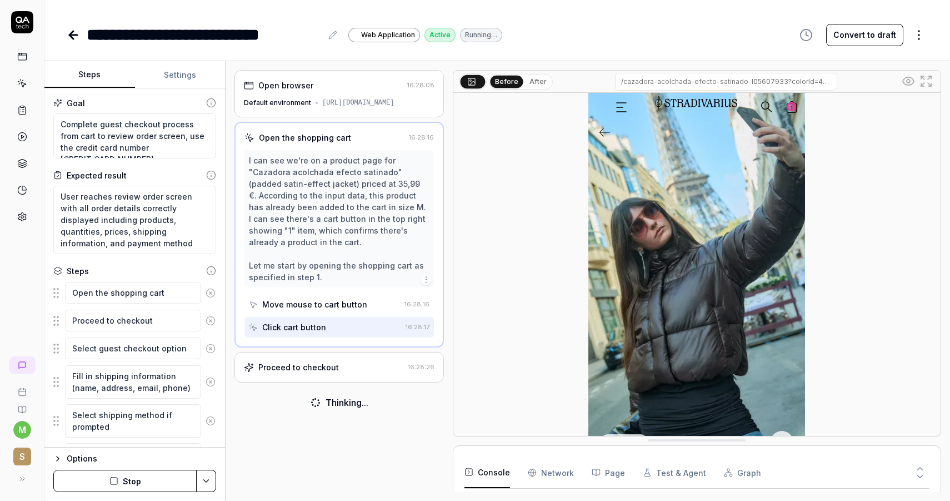
click at [342, 324] on div "Click cart button" at bounding box center [325, 327] width 152 height 21
click at [343, 366] on div "Proceed to checkout" at bounding box center [323, 367] width 159 height 12
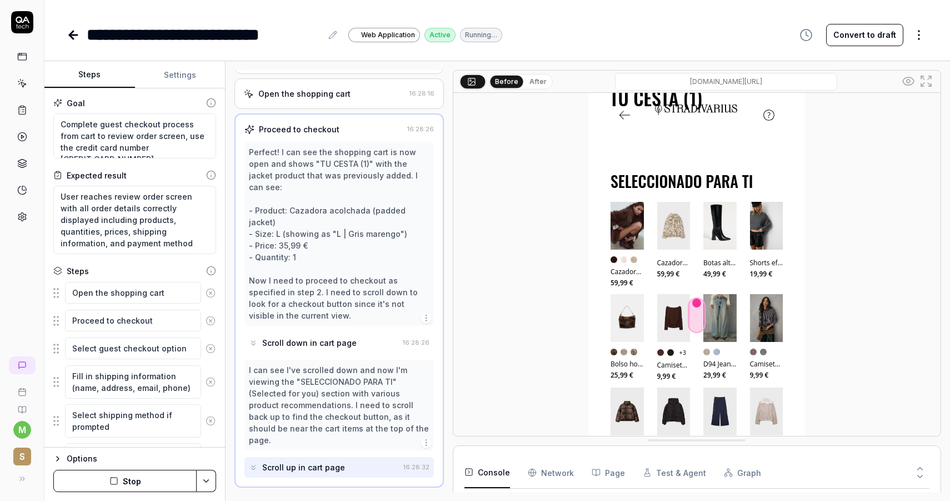
scroll to position [49, 0]
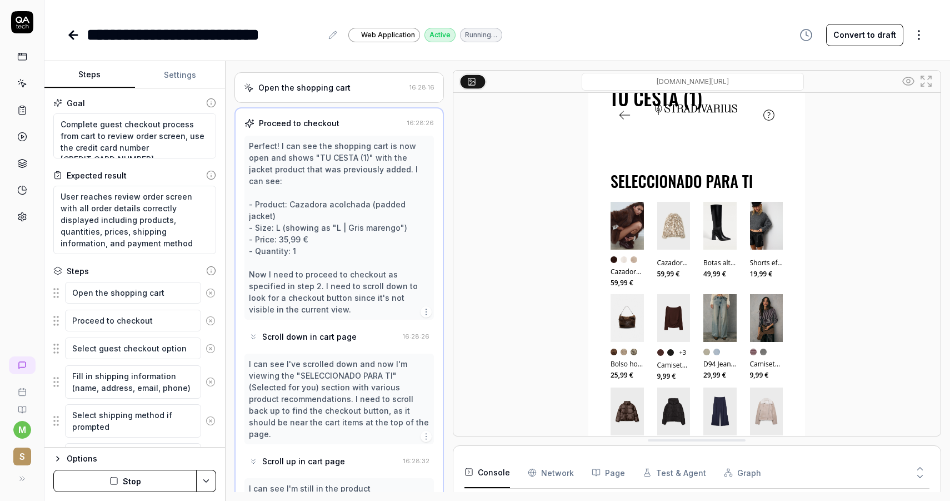
click at [337, 330] on div "Scroll down in cart page" at bounding box center [323, 336] width 149 height 21
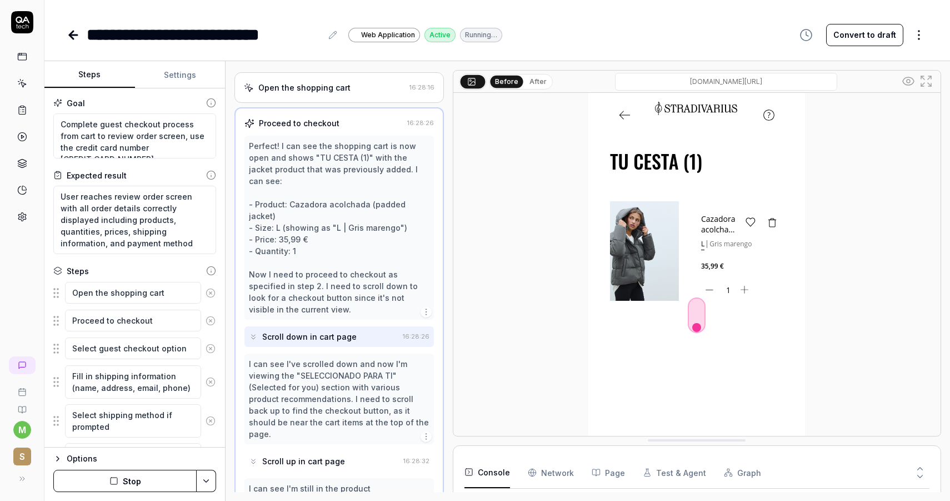
scroll to position [0, 0]
click at [165, 472] on button "Stop" at bounding box center [124, 481] width 143 height 22
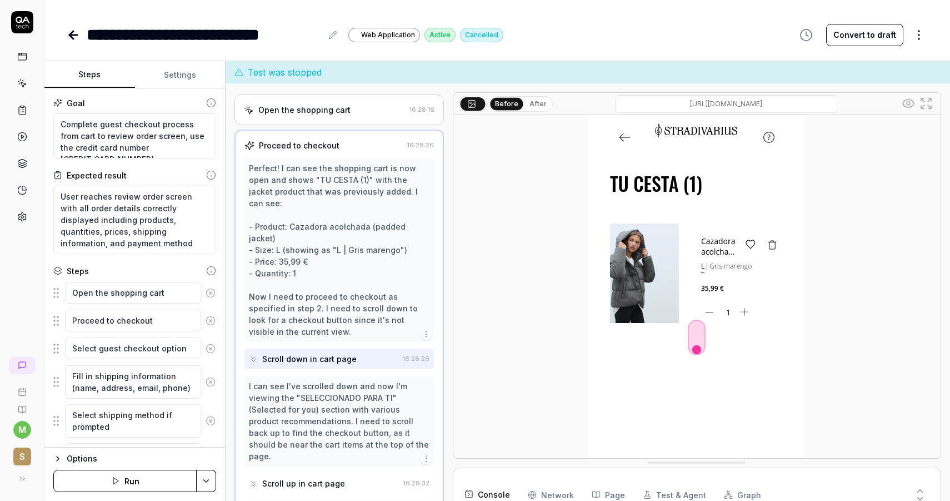
click at [720, 107] on input "[DOMAIN_NAME][URL]" at bounding box center [726, 104] width 222 height 18
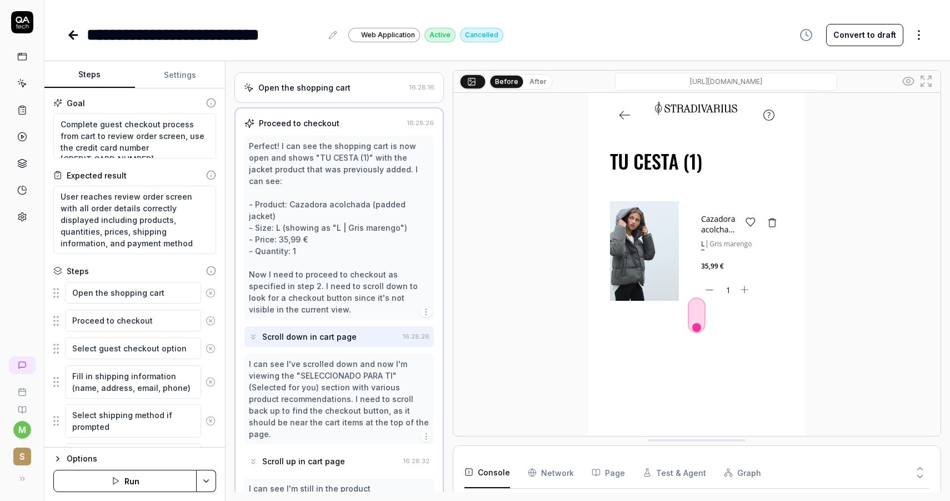
type textarea "*"
click at [180, 76] on button "Settings" at bounding box center [180, 75] width 91 height 27
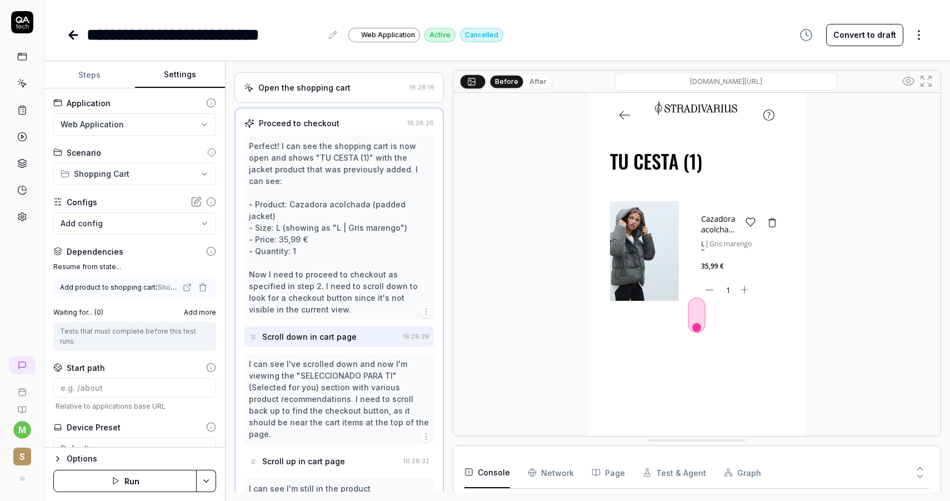
scroll to position [36, 0]
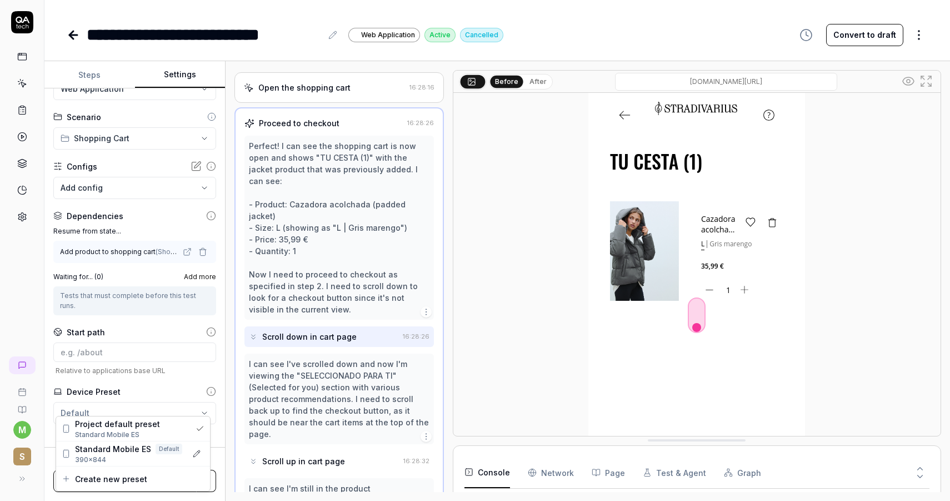
click at [212, 405] on html "**********" at bounding box center [475, 250] width 950 height 501
click at [196, 427] on icon at bounding box center [200, 428] width 9 height 9
click at [193, 395] on html "**********" at bounding box center [475, 250] width 950 height 501
click at [139, 474] on span "Create new preset" at bounding box center [111, 479] width 72 height 12
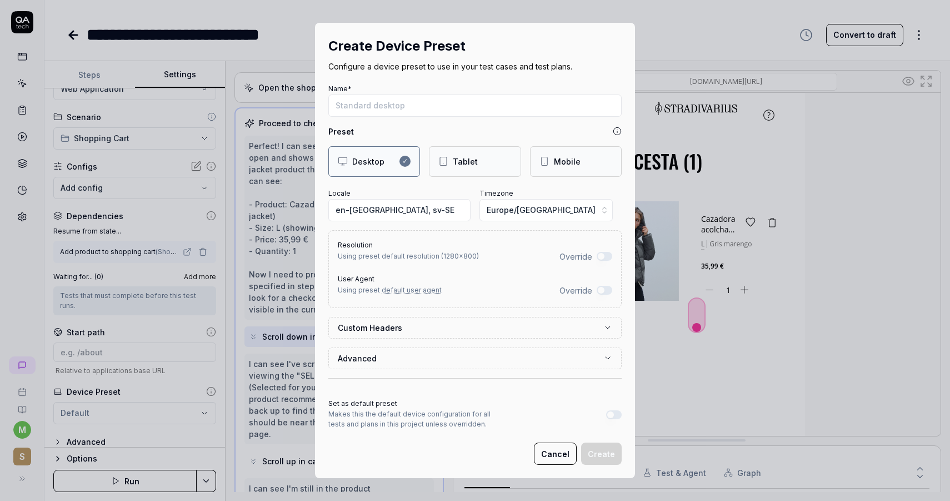
click at [547, 441] on form "Name* Preset Desktop ✓ Tablet Mobile Locale en-[GEOGRAPHIC_DATA], sv-SE Timezon…" at bounding box center [474, 273] width 293 height 384
click at [549, 445] on button "Cancel" at bounding box center [555, 453] width 43 height 22
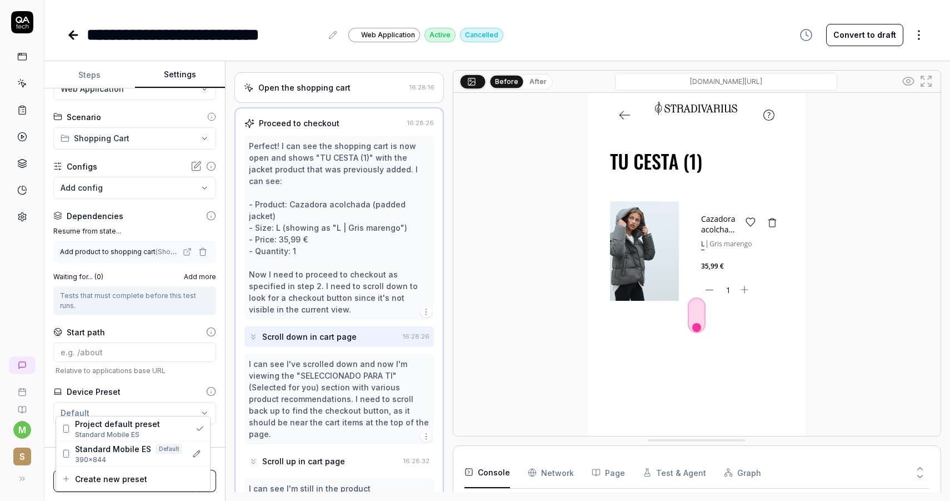
click at [203, 398] on html "**********" at bounding box center [475, 250] width 950 height 501
click at [196, 448] on button "button" at bounding box center [197, 454] width 16 height 16
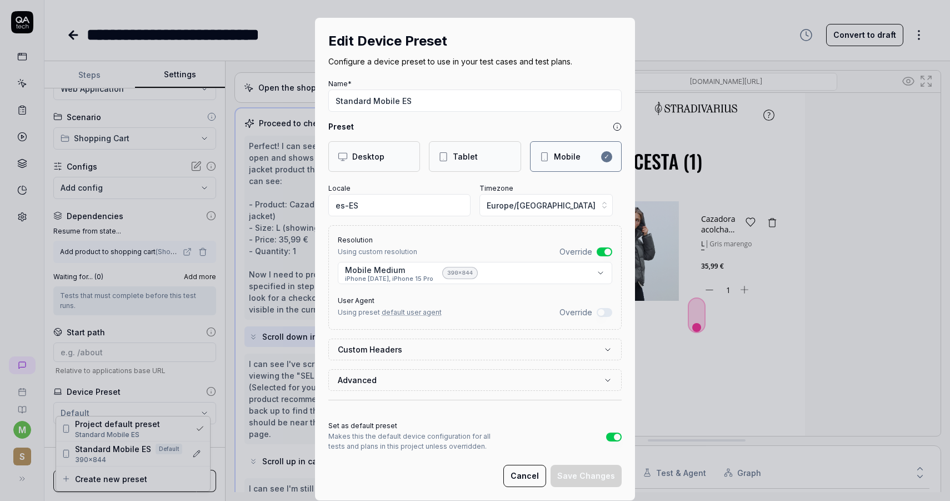
click at [603, 311] on button "Override" at bounding box center [605, 312] width 16 height 9
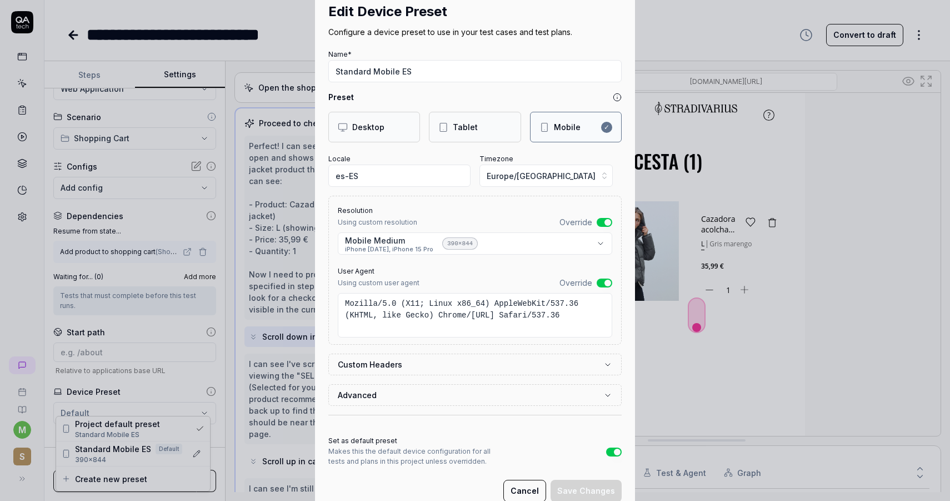
scroll to position [61, 0]
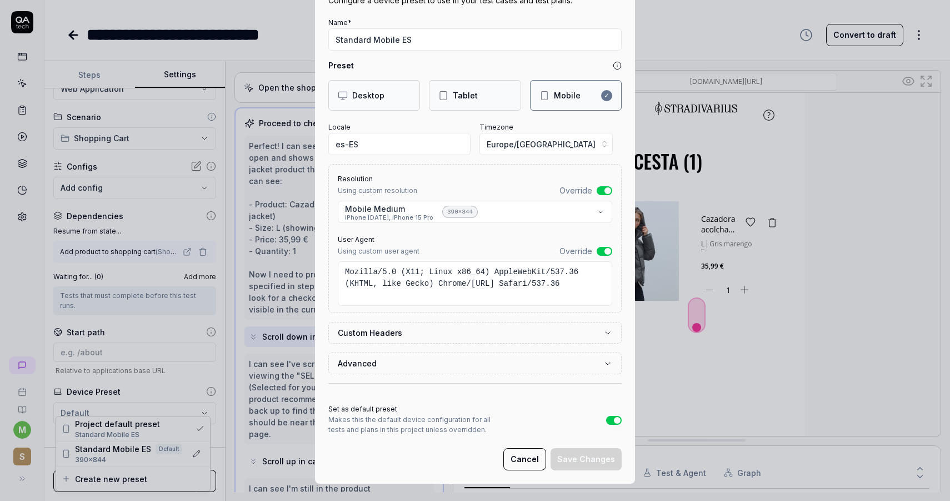
click at [468, 333] on label "Custom Headers" at bounding box center [471, 333] width 266 height 12
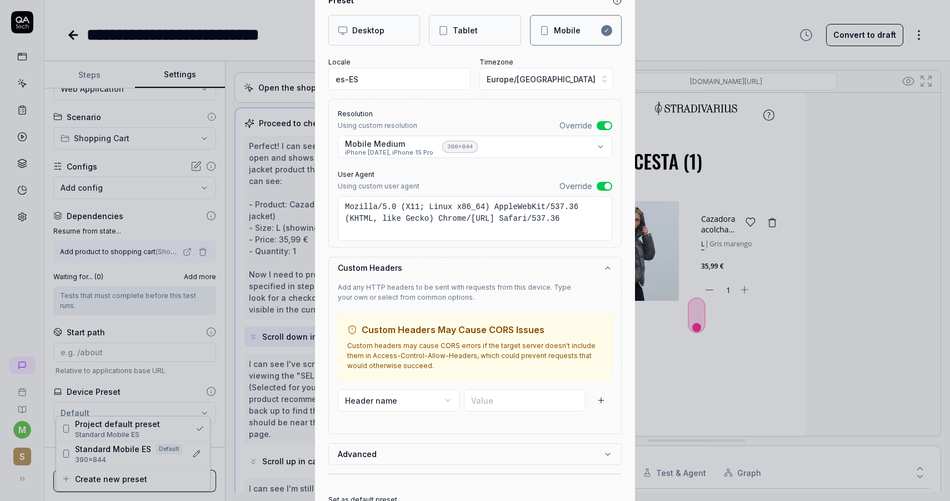
scroll to position [171, 0]
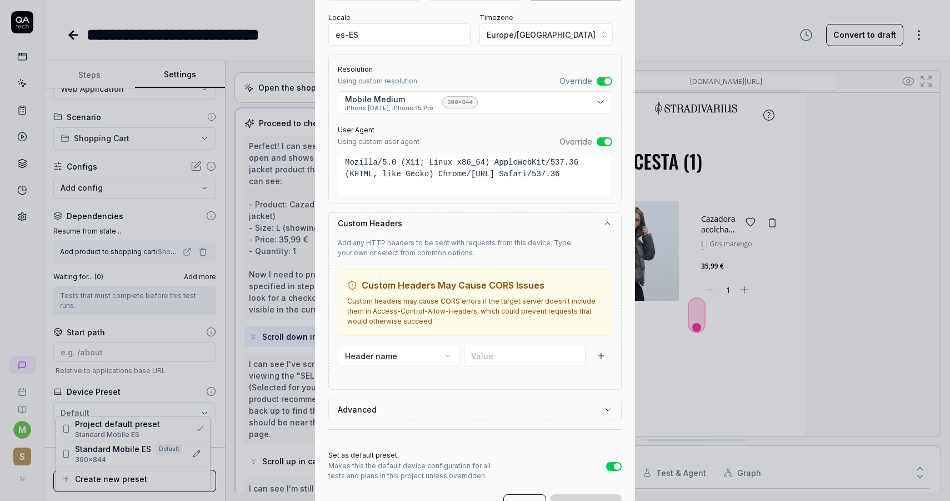
click at [569, 226] on label "Custom Headers" at bounding box center [471, 223] width 266 height 12
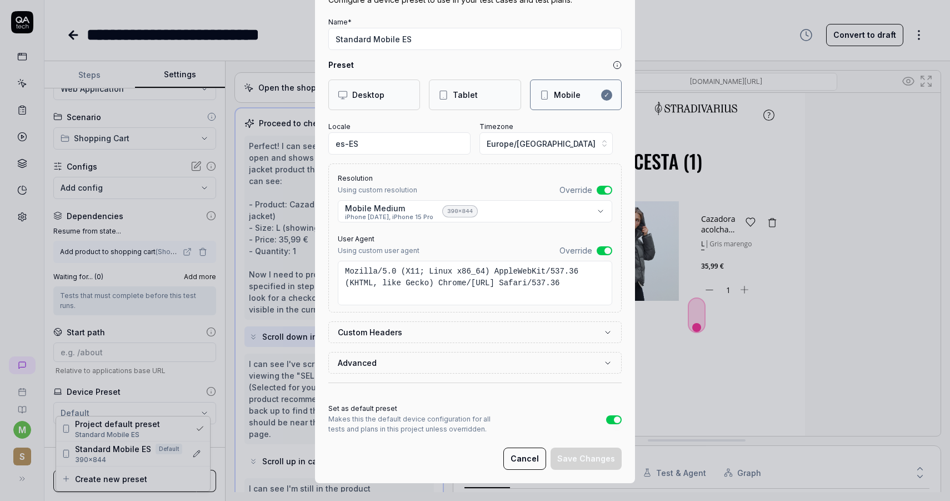
scroll to position [61, 0]
click at [499, 370] on button "Advanced" at bounding box center [475, 363] width 275 height 21
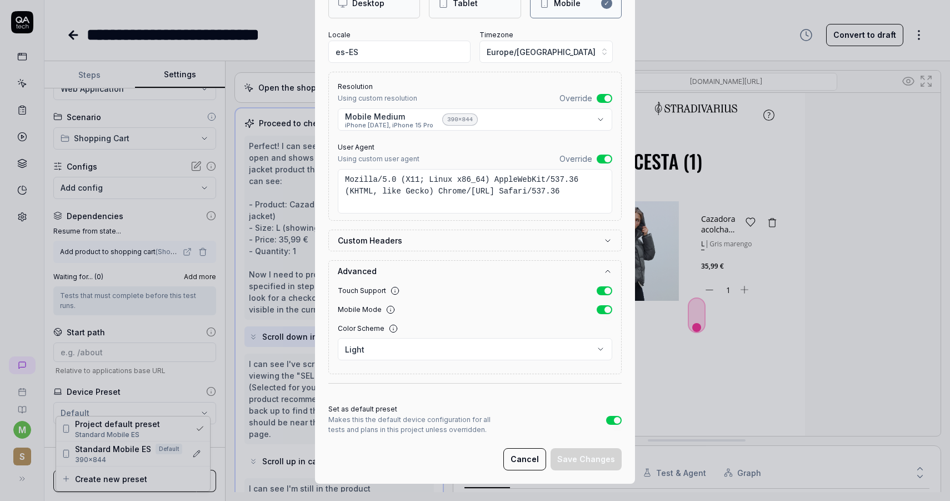
scroll to position [119, 0]
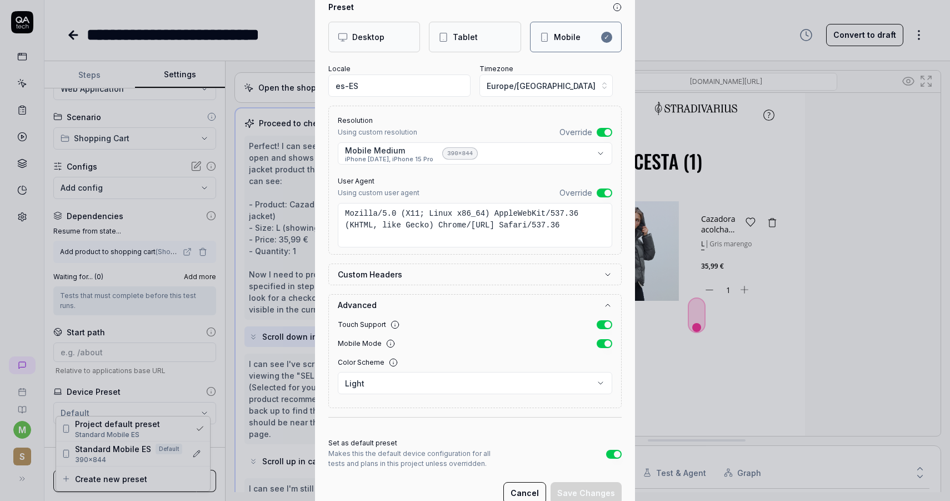
click at [606, 305] on icon "button" at bounding box center [608, 305] width 4 height 2
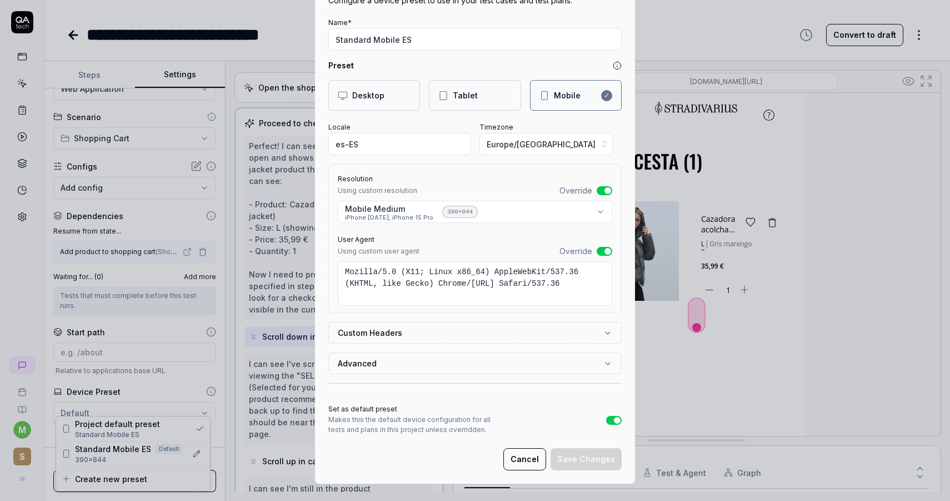
click at [473, 211] on body "**********" at bounding box center [475, 250] width 950 height 501
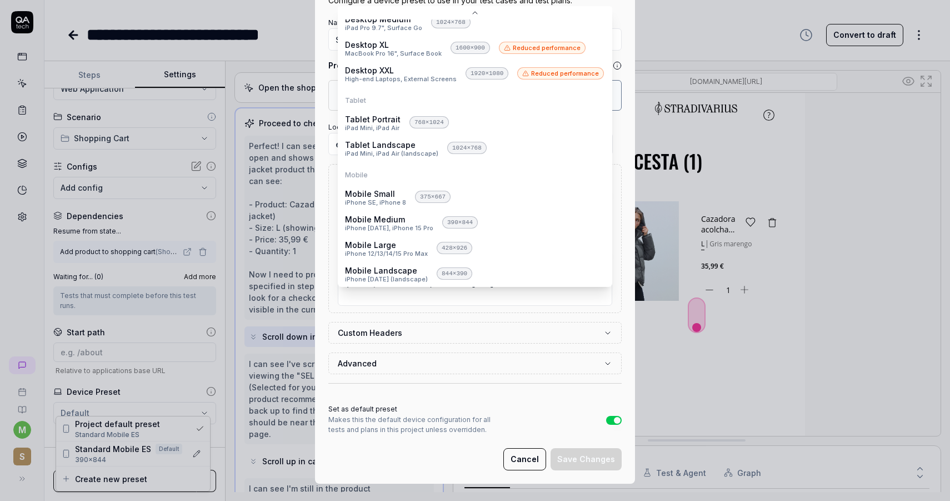
scroll to position [84, 0]
select select "**********"
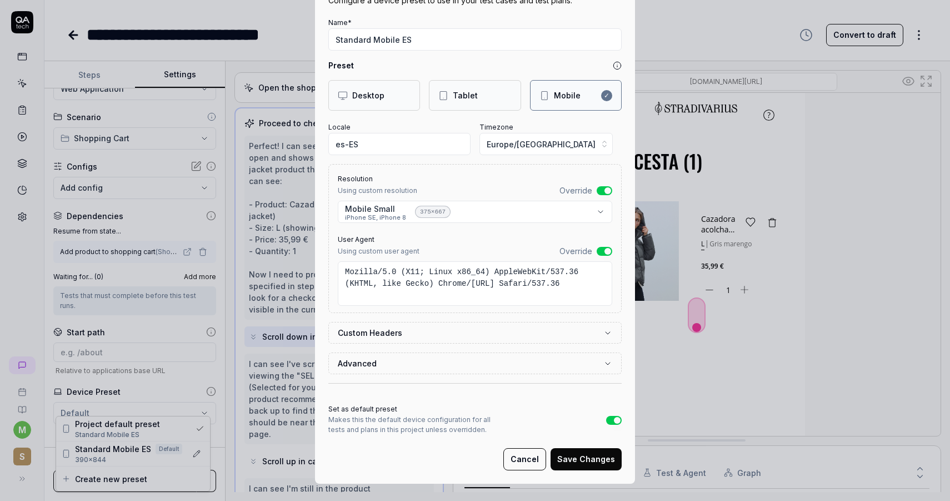
click at [541, 457] on button "Cancel" at bounding box center [525, 459] width 43 height 22
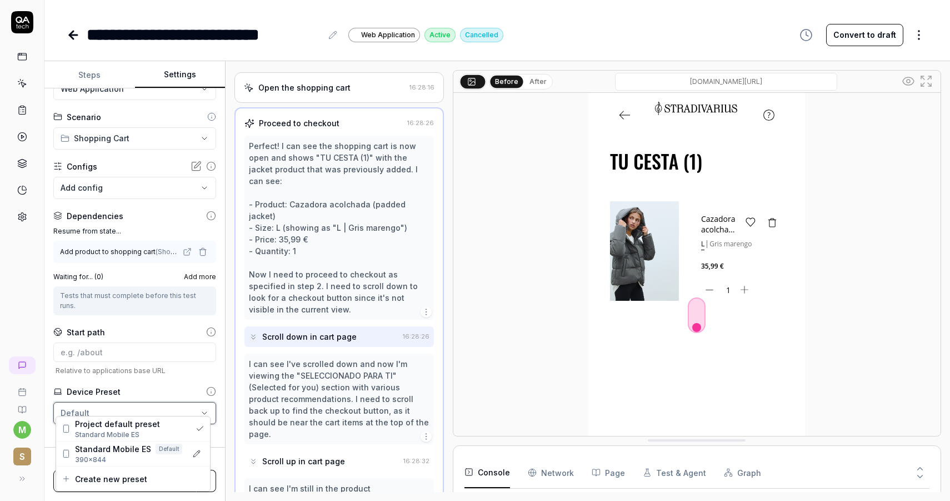
click at [906, 78] on html "**********" at bounding box center [475, 250] width 950 height 501
click at [906, 78] on icon at bounding box center [908, 80] width 13 height 13
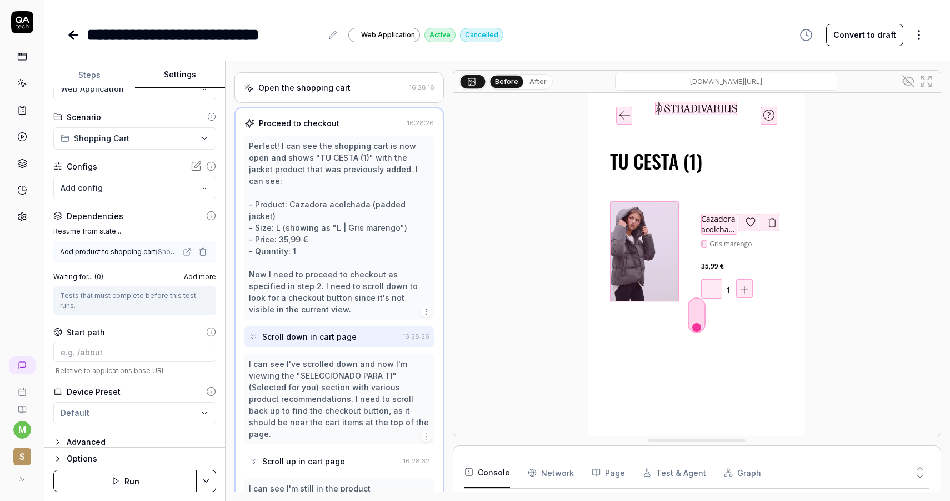
click at [906, 78] on icon at bounding box center [908, 81] width 11 height 11
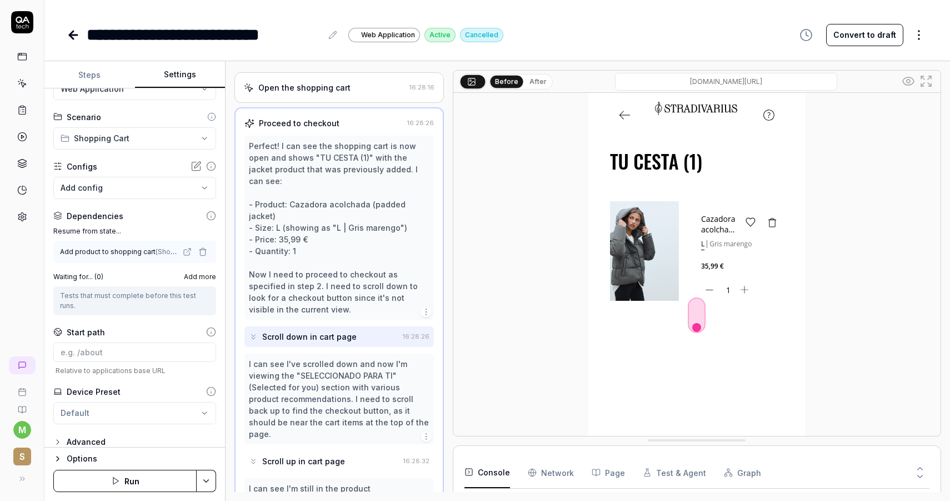
click at [741, 77] on input "[DOMAIN_NAME][URL]" at bounding box center [726, 82] width 222 height 18
click at [767, 77] on input "[DOMAIN_NAME][URL]" at bounding box center [726, 82] width 222 height 18
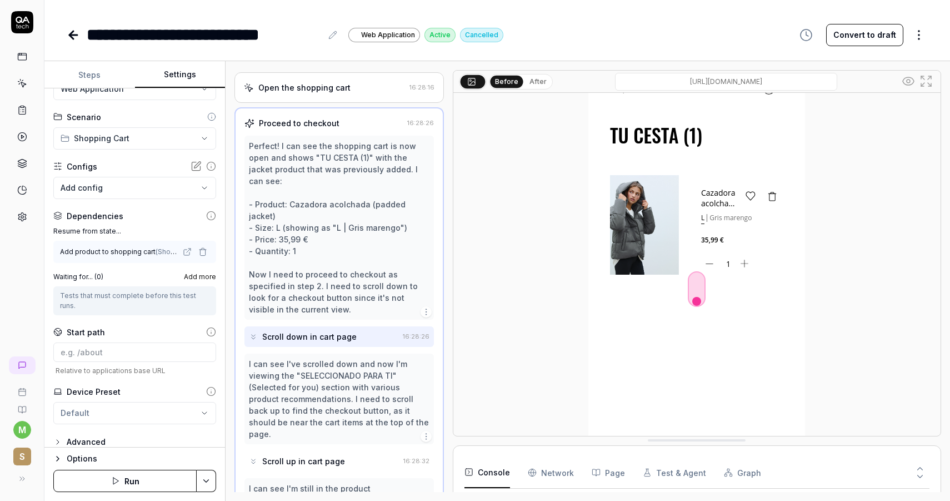
scroll to position [0, 0]
